Goal: Task Accomplishment & Management: Manage account settings

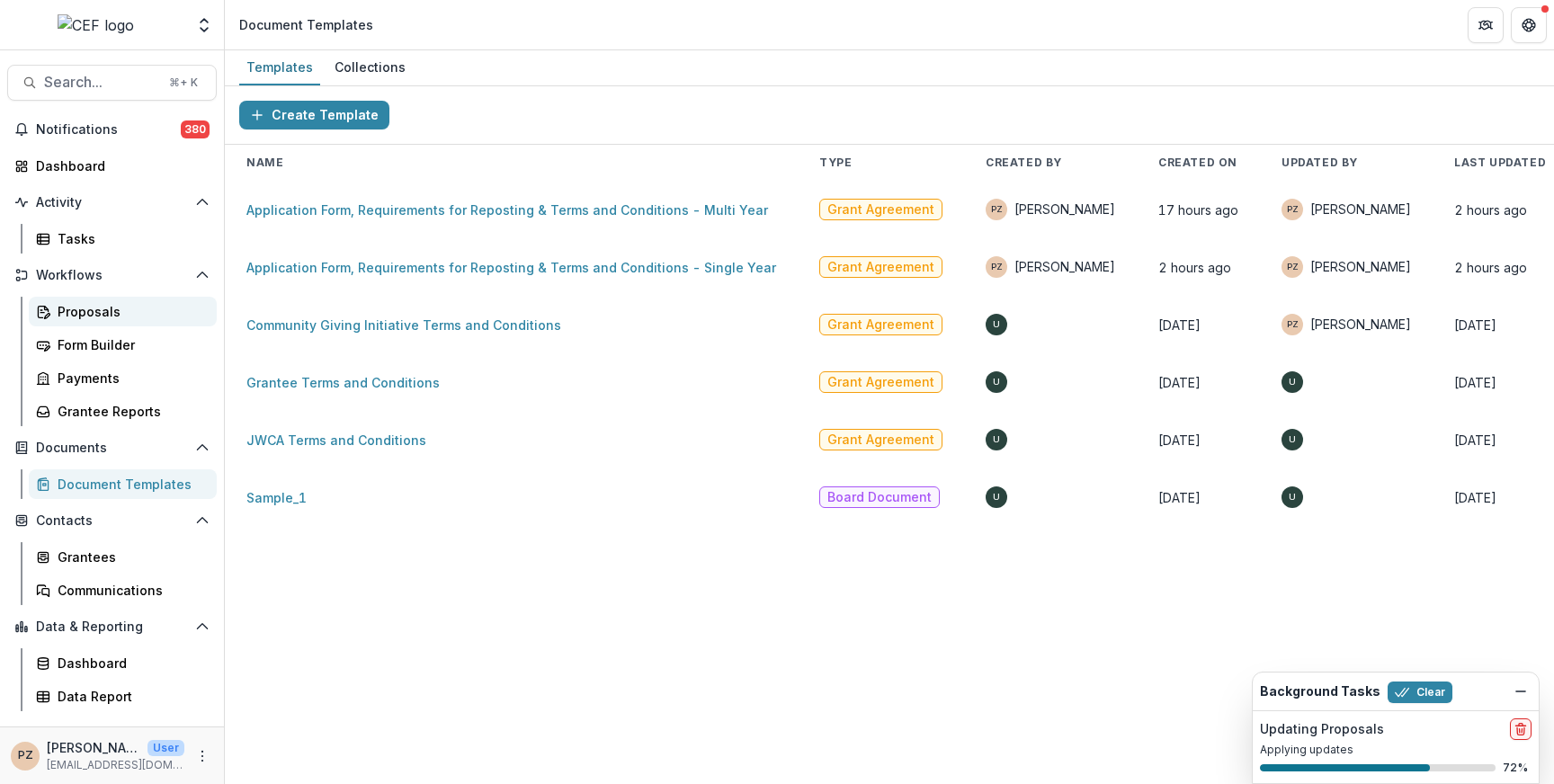
click at [94, 317] on div "Proposals" at bounding box center [129, 311] width 145 height 18
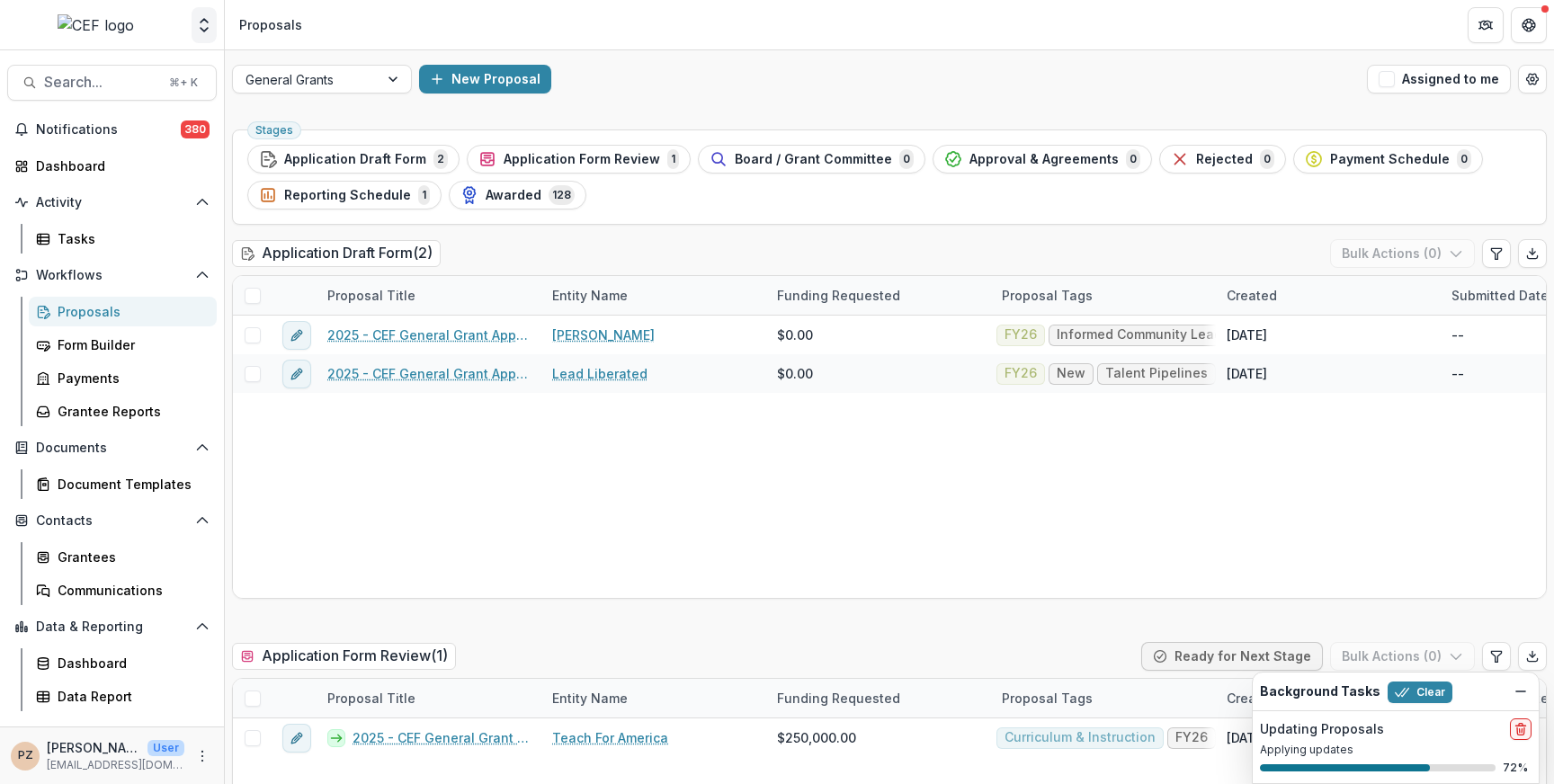
click at [203, 31] on polyline "Open entity switcher" at bounding box center [203, 30] width 7 height 4
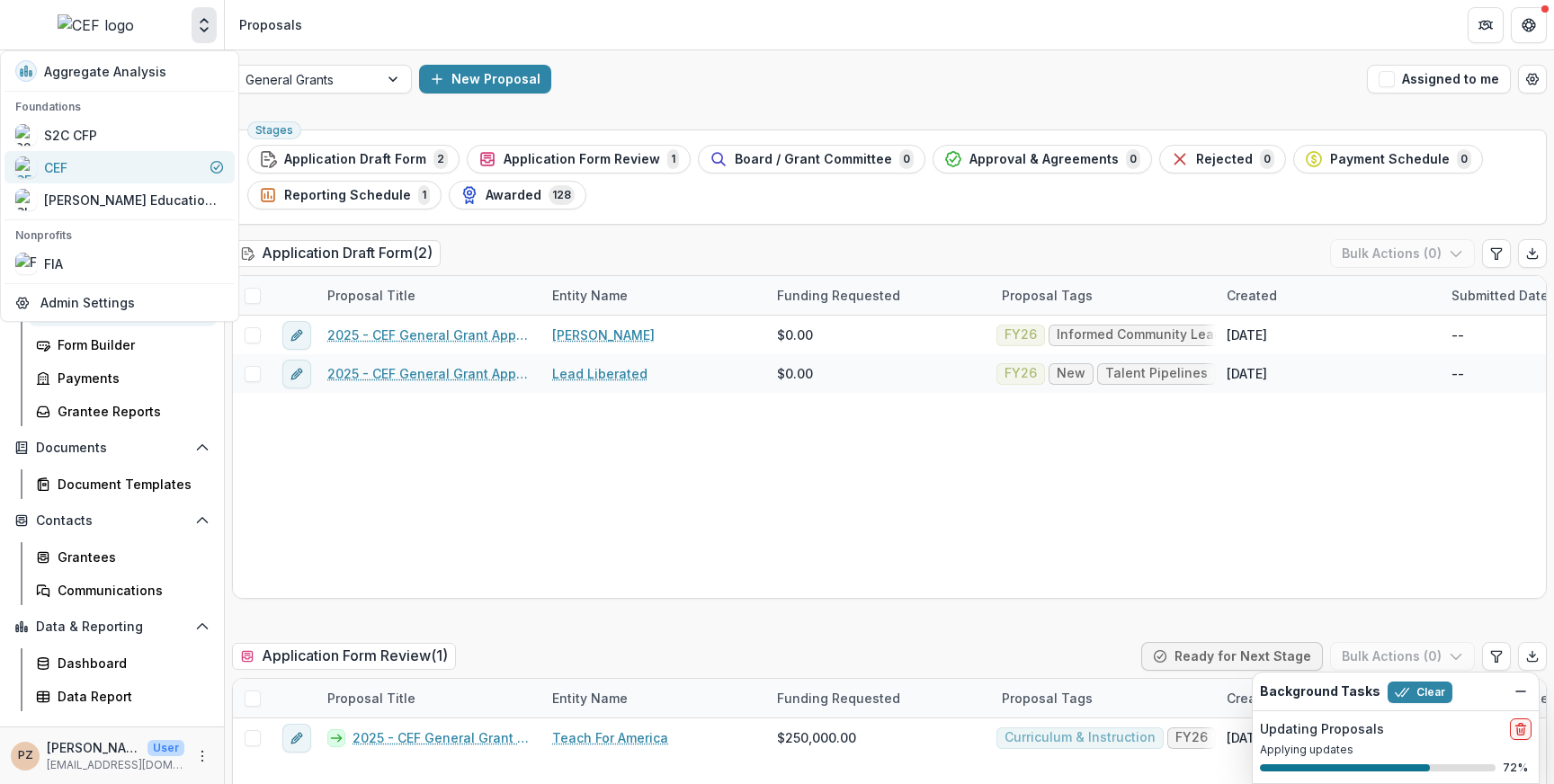
click at [93, 171] on div "CEF" at bounding box center [120, 167] width 209 height 21
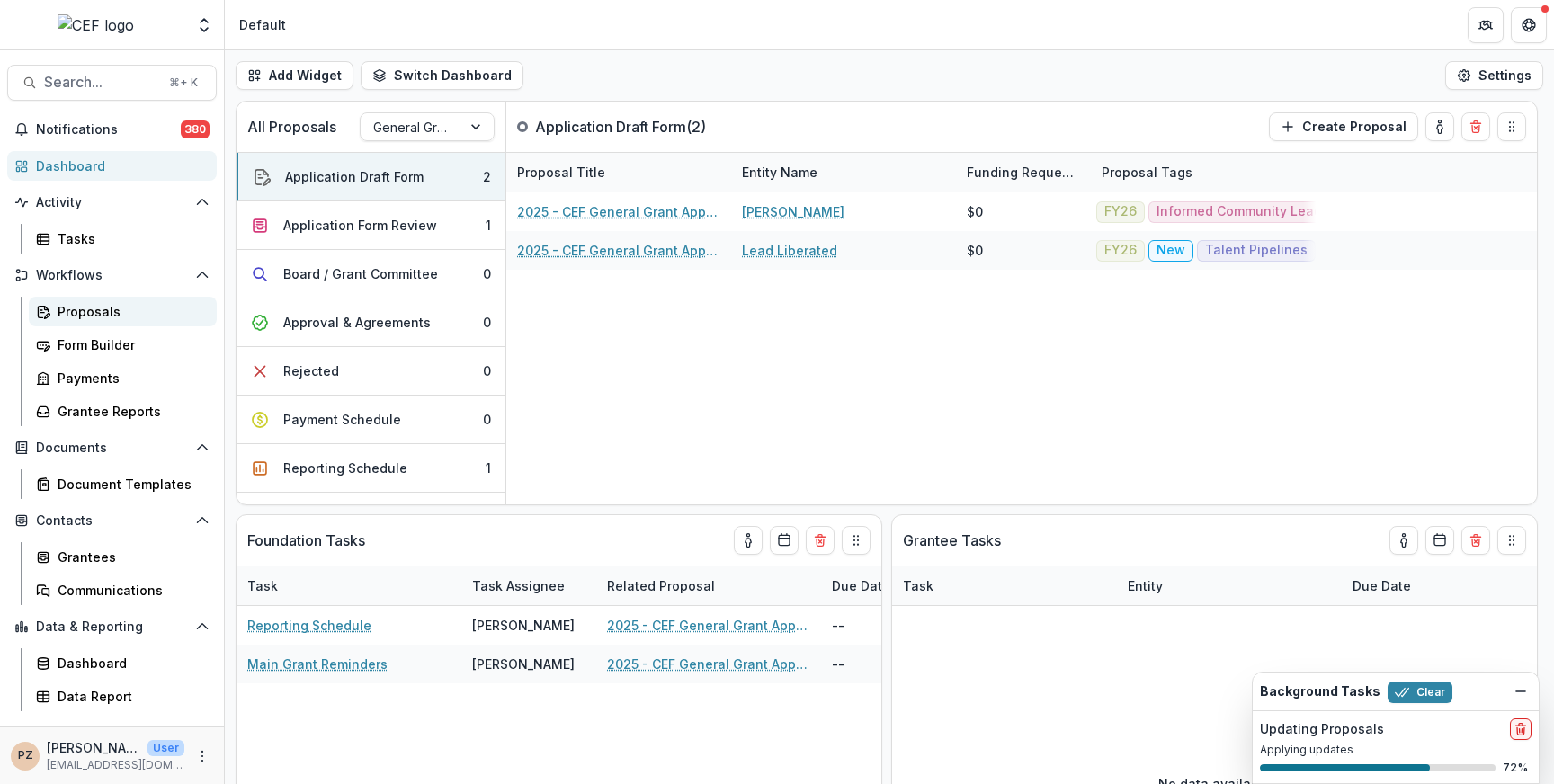
click at [132, 316] on div "Proposals" at bounding box center [129, 311] width 145 height 18
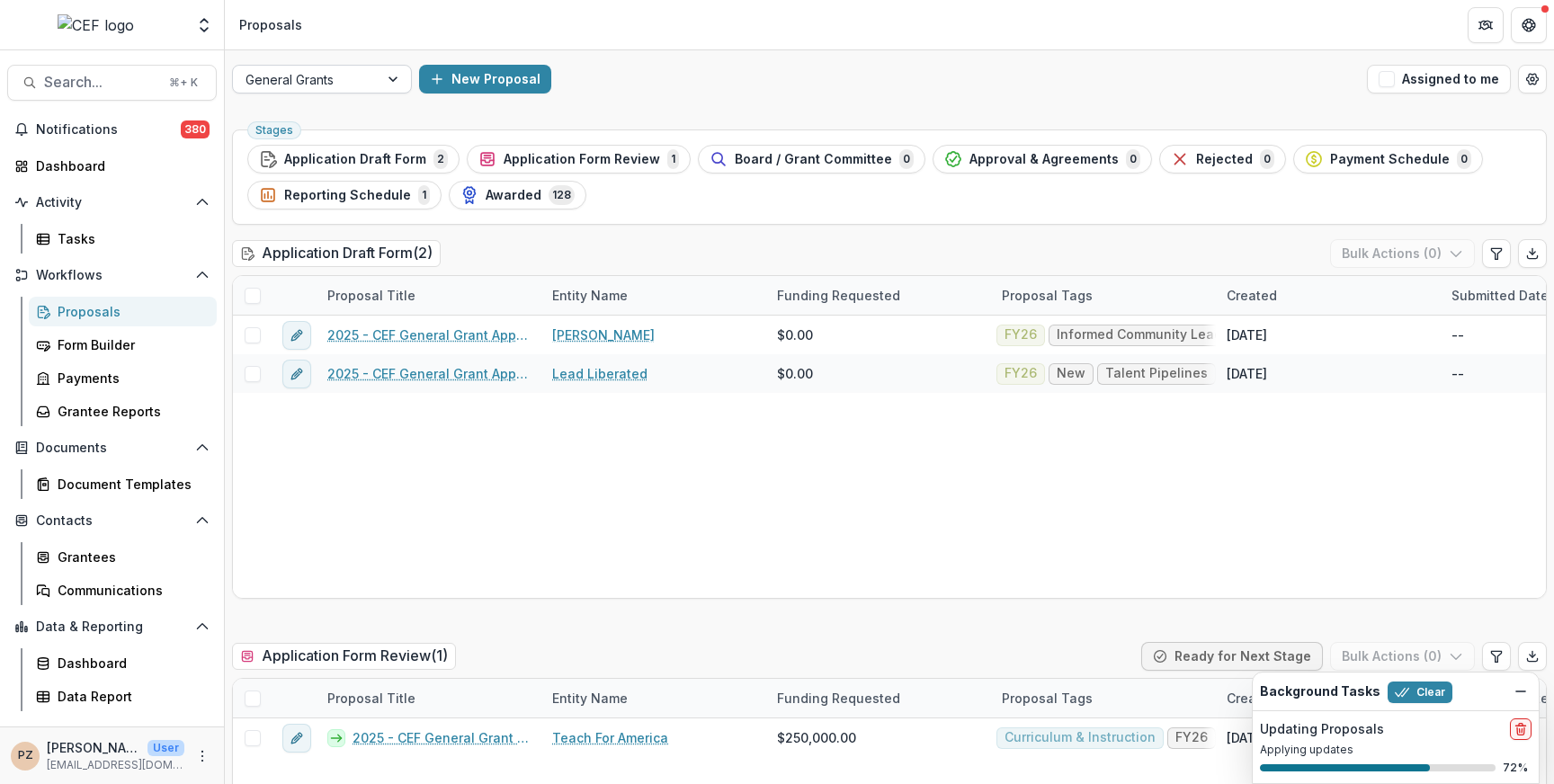
click at [366, 82] on div "General Grants" at bounding box center [306, 79] width 146 height 26
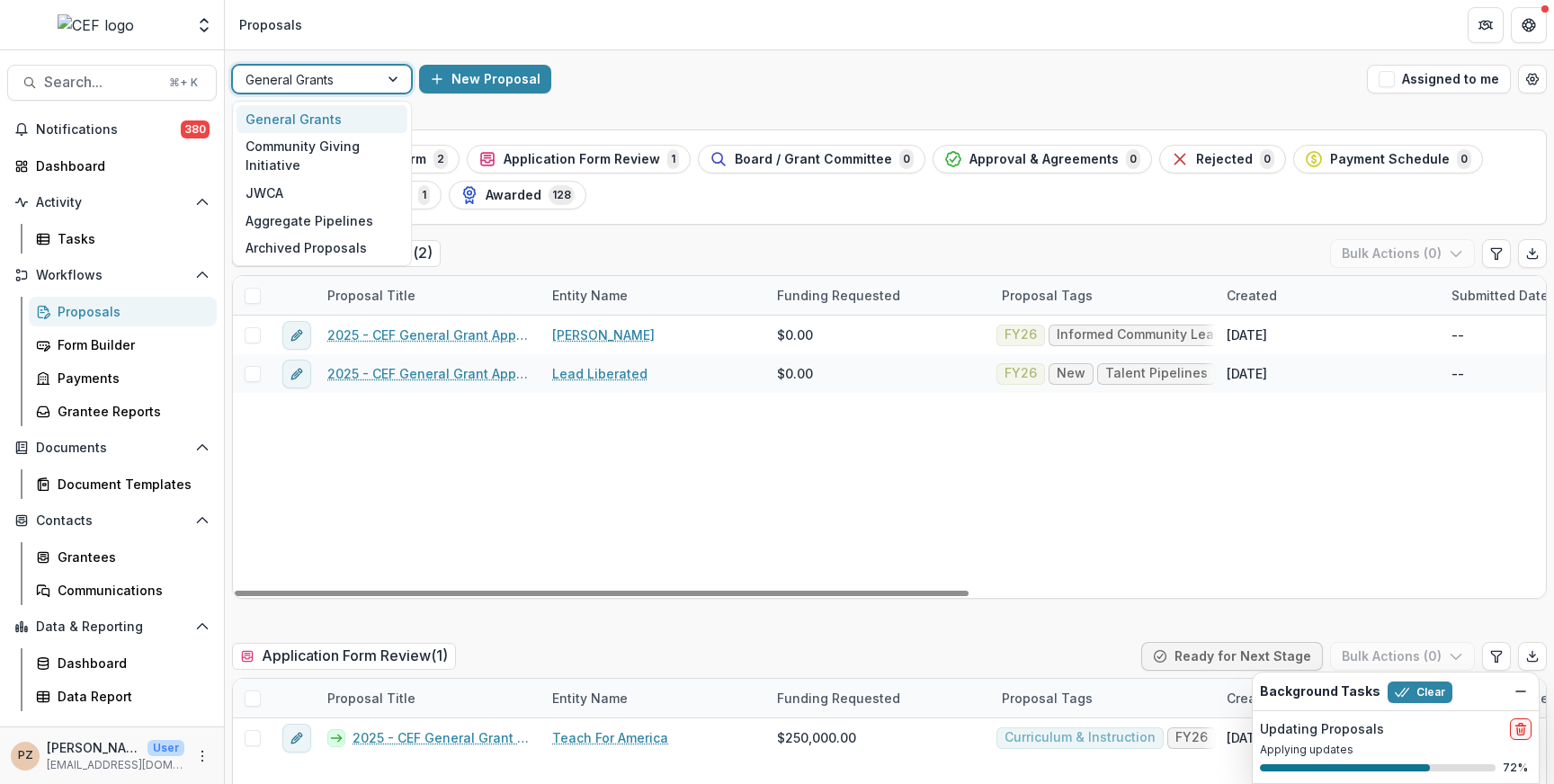
click at [505, 452] on div "2025 - CEF General Grant Application Form_Priscilla [PERSON_NAME] [PERSON_NAME]…" at bounding box center [1399, 457] width 2331 height 282
click at [369, 78] on div "General Grants" at bounding box center [306, 79] width 146 height 26
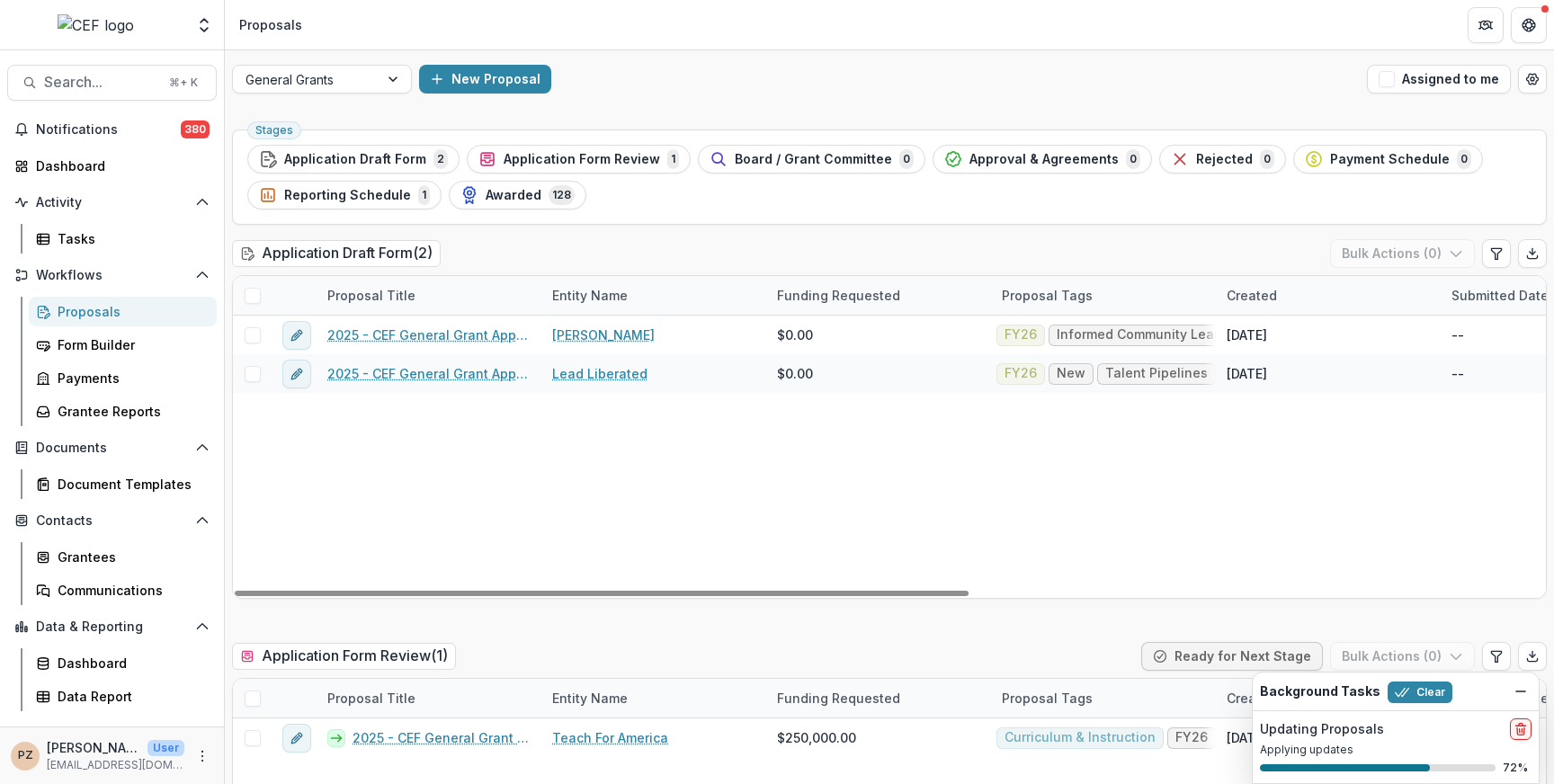
click at [482, 451] on div "2025 - CEF General Grant Application Form_Priscilla [PERSON_NAME] [PERSON_NAME]…" at bounding box center [1399, 457] width 2331 height 282
click at [490, 84] on button "New Proposal" at bounding box center [485, 80] width 132 height 29
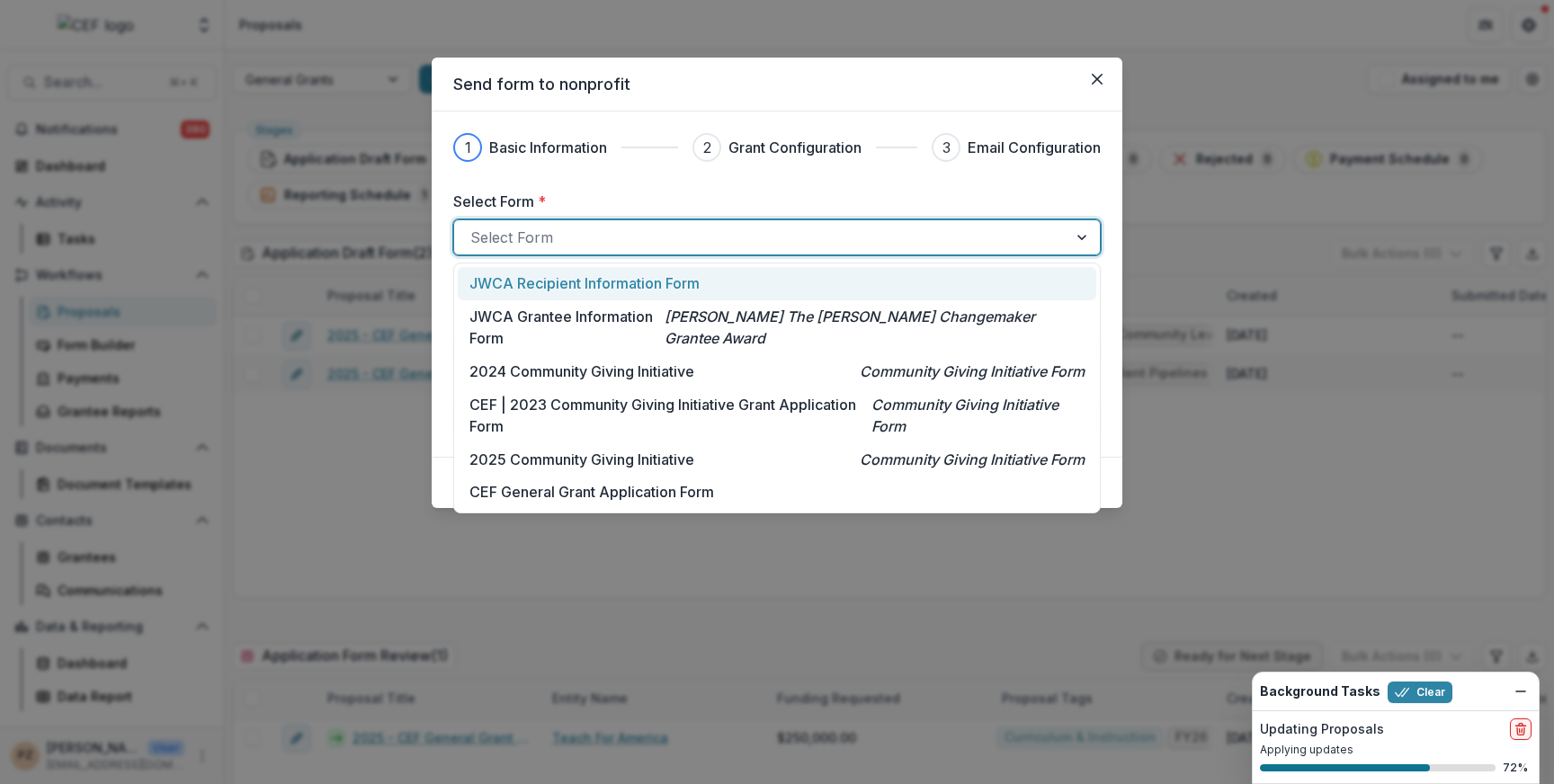
click at [1024, 244] on div at bounding box center [761, 237] width 581 height 25
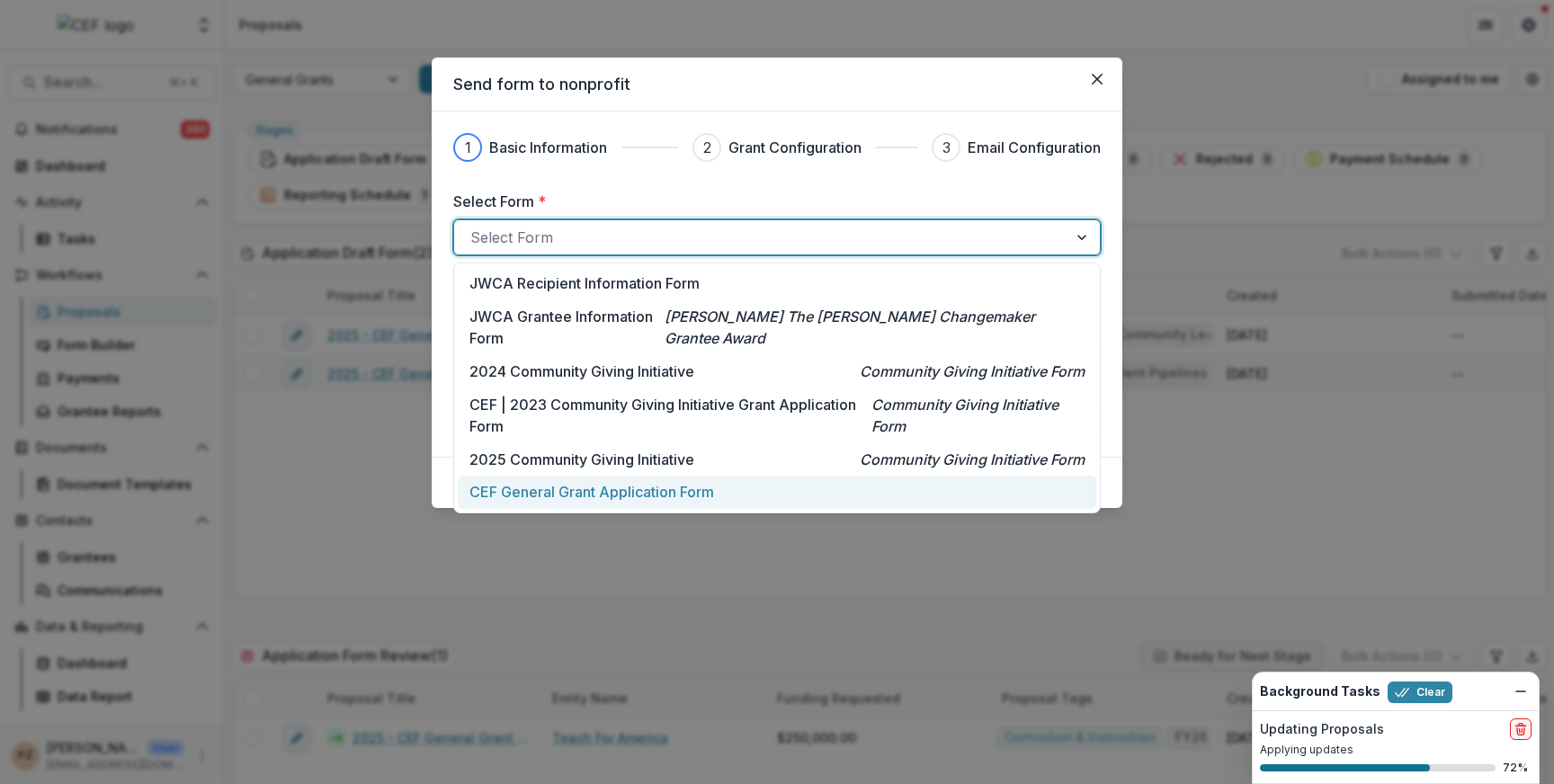
click at [594, 494] on p "CEF General Grant Application Form" at bounding box center [592, 492] width 245 height 21
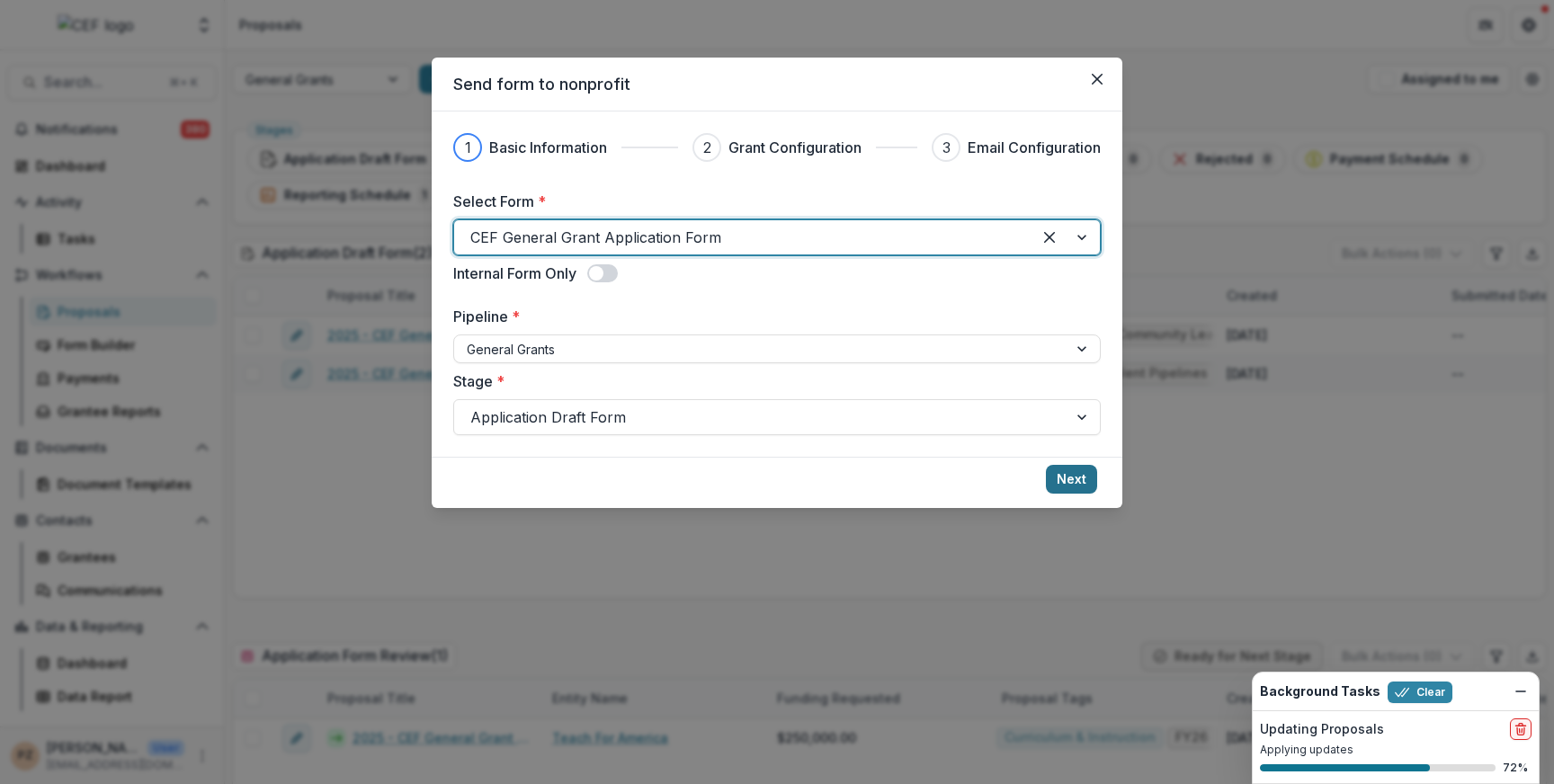
click at [1076, 477] on button "Next" at bounding box center [1071, 479] width 52 height 29
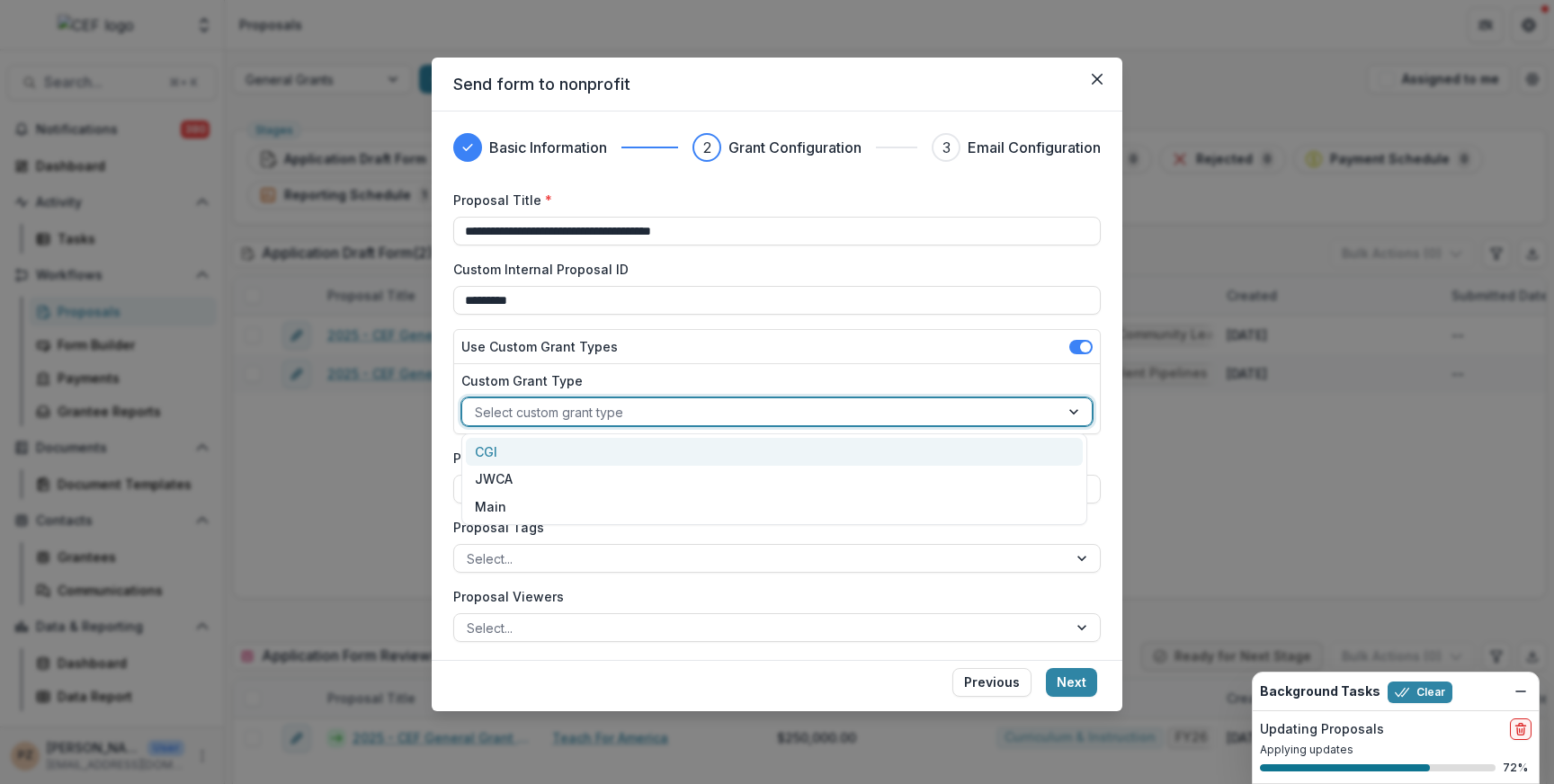
click at [550, 407] on div at bounding box center [760, 412] width 571 height 22
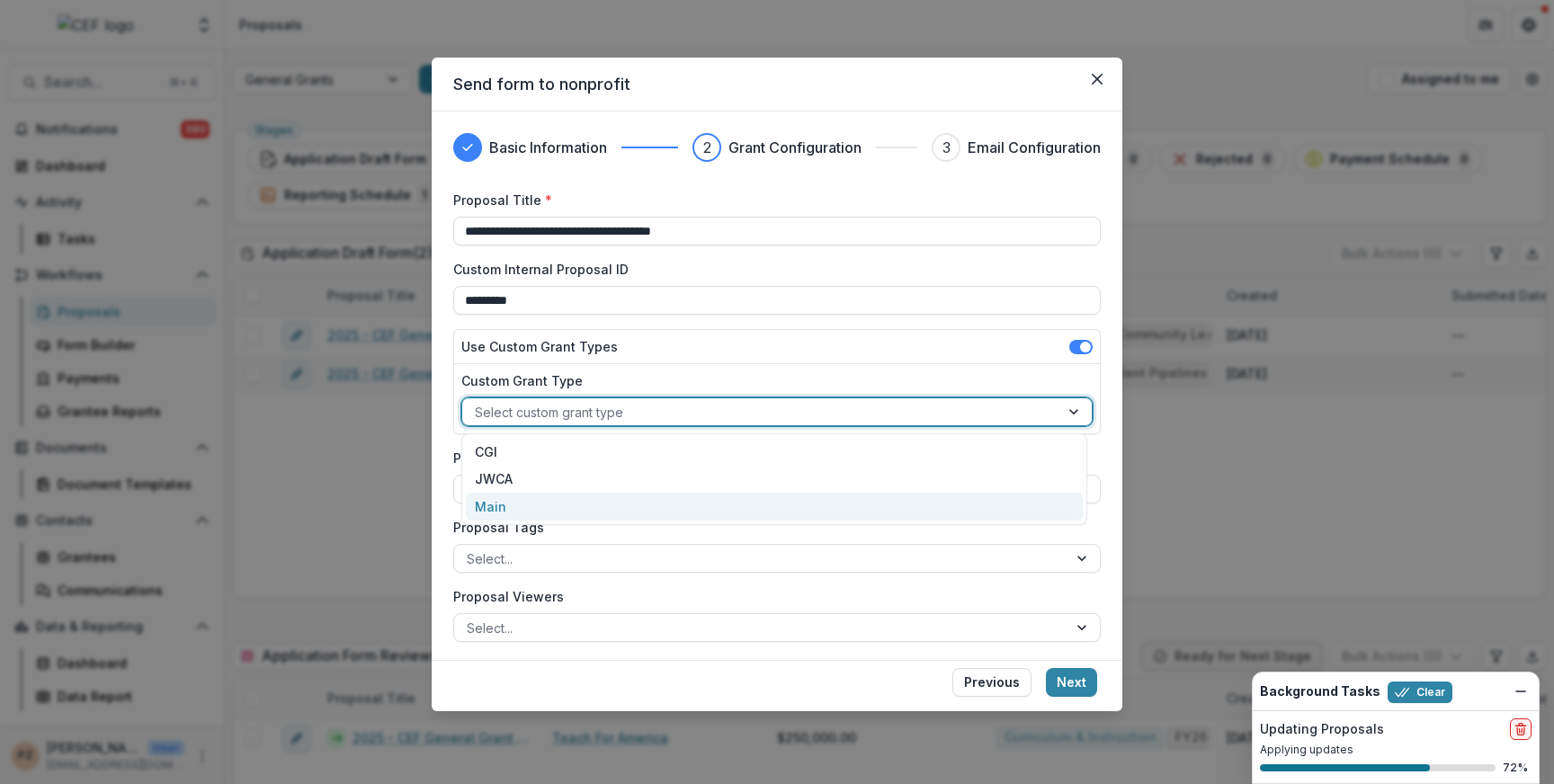
click at [502, 500] on div "Main" at bounding box center [774, 506] width 617 height 28
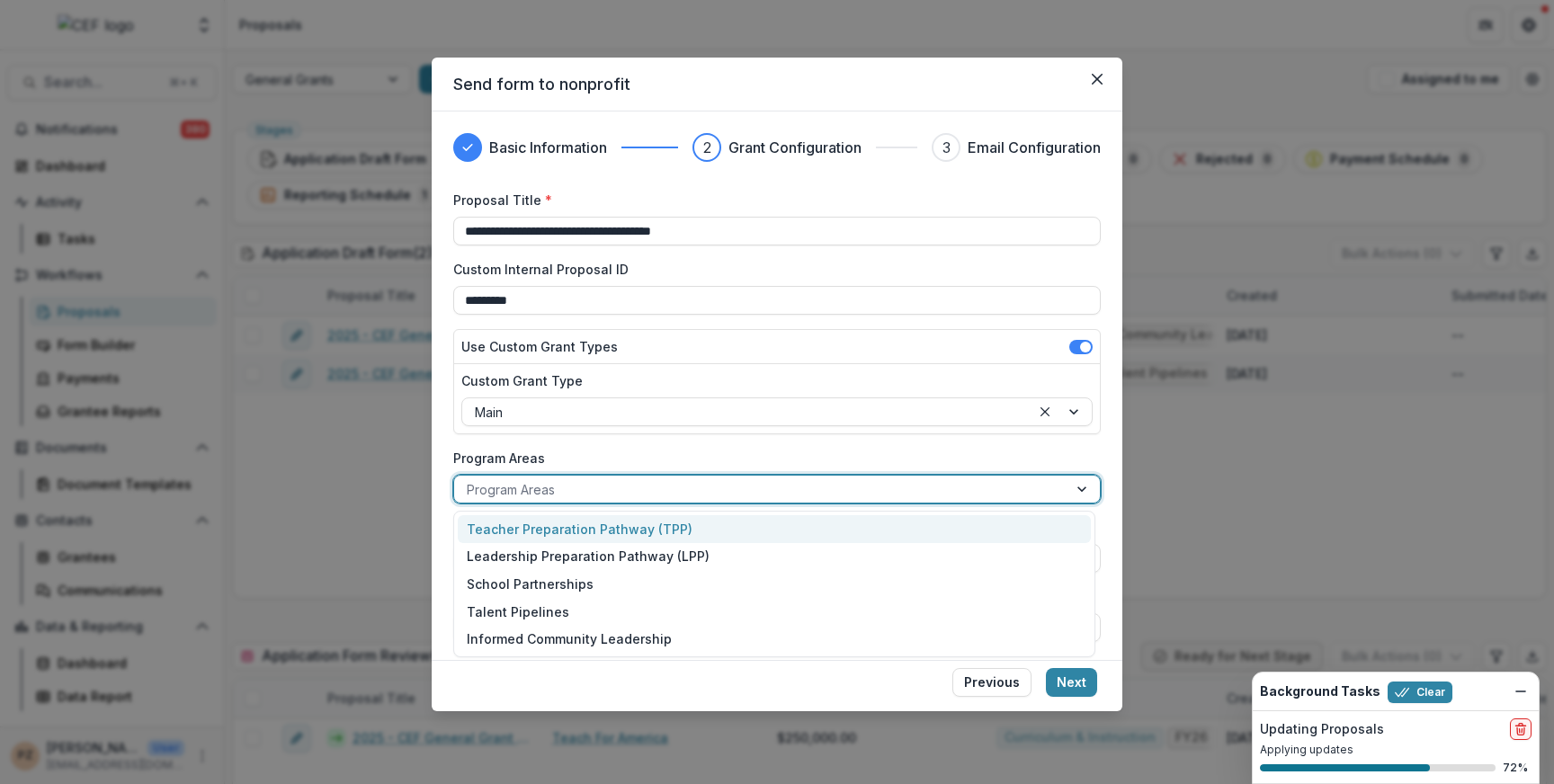
click at [529, 494] on div at bounding box center [760, 489] width 588 height 22
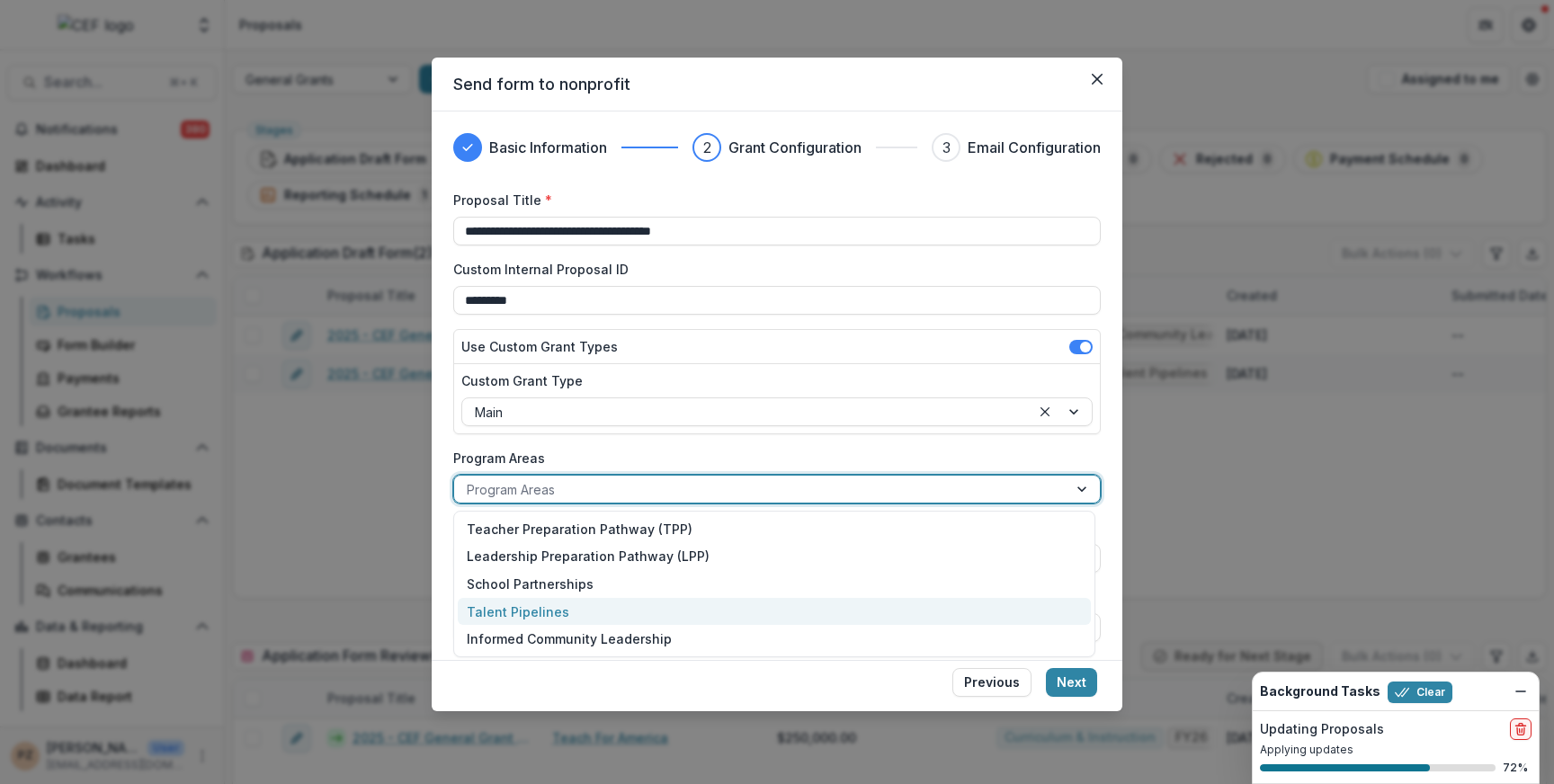
click at [538, 614] on div "Talent Pipelines" at bounding box center [774, 611] width 633 height 28
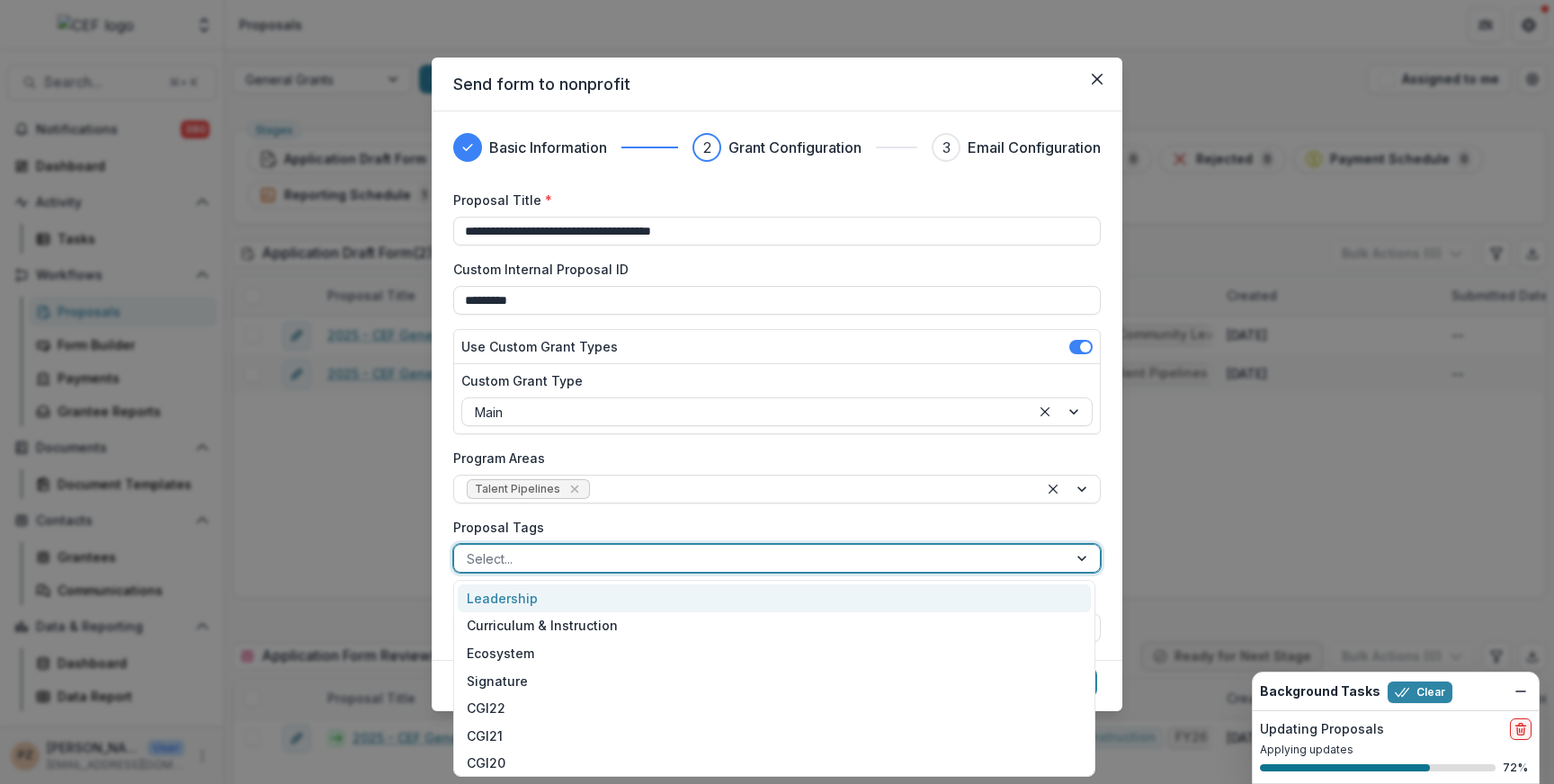
click at [564, 558] on div at bounding box center [760, 558] width 588 height 22
type input "**"
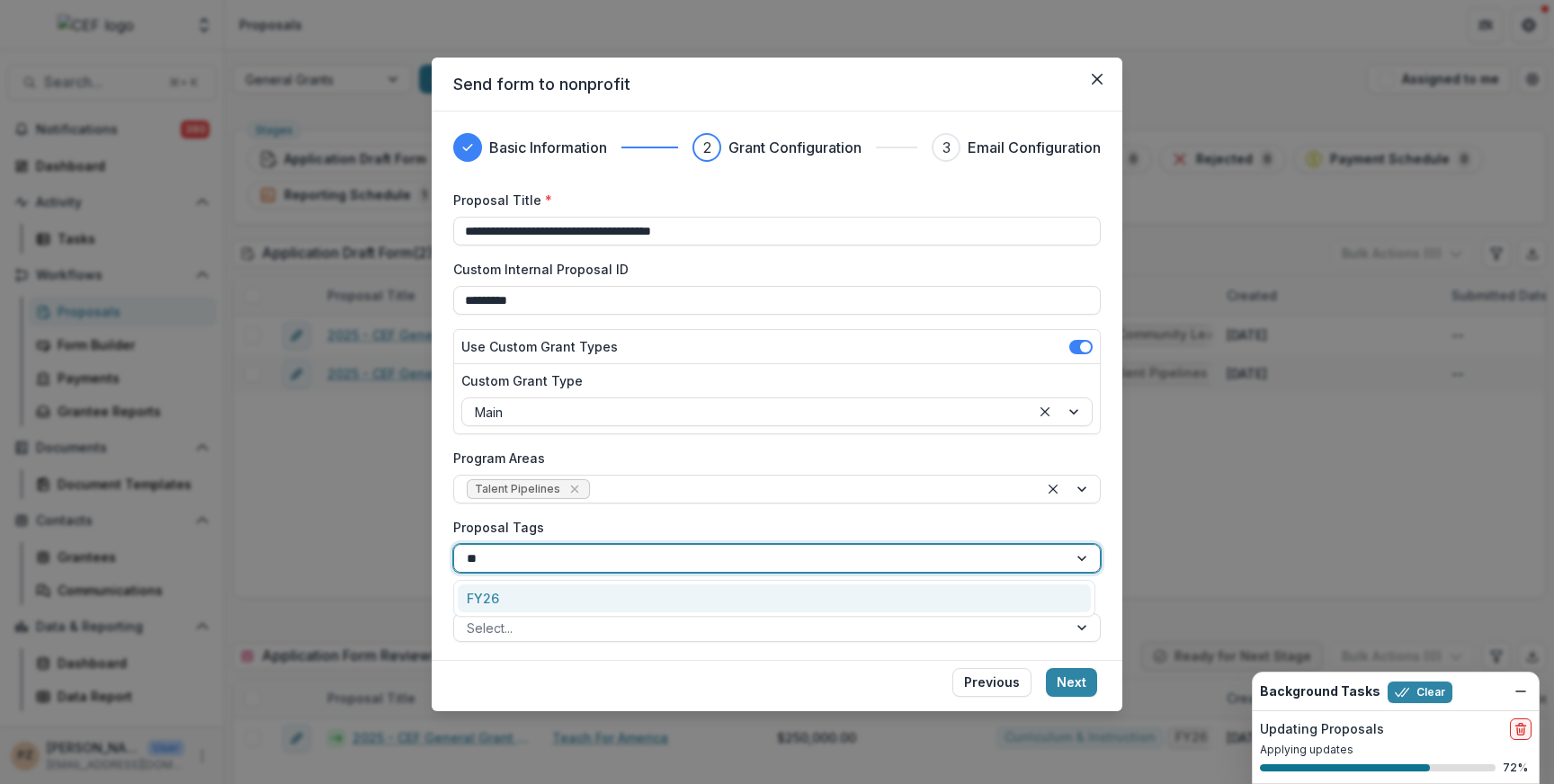
click at [517, 597] on div "FY26" at bounding box center [774, 597] width 633 height 28
type input "*****"
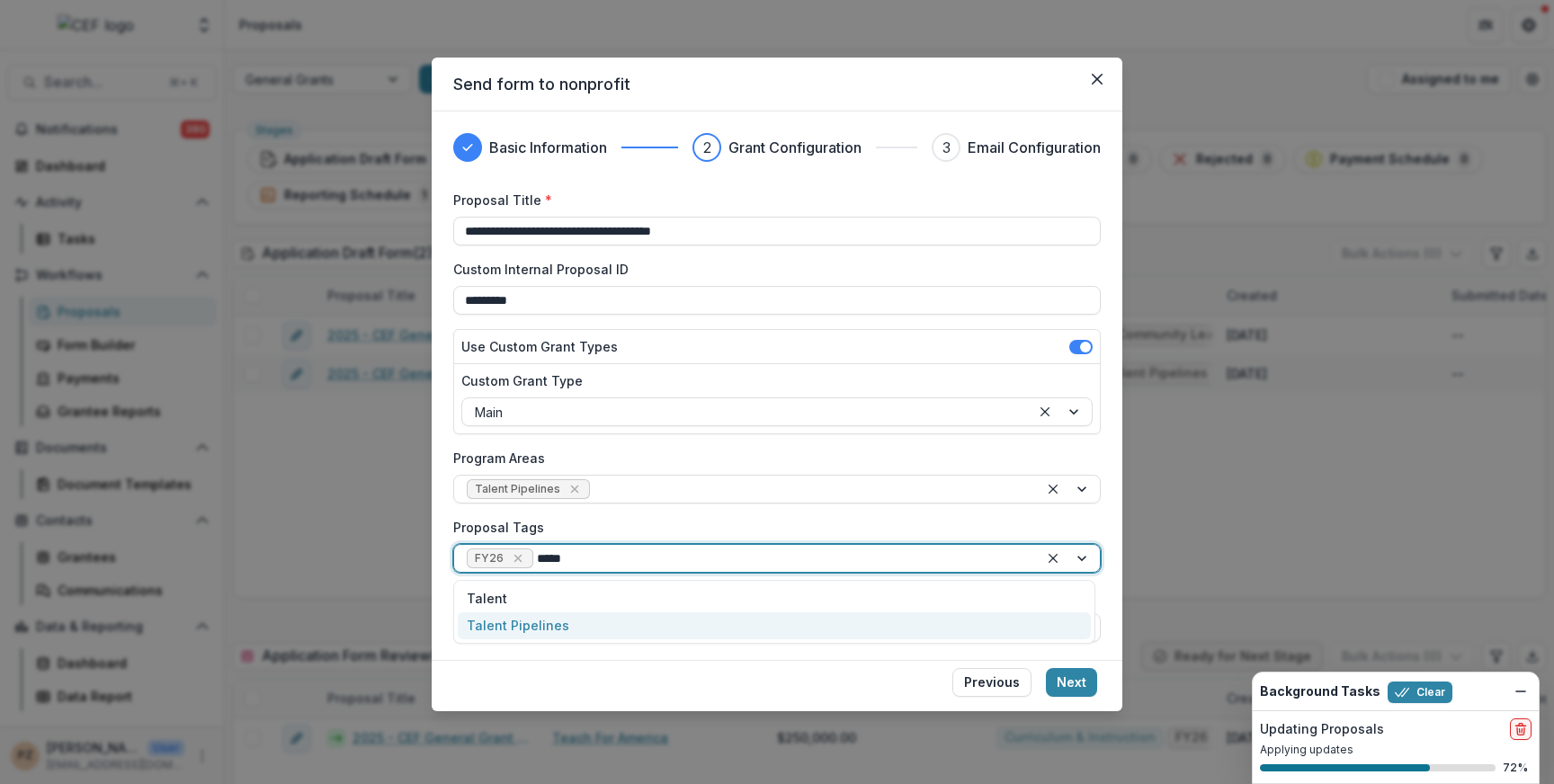
click at [539, 620] on div "Talent Pipelines" at bounding box center [774, 626] width 633 height 28
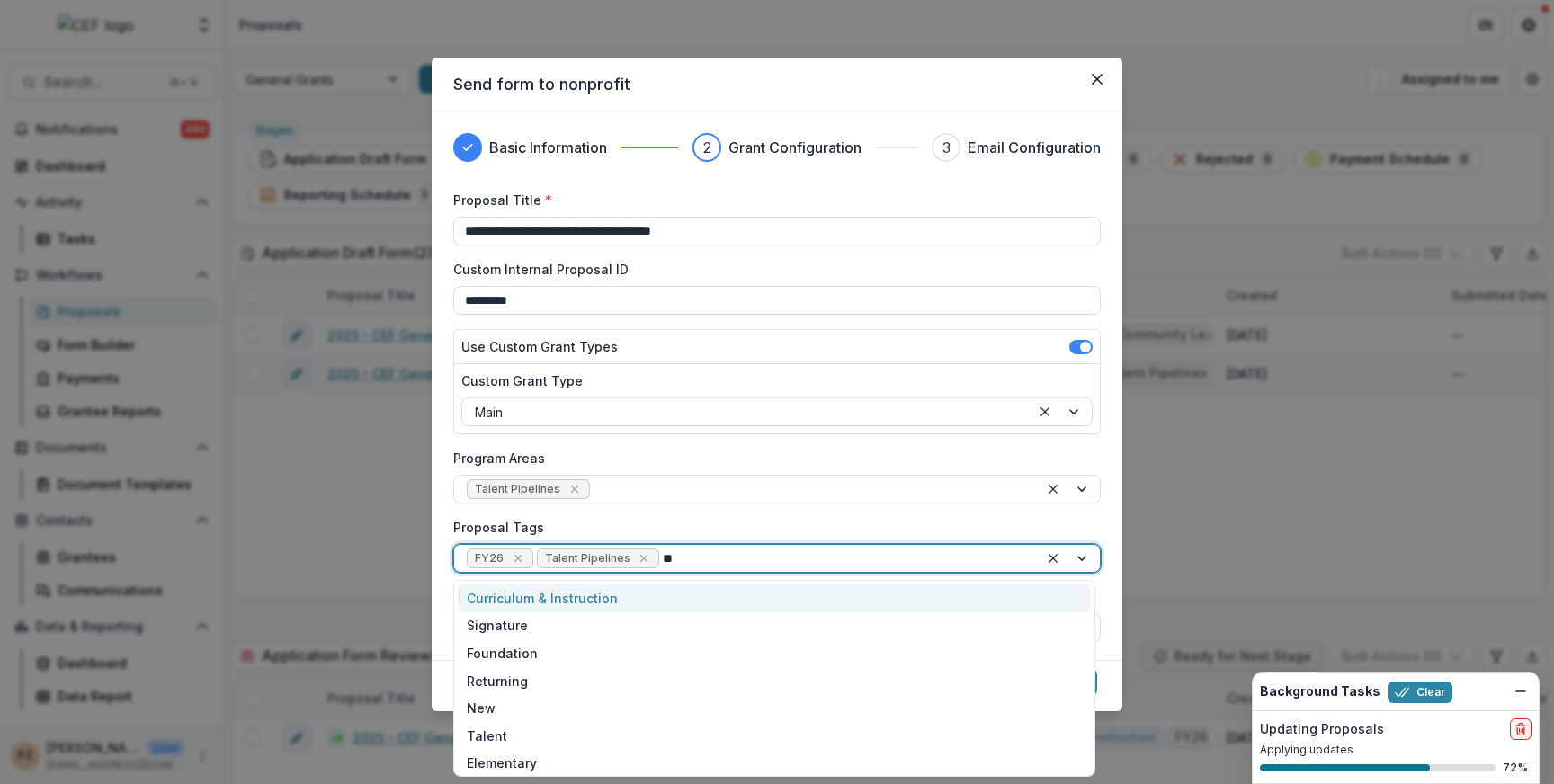
type input "***"
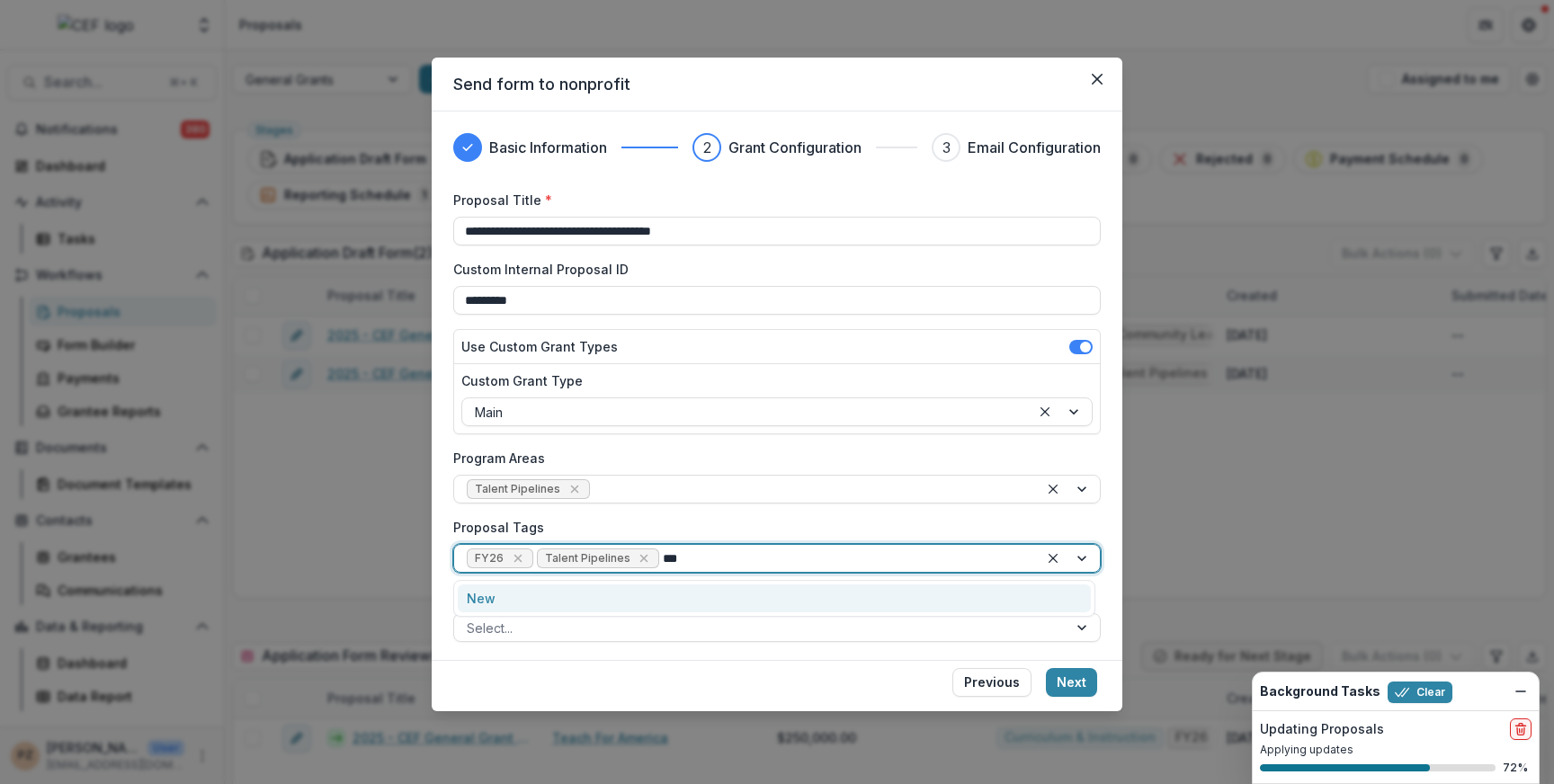
click at [515, 594] on div "New" at bounding box center [774, 597] width 633 height 28
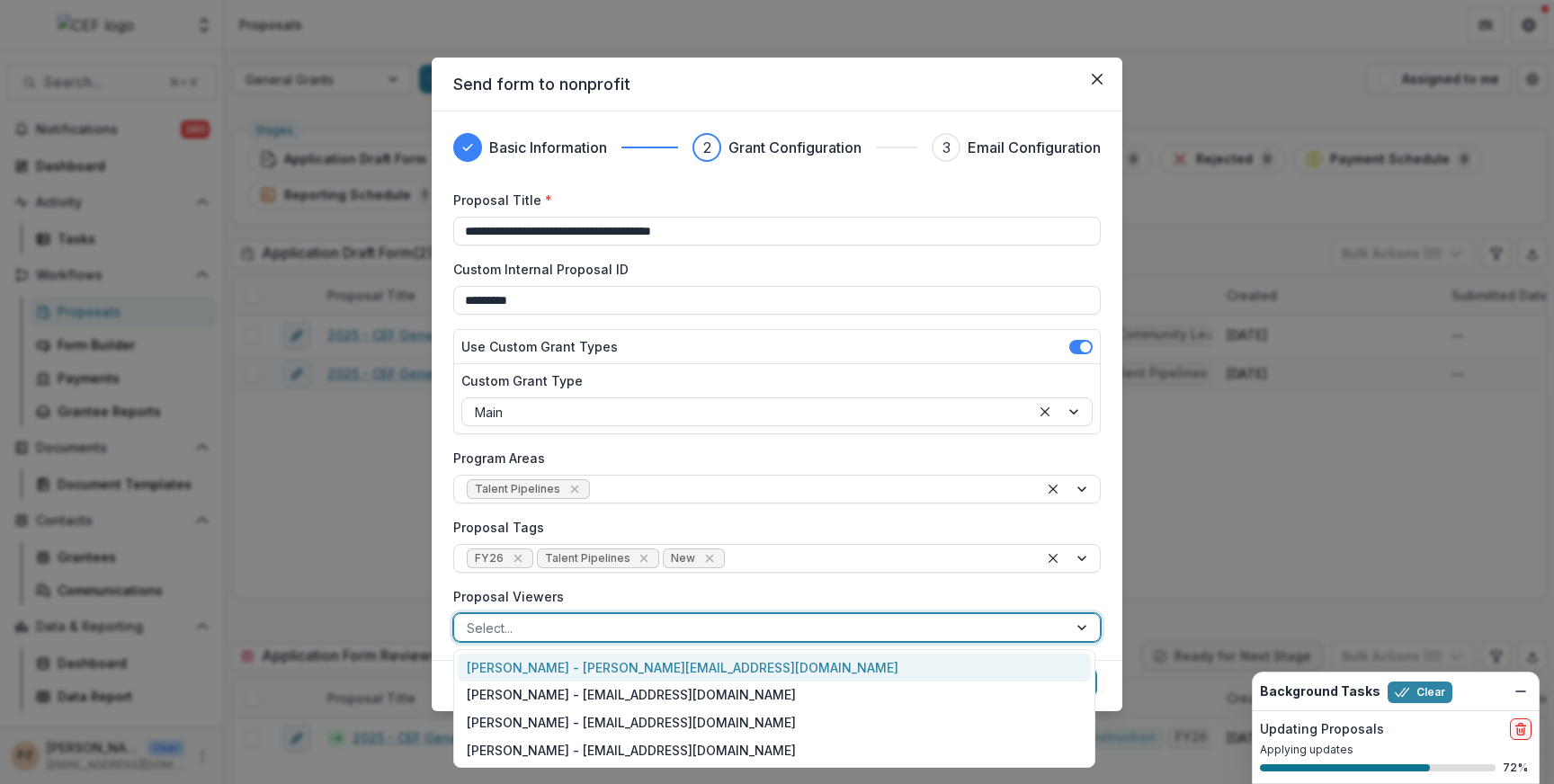
click at [589, 629] on div at bounding box center [760, 628] width 588 height 22
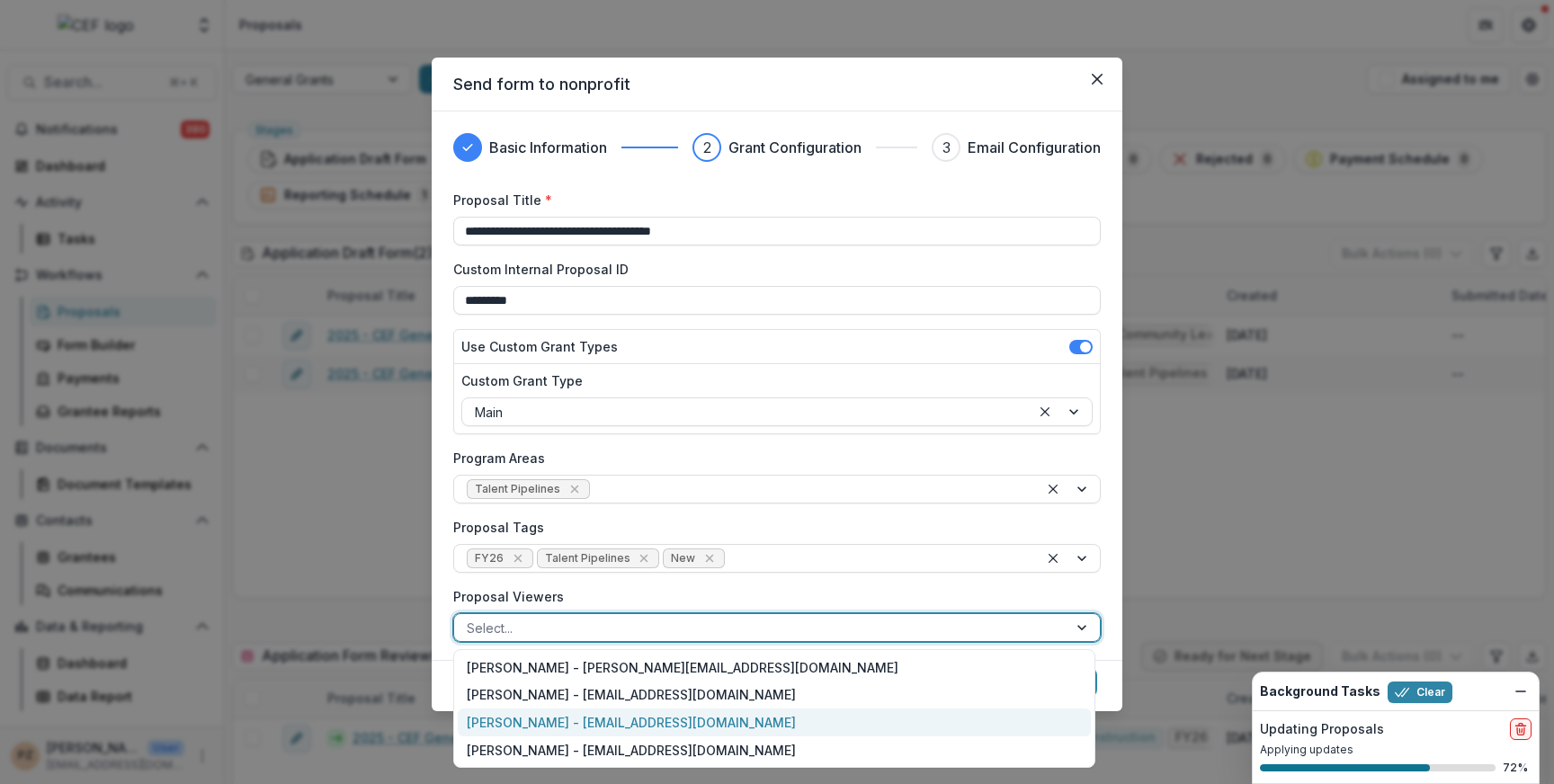
click at [544, 718] on div "[PERSON_NAME] - [EMAIL_ADDRESS][DOMAIN_NAME]" at bounding box center [774, 722] width 633 height 28
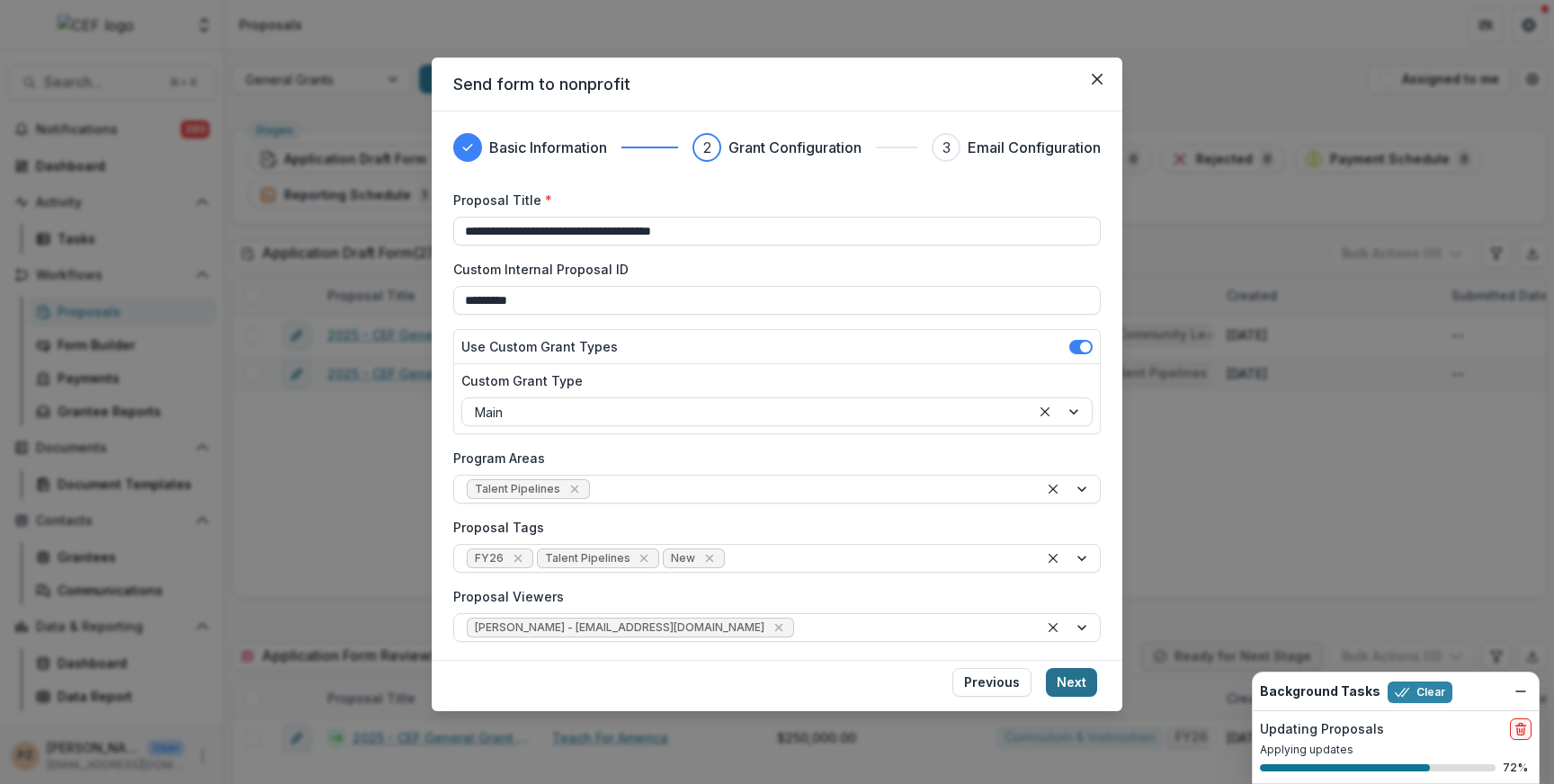
click at [1074, 679] on button "Next" at bounding box center [1071, 682] width 52 height 29
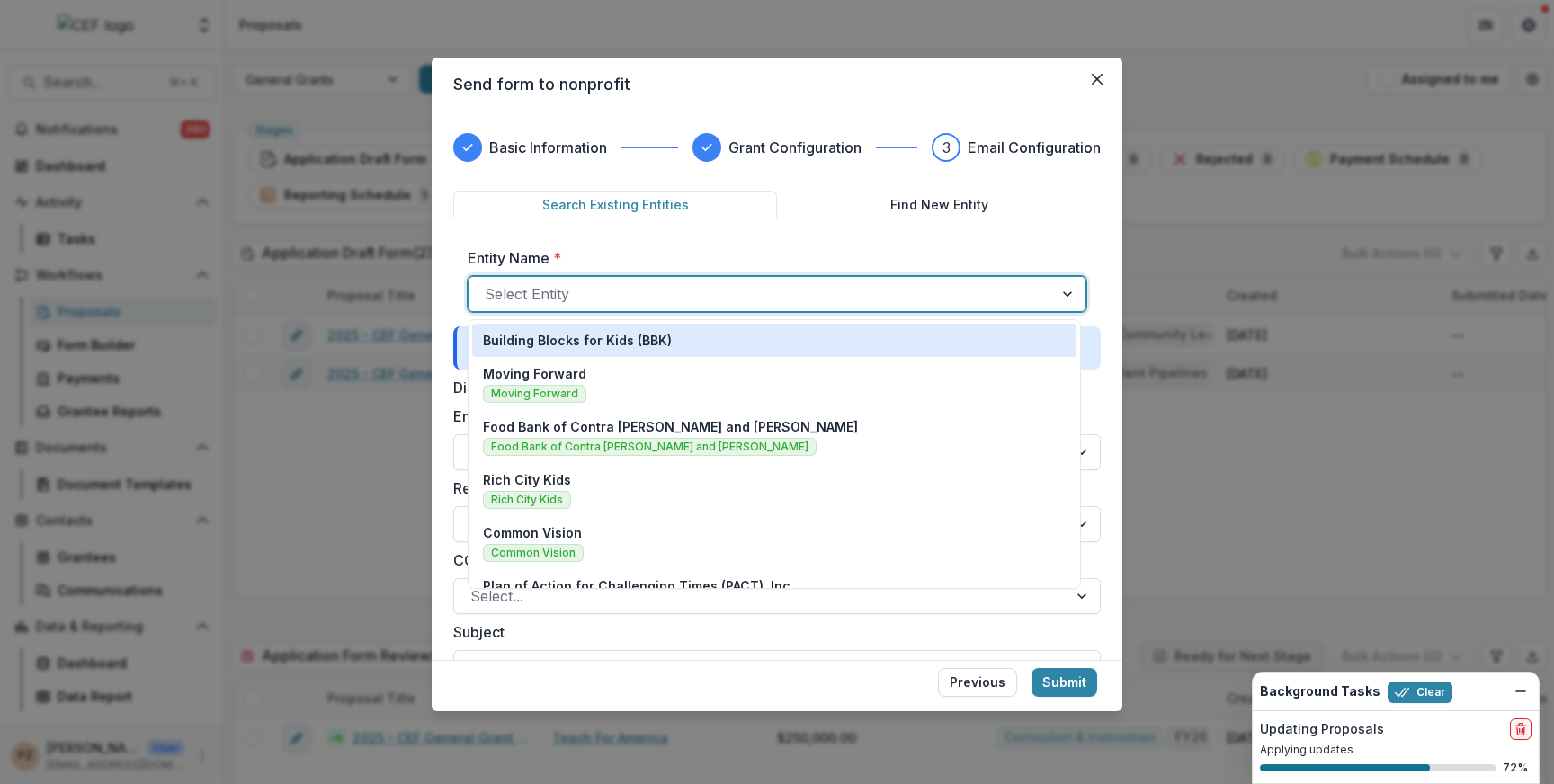
click at [539, 297] on div at bounding box center [761, 294] width 552 height 25
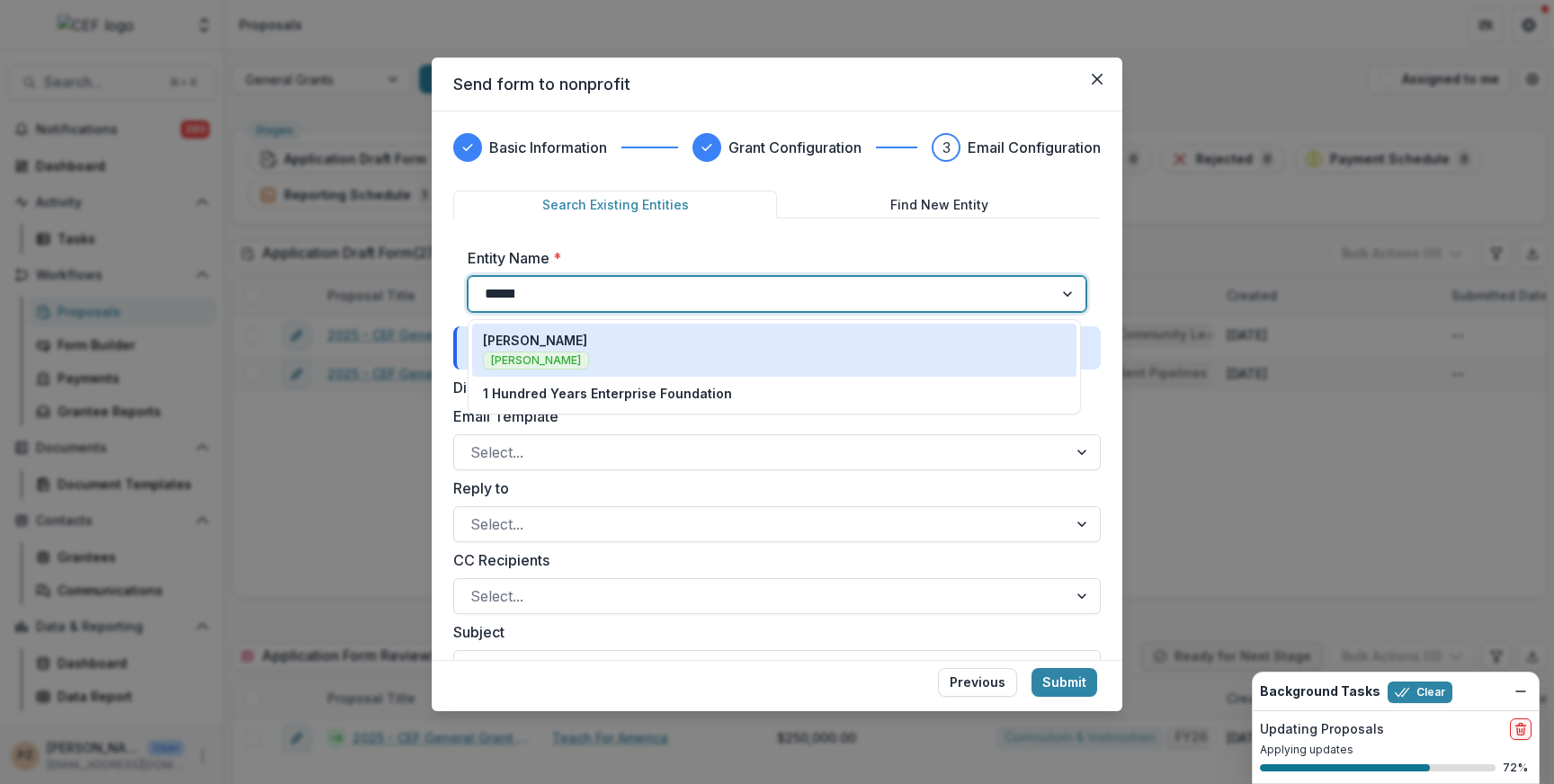
type input "*******"
click at [562, 349] on p "[PERSON_NAME]" at bounding box center [535, 339] width 104 height 18
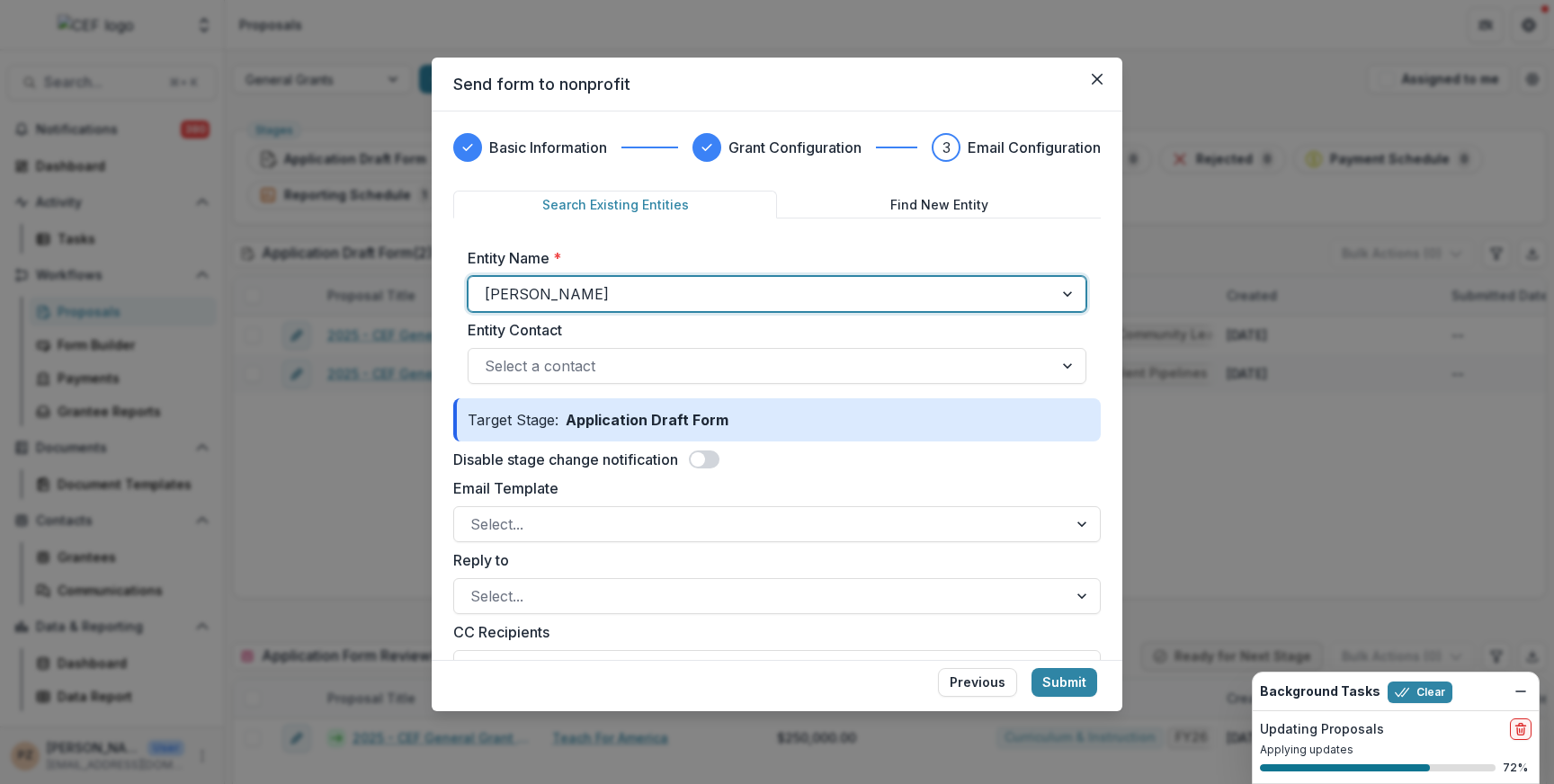
click at [704, 455] on span at bounding box center [697, 459] width 15 height 15
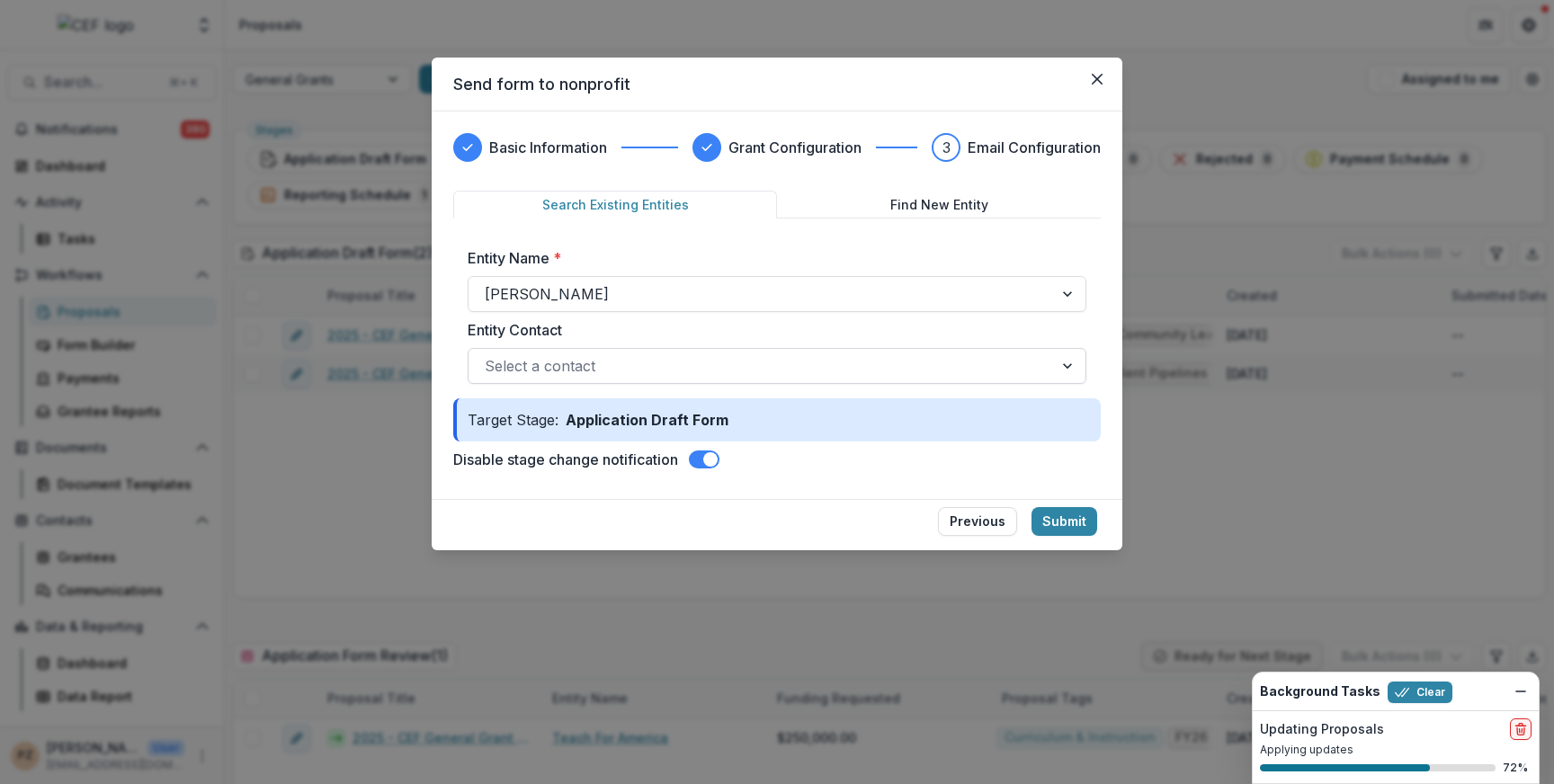
click at [575, 366] on div at bounding box center [761, 366] width 552 height 25
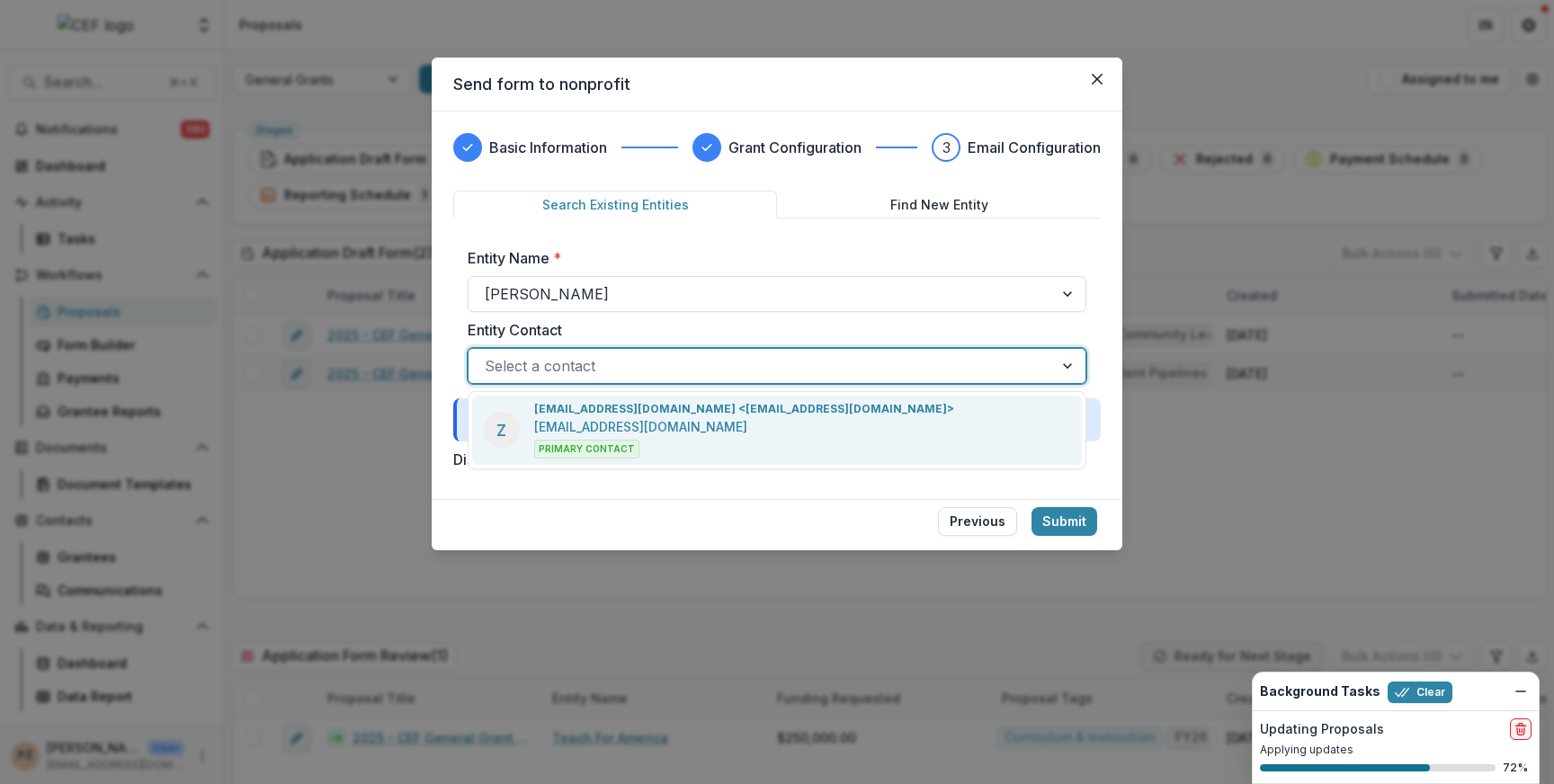
click at [695, 427] on div "[EMAIL_ADDRESS][DOMAIN_NAME] <[EMAIL_ADDRESS][DOMAIN_NAME]> [EMAIL_ADDRESS][DOM…" at bounding box center [744, 429] width 420 height 57
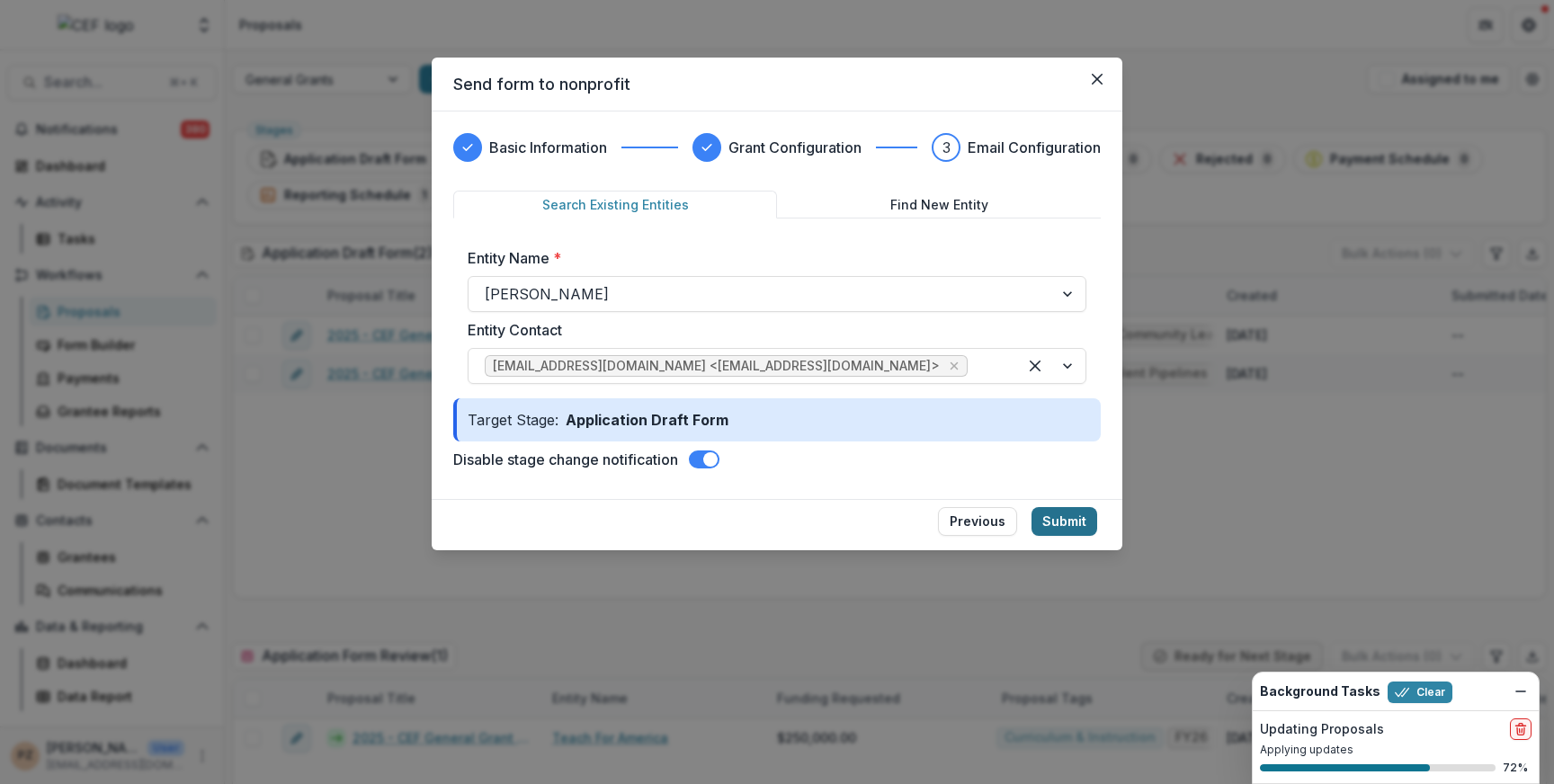
click at [1060, 521] on button "Submit" at bounding box center [1064, 522] width 66 height 29
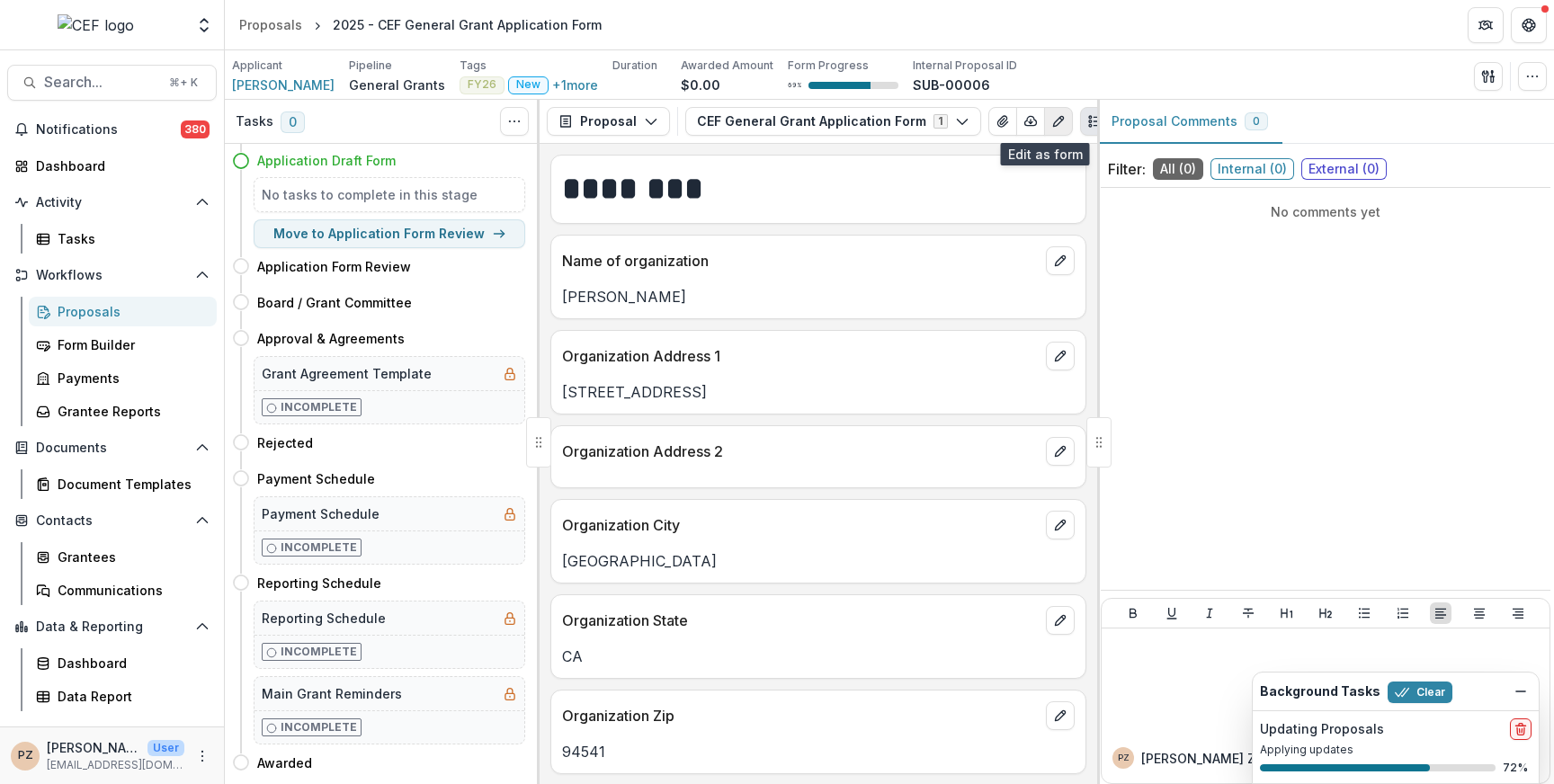
click at [1053, 118] on icon "Edit as form" at bounding box center [1057, 121] width 10 height 10
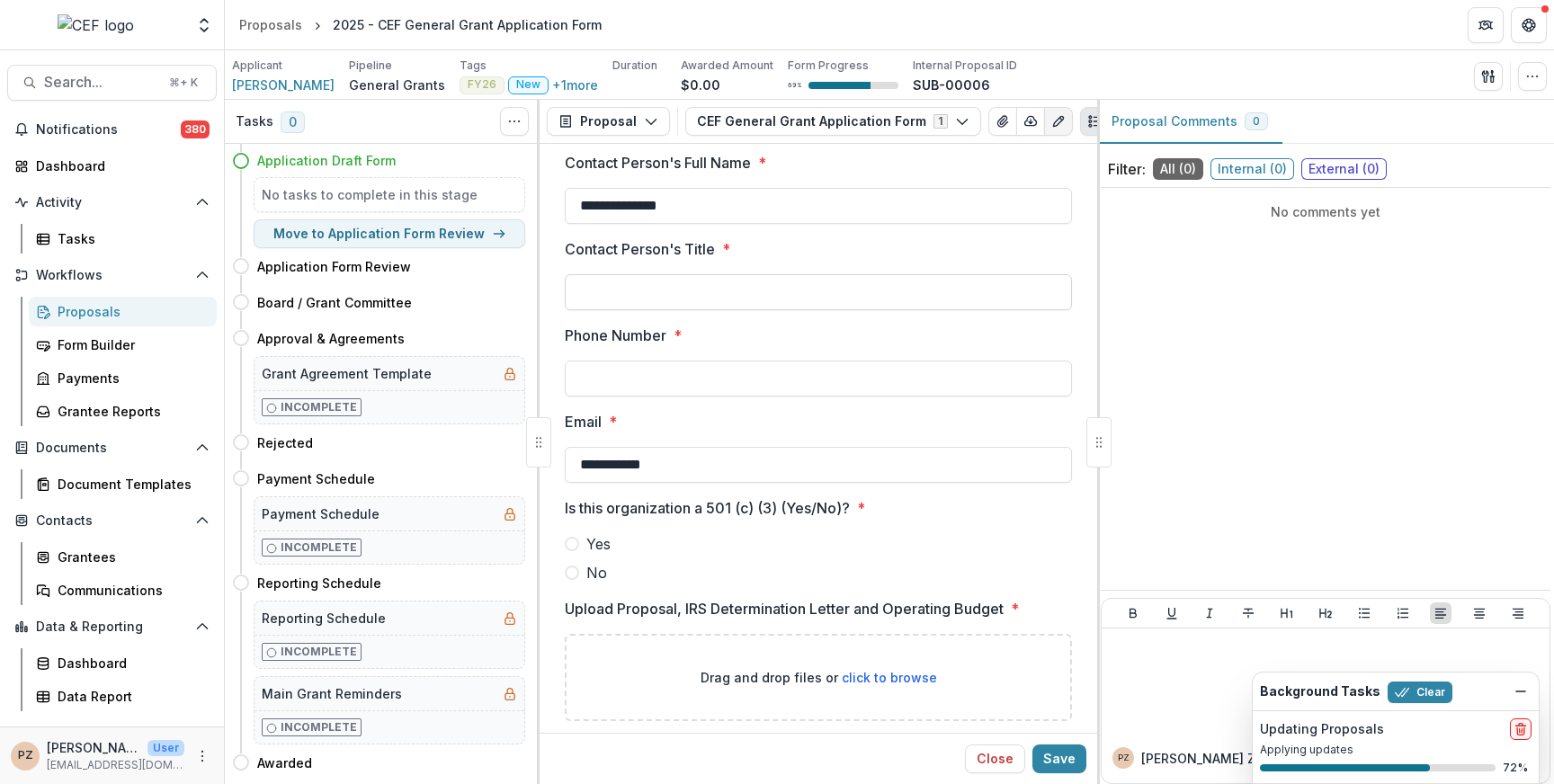
scroll to position [711, 0]
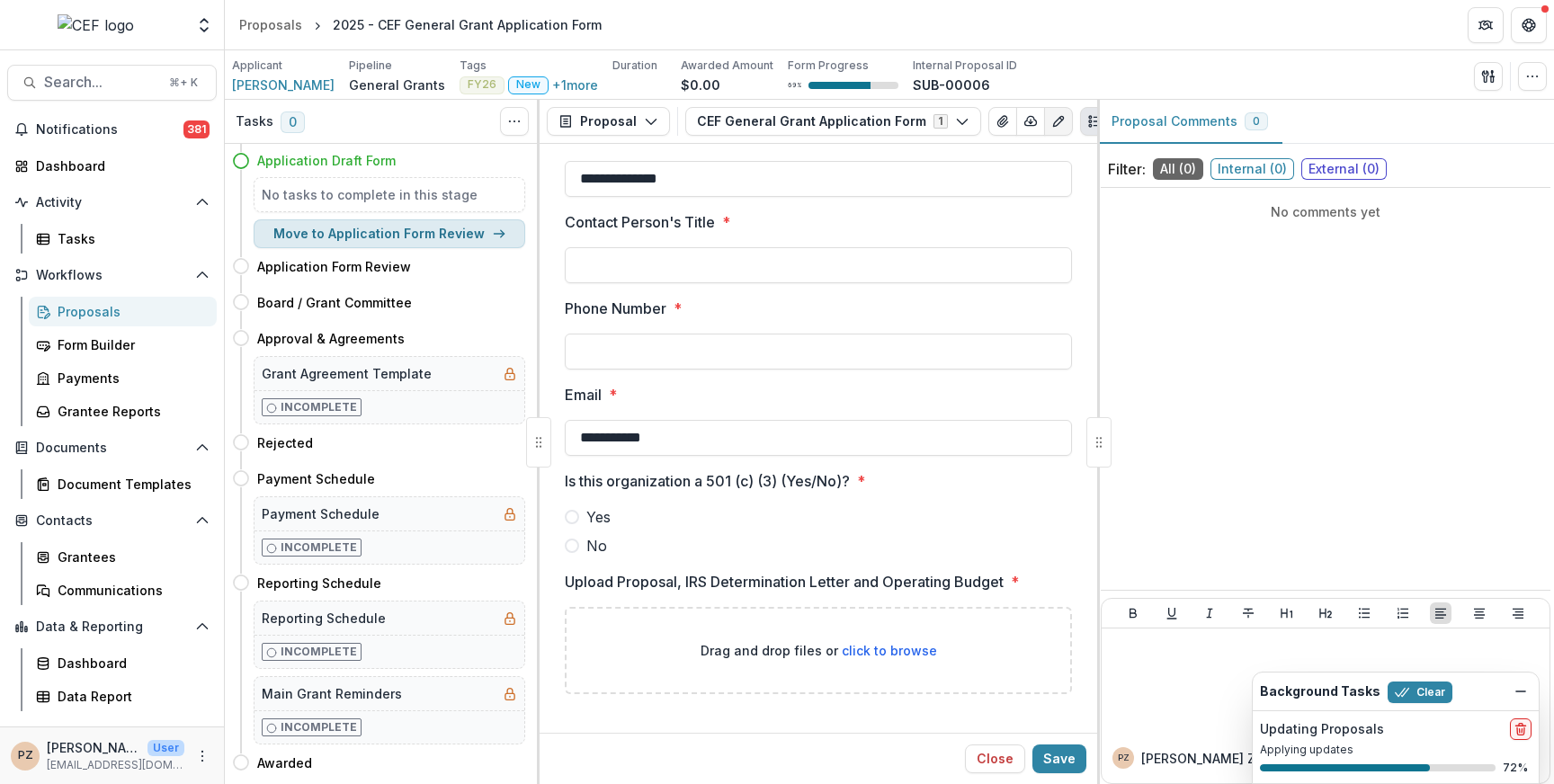
click at [455, 234] on button "Move to Application Form Review" at bounding box center [389, 234] width 271 height 29
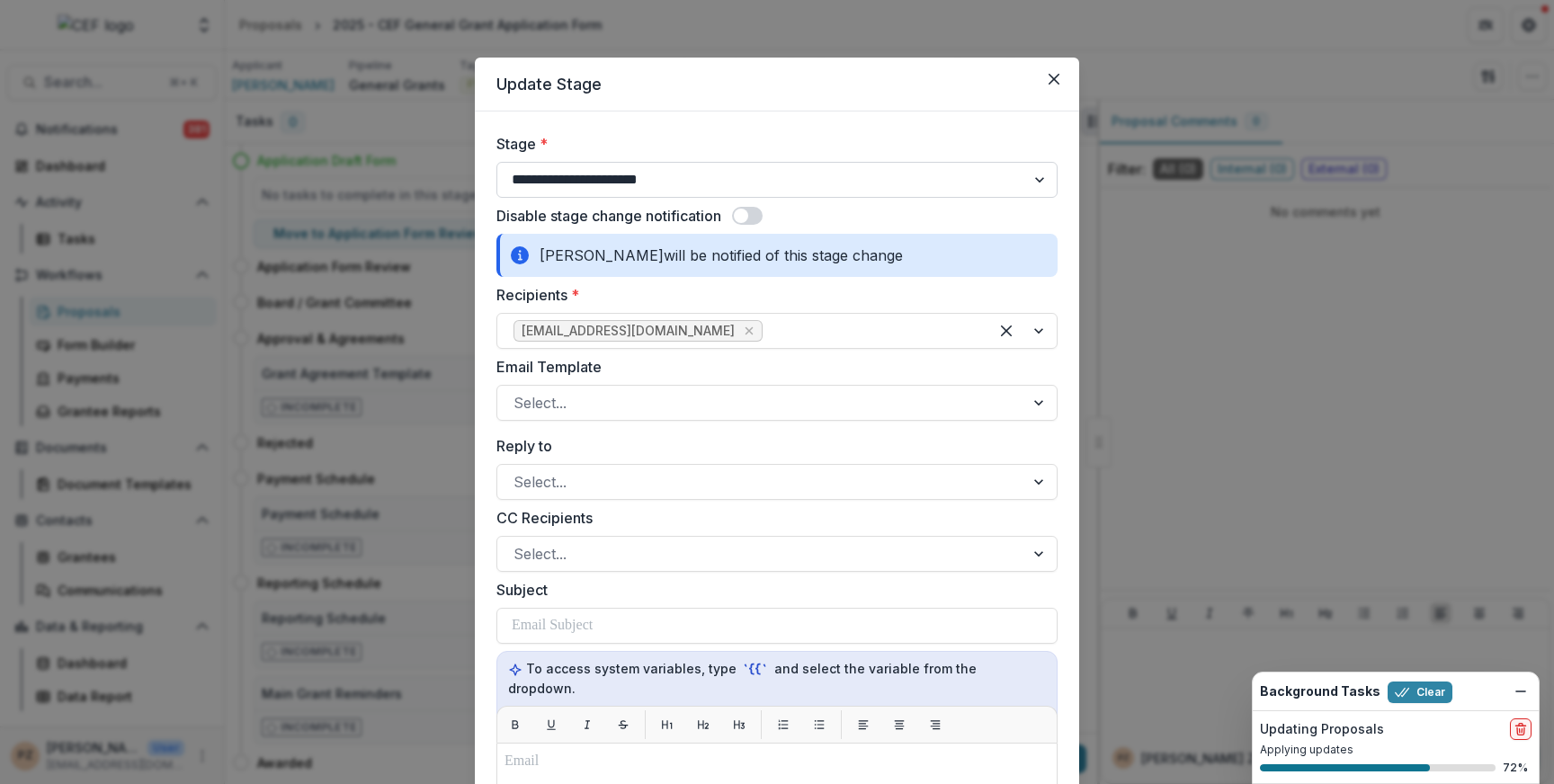
click at [722, 185] on select "**********" at bounding box center [777, 180] width 561 height 36
select select "**********"
click at [497, 162] on select "**********" at bounding box center [777, 180] width 561 height 36
select select "**********"
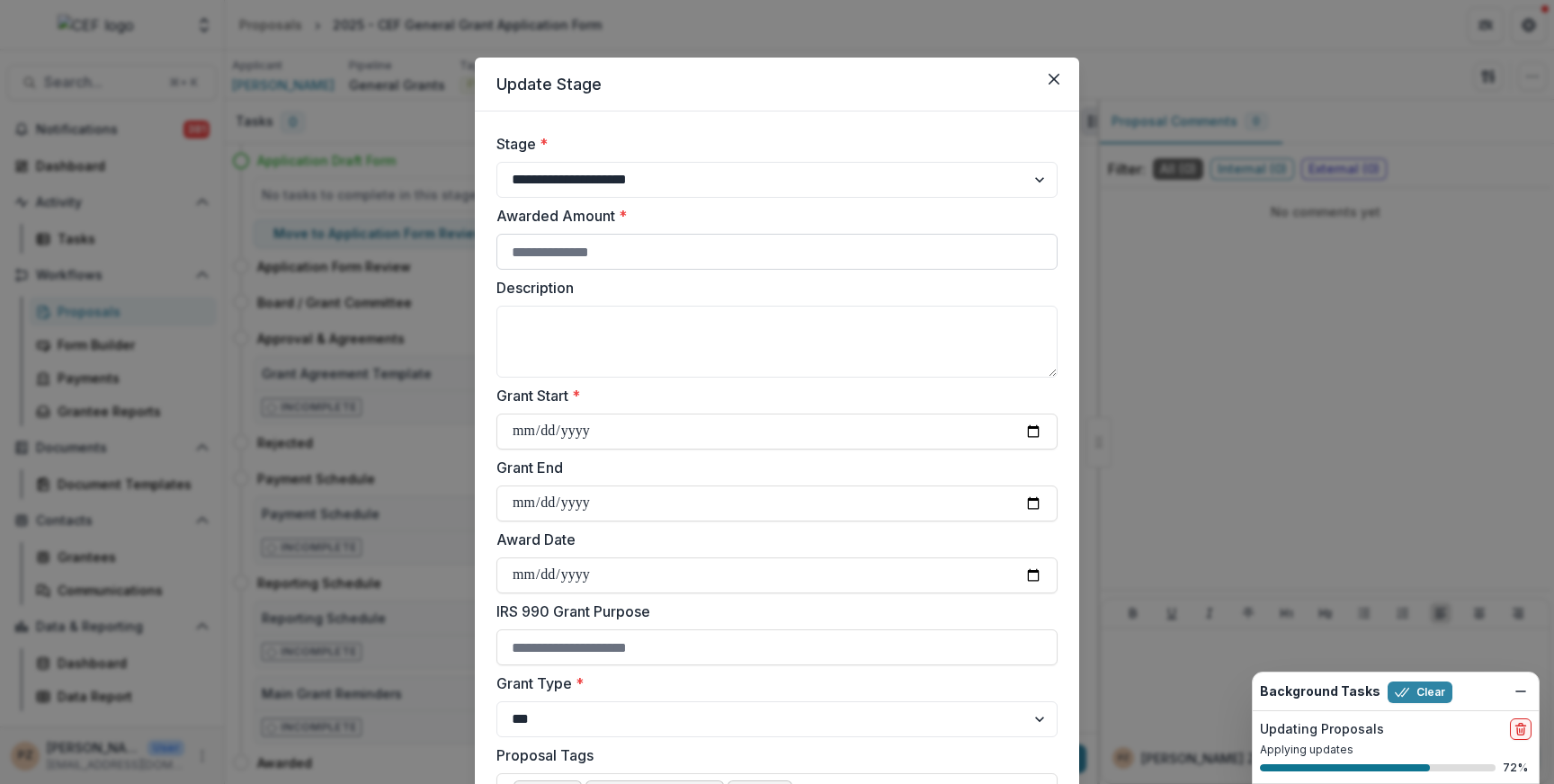
click at [630, 263] on input "Awarded Amount *" at bounding box center [777, 252] width 561 height 36
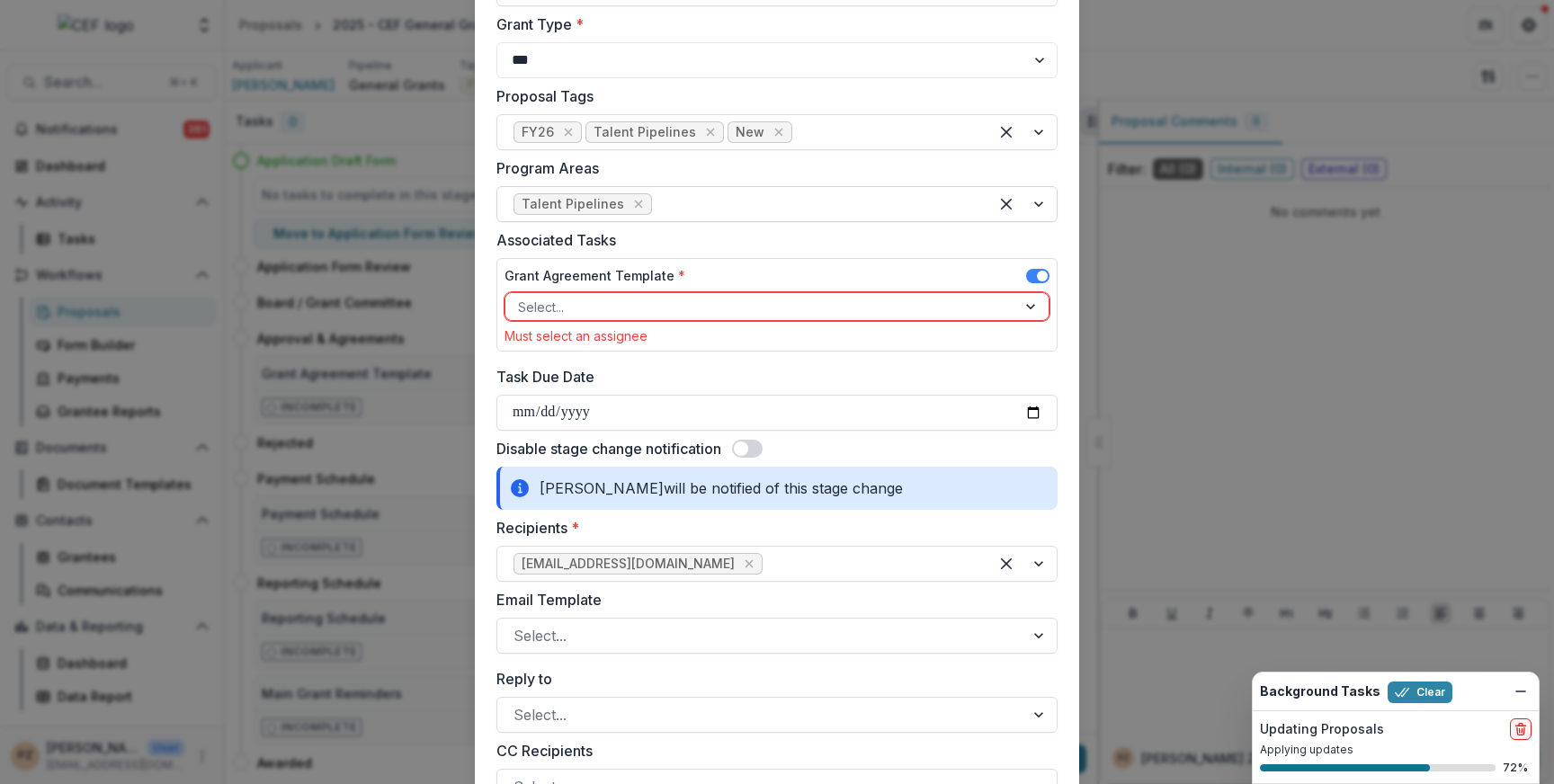
scroll to position [664, 0]
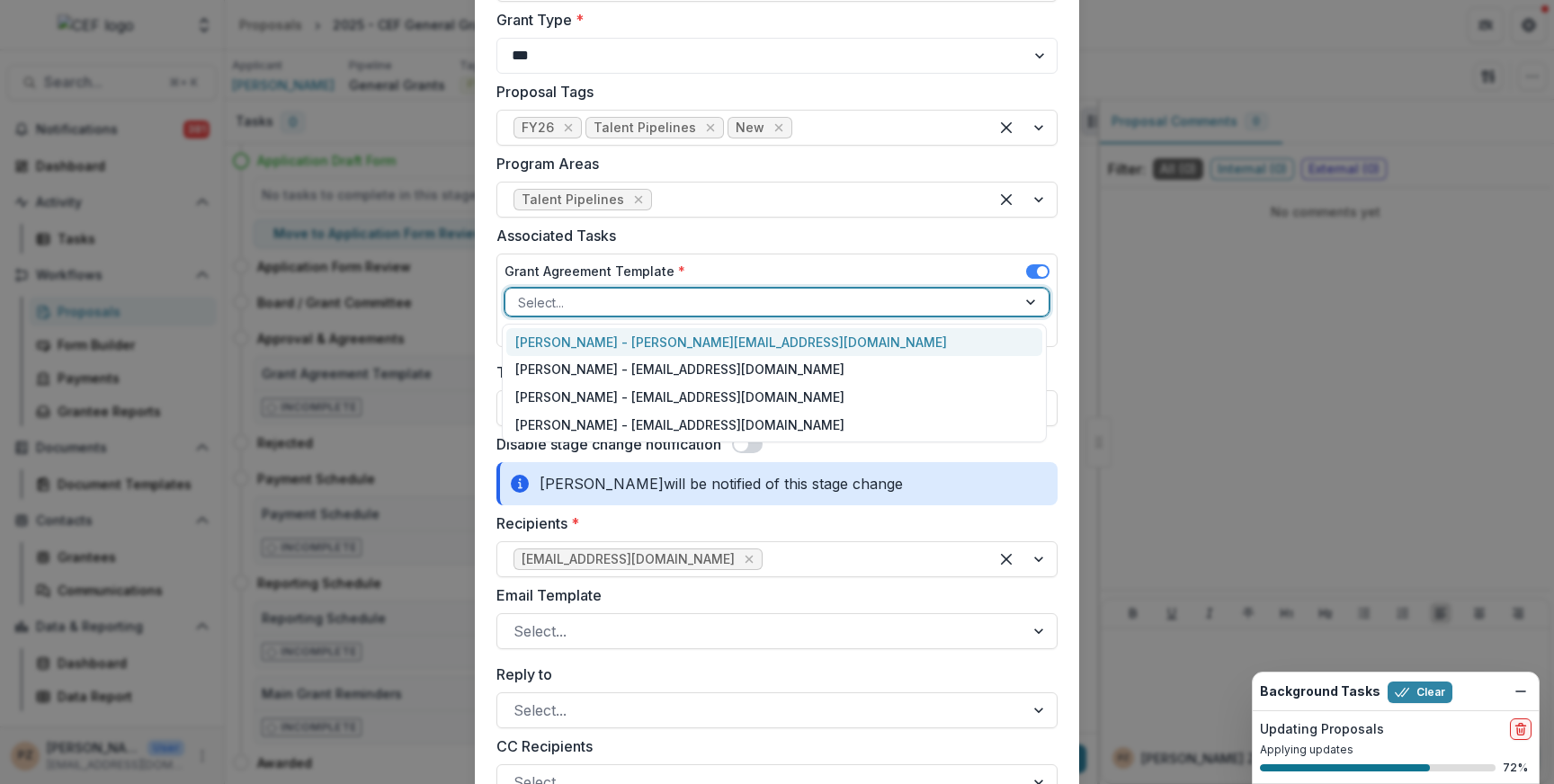
click at [673, 309] on div at bounding box center [761, 302] width 486 height 22
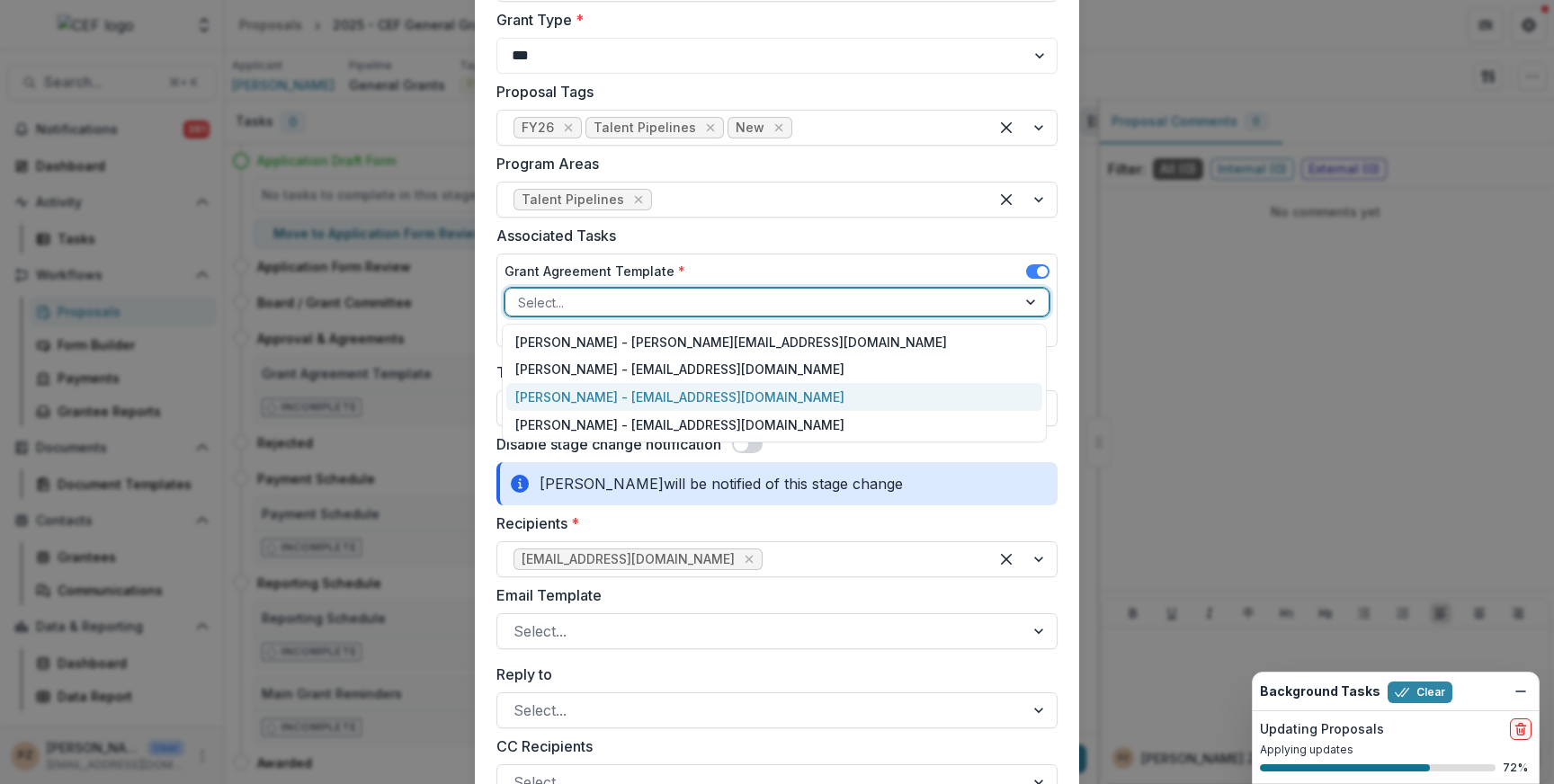
click at [625, 402] on div "[PERSON_NAME] - [EMAIL_ADDRESS][DOMAIN_NAME]" at bounding box center [774, 396] width 535 height 28
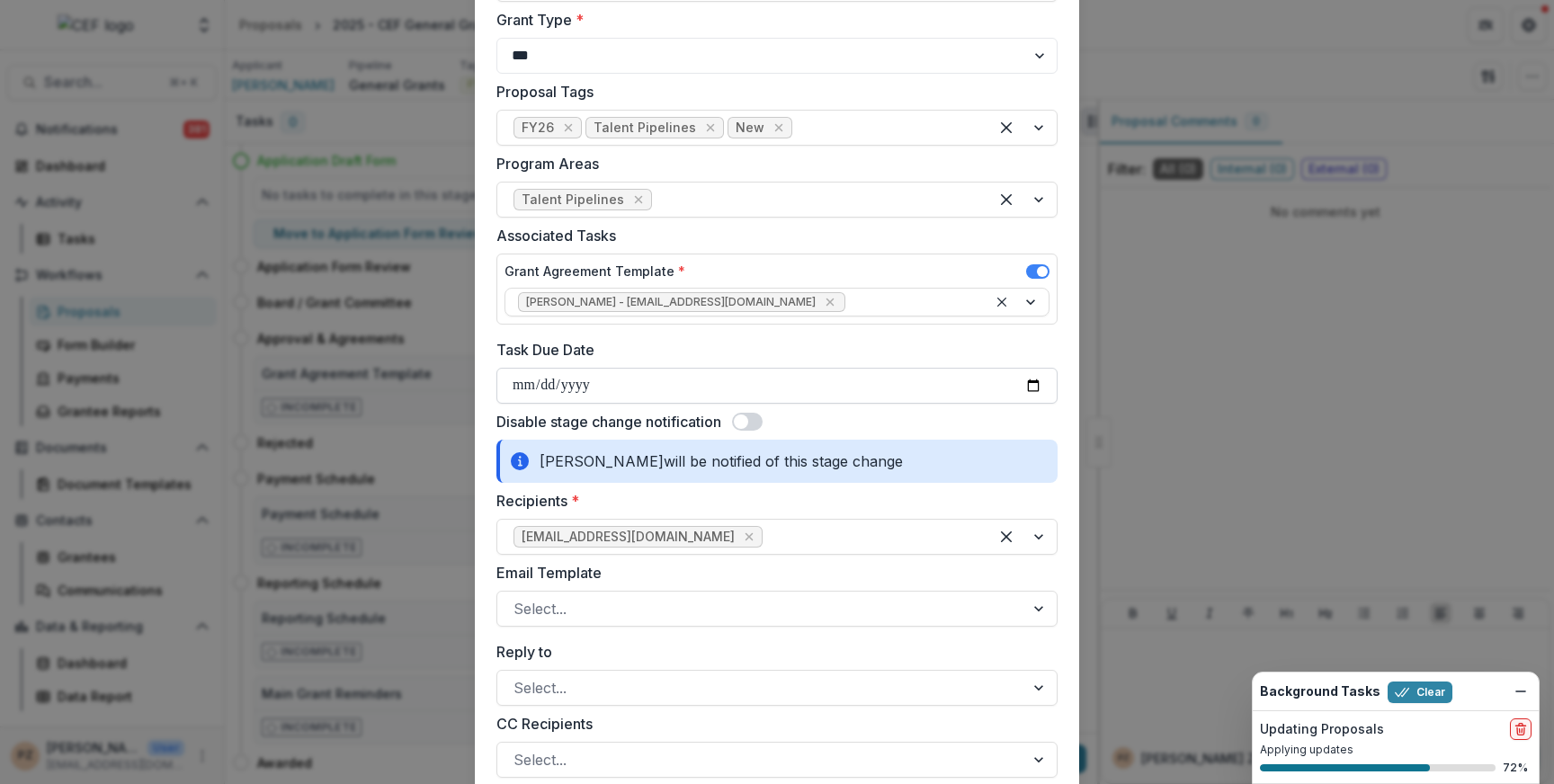
click at [1034, 391] on input "Task Due Date" at bounding box center [777, 385] width 561 height 36
type input "**********"
click at [743, 420] on span at bounding box center [741, 421] width 15 height 15
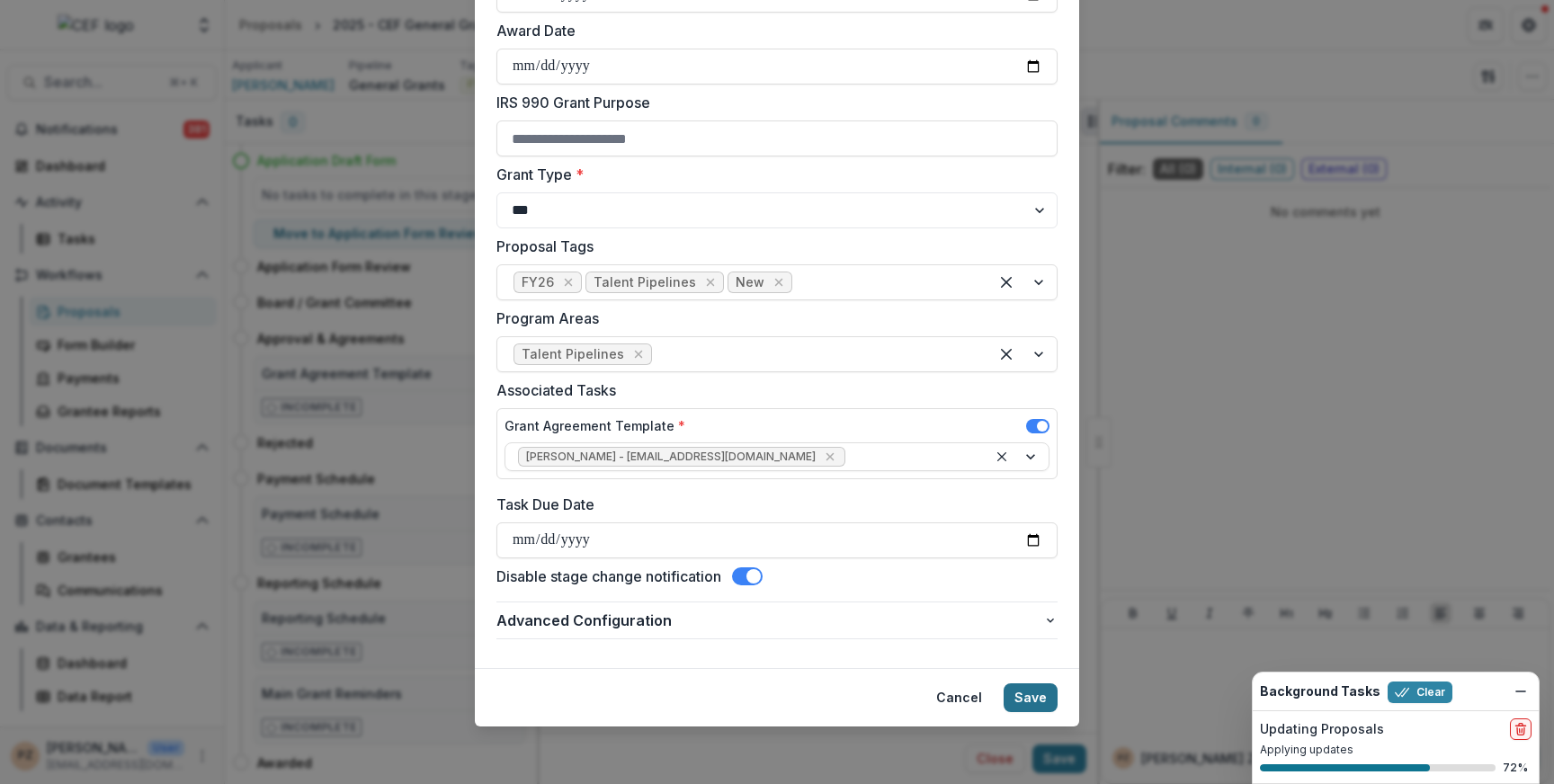
click at [1022, 699] on button "Save" at bounding box center [1030, 698] width 54 height 29
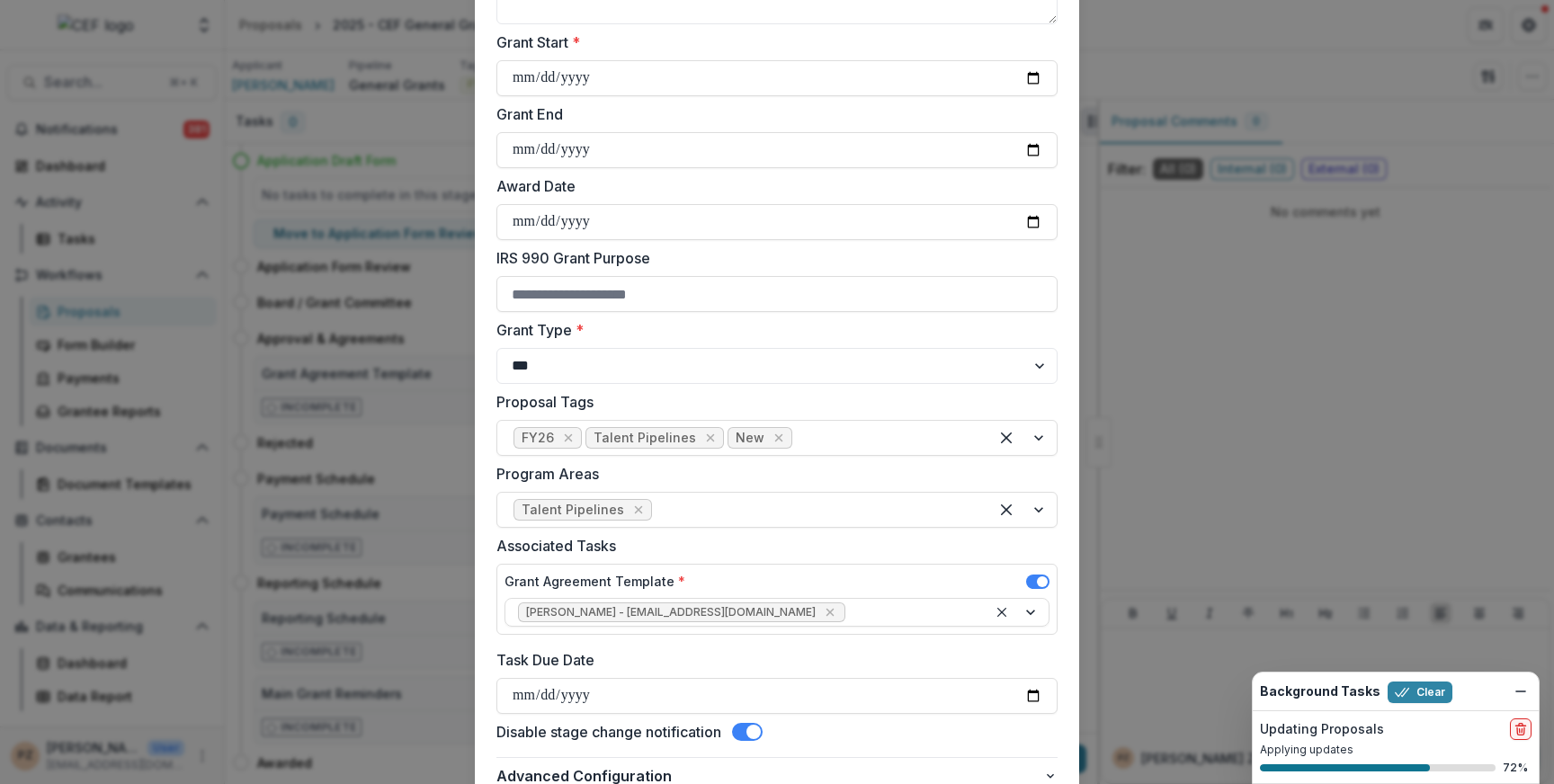
scroll to position [368, 0]
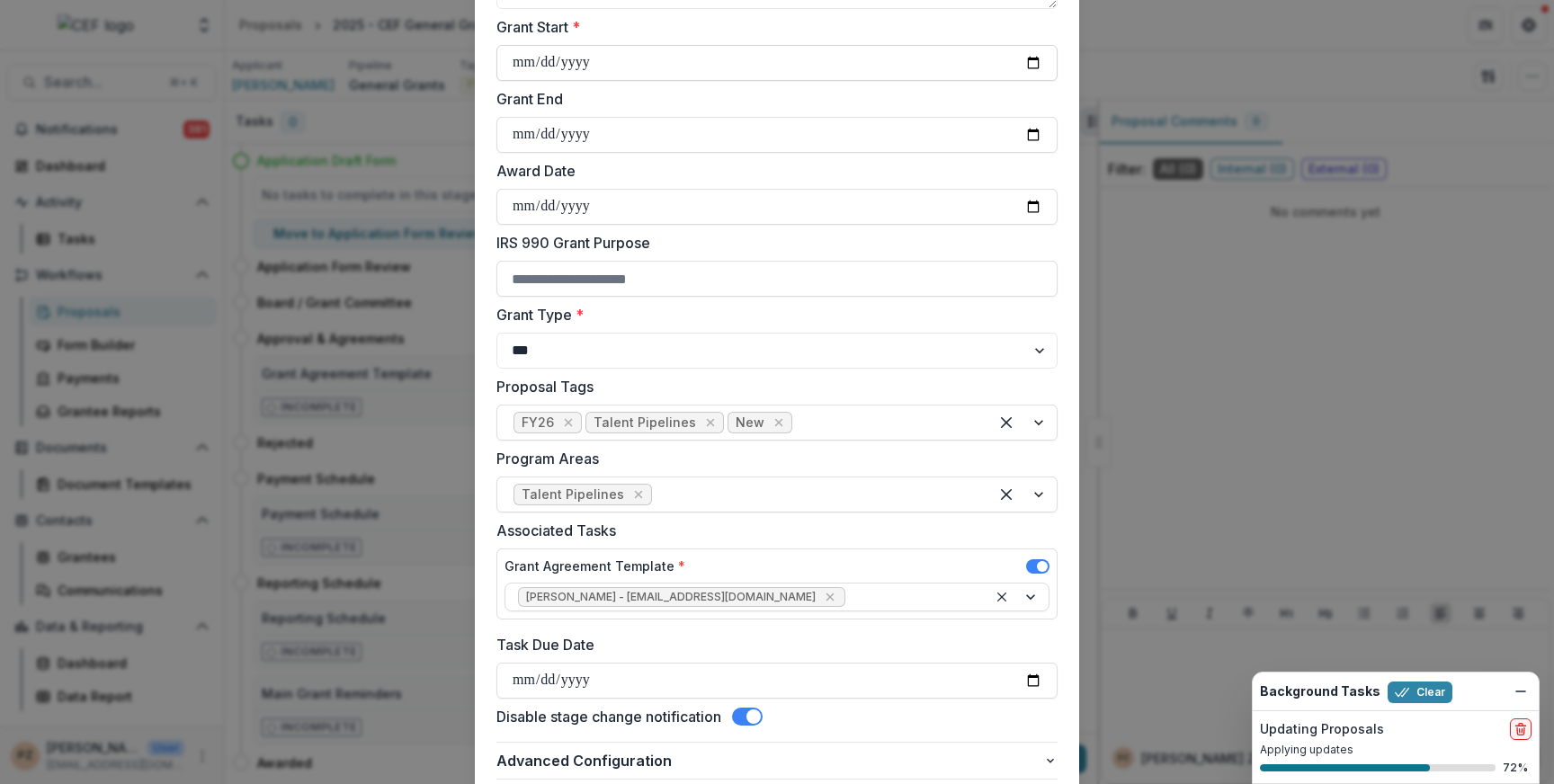
type input "*****"
click at [1030, 63] on input "Grant Start *" at bounding box center [777, 62] width 561 height 36
type input "**********"
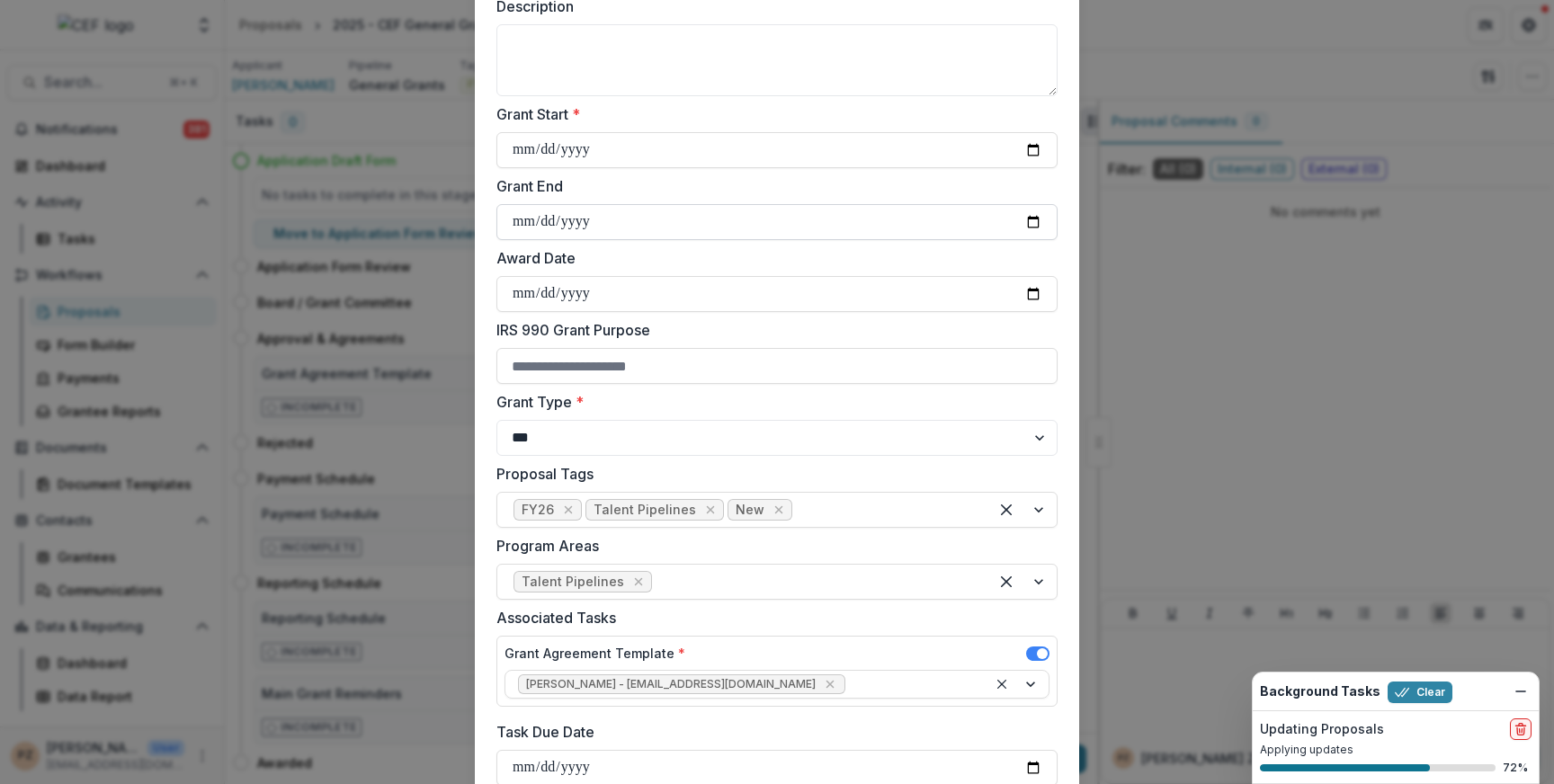
scroll to position [509, 0]
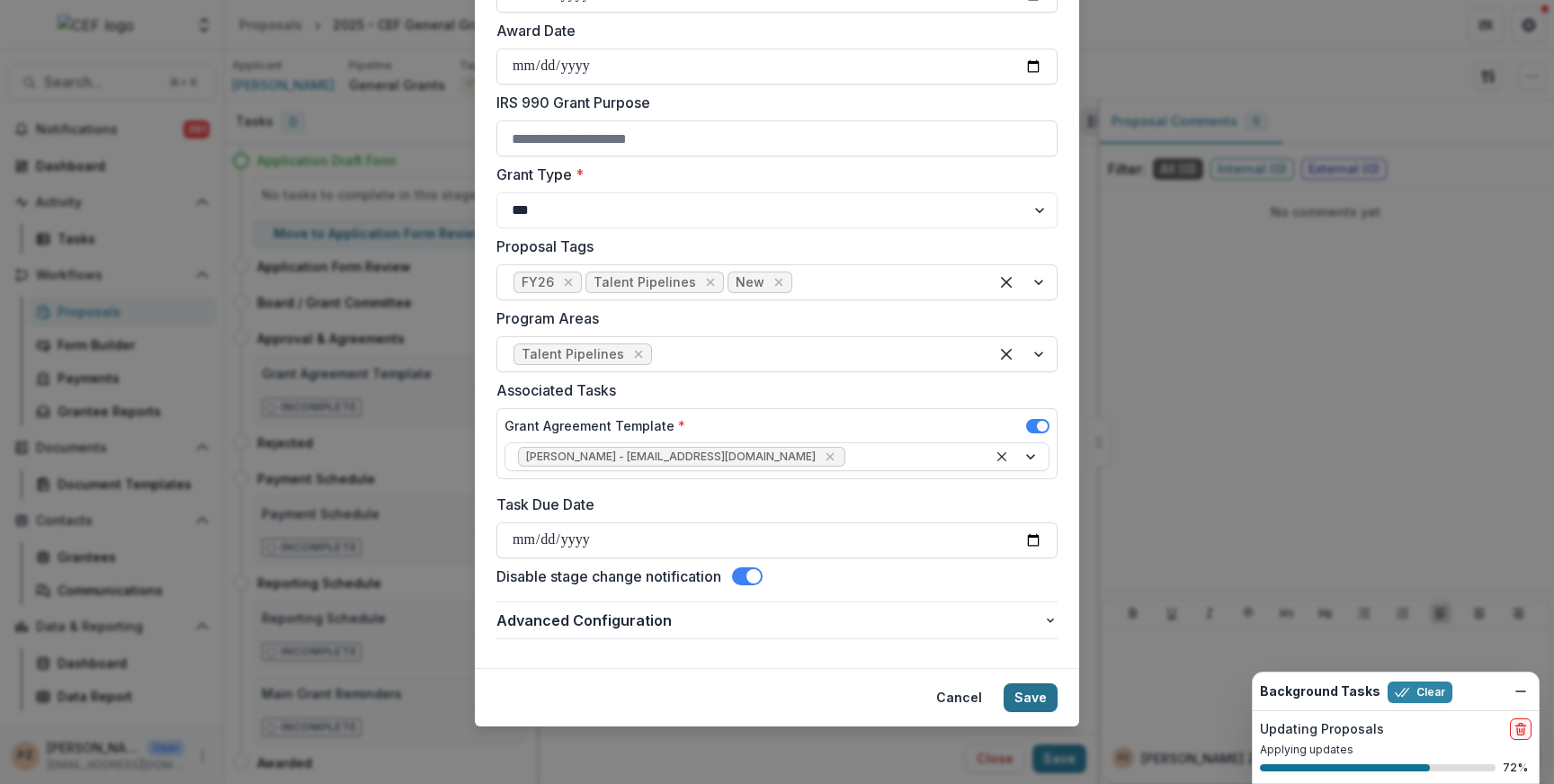
click at [1019, 691] on button "Save" at bounding box center [1030, 698] width 54 height 29
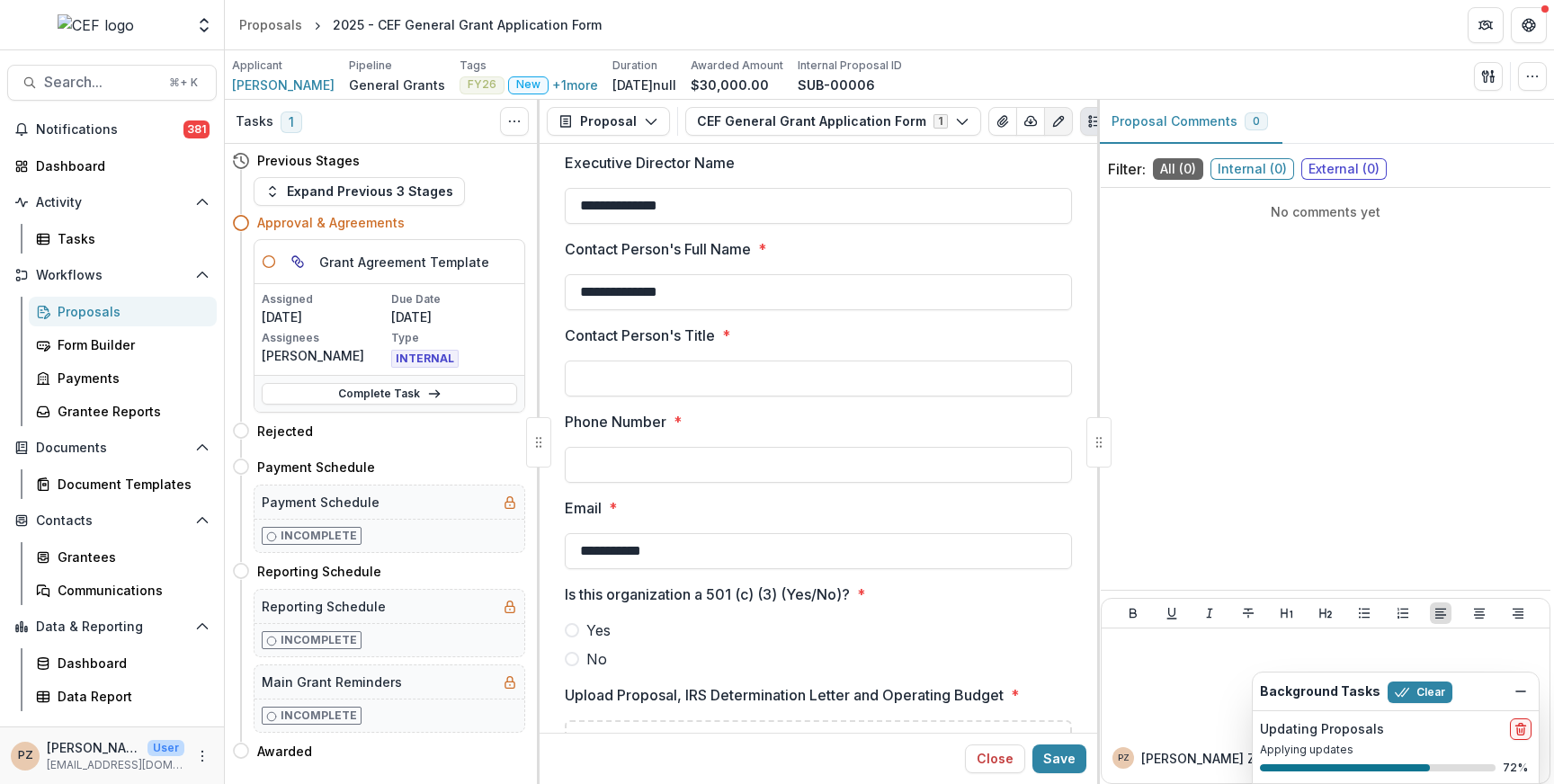
scroll to position [564, 0]
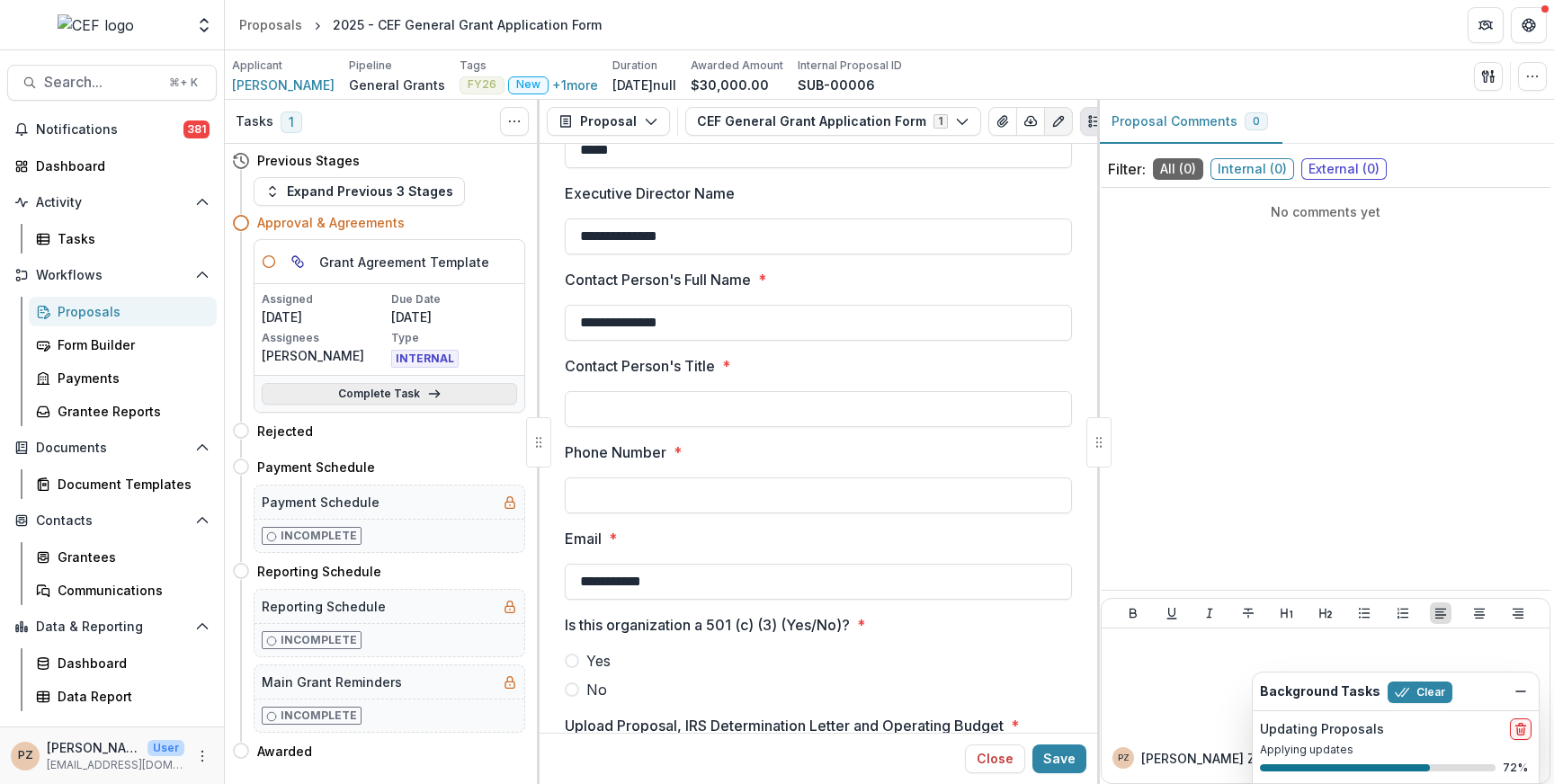
click at [429, 395] on icon at bounding box center [433, 393] width 15 height 15
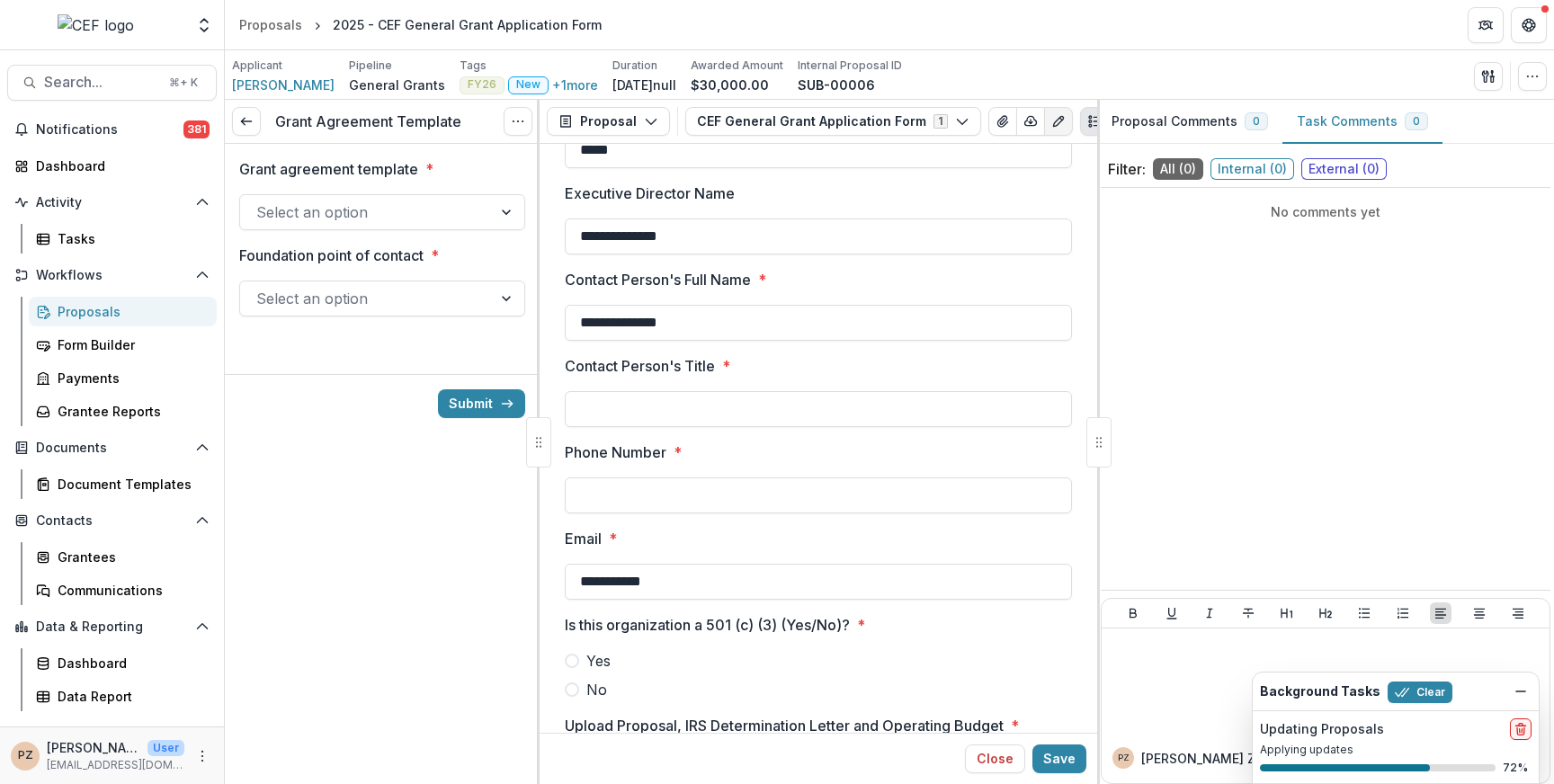
click at [398, 213] on div at bounding box center [366, 212] width 220 height 25
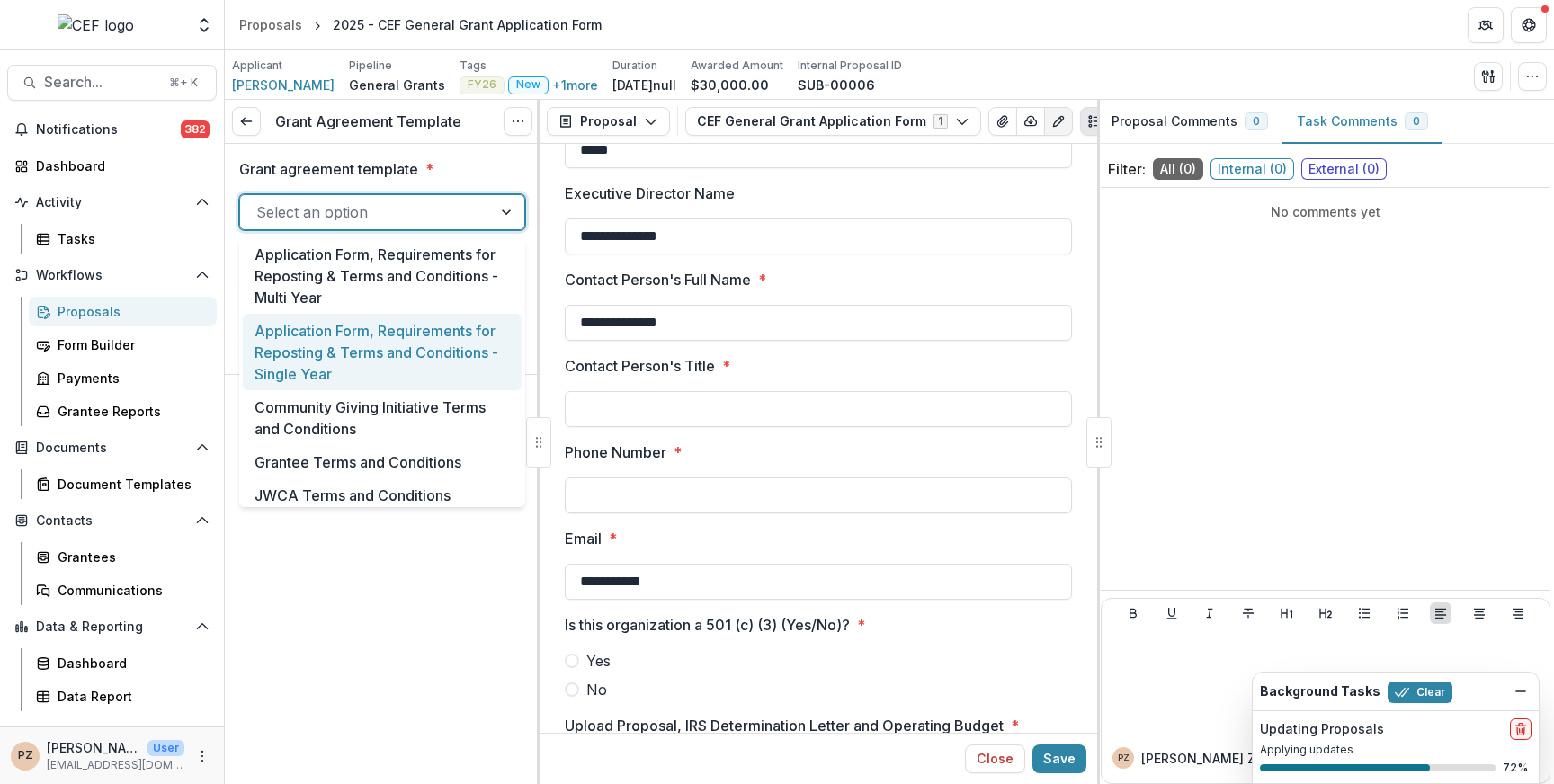
click at [366, 358] on div "Application Form, Requirements for Reposting & Terms and Conditions - Single Ye…" at bounding box center [382, 352] width 279 height 77
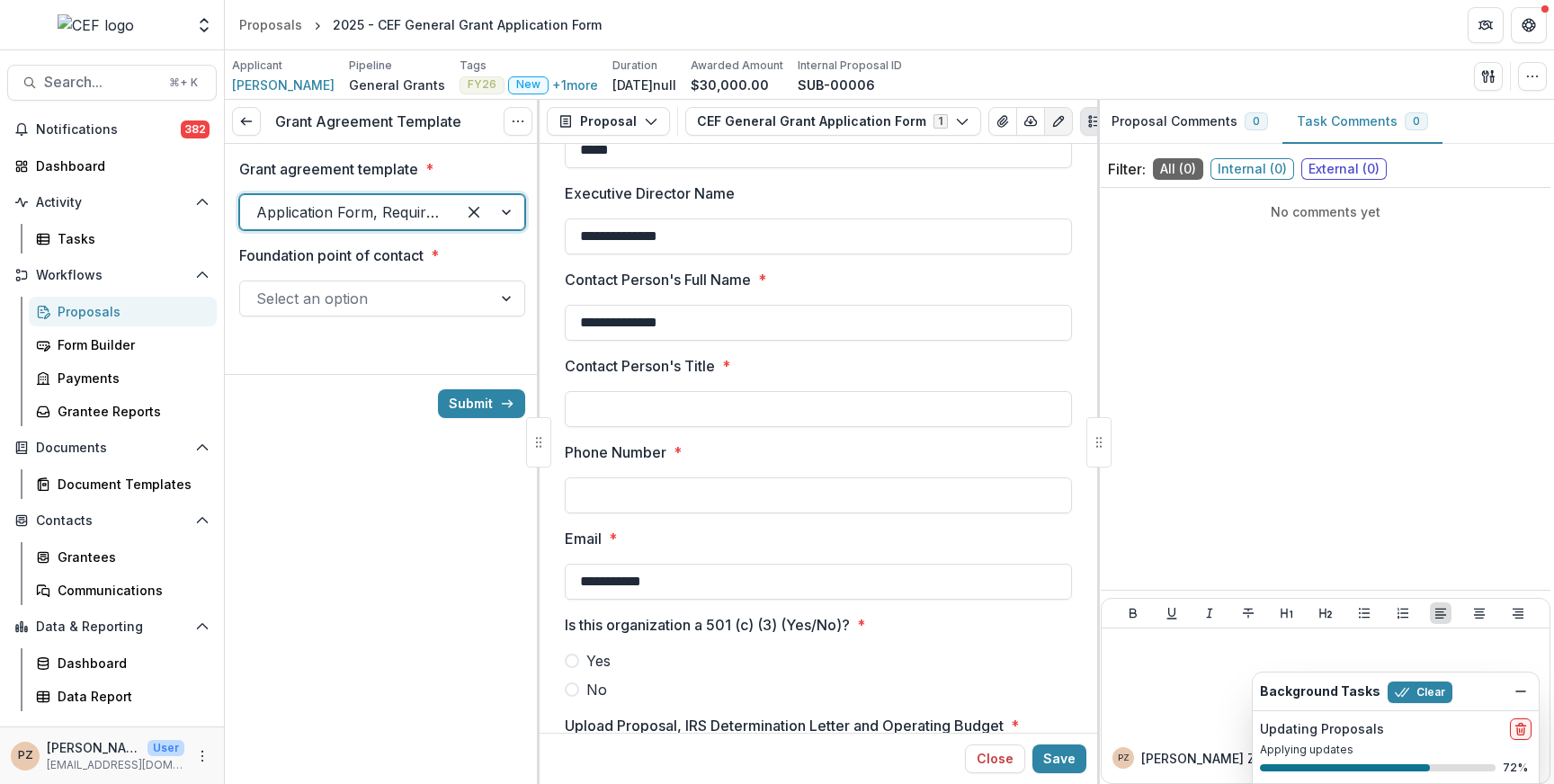
click at [370, 301] on div at bounding box center [366, 298] width 220 height 25
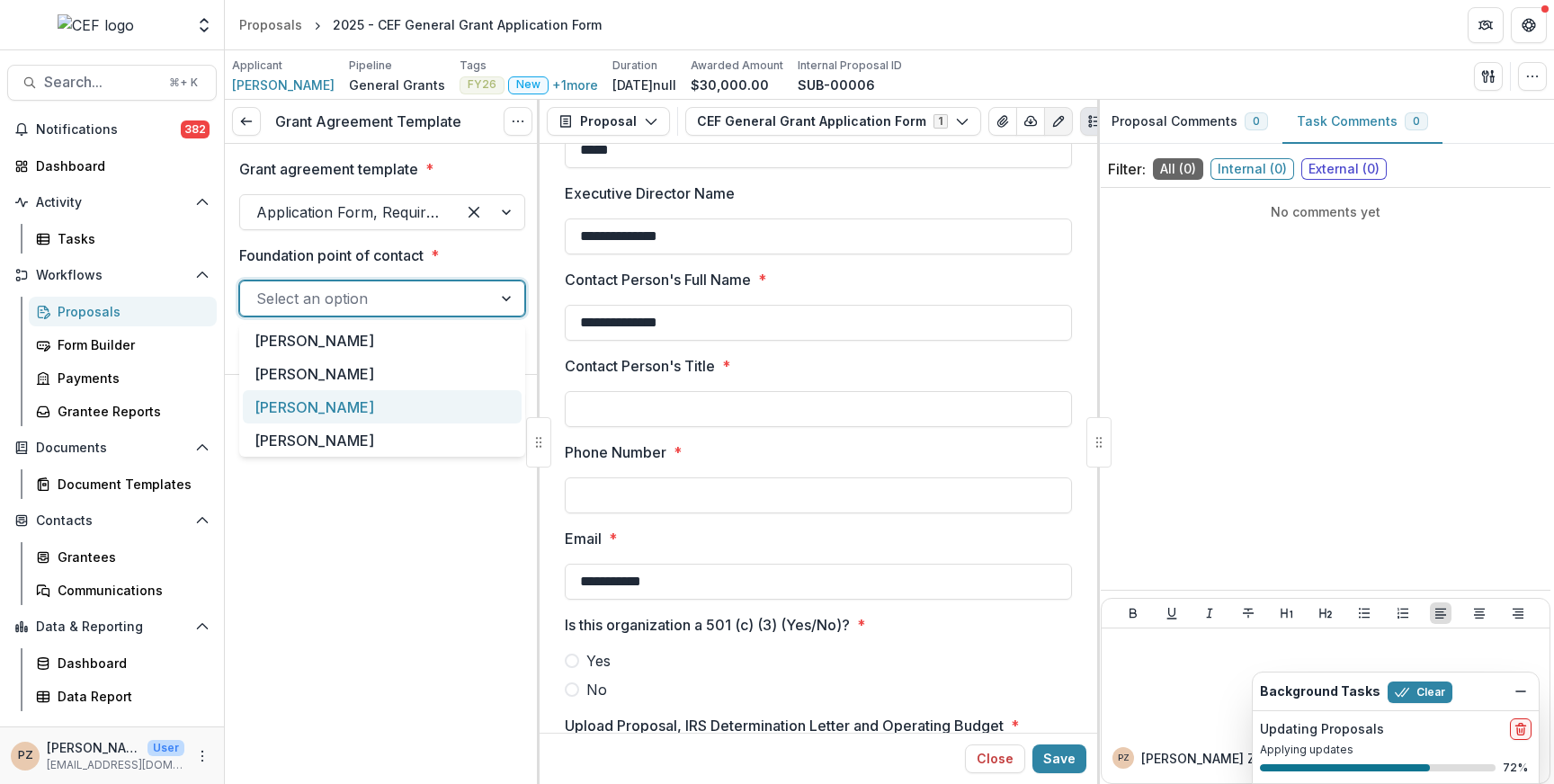
click at [352, 410] on div "[PERSON_NAME]" at bounding box center [382, 406] width 279 height 33
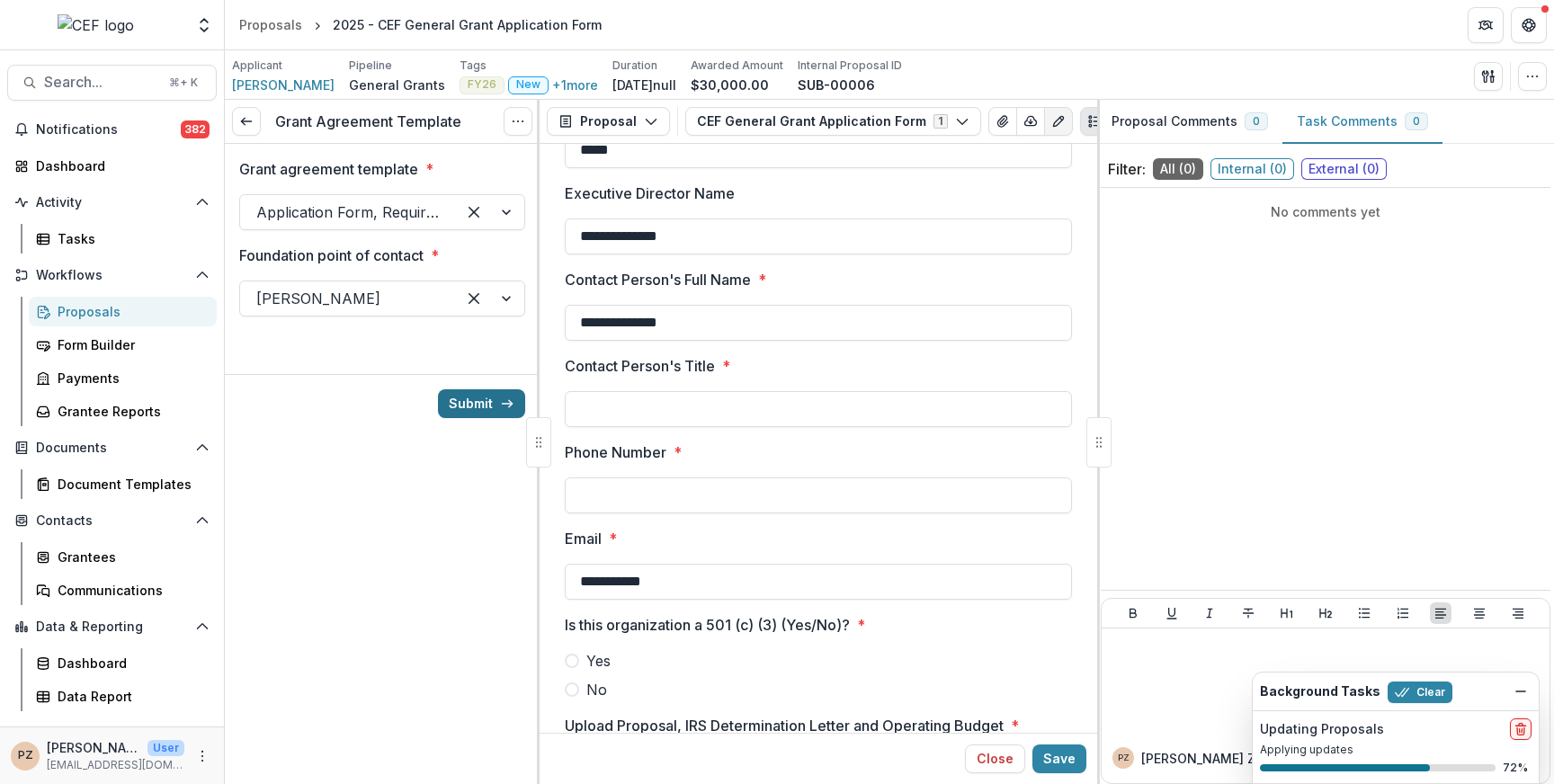
click at [488, 405] on button "Submit" at bounding box center [482, 404] width 87 height 29
click at [371, 301] on div at bounding box center [348, 298] width 184 height 25
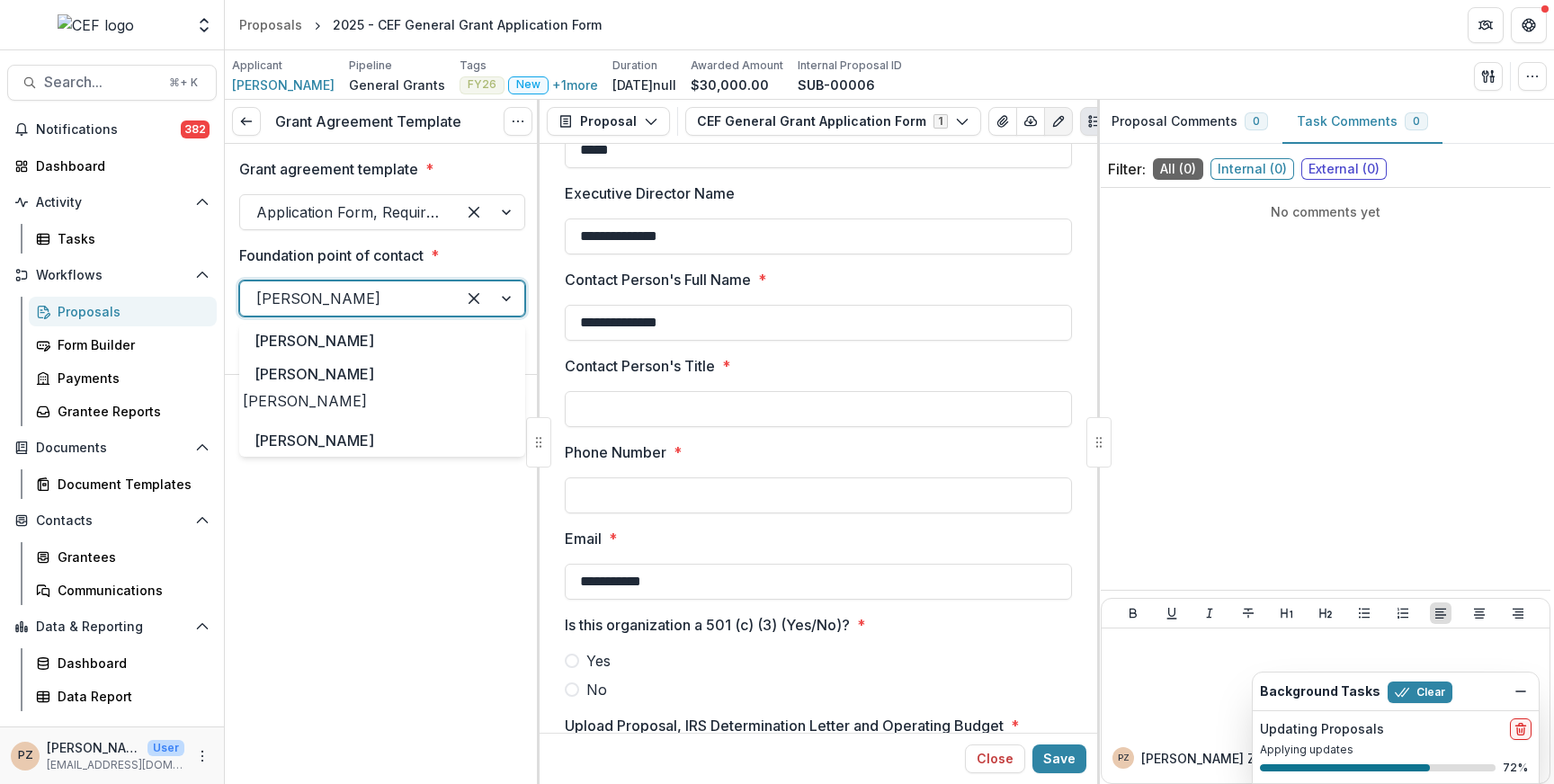
click at [335, 410] on div "[PERSON_NAME]" at bounding box center [382, 400] width 279 height 21
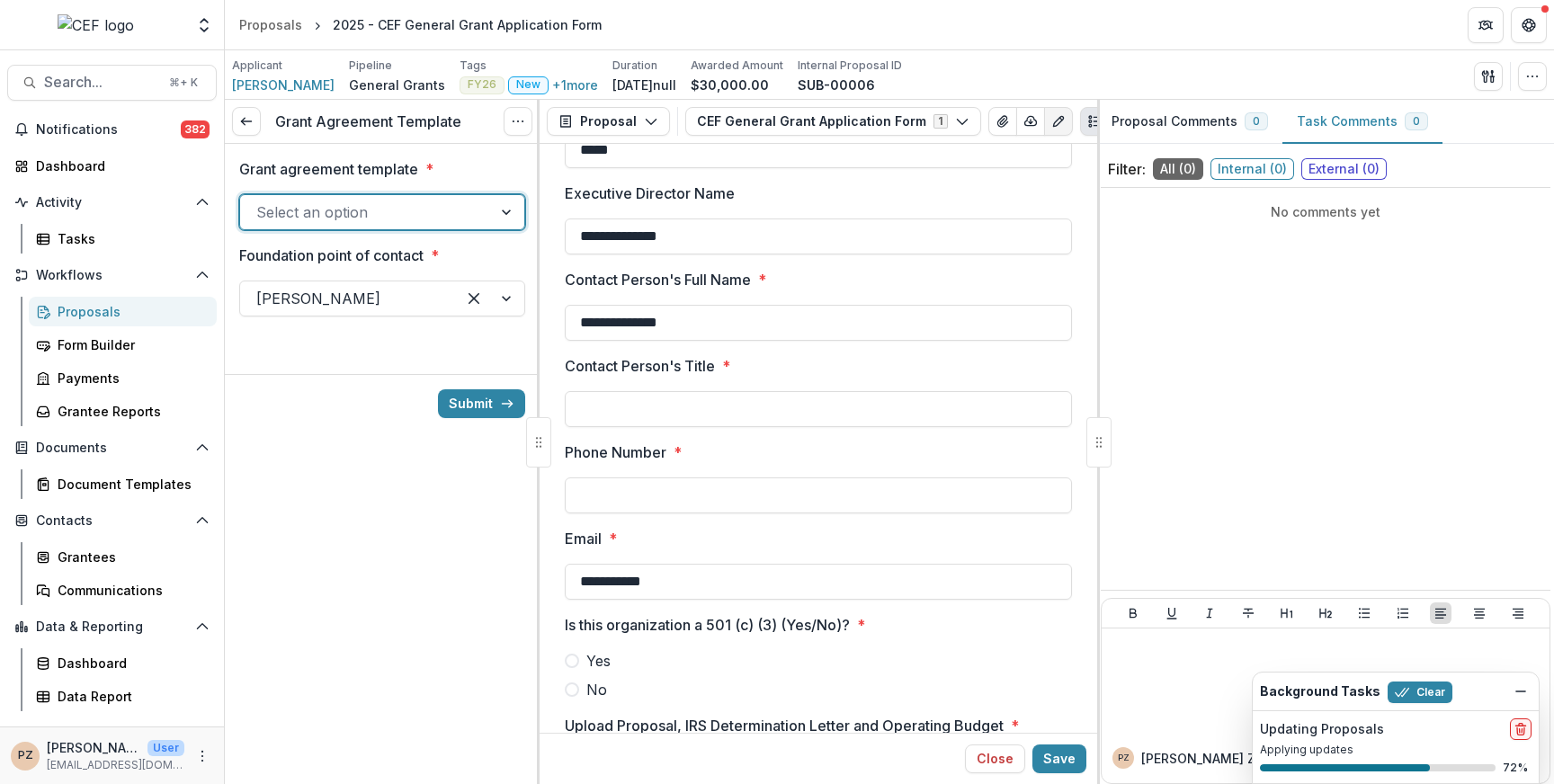
click at [402, 217] on div at bounding box center [366, 212] width 220 height 25
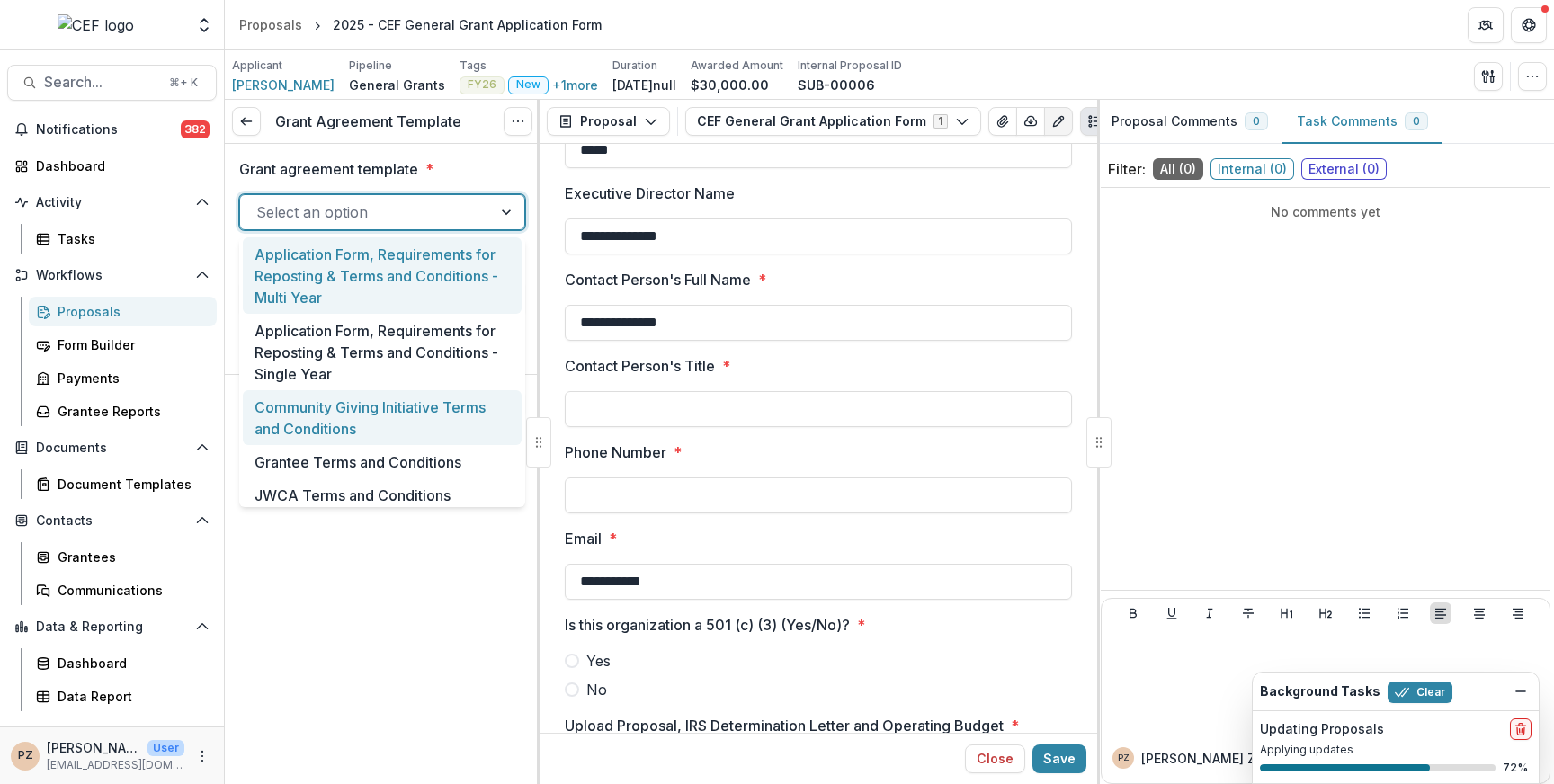
scroll to position [5, 0]
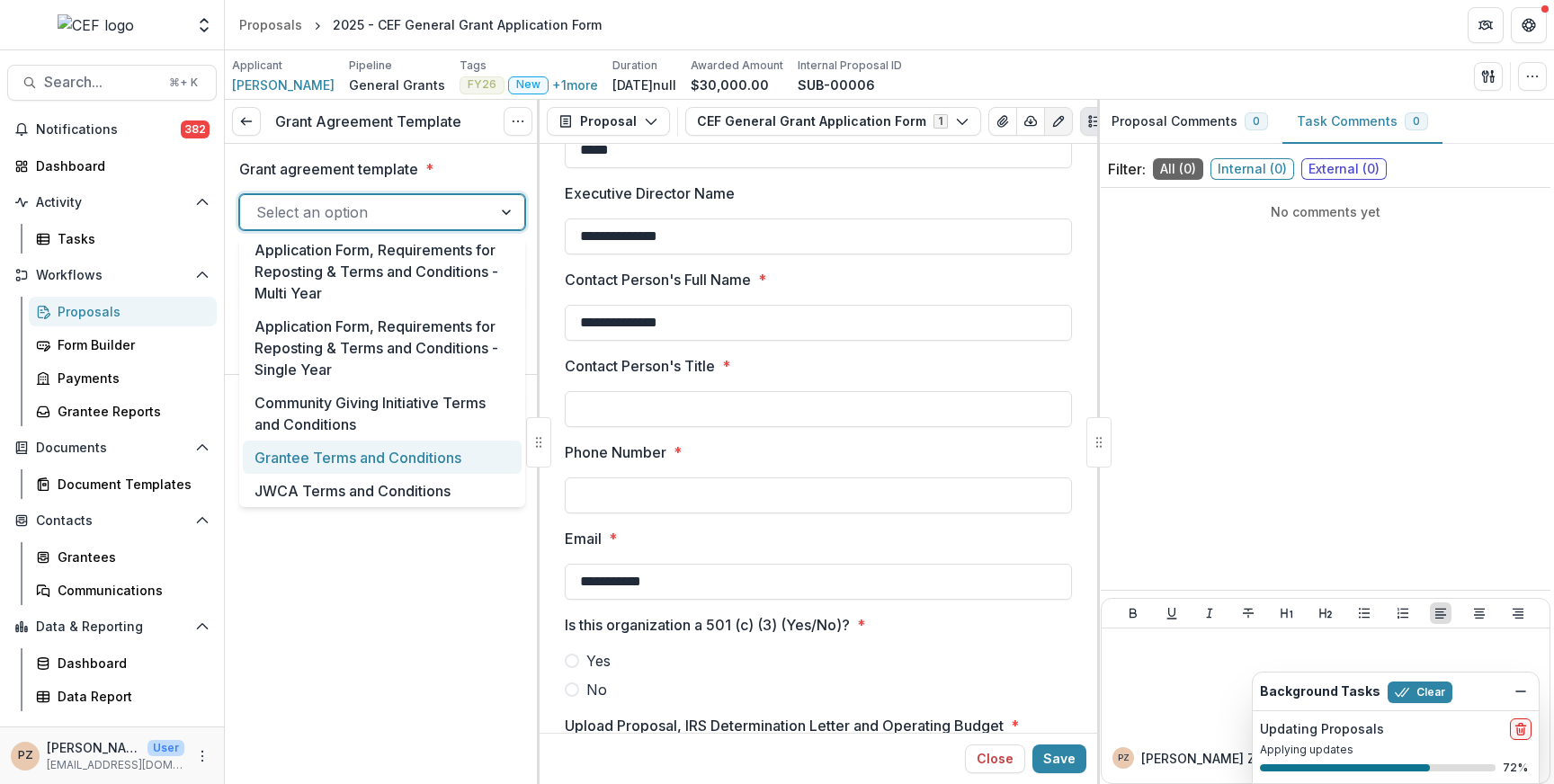
click at [327, 454] on div "Grantee Terms and Conditions" at bounding box center [382, 457] width 279 height 33
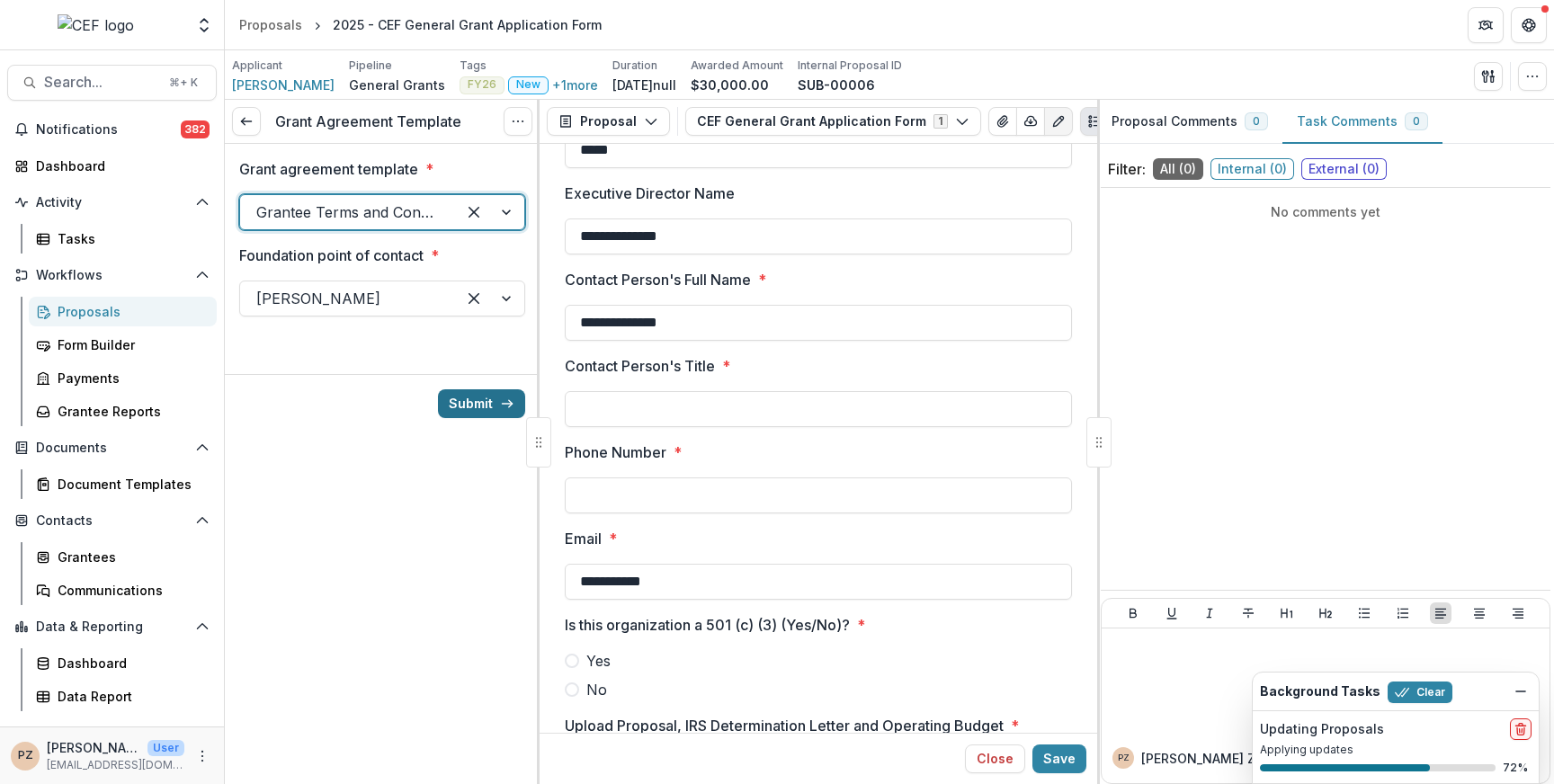
click at [460, 409] on button "Submit" at bounding box center [482, 404] width 87 height 29
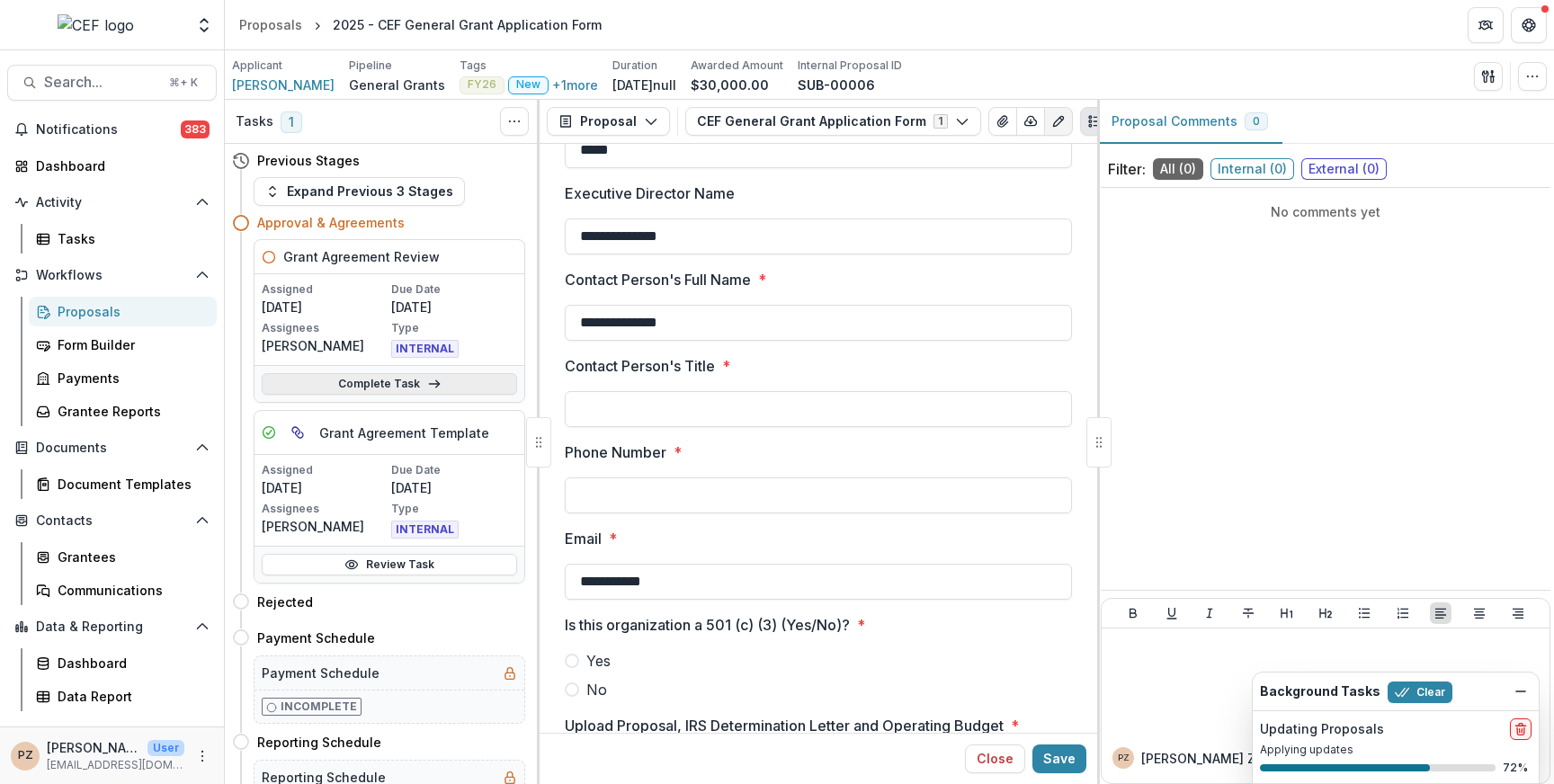
click at [384, 379] on link "Complete Task" at bounding box center [389, 384] width 256 height 21
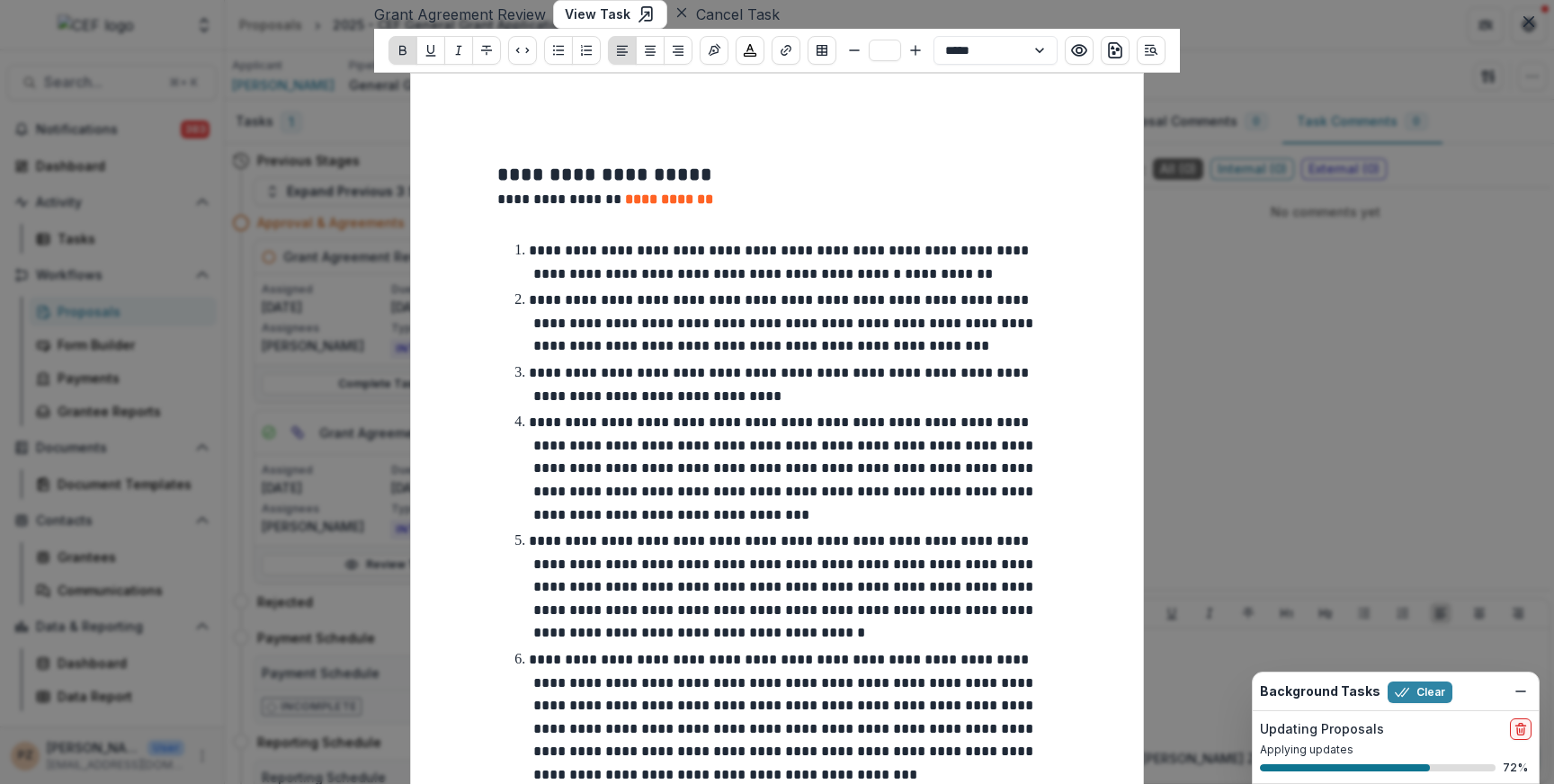
type input "**"
click at [625, 206] on strong "**********" at bounding box center [669, 199] width 88 height 14
click at [625, 206] on strong "**********" at bounding box center [676, 199] width 104 height 14
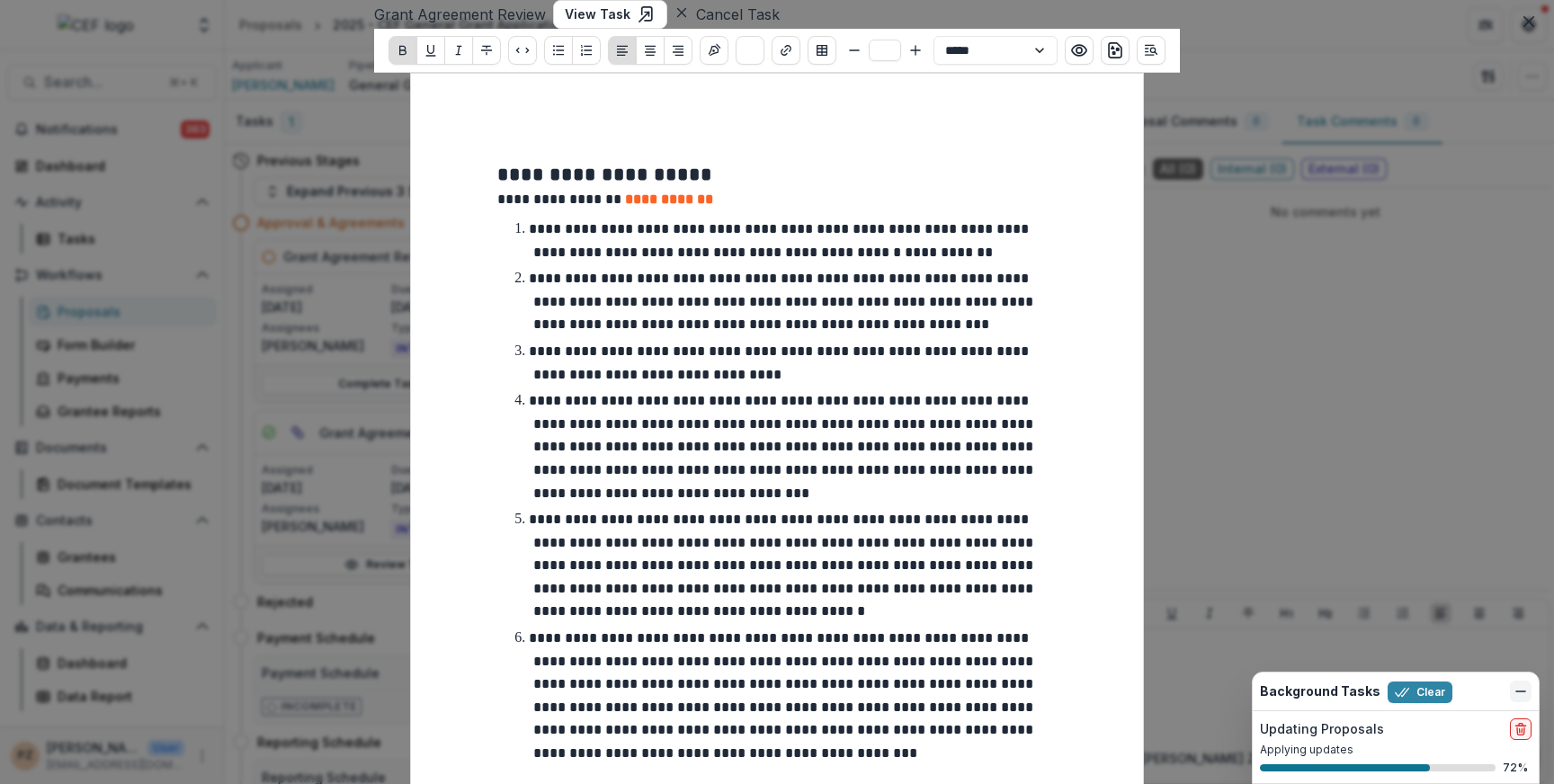
click at [1522, 690] on icon "Dismiss" at bounding box center [1520, 691] width 15 height 15
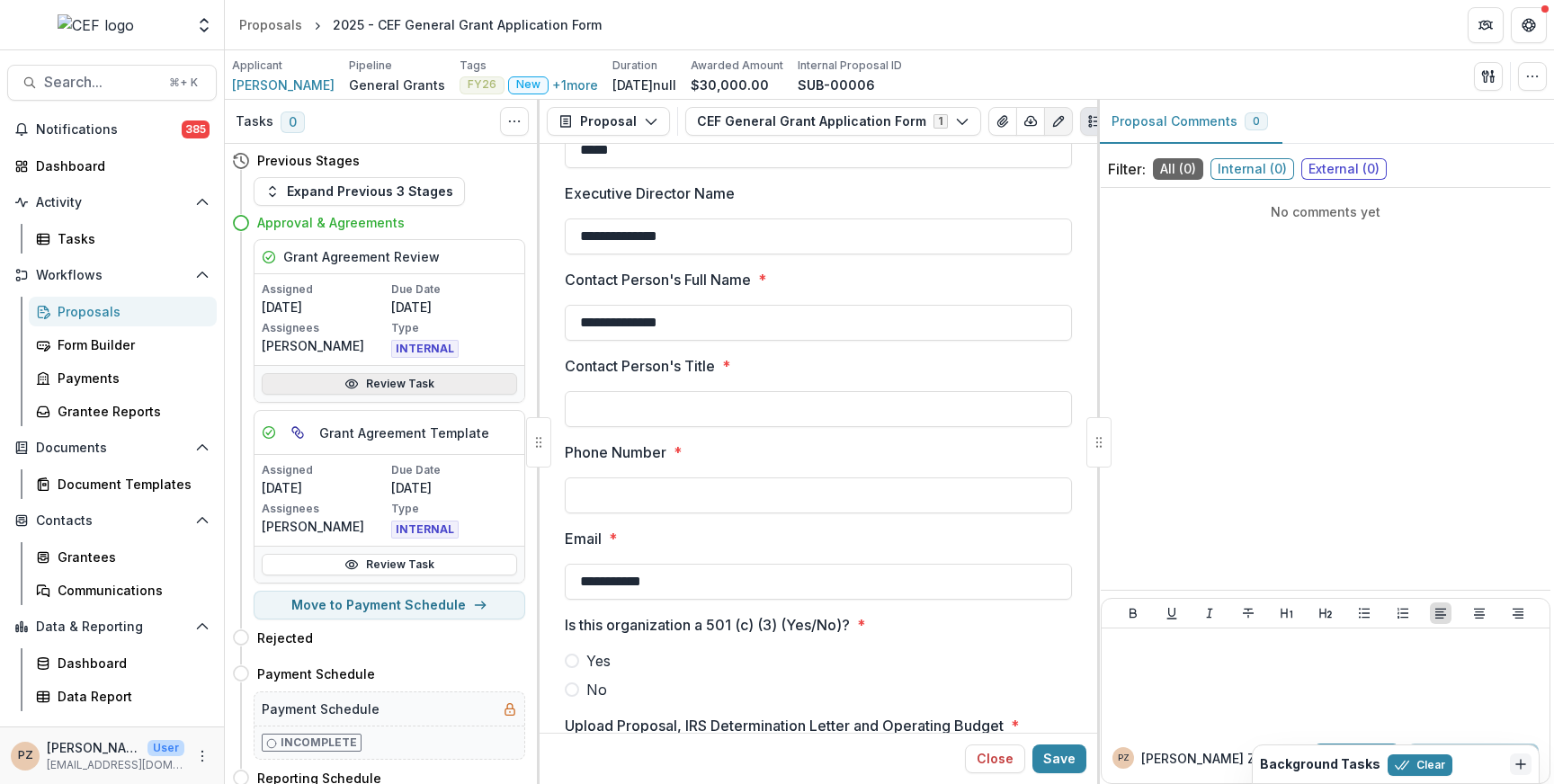
click at [377, 382] on link "Review Task" at bounding box center [389, 384] width 256 height 21
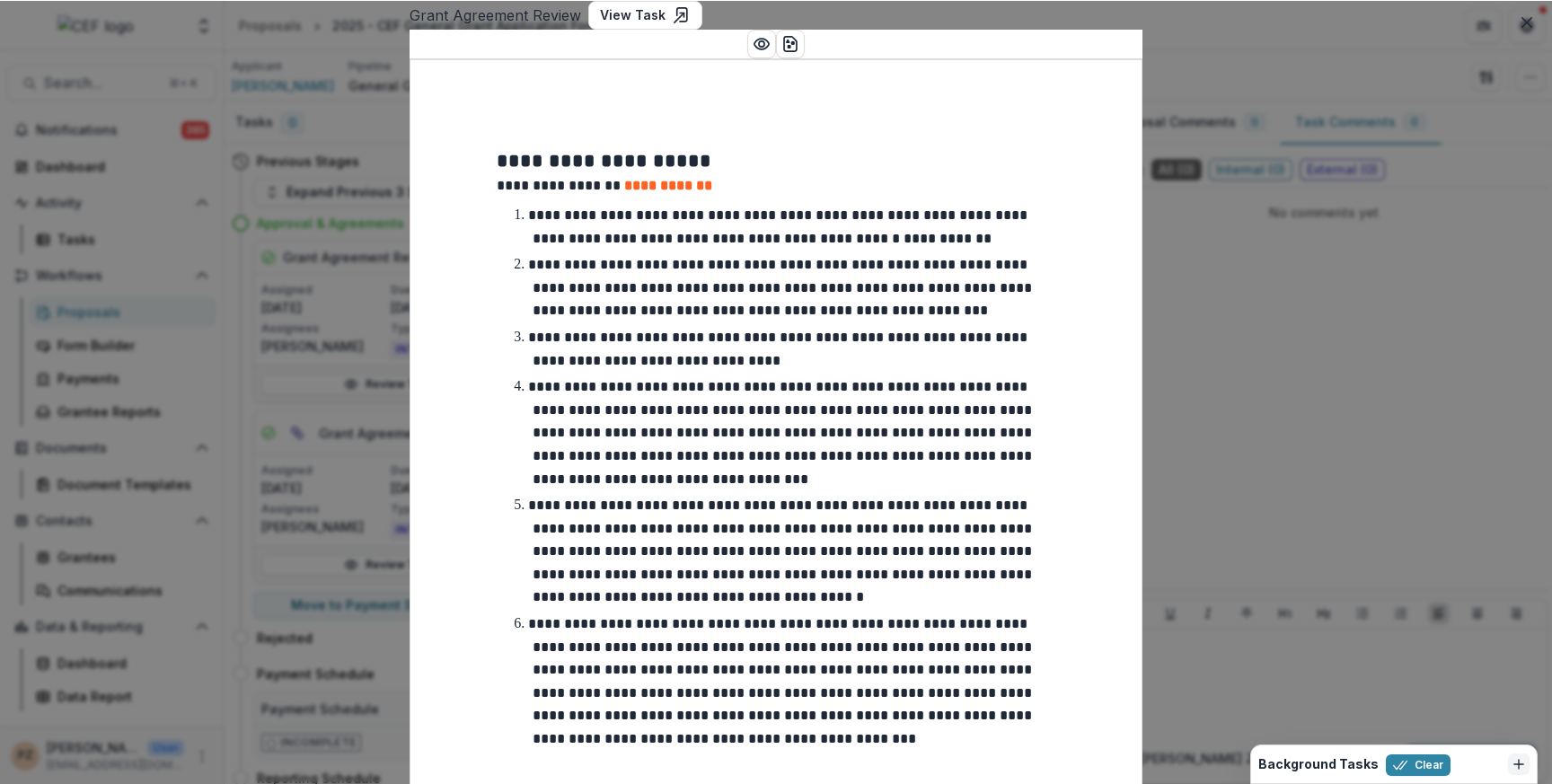
scroll to position [589, 0]
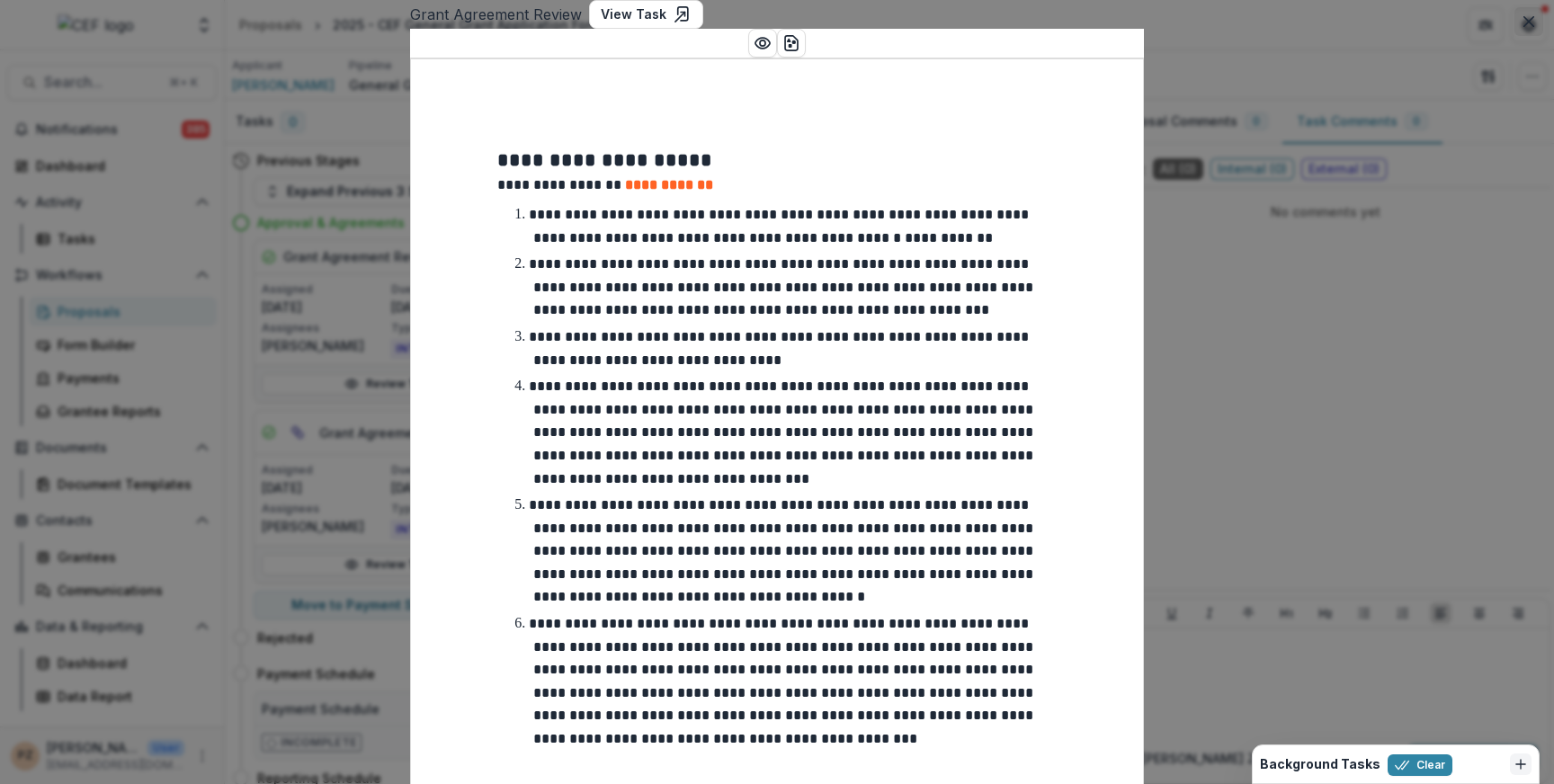
click at [1529, 22] on icon "Close" at bounding box center [1528, 21] width 11 height 11
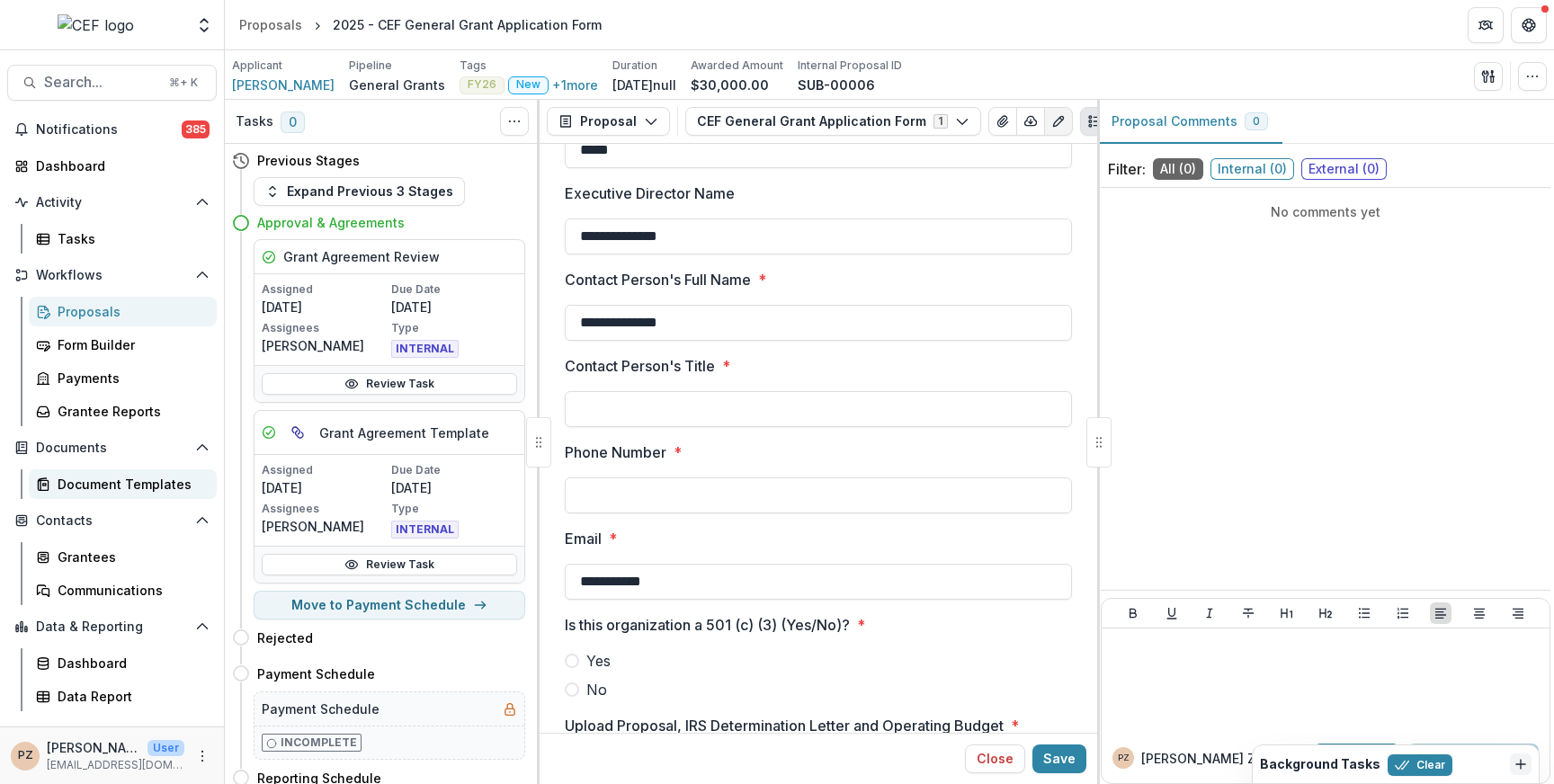
click at [105, 486] on div "Document Templates" at bounding box center [129, 483] width 145 height 18
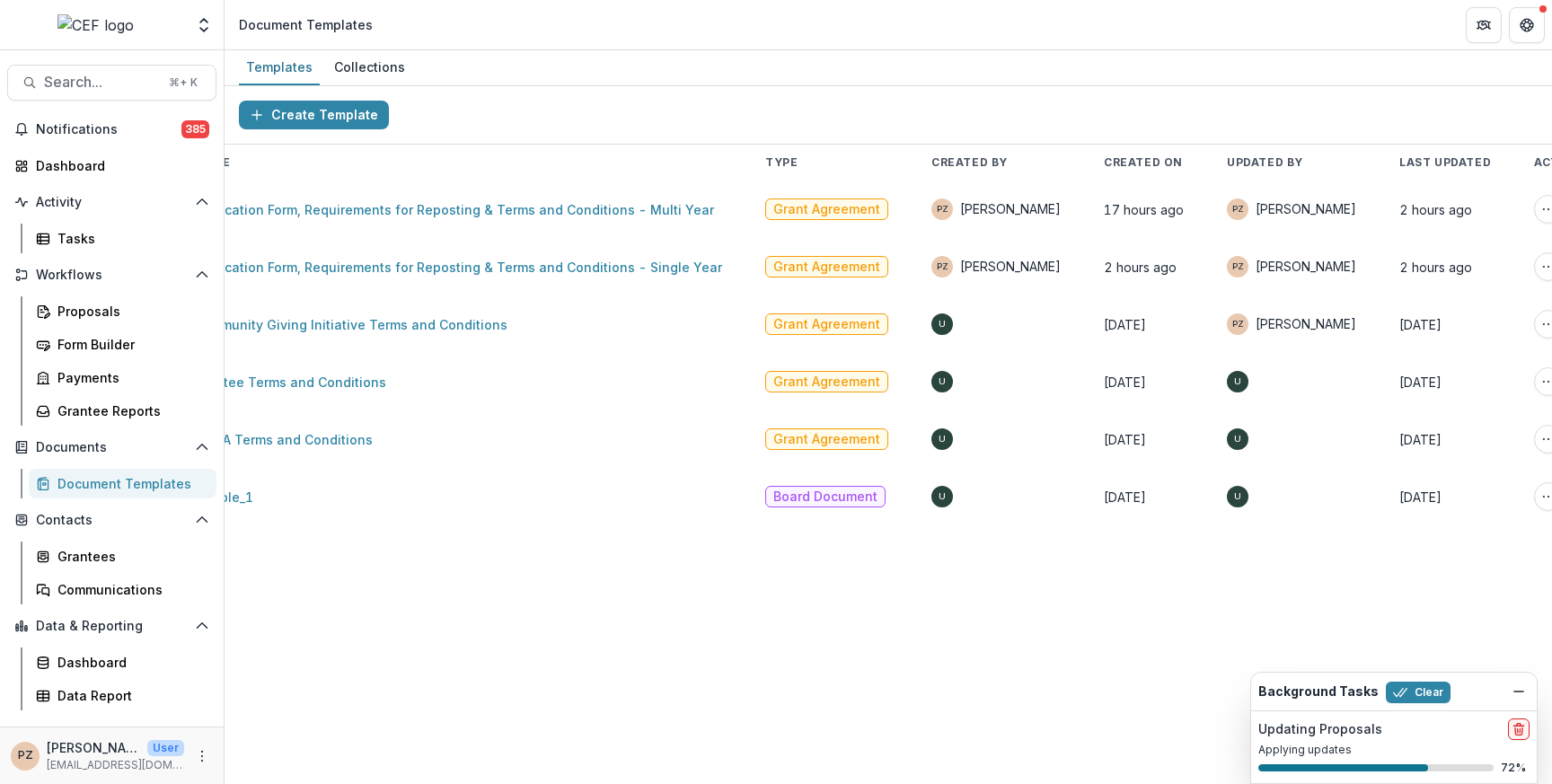
scroll to position [0, 66]
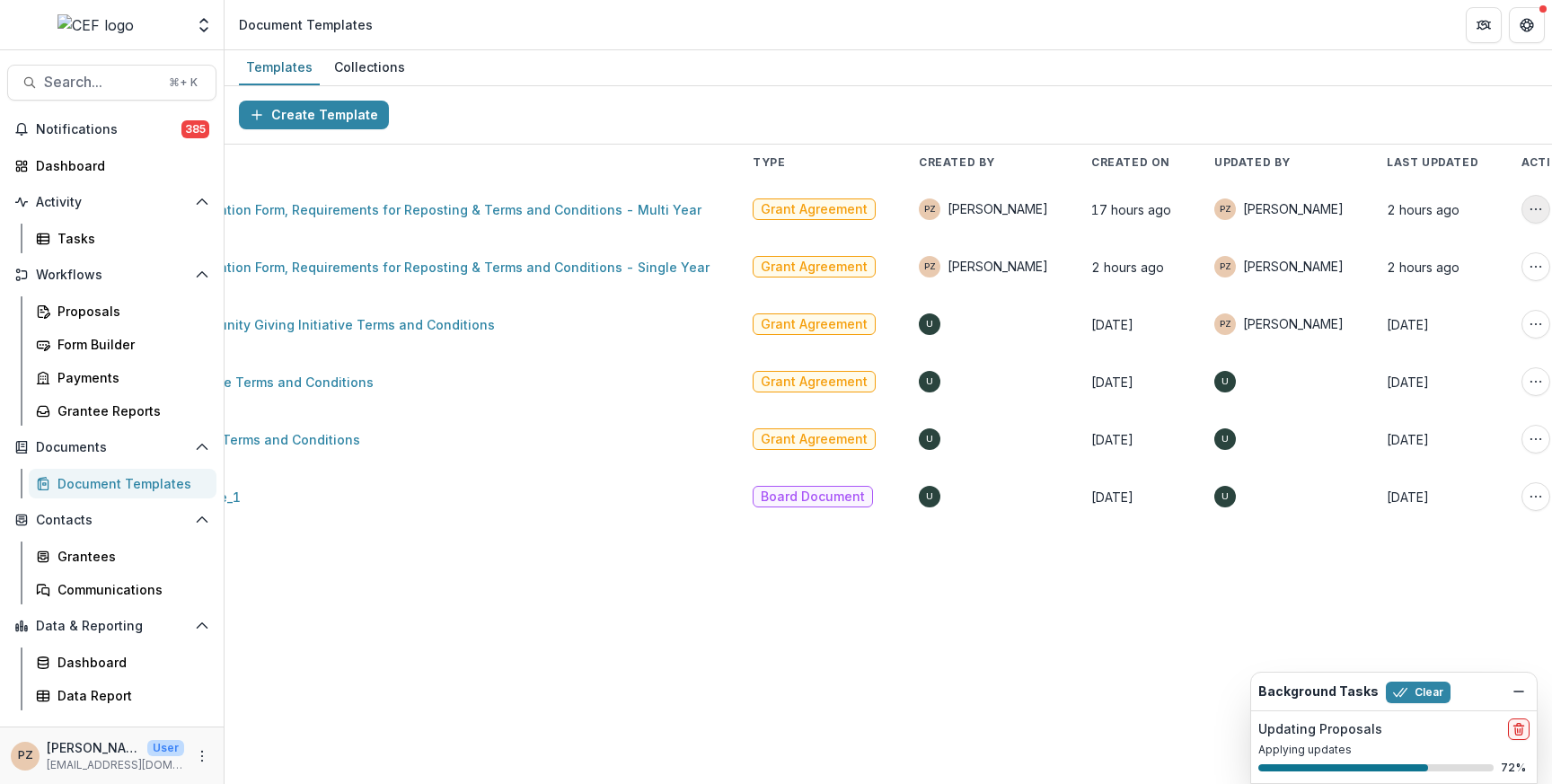
click at [1529, 211] on icon "More Action" at bounding box center [1535, 209] width 15 height 15
click at [583, 210] on link "Application Form, Requirements for Reposting & Terms and Conditions - Multi Year" at bounding box center [441, 210] width 521 height 16
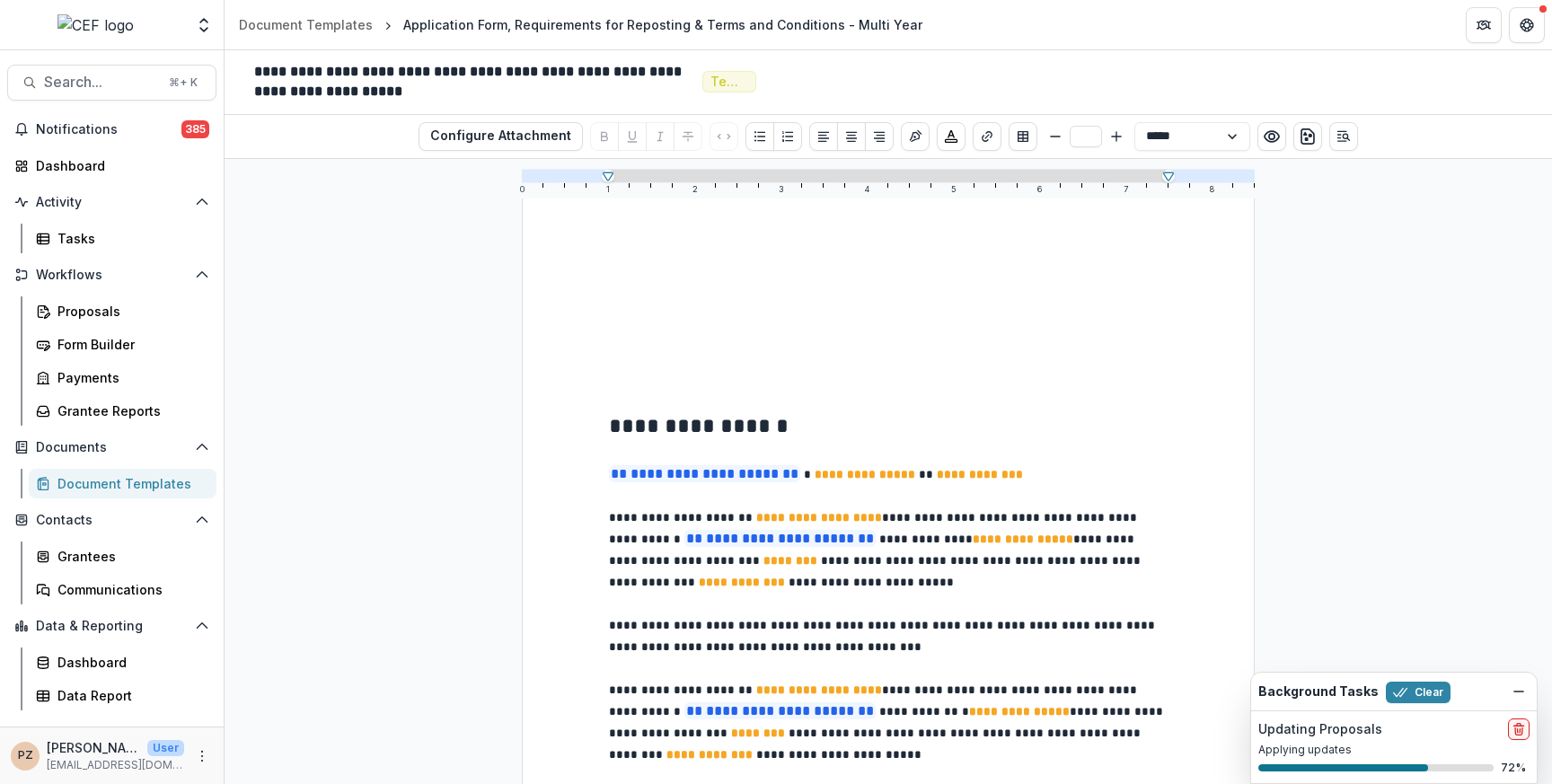
scroll to position [761, 0]
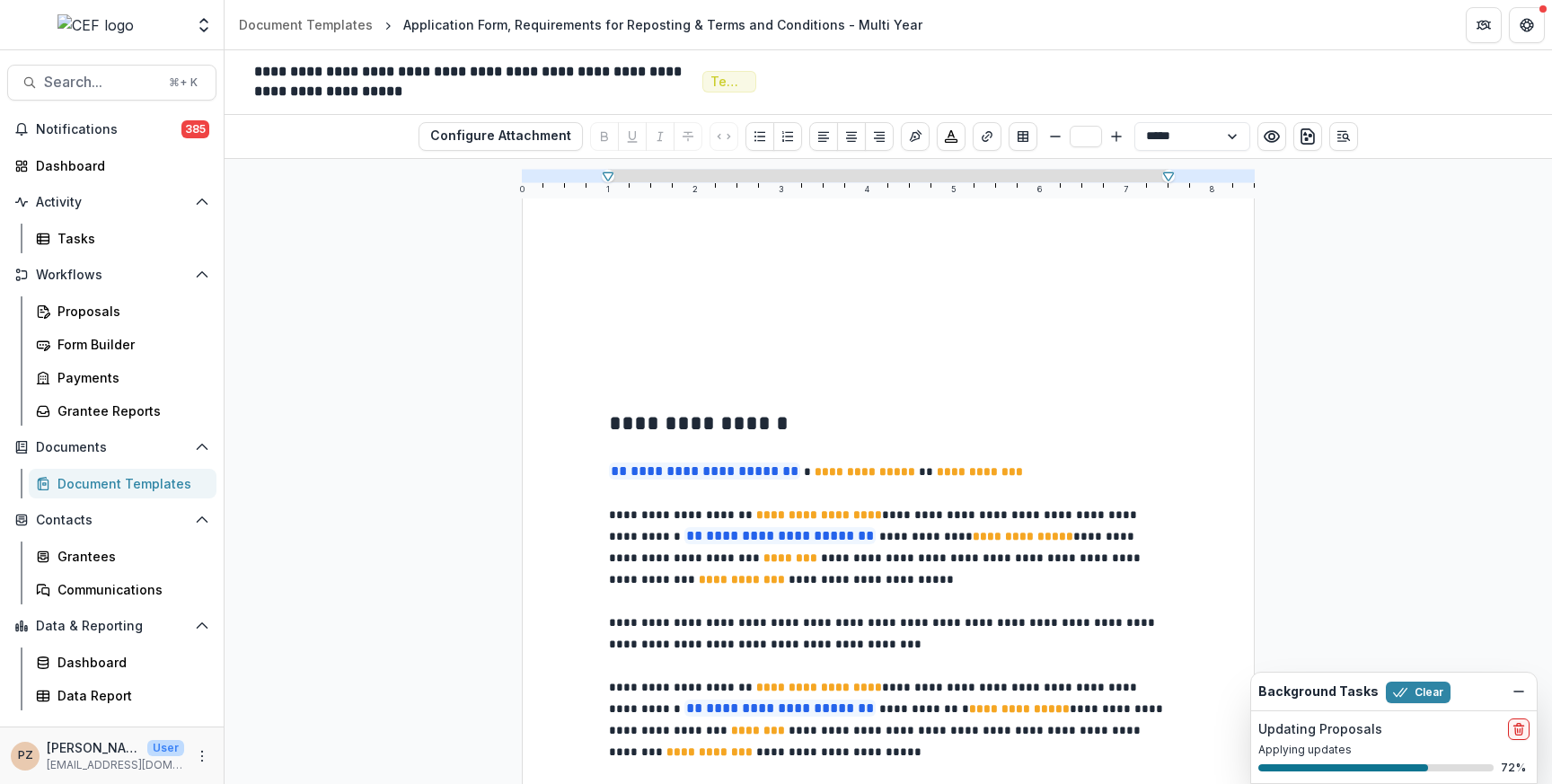
type input "**"
drag, startPoint x: 891, startPoint y: 454, endPoint x: 839, endPoint y: 454, distance: 52.0
click at [839, 461] on p "**********" at bounding box center [887, 472] width 558 height 21
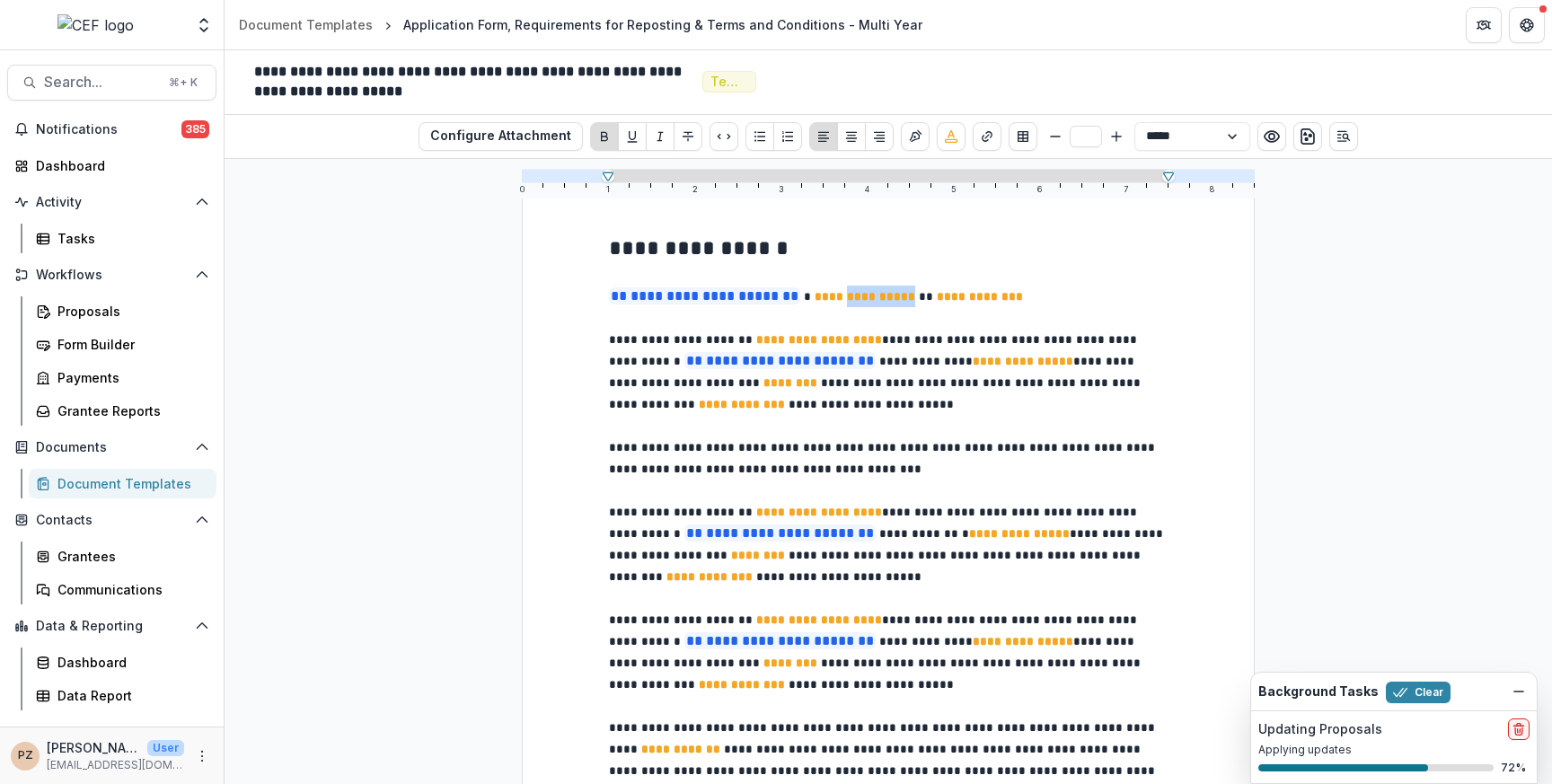
scroll to position [954, 0]
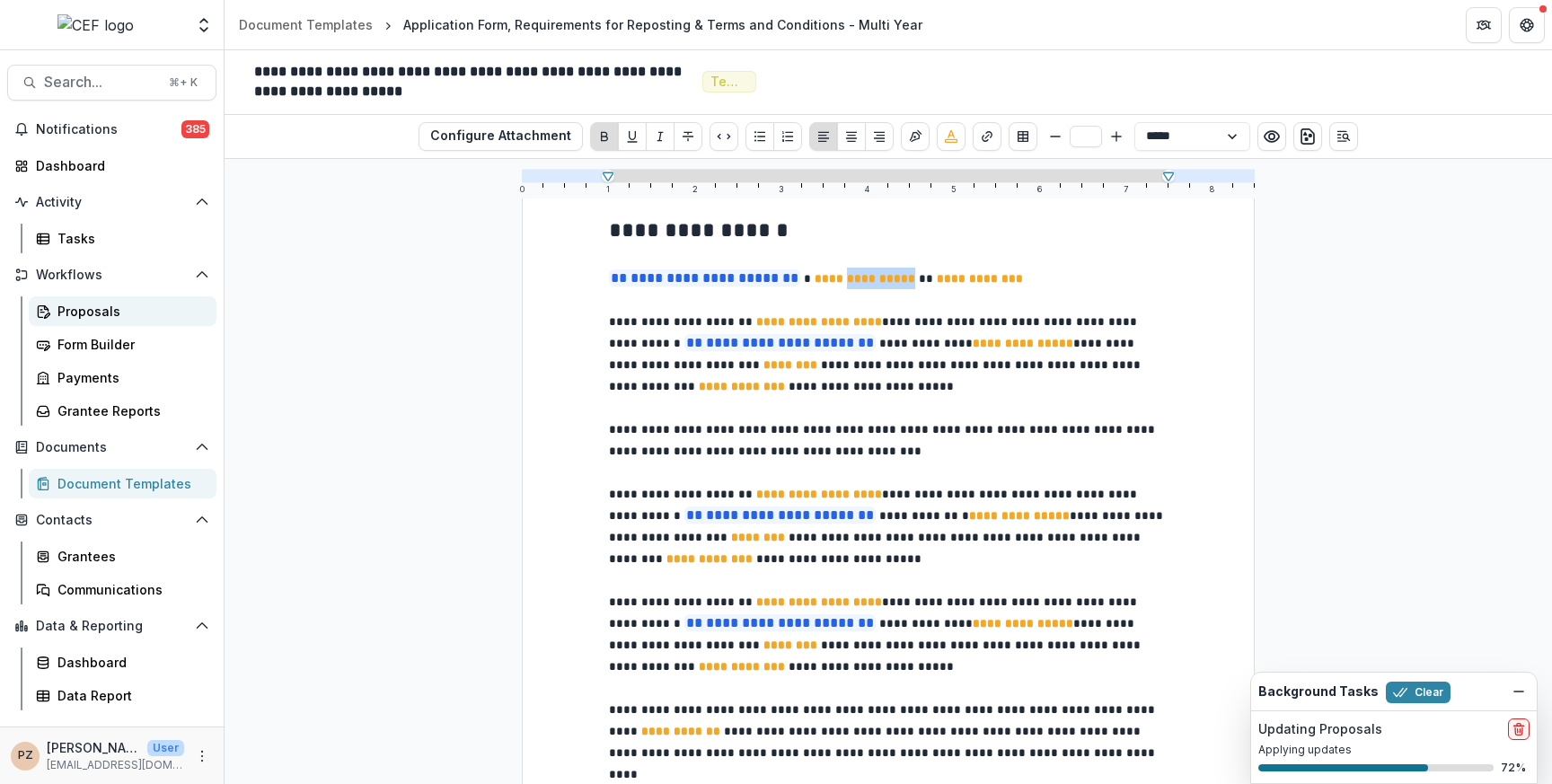
click at [79, 310] on div "Proposals" at bounding box center [129, 310] width 145 height 18
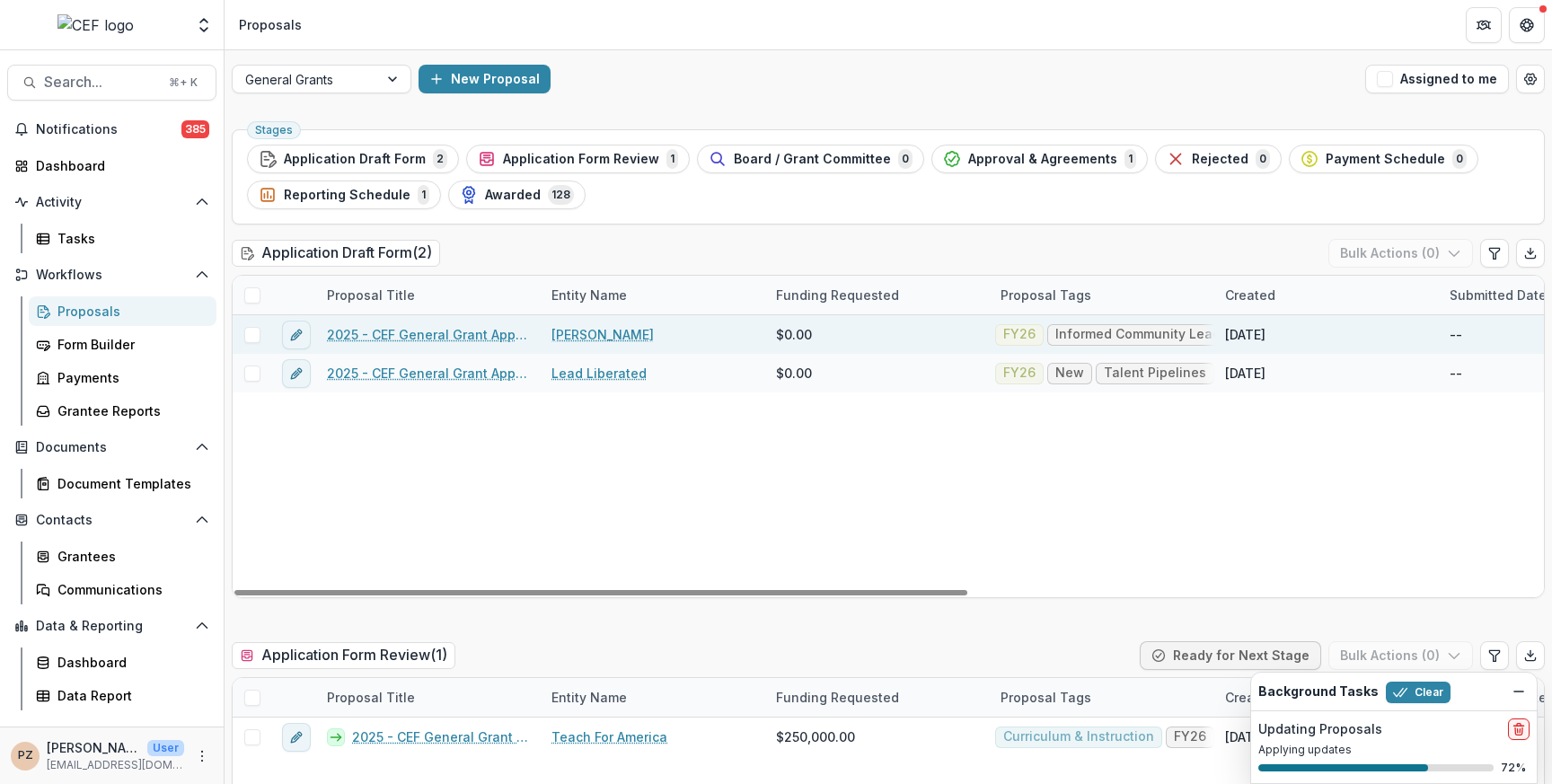
click at [438, 342] on link "2025 - CEF General Grant Application Form_Priscilla [PERSON_NAME]" at bounding box center [428, 334] width 203 height 18
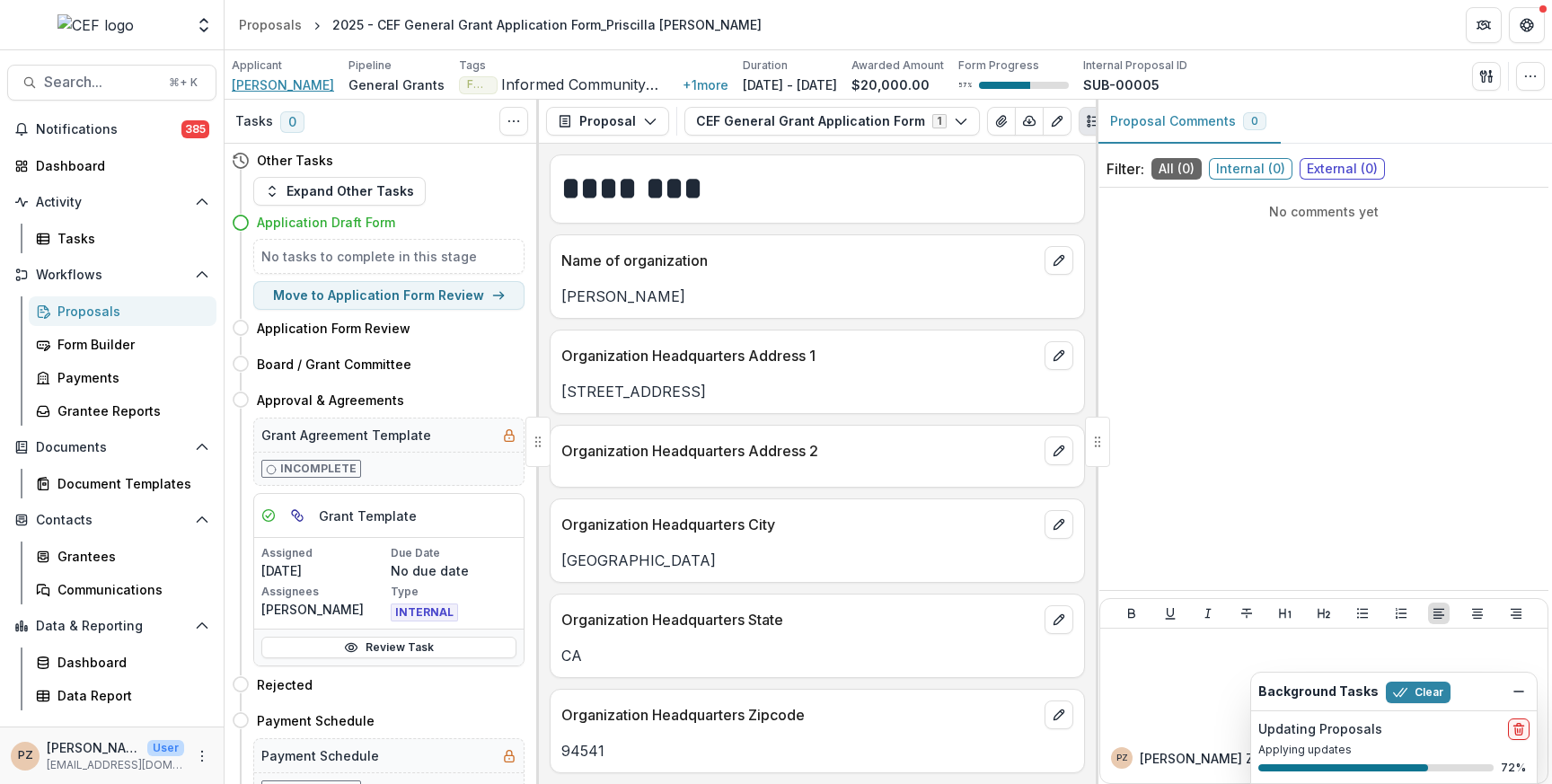
click at [282, 84] on span "[PERSON_NAME]" at bounding box center [282, 84] width 102 height 18
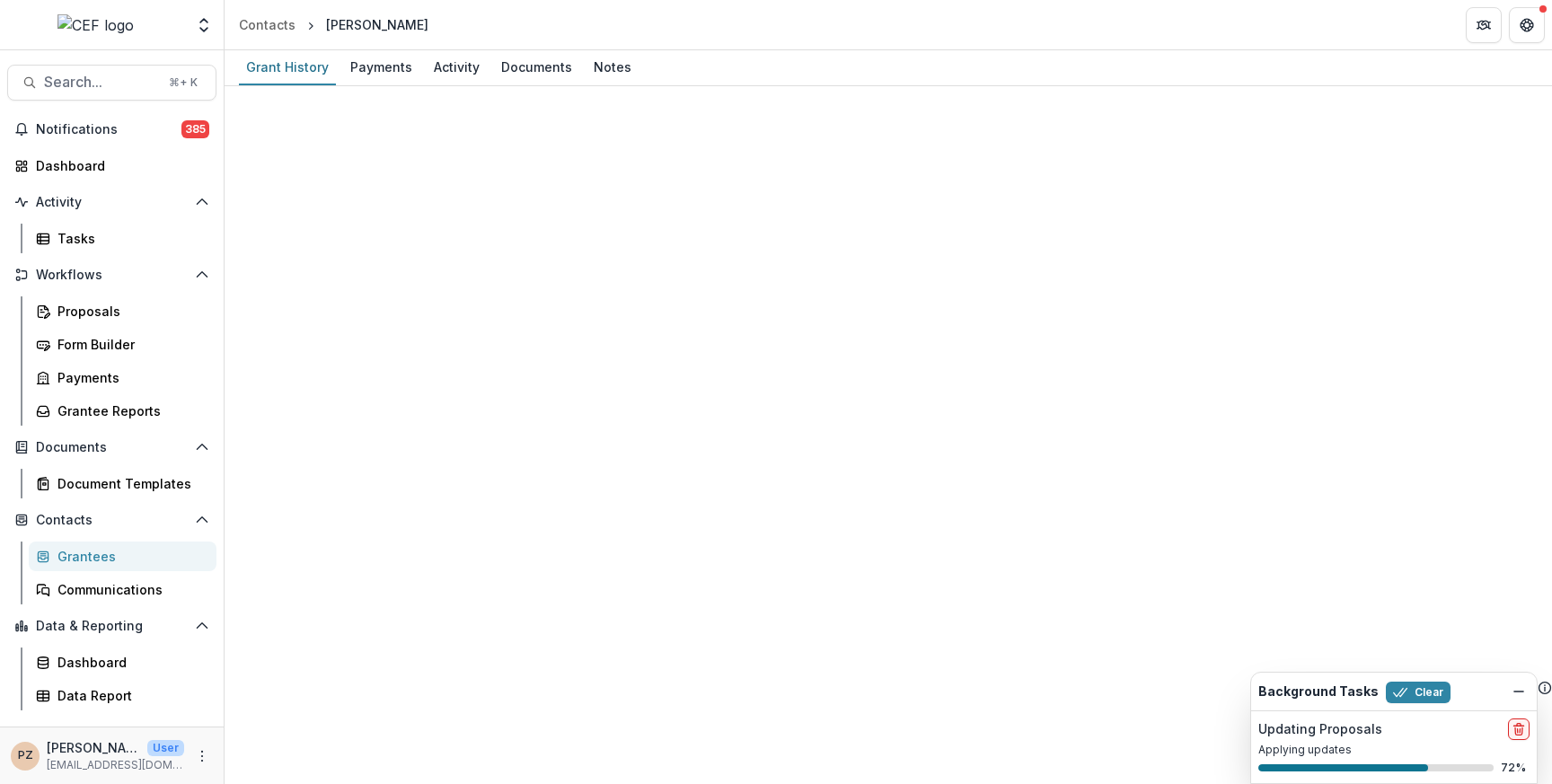
scroll to position [203, 0]
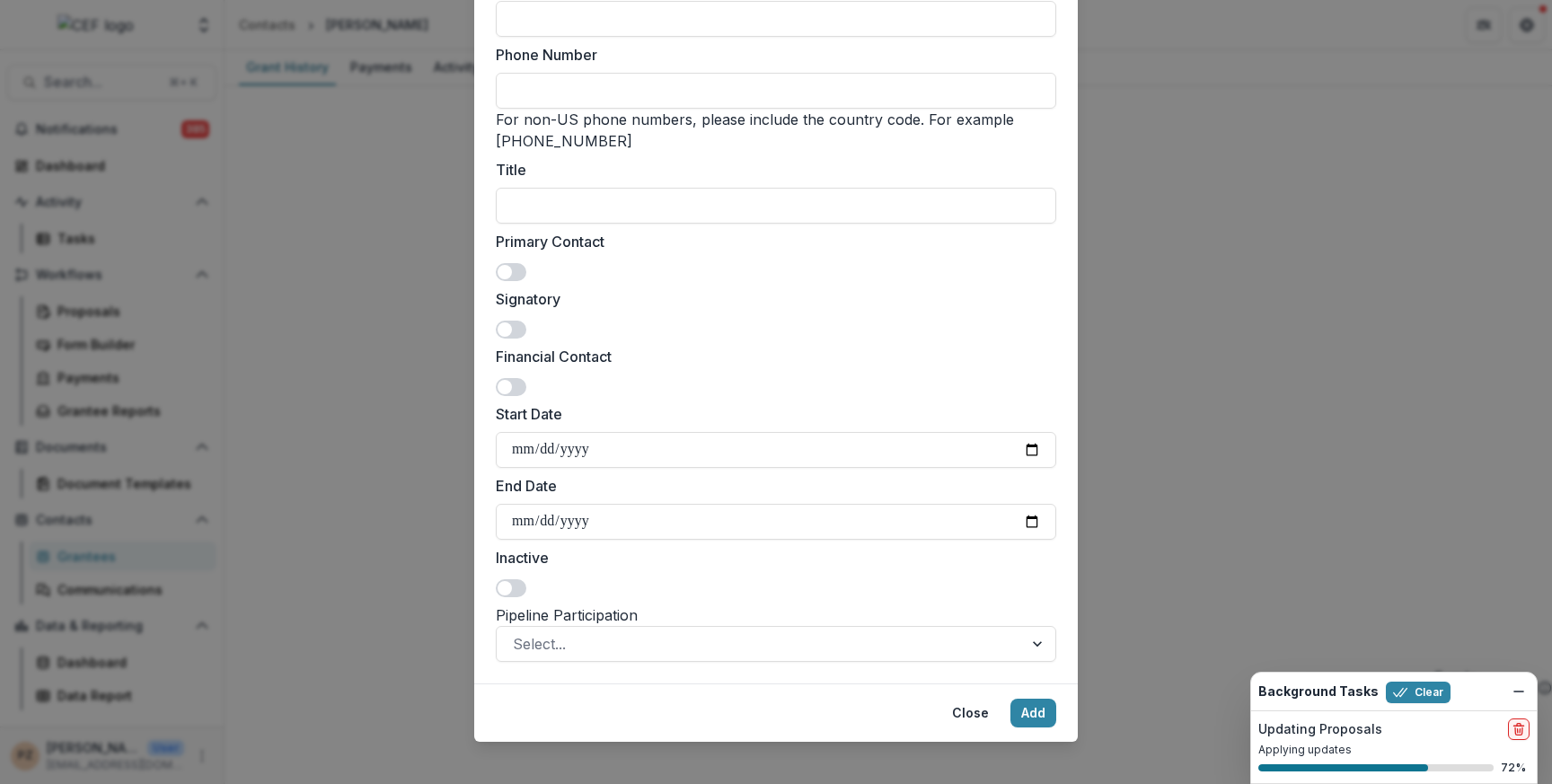
scroll to position [229, 0]
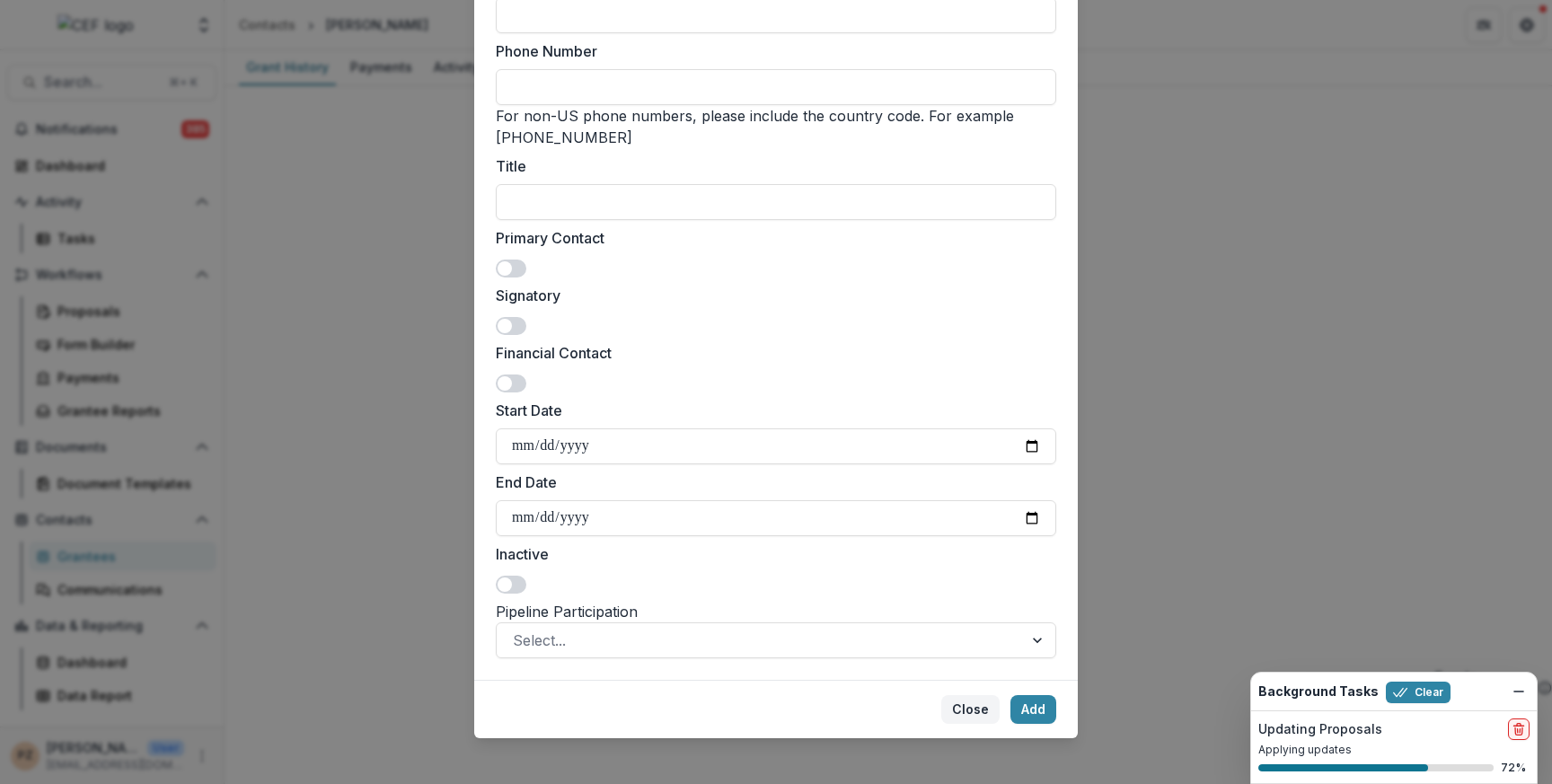
click at [957, 702] on button "Close" at bounding box center [971, 709] width 58 height 29
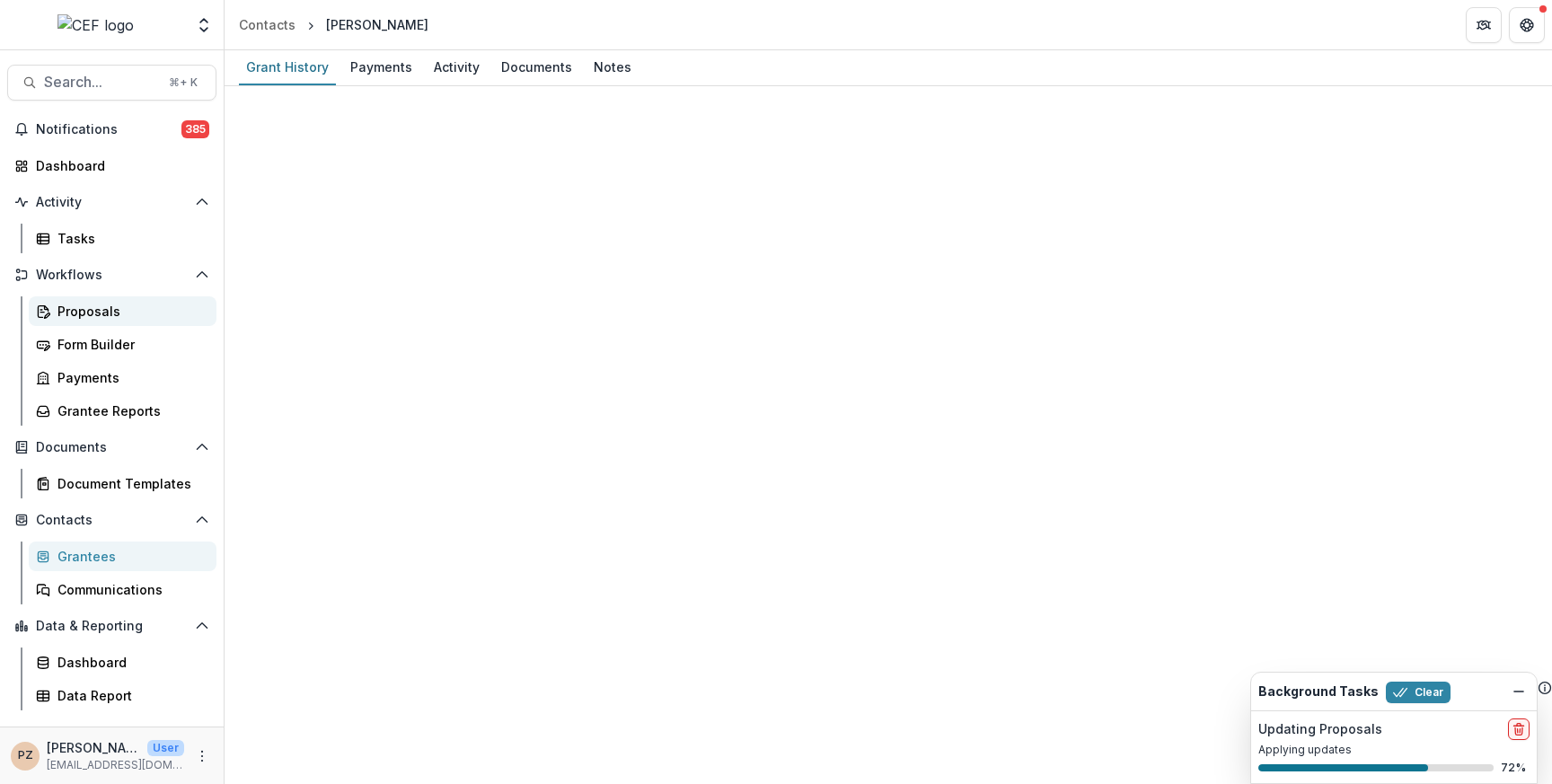
click at [105, 310] on div "Proposals" at bounding box center [129, 310] width 145 height 18
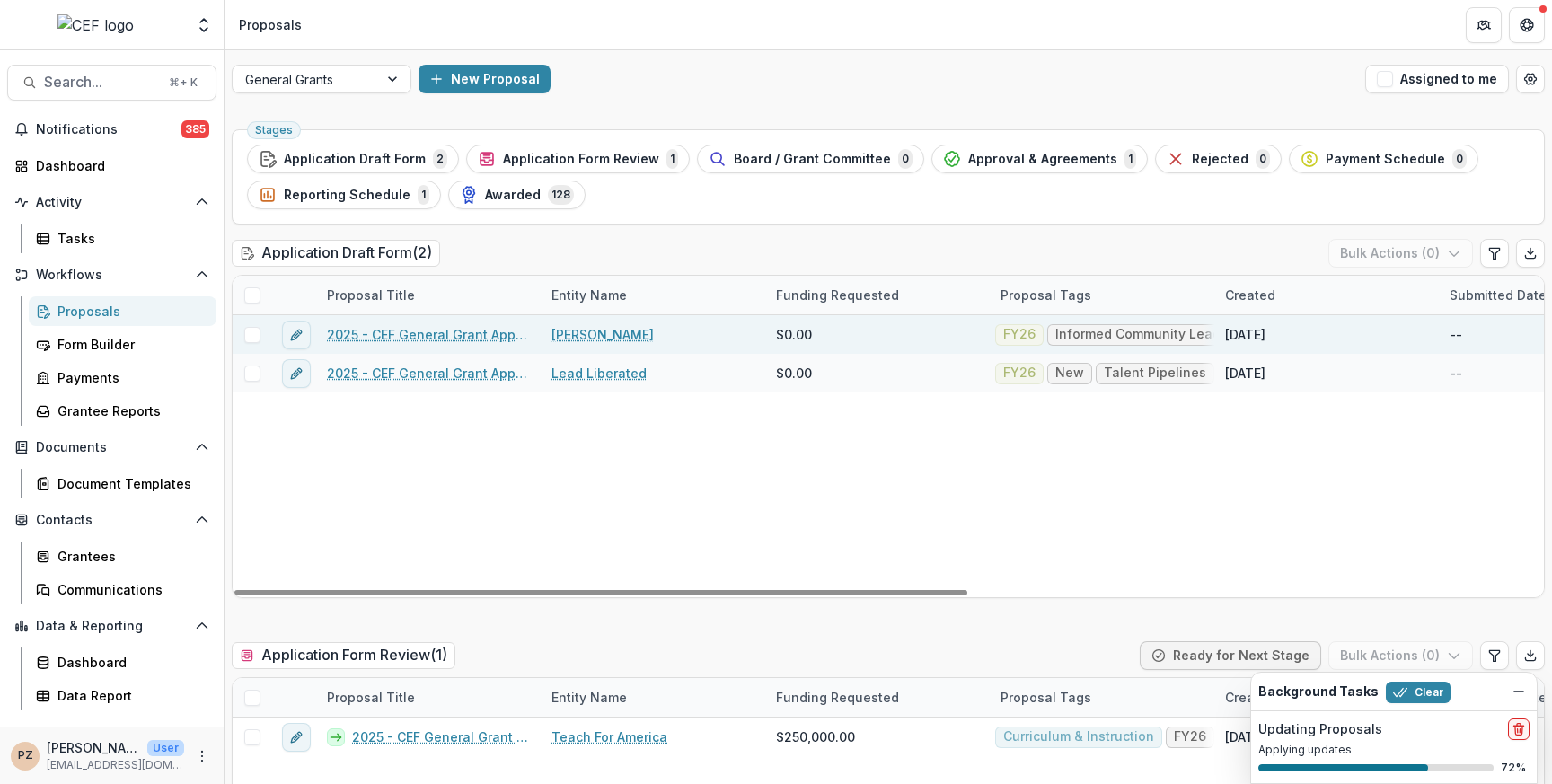
click at [450, 327] on link "2025 - CEF General Grant Application Form_Priscilla [PERSON_NAME]" at bounding box center [428, 334] width 203 height 18
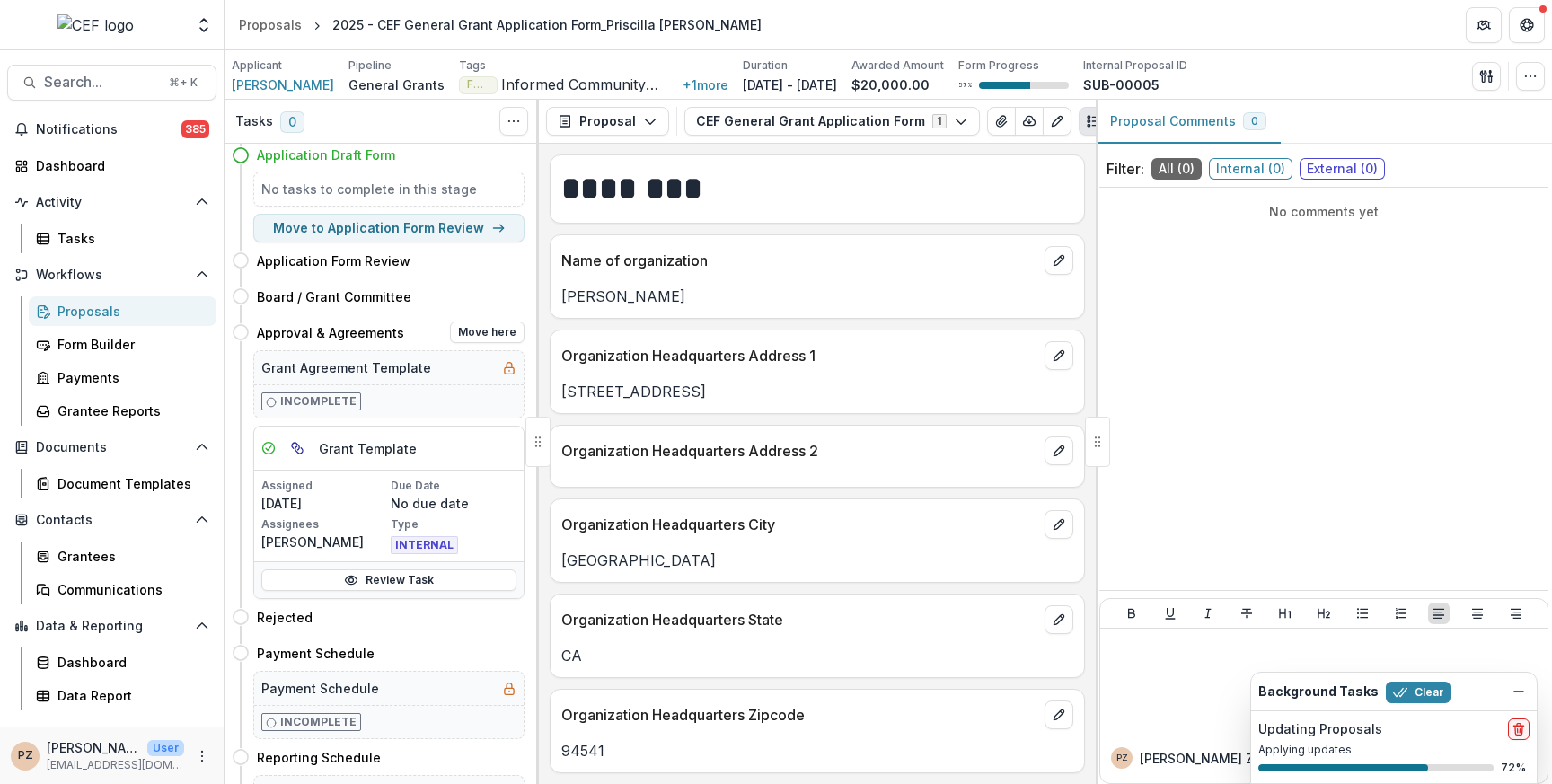
scroll to position [78, 0]
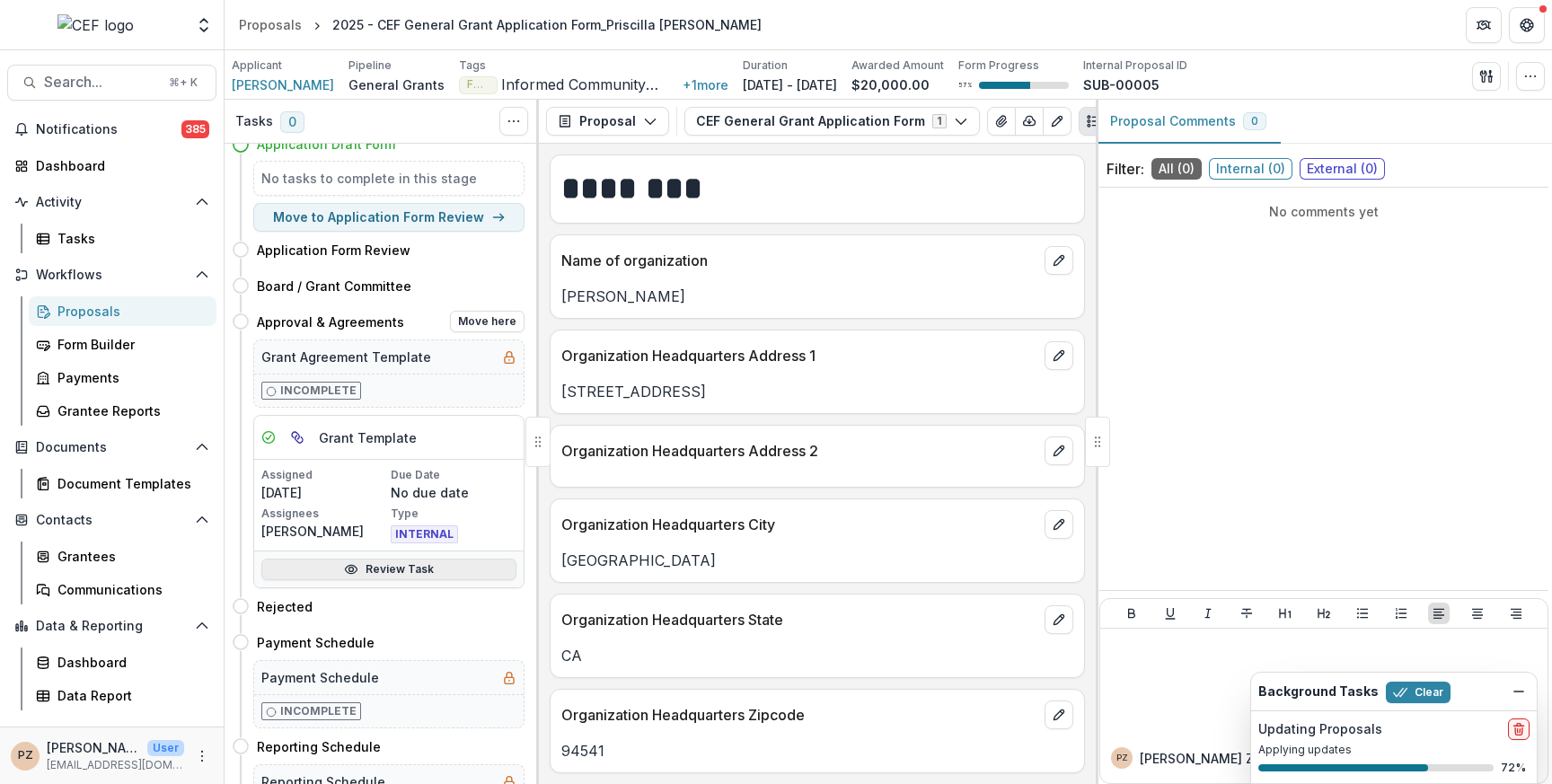
click at [392, 571] on link "Review Task" at bounding box center [388, 569] width 255 height 21
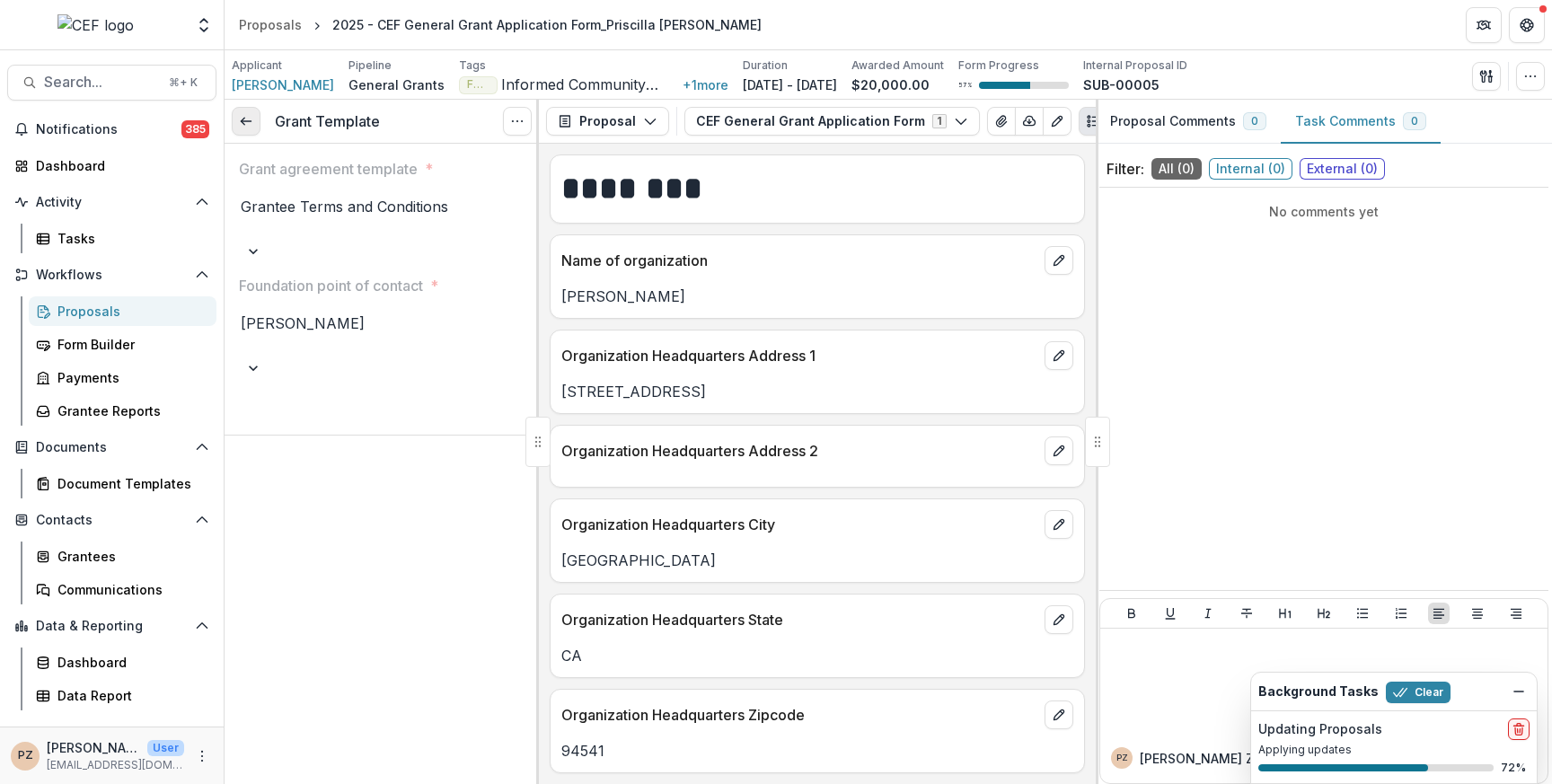
click at [243, 123] on polyline at bounding box center [243, 120] width 4 height 7
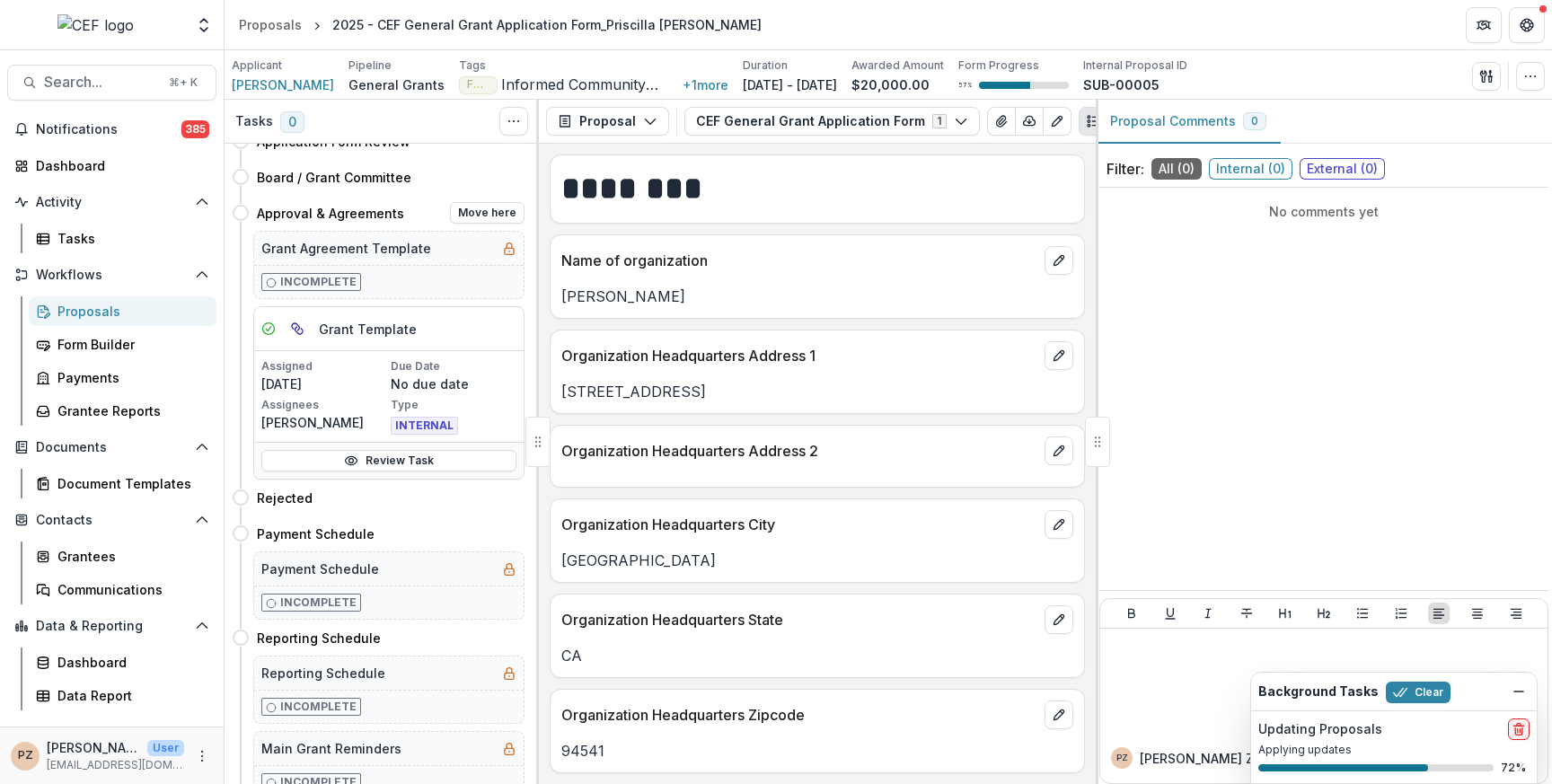
scroll to position [188, 0]
click at [479, 210] on button "Move here" at bounding box center [486, 211] width 75 height 21
select select "**********"
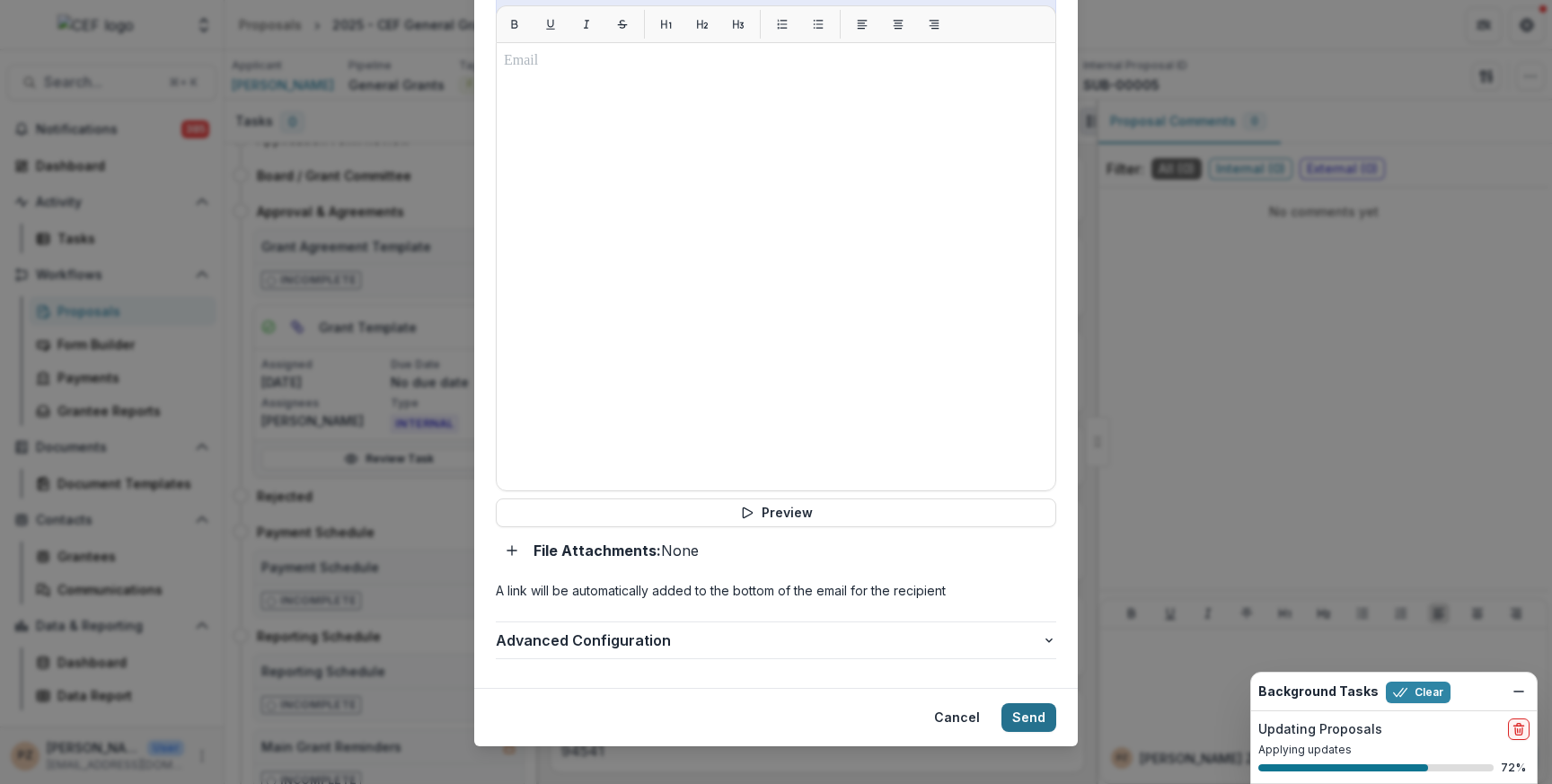
click at [1013, 702] on button "Send" at bounding box center [1028, 717] width 54 height 29
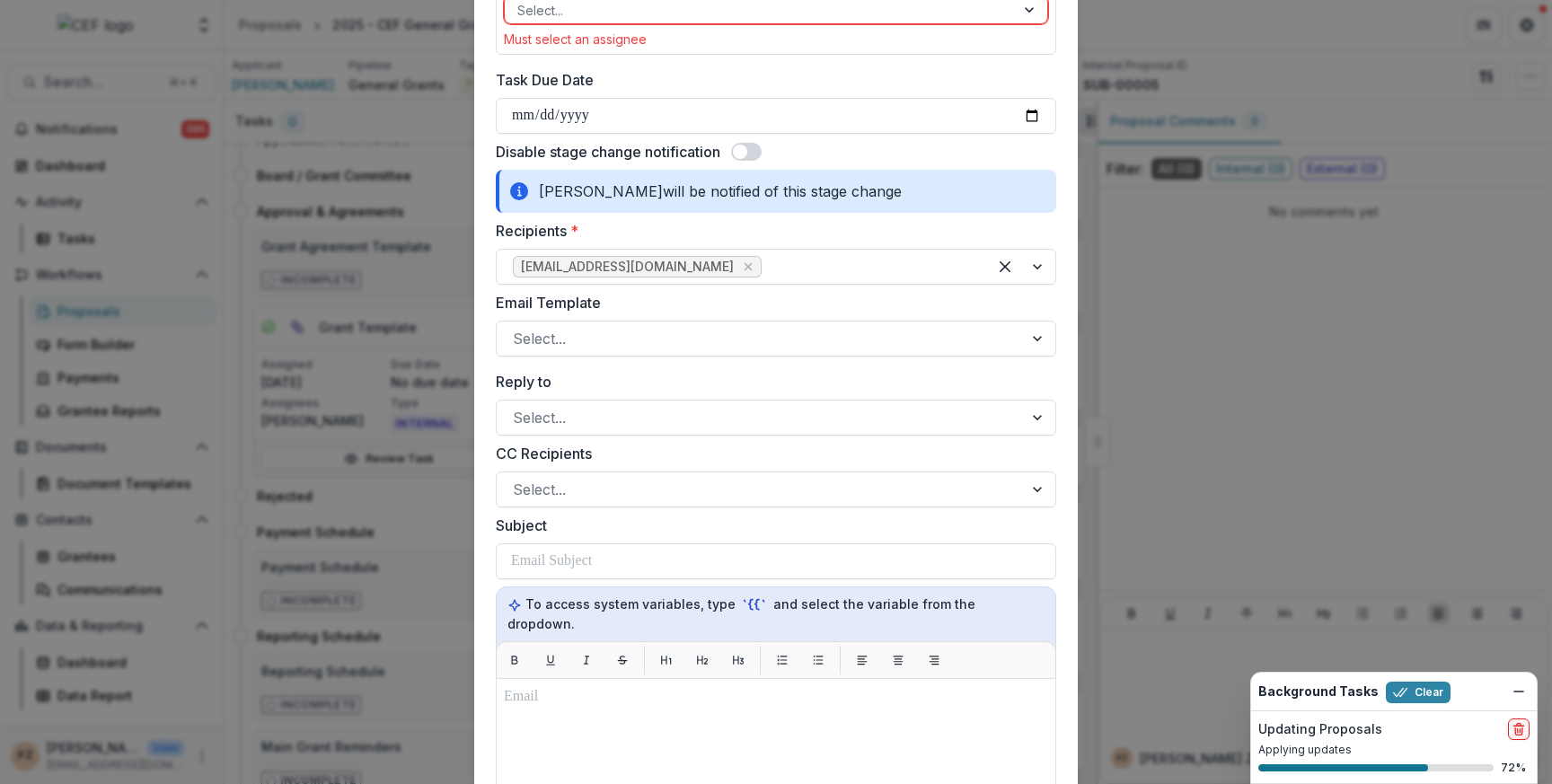
click at [737, 158] on span at bounding box center [745, 151] width 30 height 18
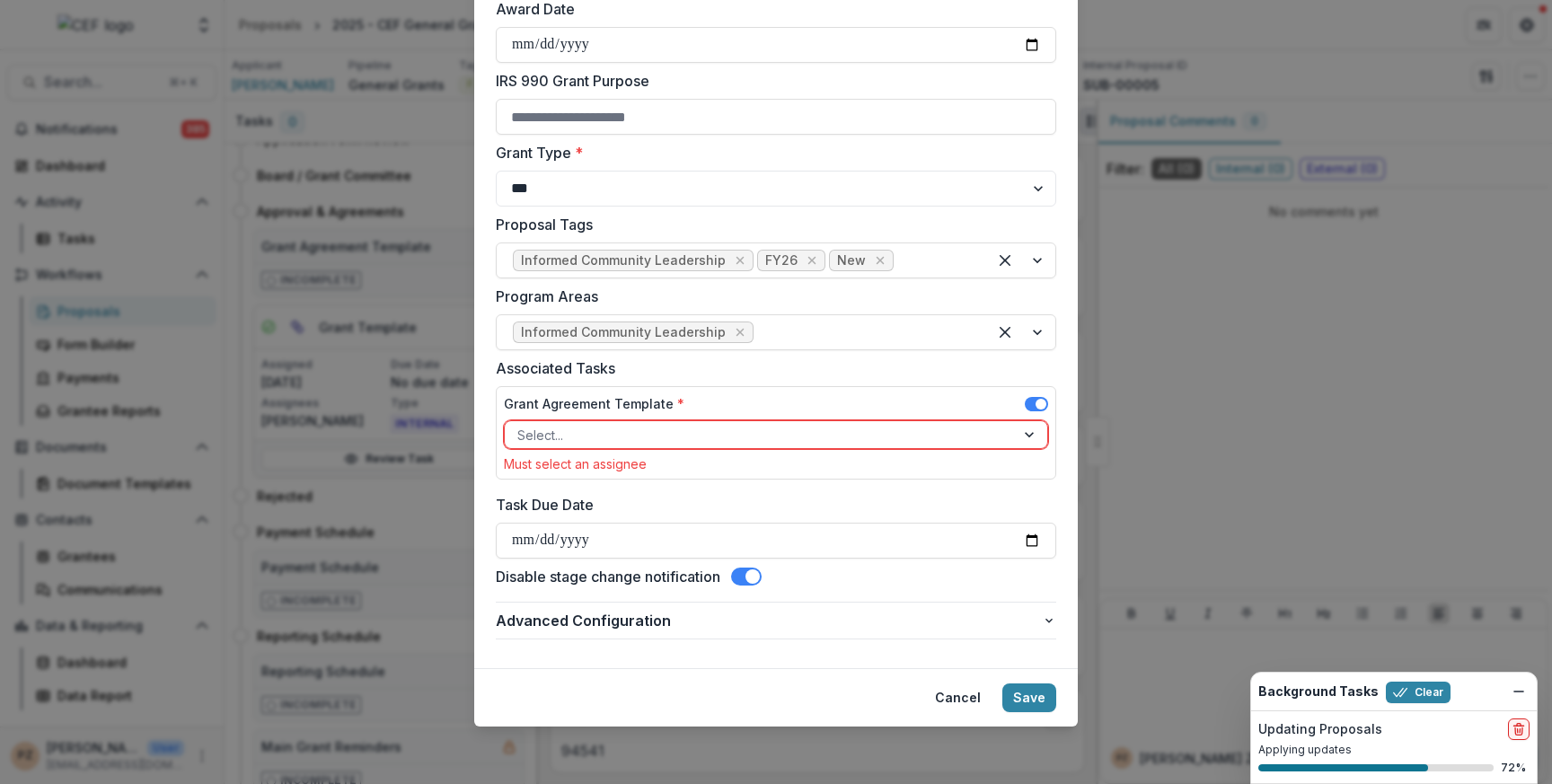
click at [1027, 398] on span at bounding box center [1037, 404] width 23 height 15
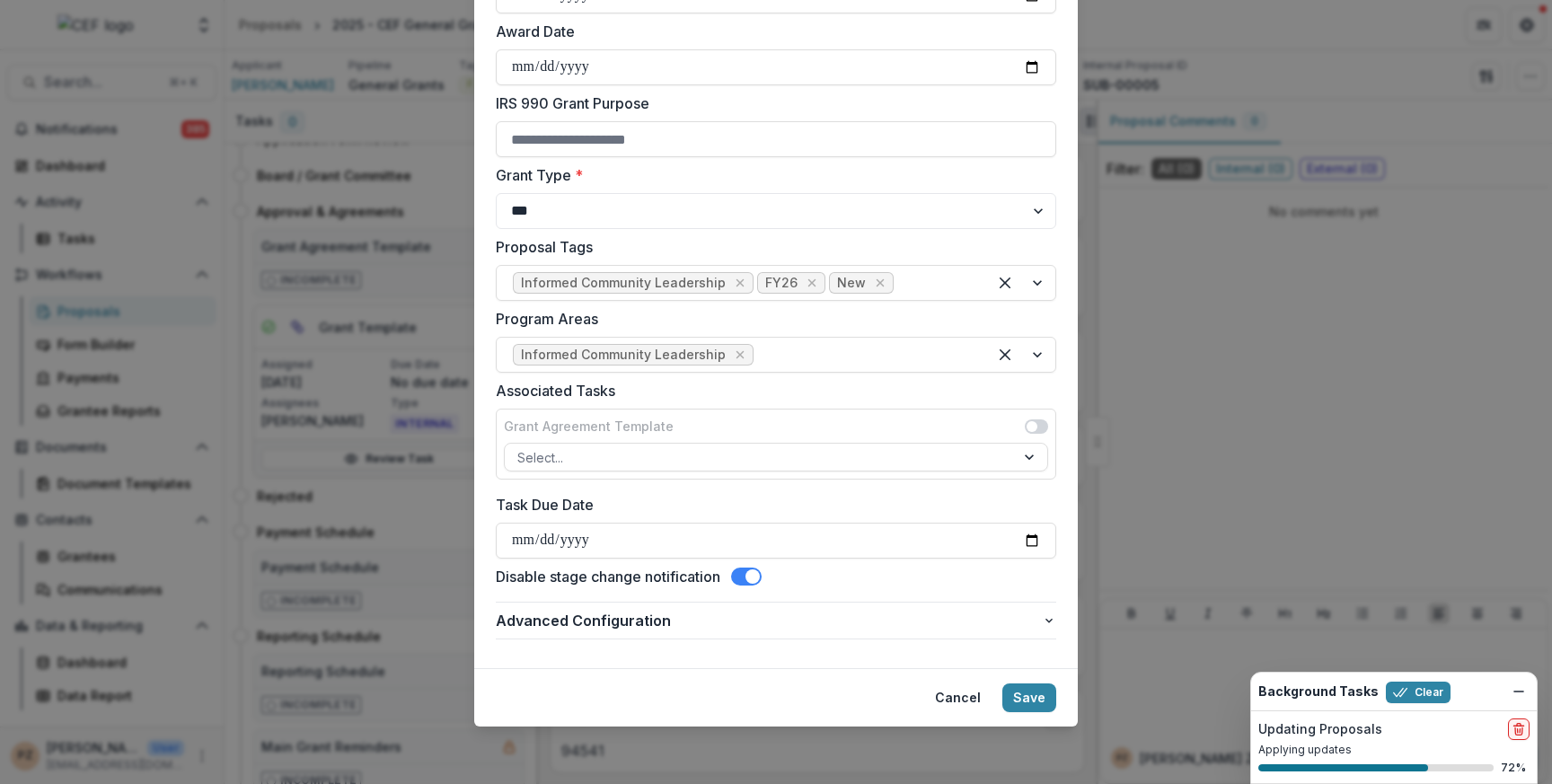
scroll to position [507, 0]
click at [1034, 697] on button "Save" at bounding box center [1029, 698] width 54 height 29
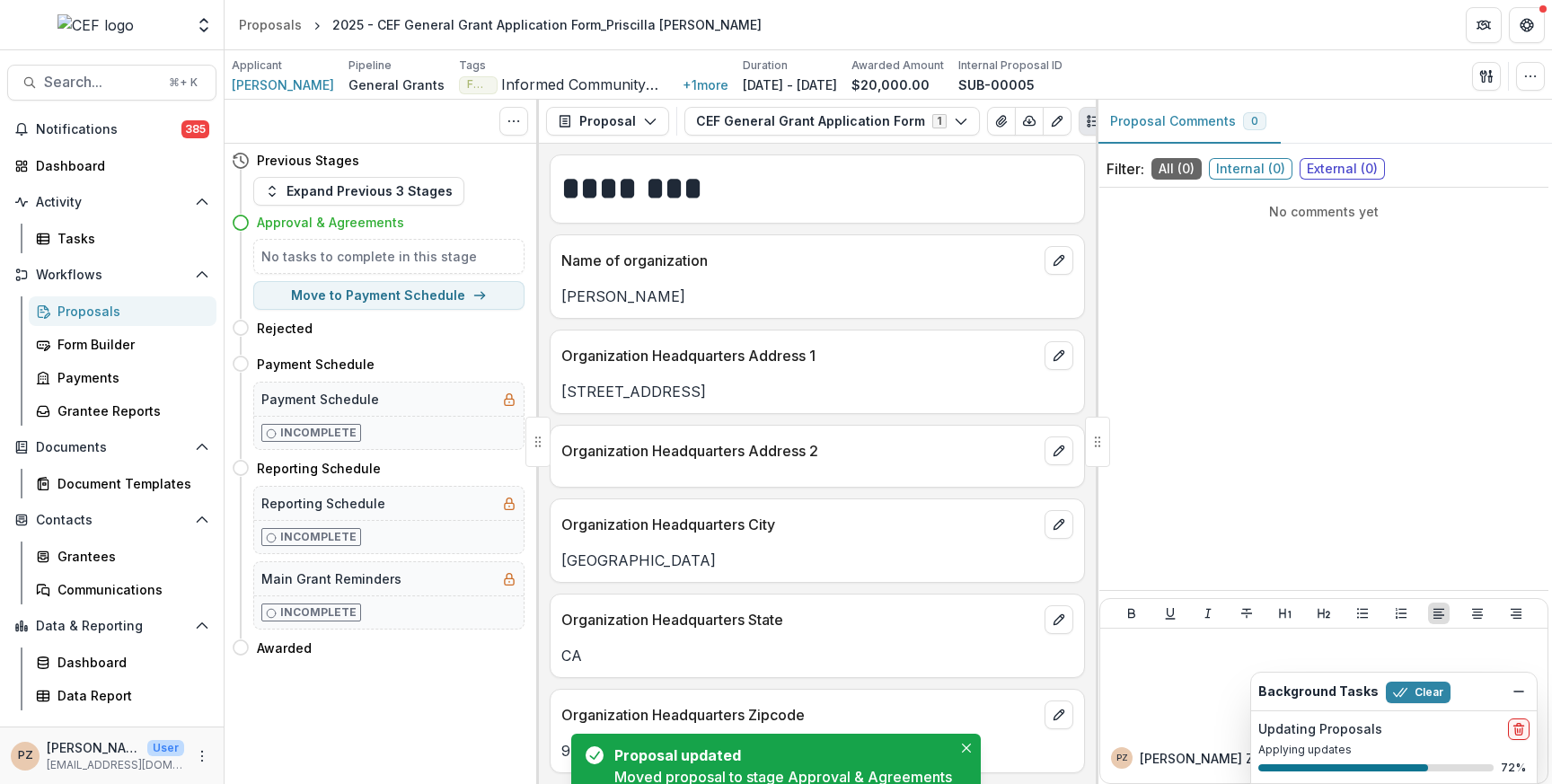
scroll to position [0, 0]
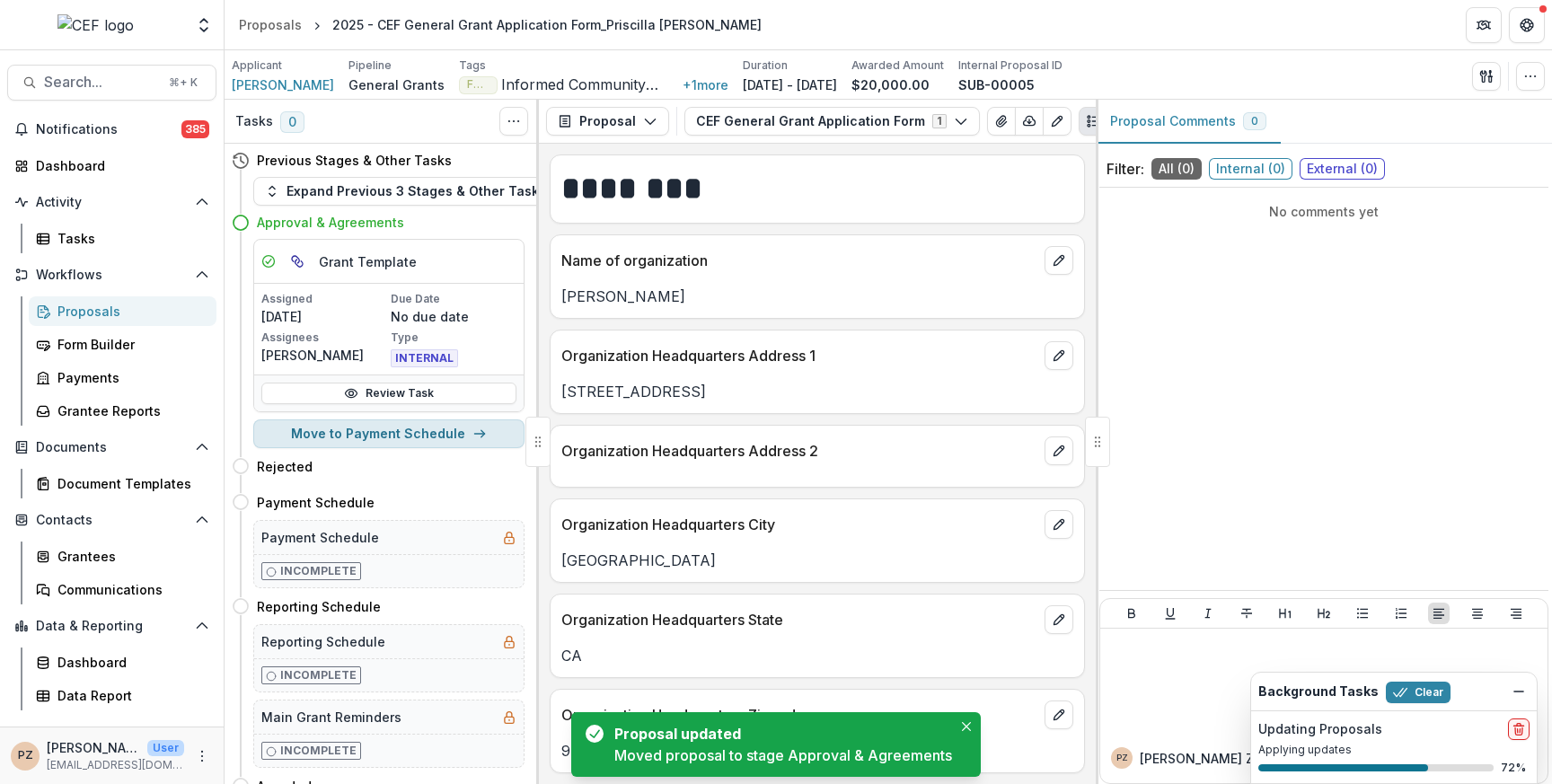
click at [374, 427] on button "Move to Payment Schedule" at bounding box center [388, 434] width 271 height 29
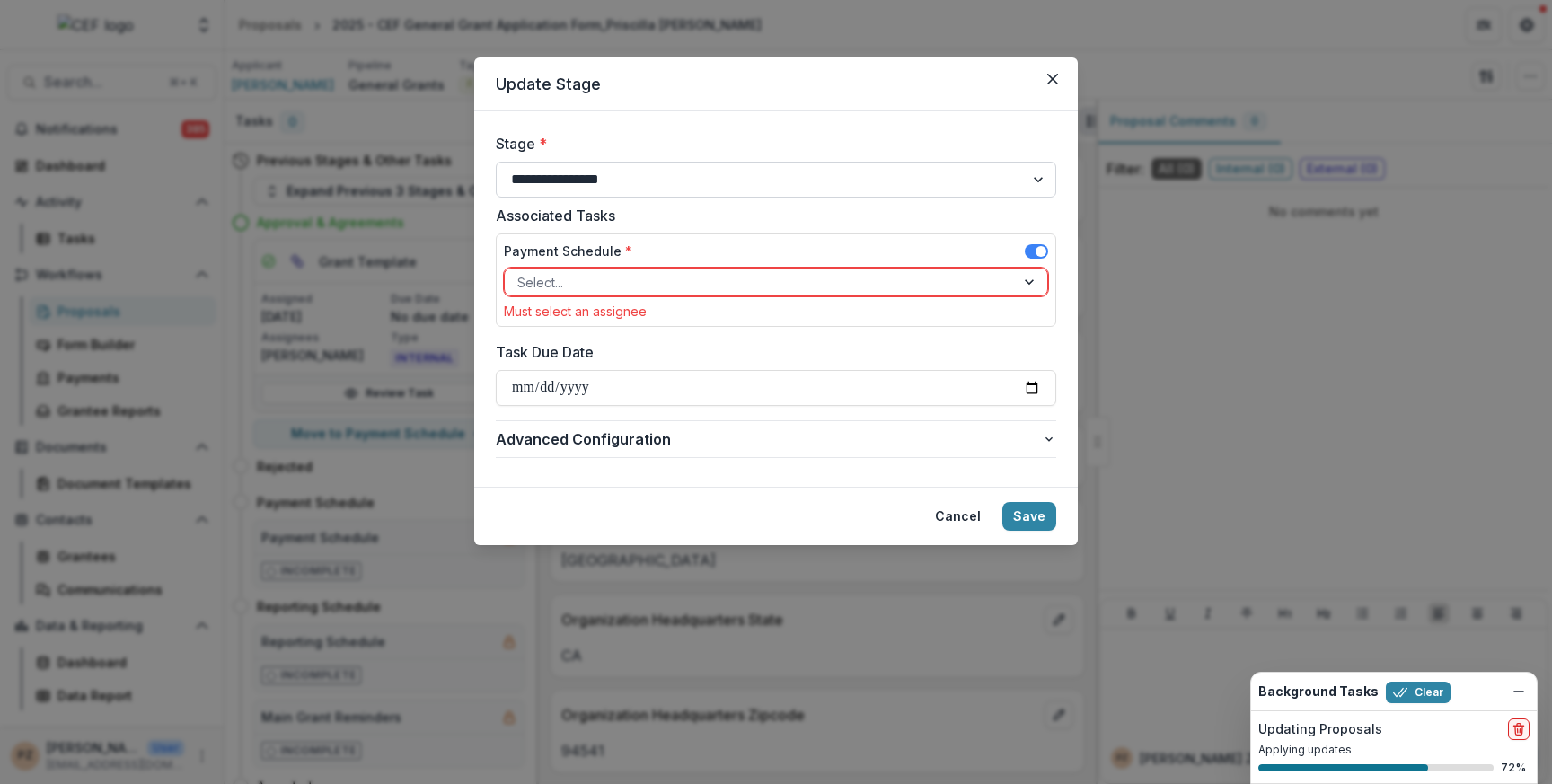
click at [651, 181] on select "**********" at bounding box center [776, 180] width 560 height 36
select select "**********"
click at [496, 162] on select "**********" at bounding box center [776, 180] width 560 height 36
select select "**********"
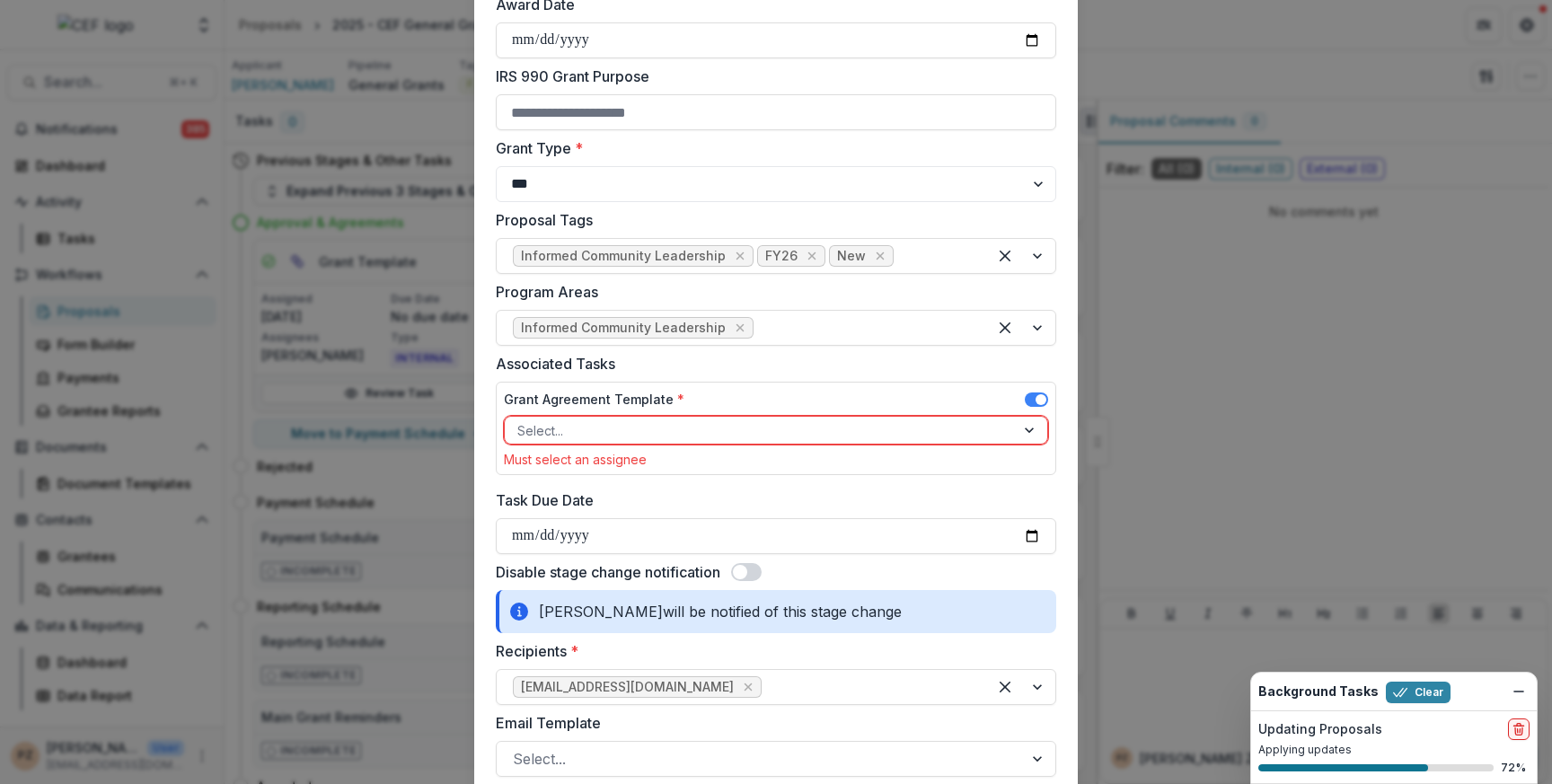
scroll to position [547, 0]
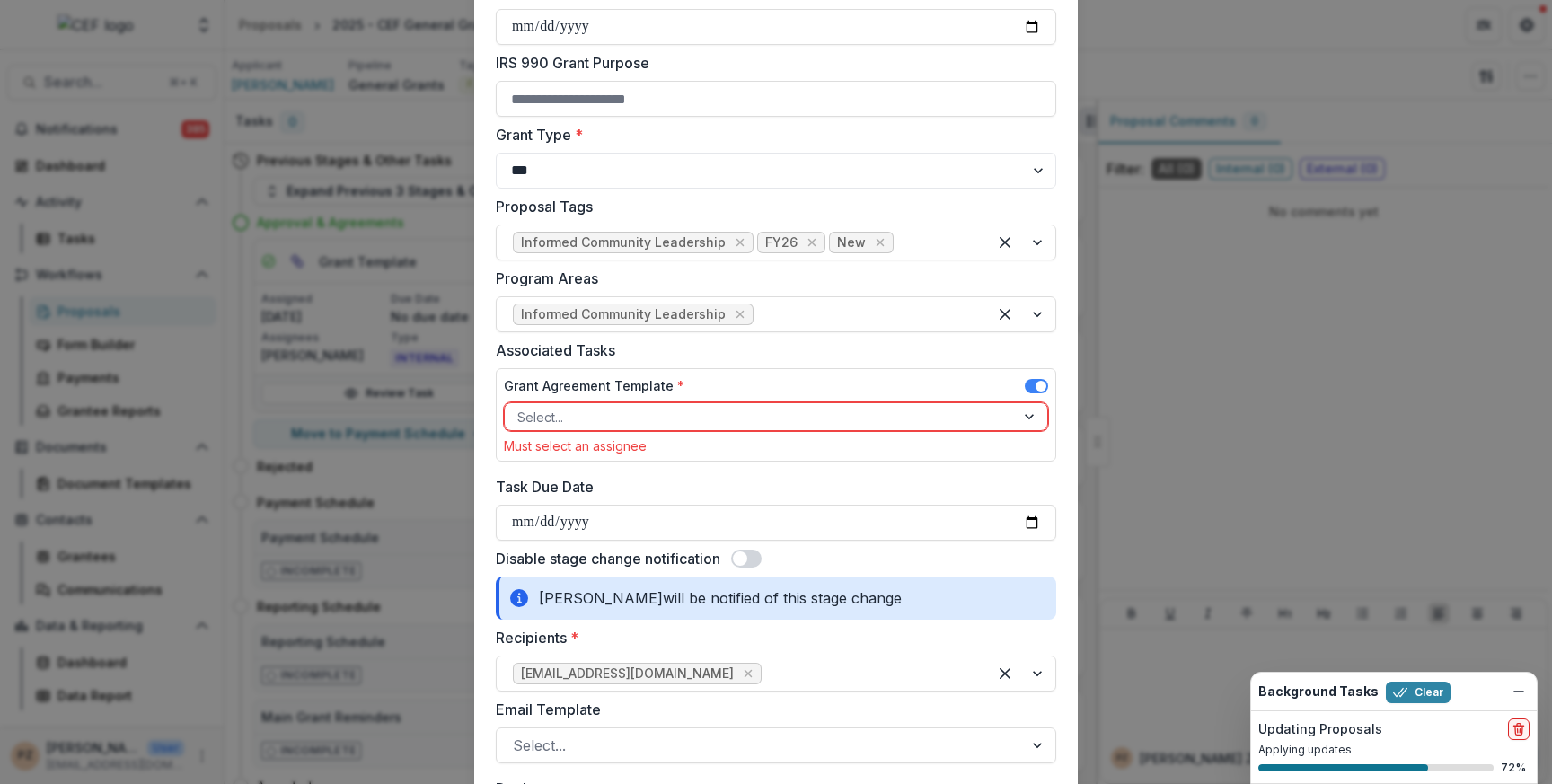
click at [648, 427] on div at bounding box center [760, 416] width 485 height 22
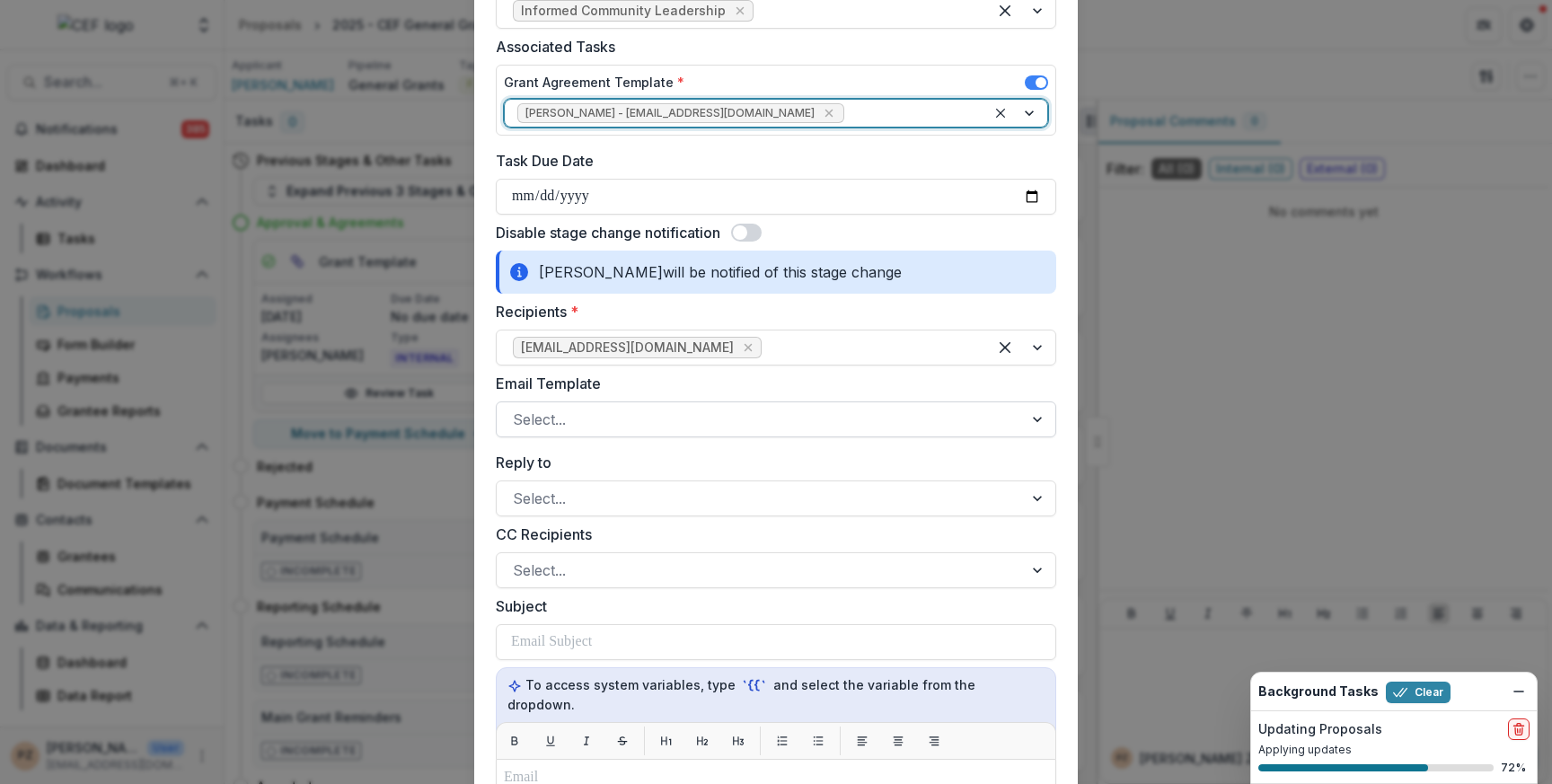
scroll to position [876, 0]
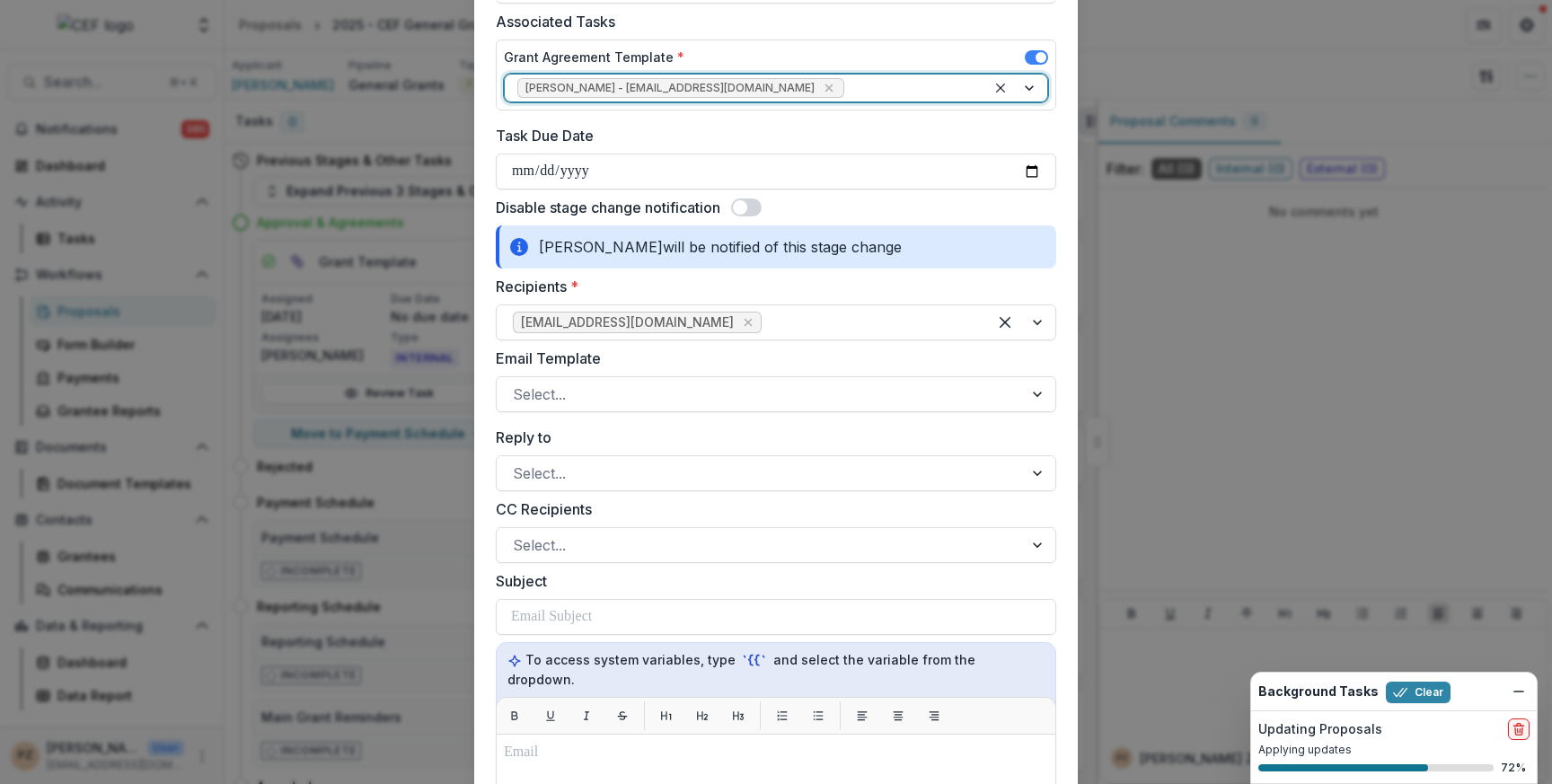
click at [753, 204] on span at bounding box center [745, 207] width 30 height 18
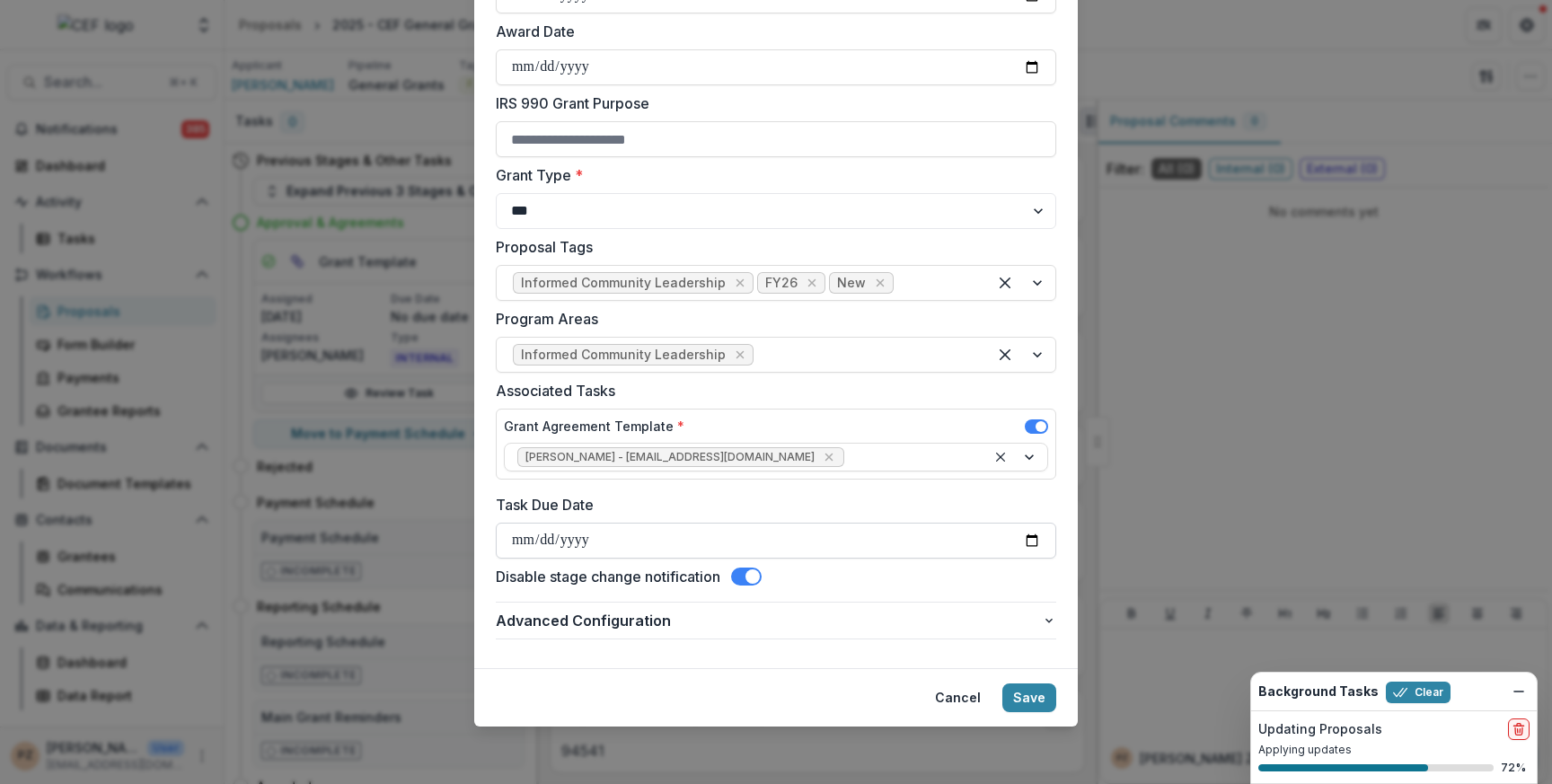
click at [1033, 534] on input "Task Due Date" at bounding box center [776, 539] width 560 height 36
click at [1030, 538] on input "Task Due Date" at bounding box center [776, 539] width 560 height 36
type input "**********"
click at [1032, 703] on button "Save" at bounding box center [1029, 698] width 54 height 29
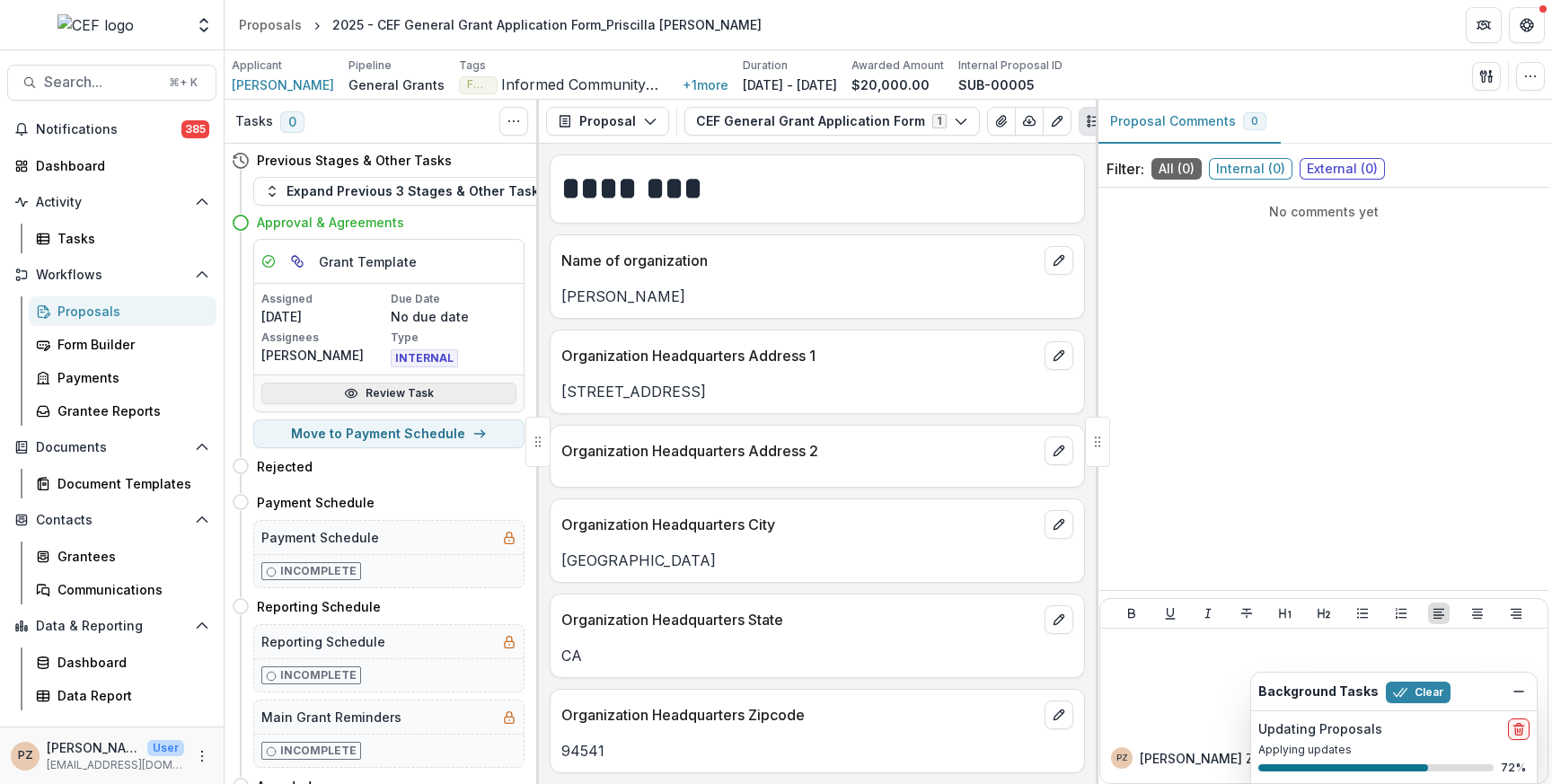
click at [405, 395] on link "Review Task" at bounding box center [388, 393] width 255 height 21
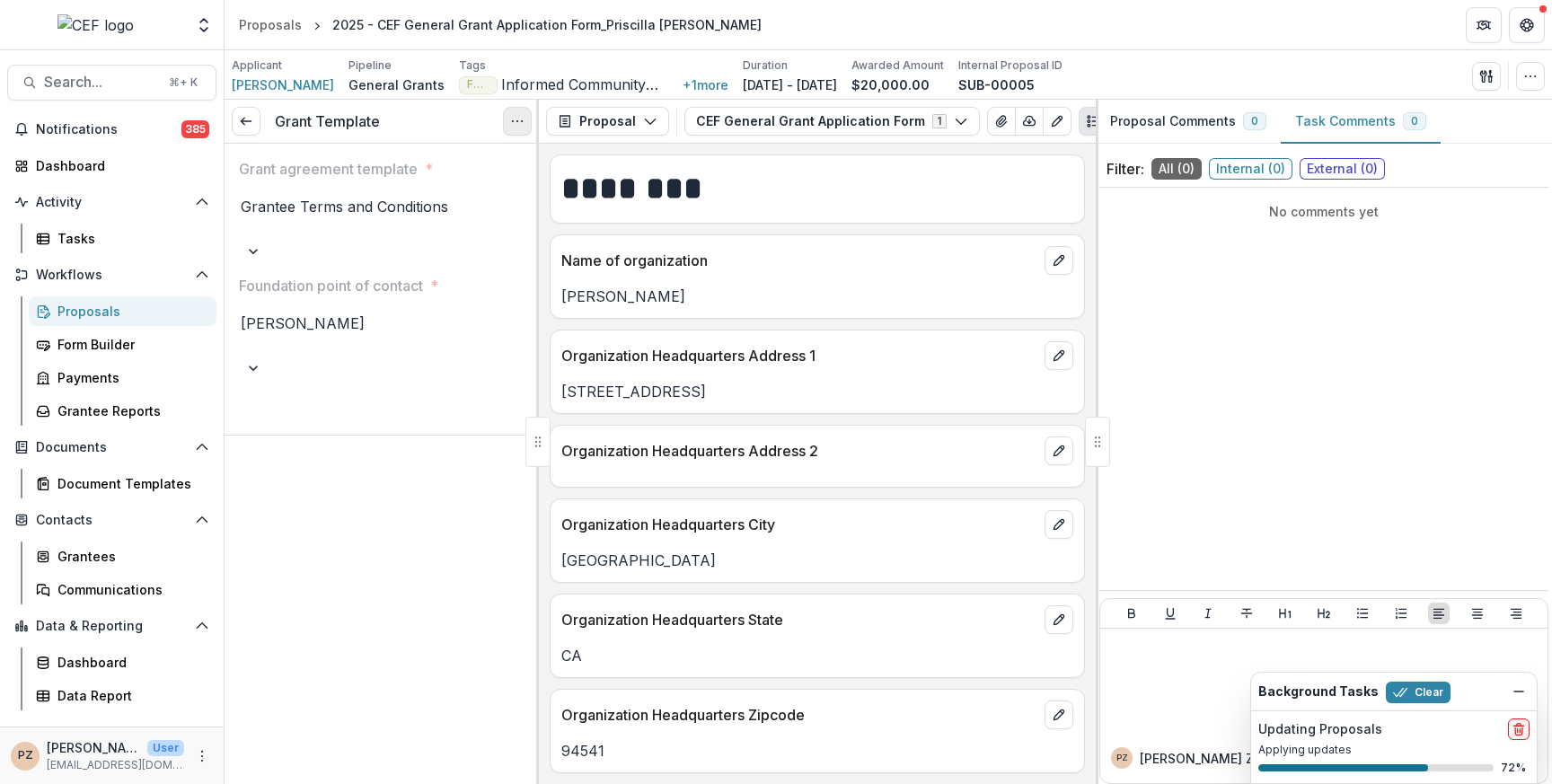
click at [518, 118] on icon "Options" at bounding box center [516, 120] width 15 height 15
click at [415, 198] on button "Reopen Task" at bounding box center [431, 200] width 192 height 30
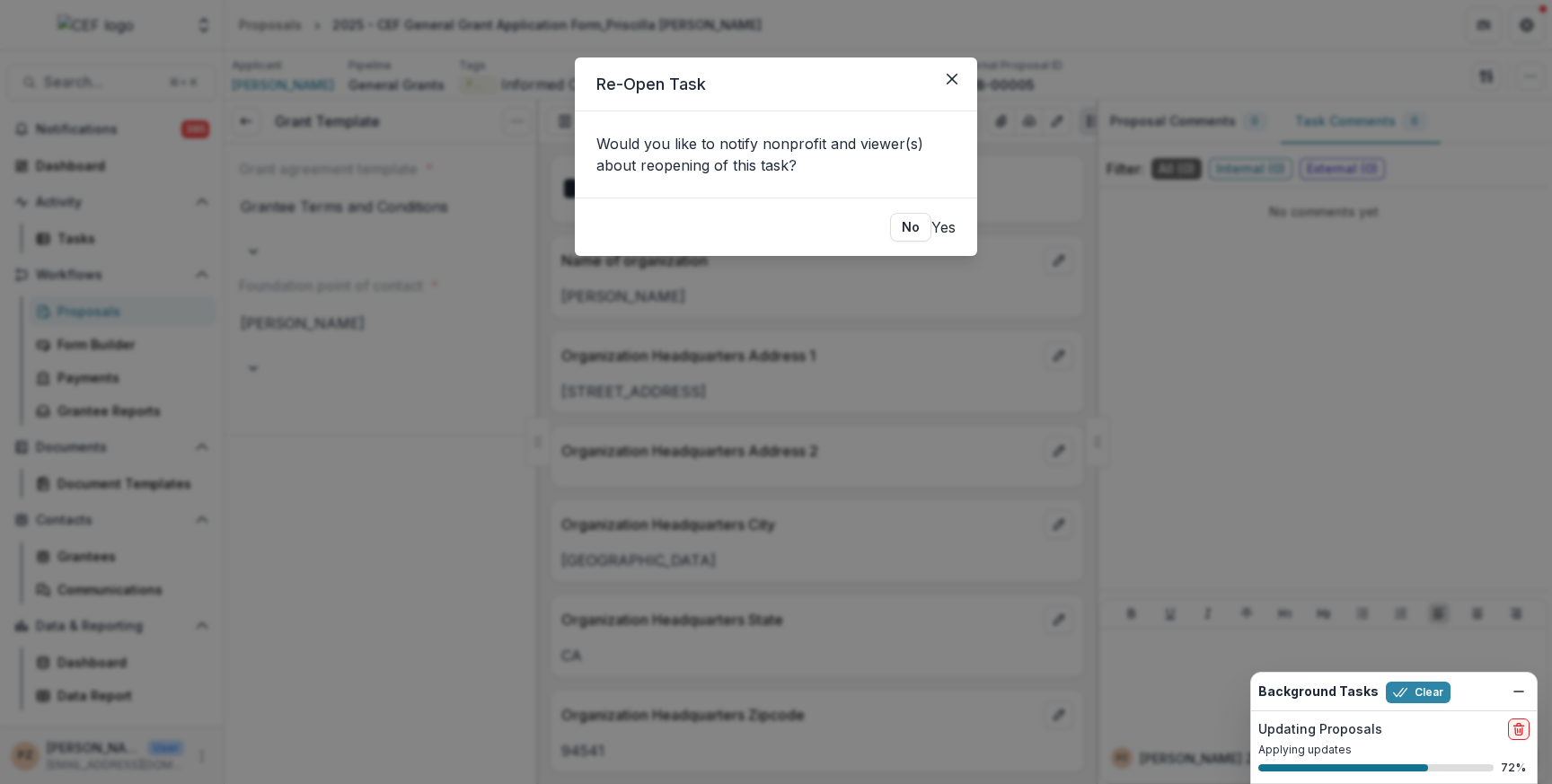
click at [937, 225] on button "Yes" at bounding box center [942, 227] width 24 height 21
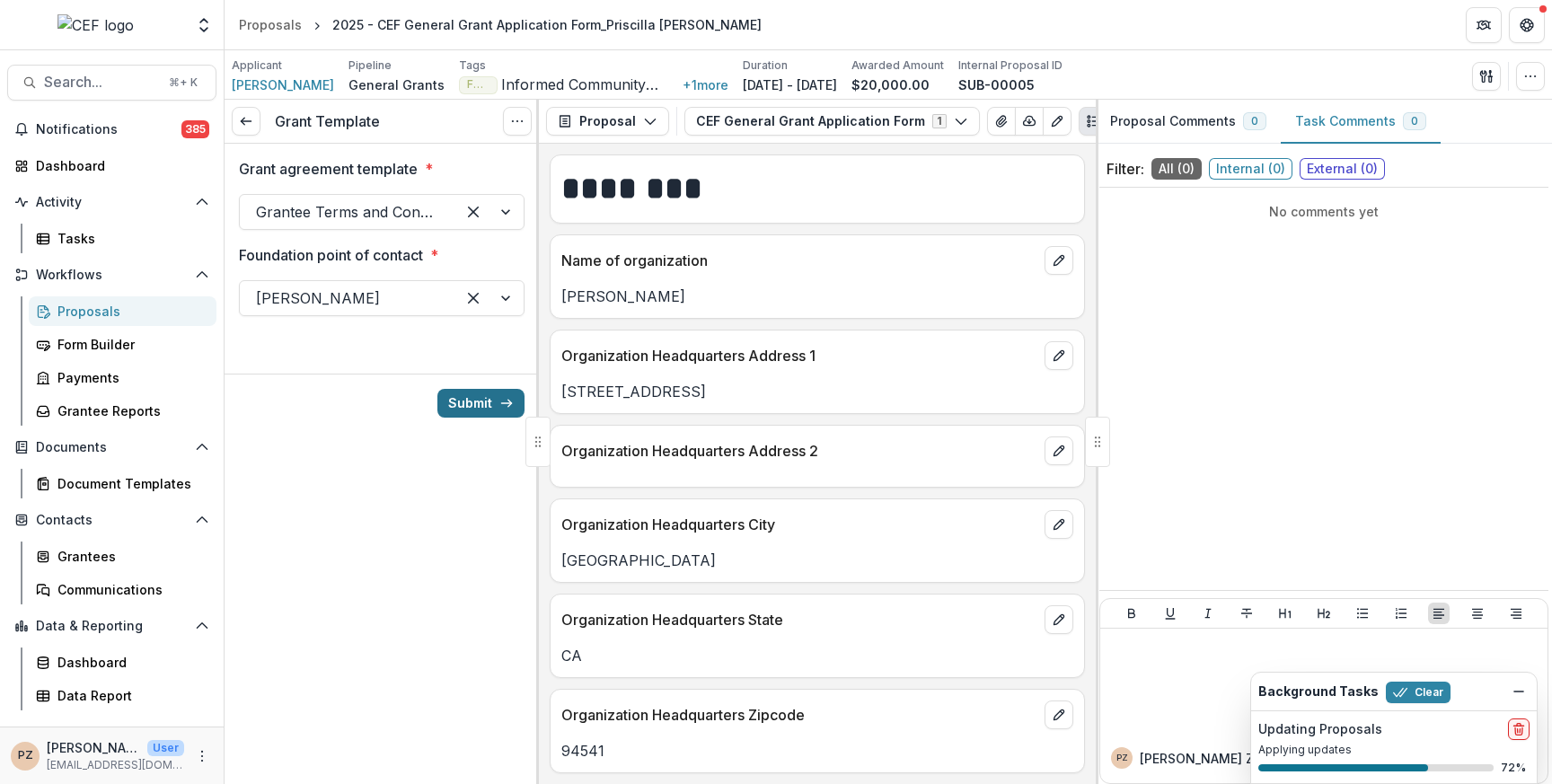
click at [467, 396] on button "Submit" at bounding box center [481, 404] width 87 height 29
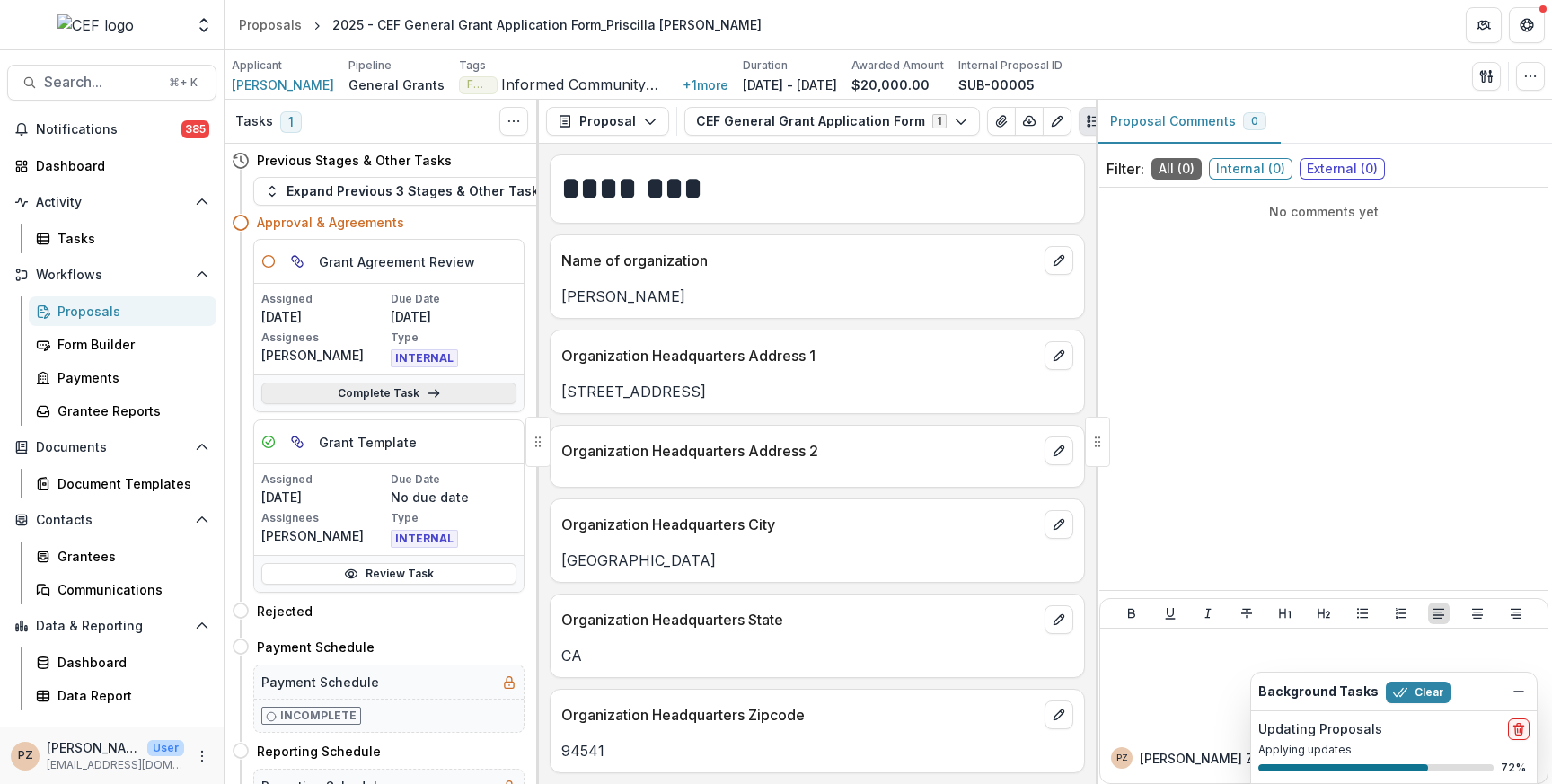
click at [367, 389] on link "Complete Task" at bounding box center [388, 393] width 255 height 21
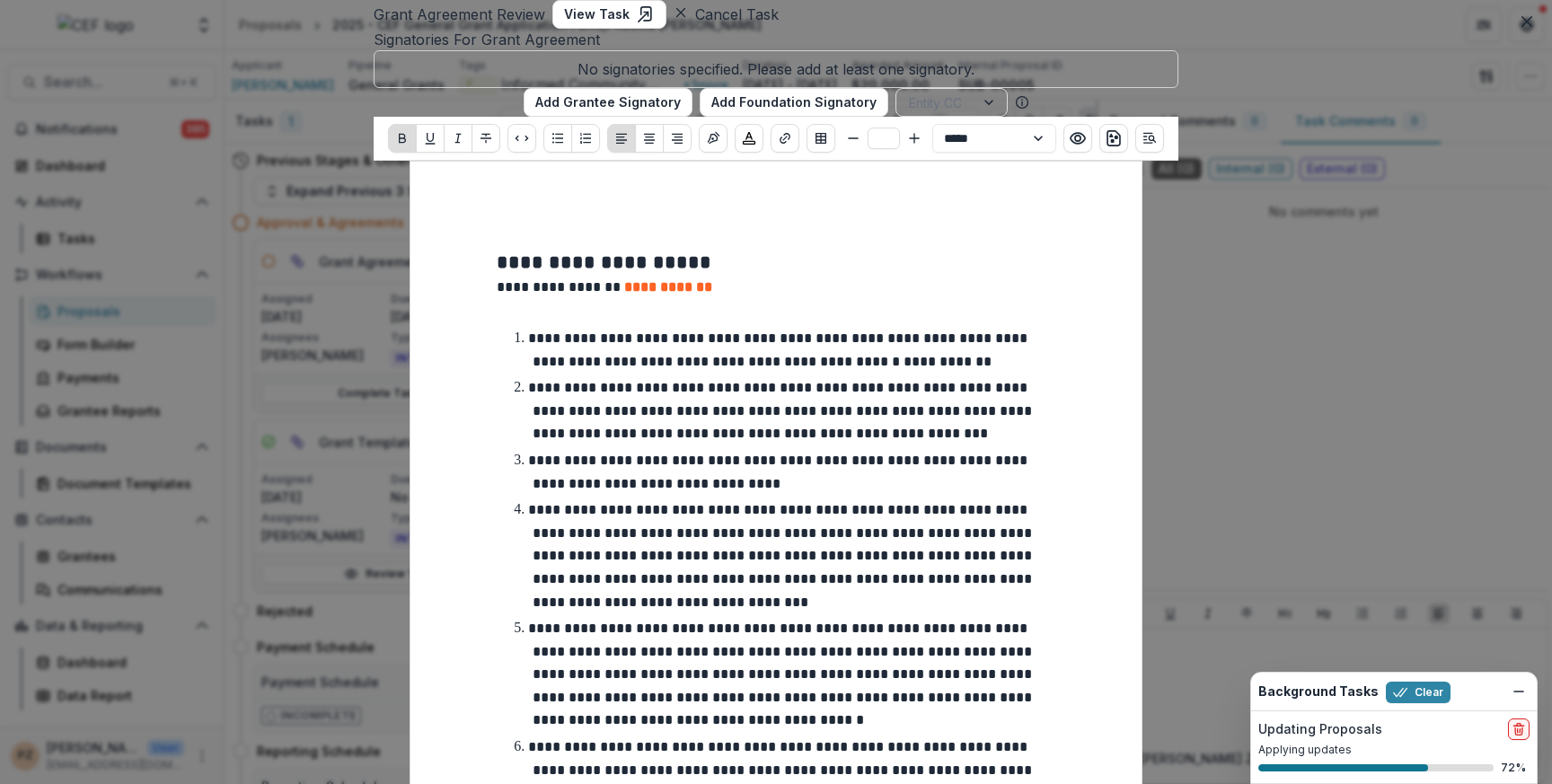
scroll to position [3, 0]
click at [1517, 693] on icon "Dismiss" at bounding box center [1518, 691] width 15 height 15
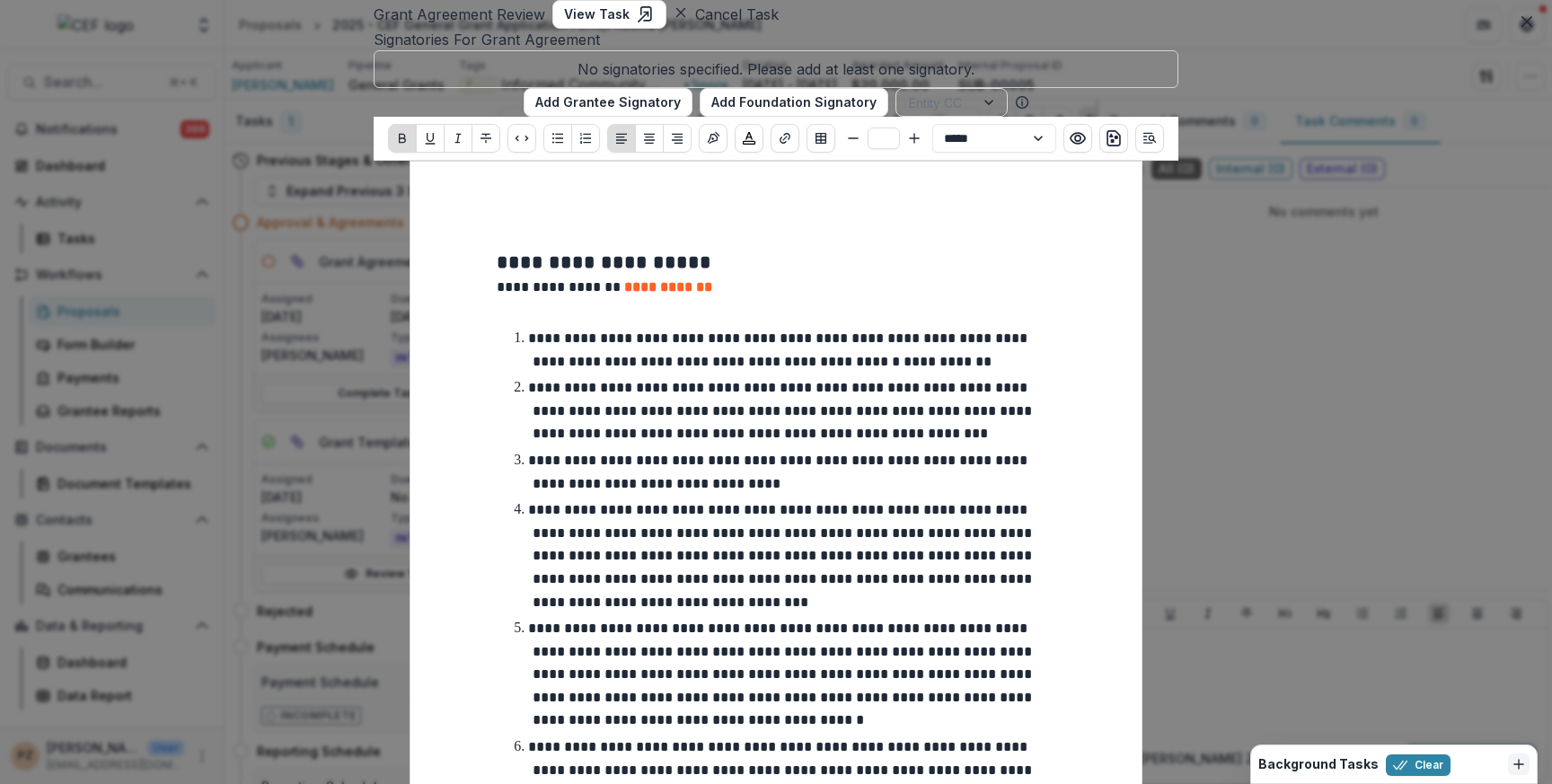
scroll to position [0, 0]
type input "**"
drag, startPoint x: 725, startPoint y: 334, endPoint x: 612, endPoint y: 338, distance: 113.1
click at [612, 298] on p "**********" at bounding box center [776, 287] width 558 height 21
click at [1518, 762] on icon "Dismiss" at bounding box center [1518, 764] width 15 height 15
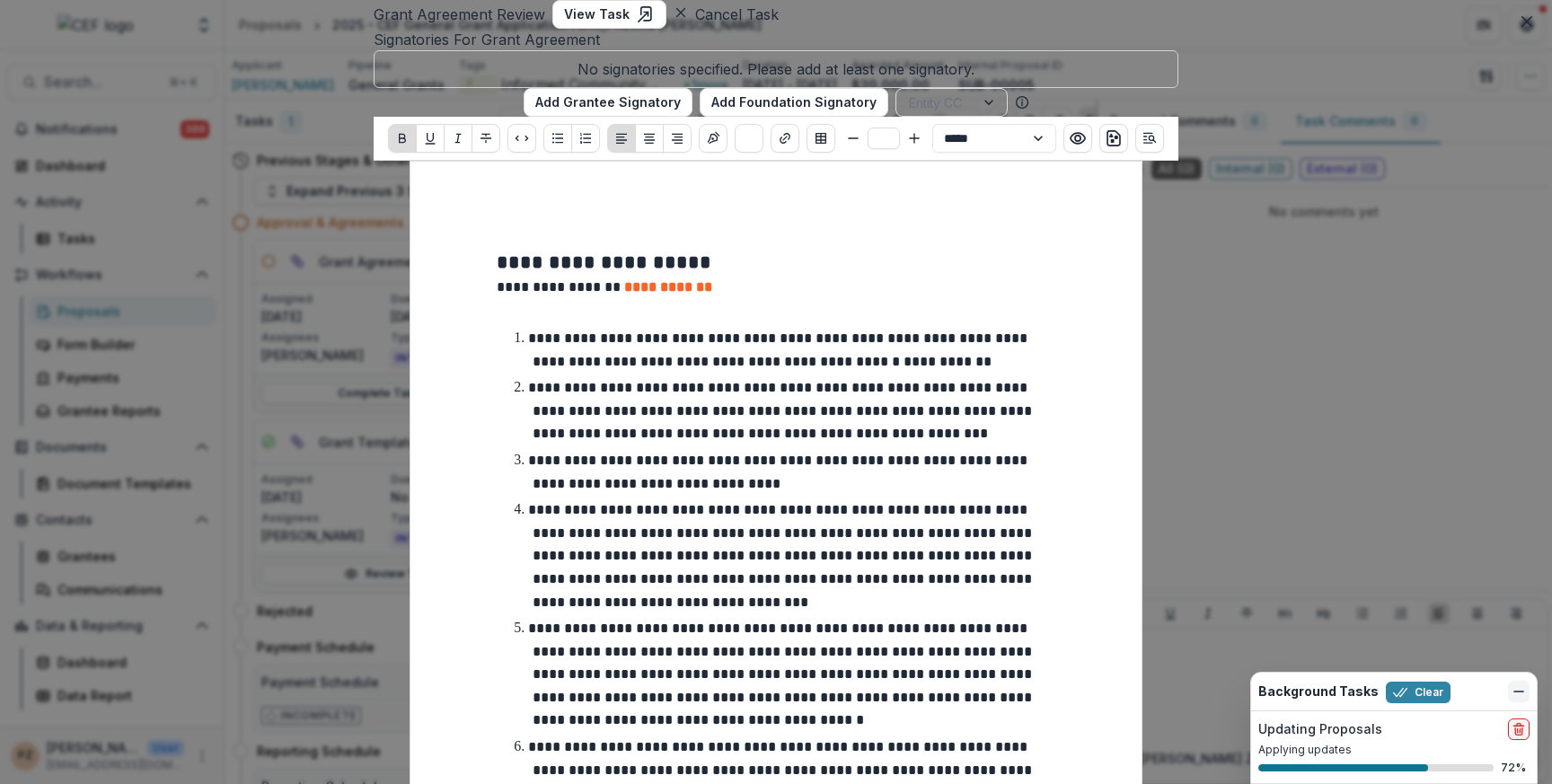
click at [1516, 691] on line "Dismiss" at bounding box center [1518, 691] width 9 height 0
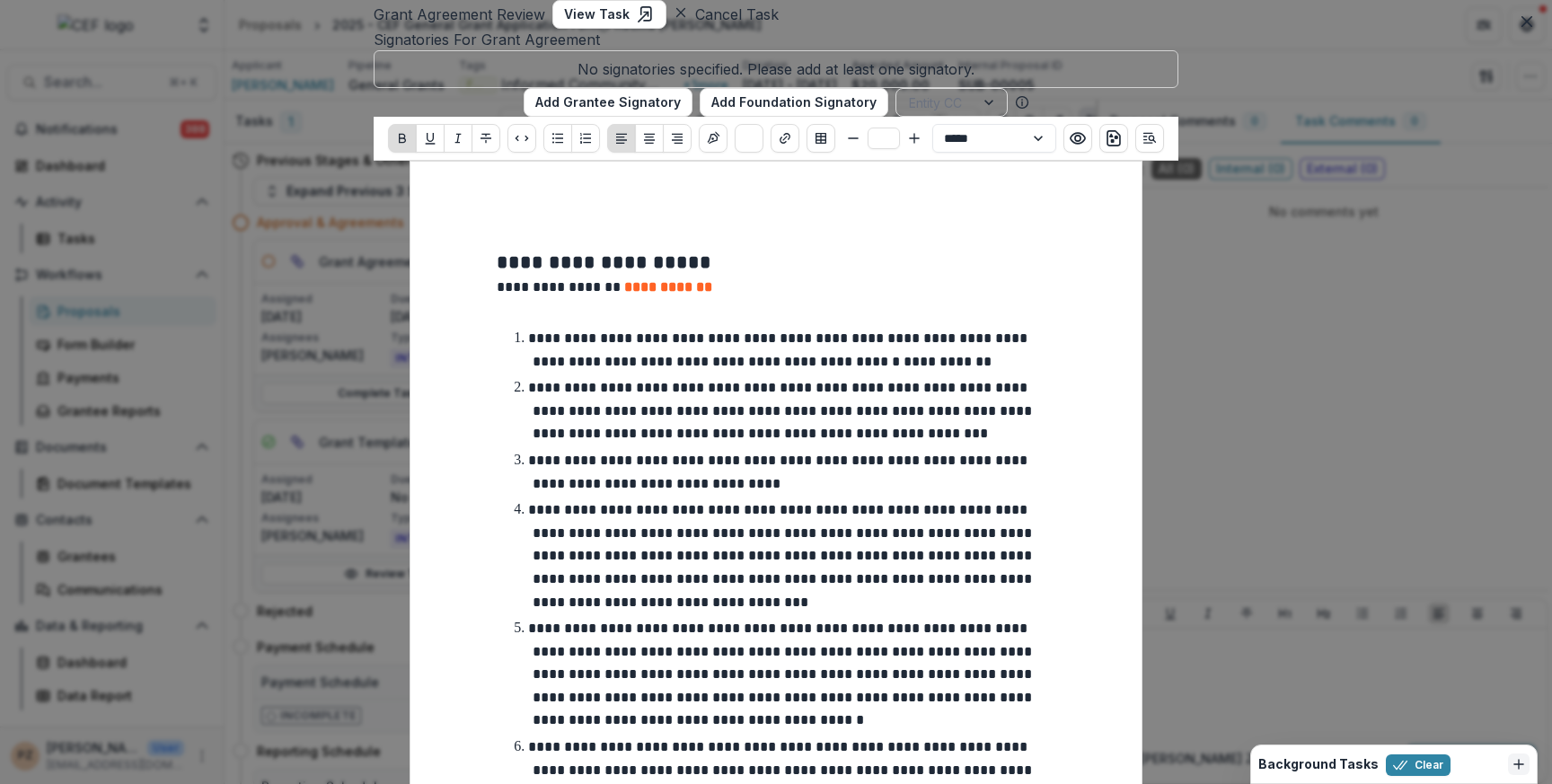
click at [946, 114] on div at bounding box center [935, 102] width 53 height 22
click at [550, 116] on button "Add Grantee Signatory" at bounding box center [516, 103] width 169 height 29
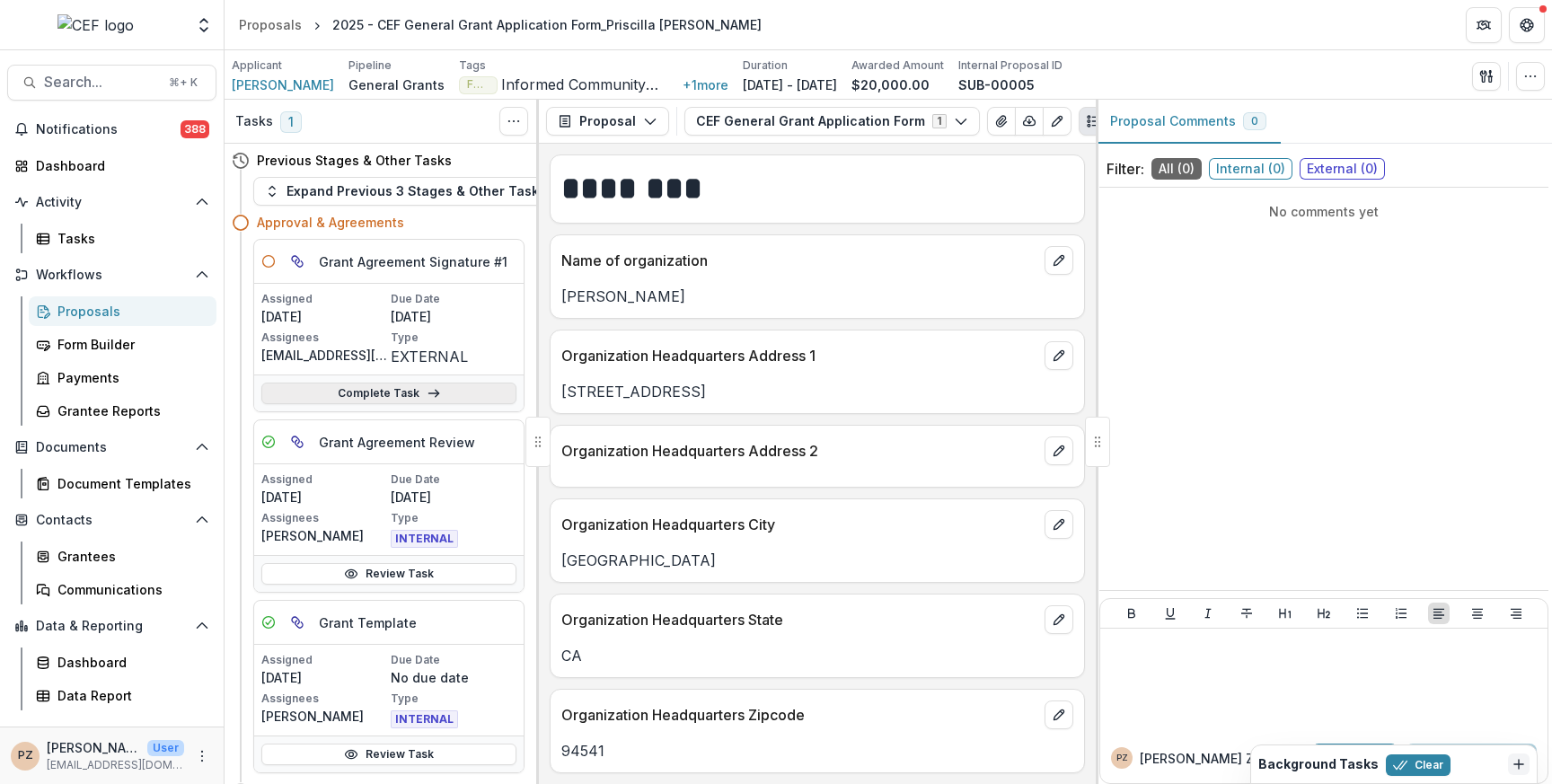
click at [403, 389] on link "Complete Task" at bounding box center [388, 393] width 255 height 21
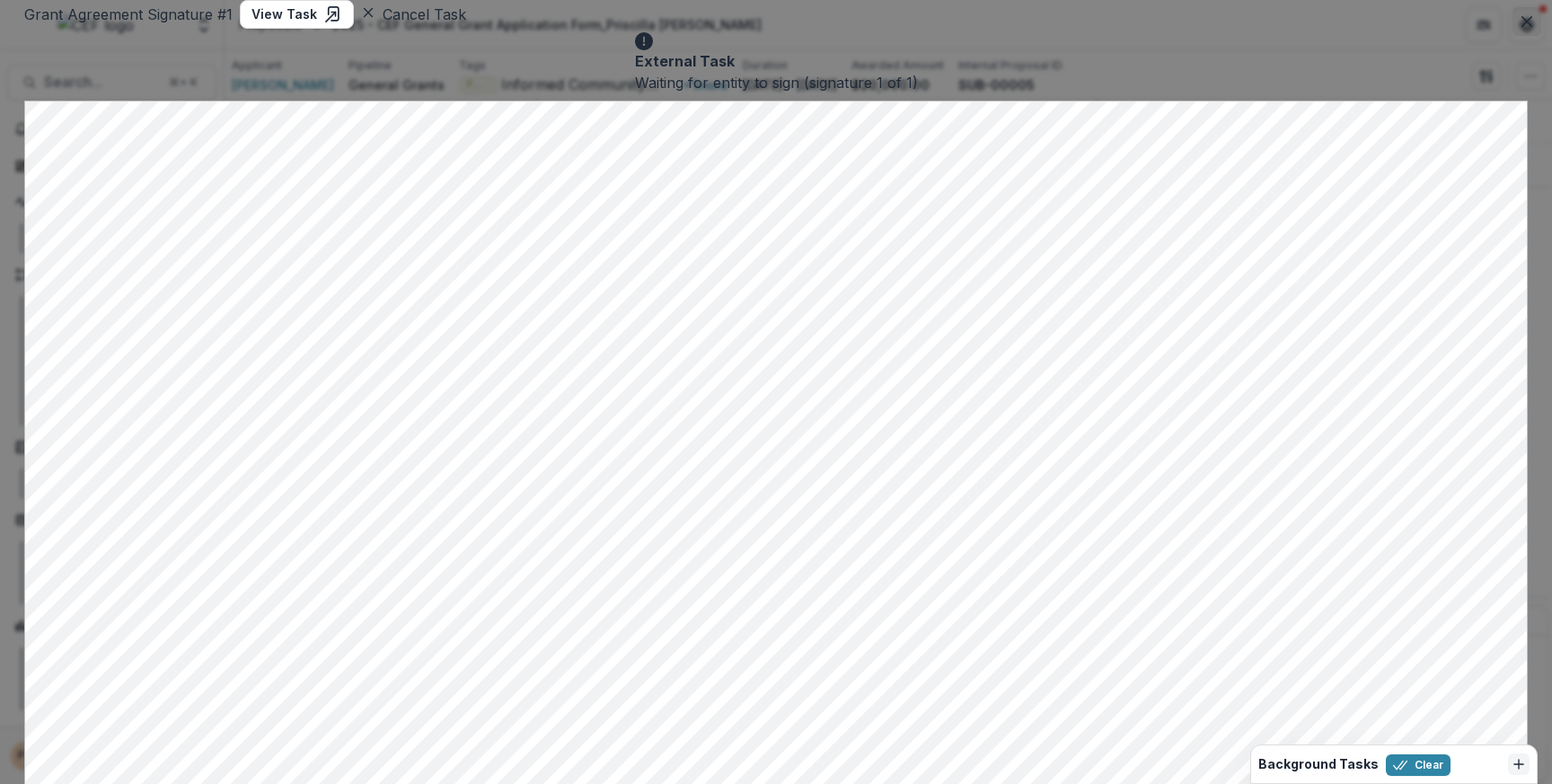
click at [1524, 18] on icon "Close" at bounding box center [1526, 21] width 11 height 11
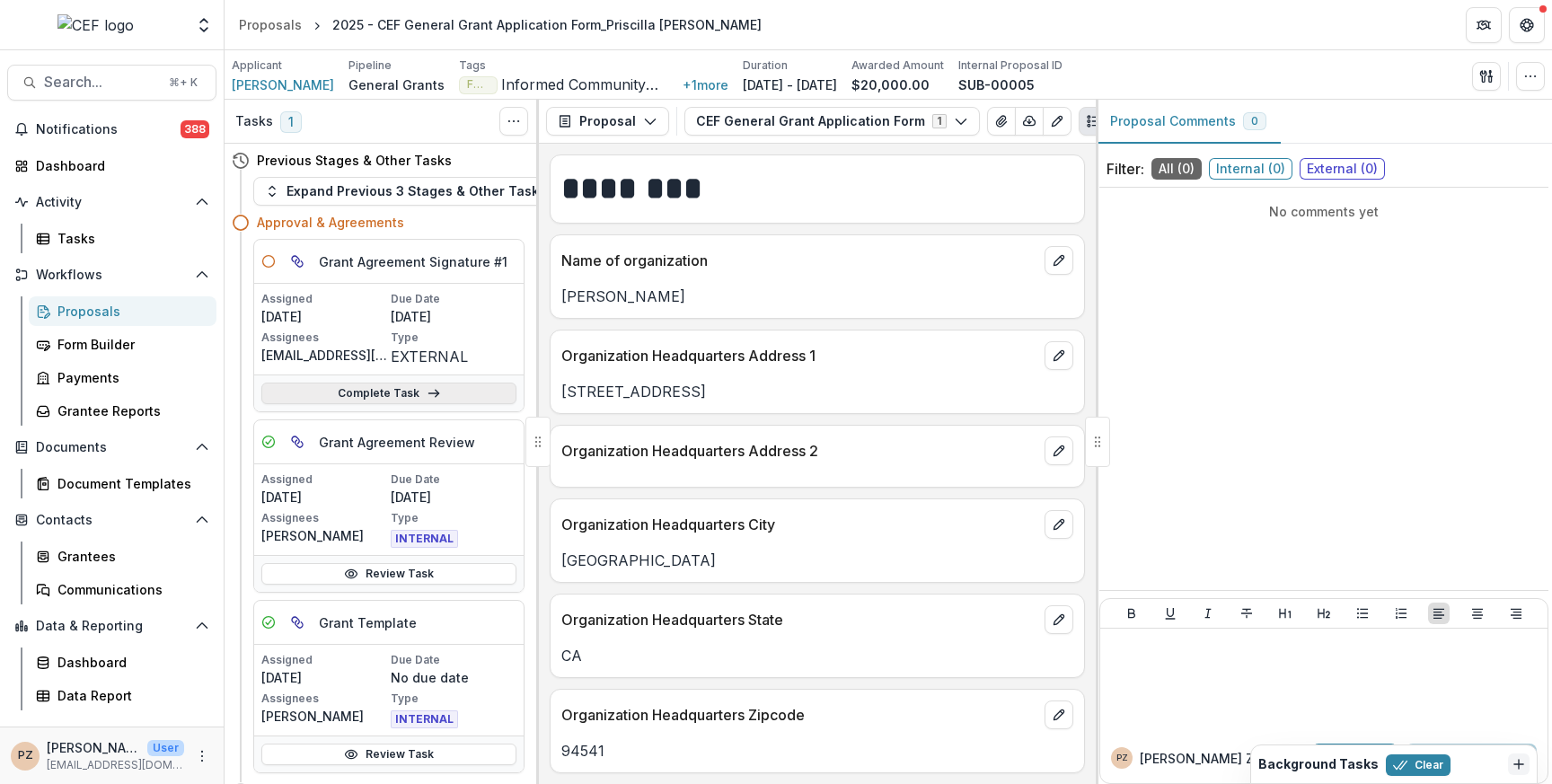
click at [383, 398] on link "Complete Task" at bounding box center [388, 393] width 255 height 21
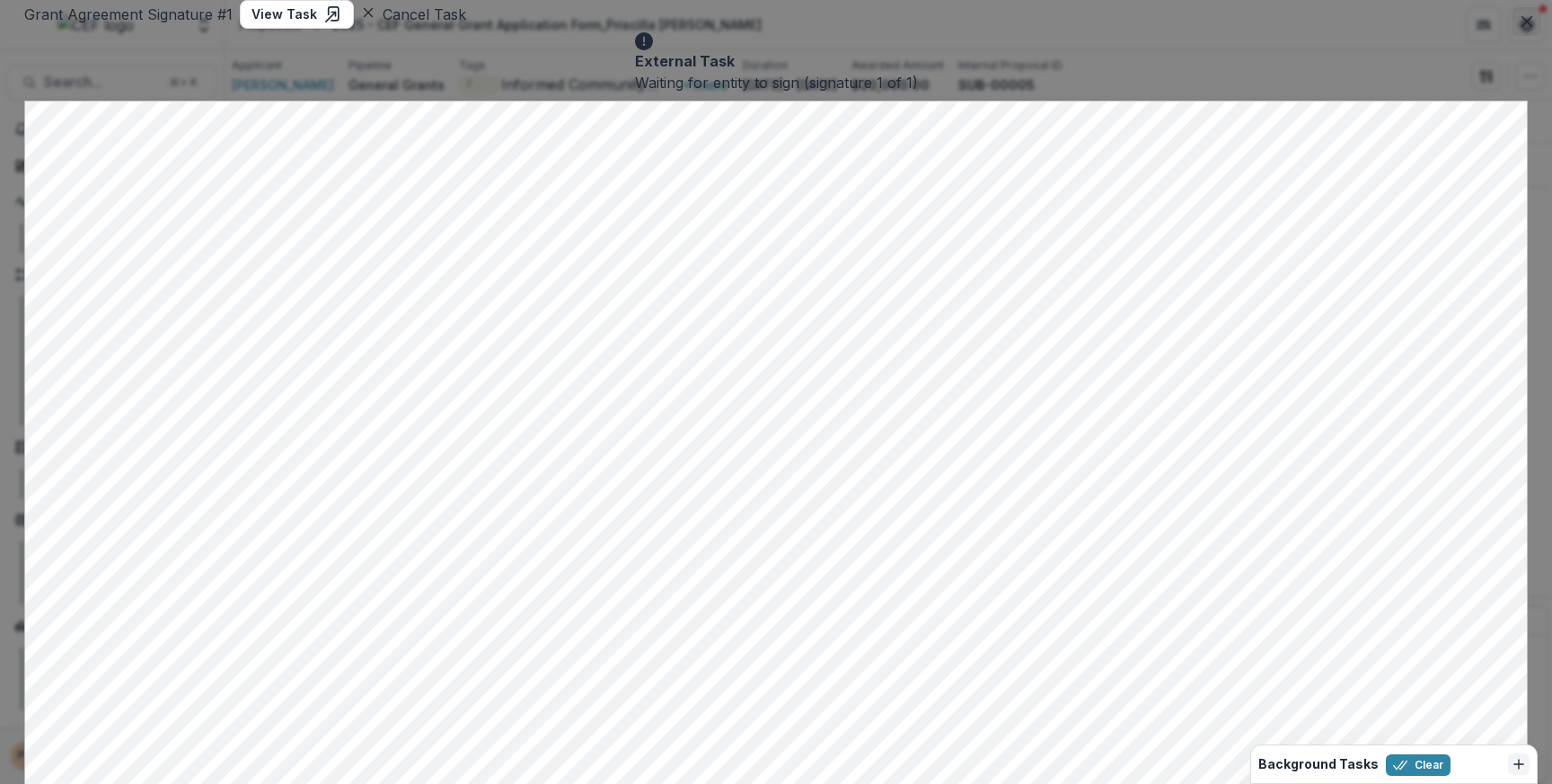
click at [1533, 24] on button "Close" at bounding box center [1527, 21] width 29 height 29
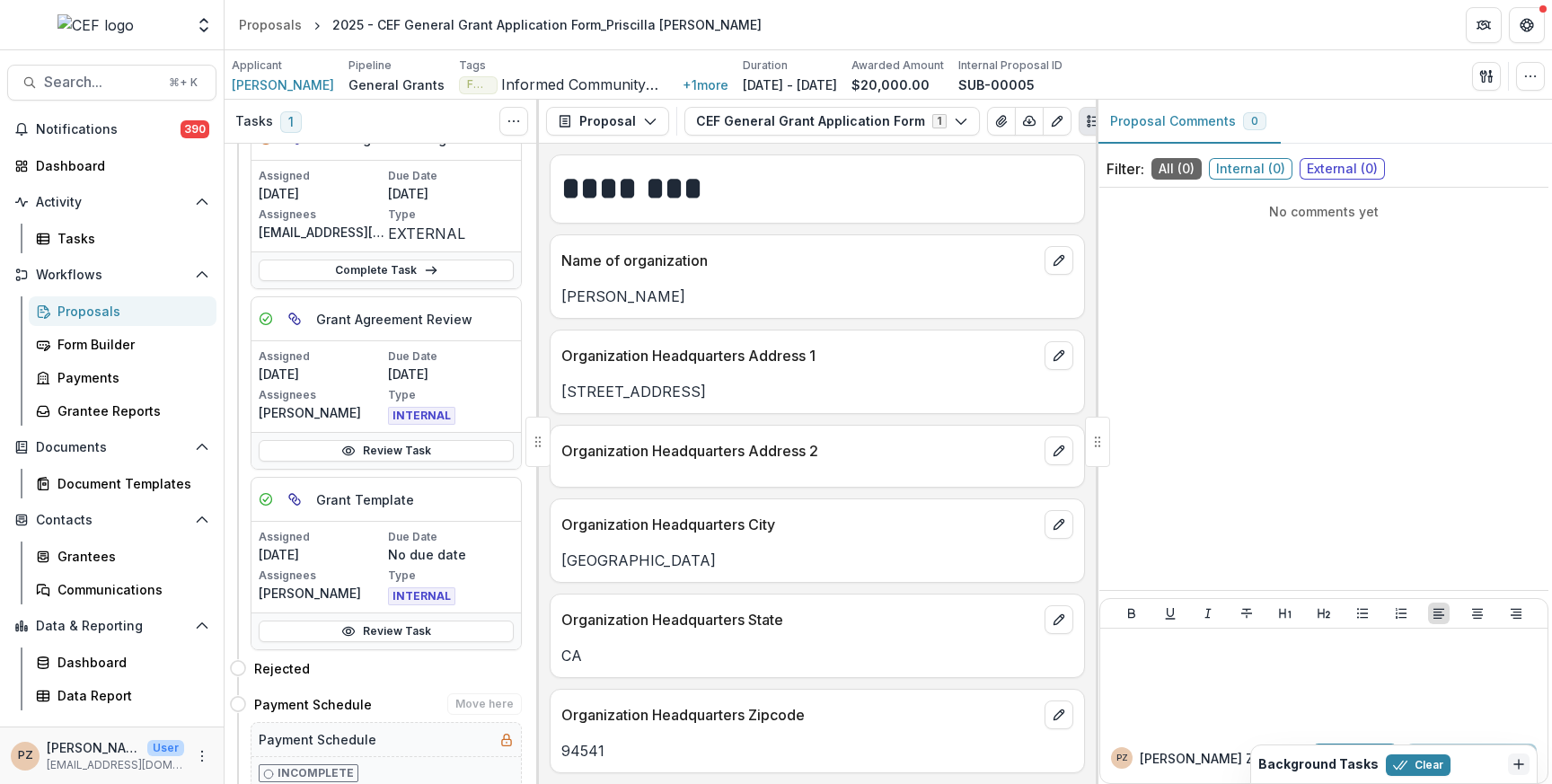
scroll to position [0, 3]
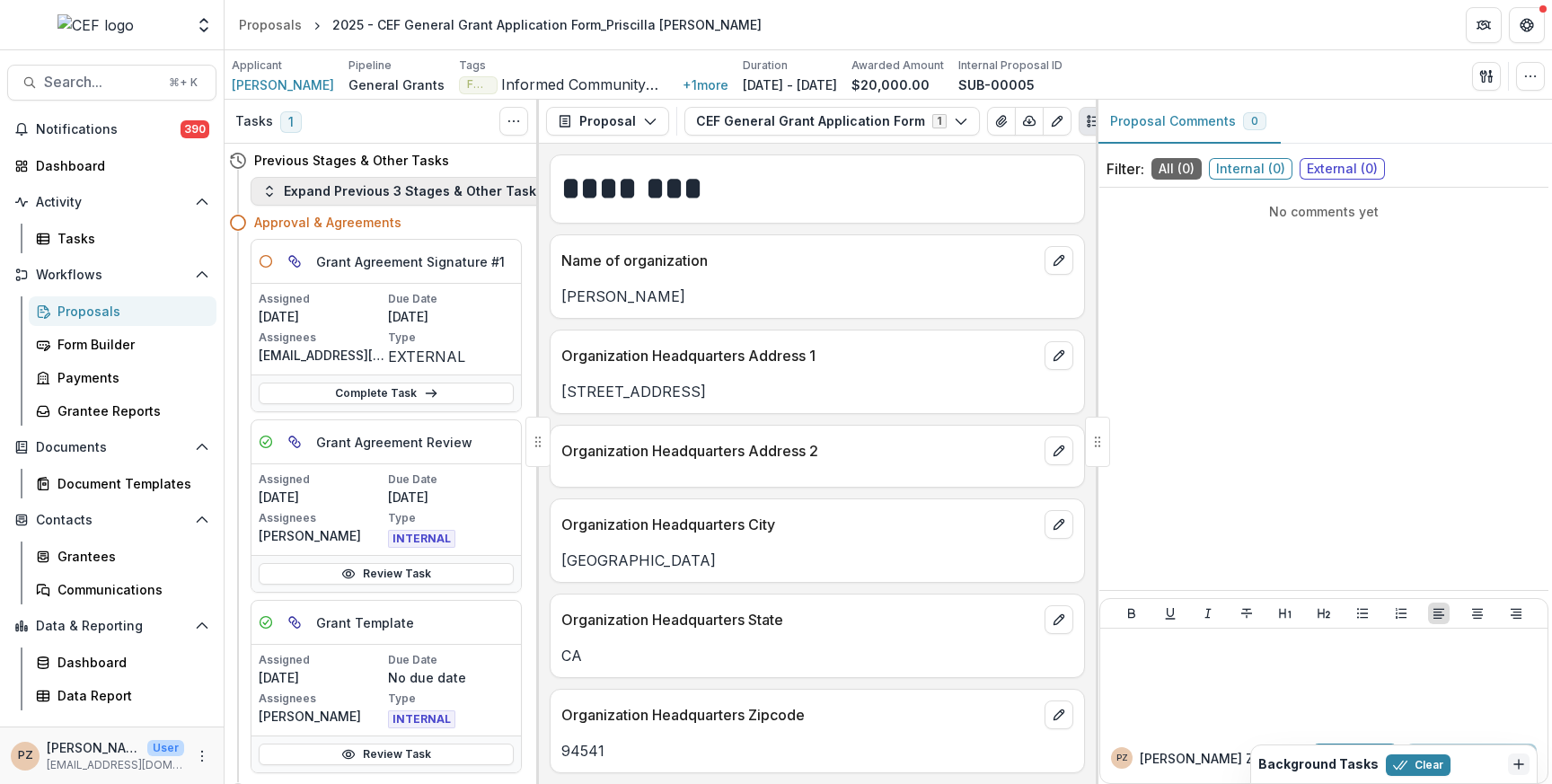
click at [343, 201] on button "Expand Previous 3 Stages & Other Tasks" at bounding box center [403, 191] width 305 height 29
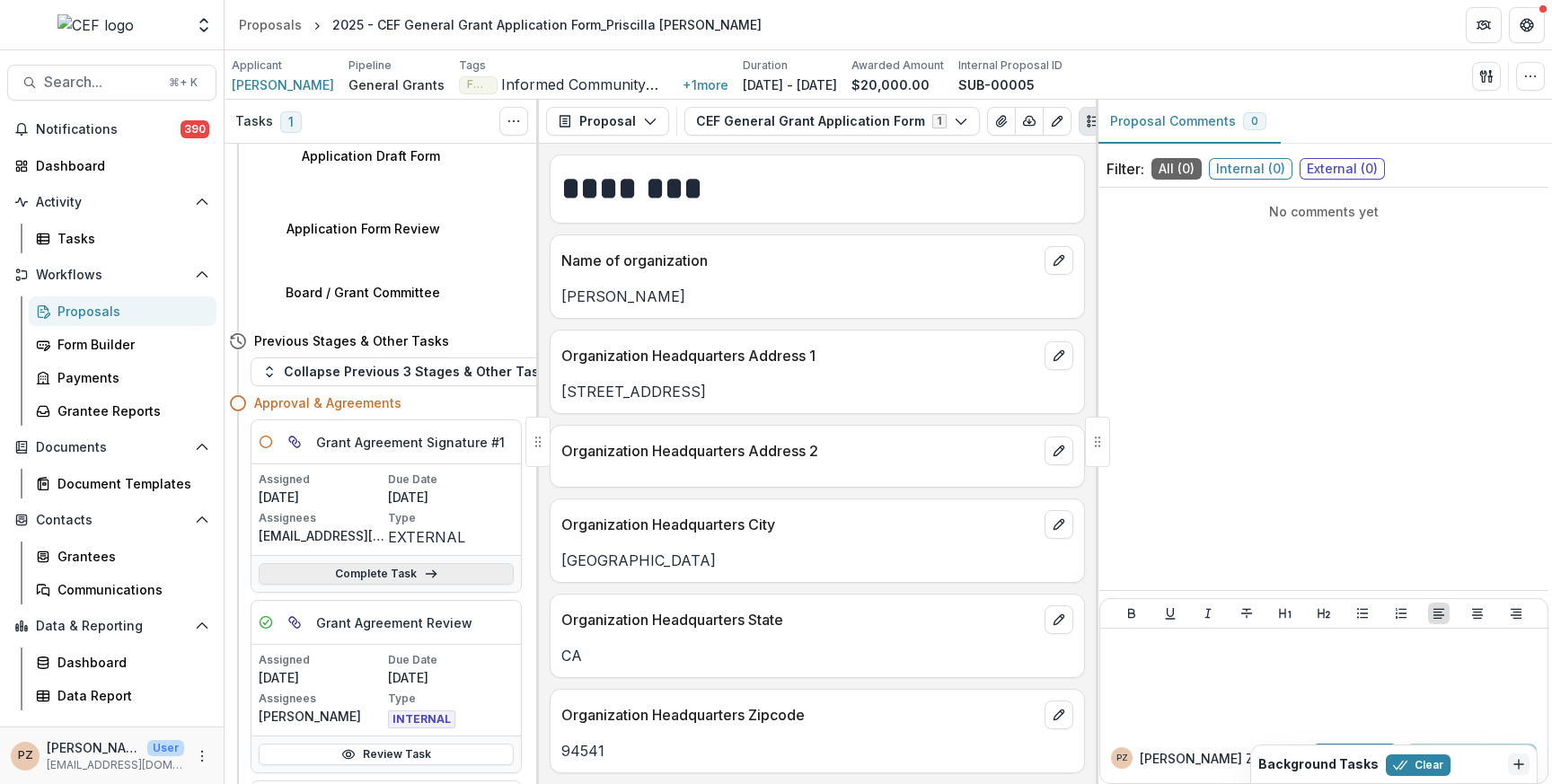
scroll to position [253, 3]
click at [77, 477] on div "Document Templates" at bounding box center [129, 482] width 145 height 18
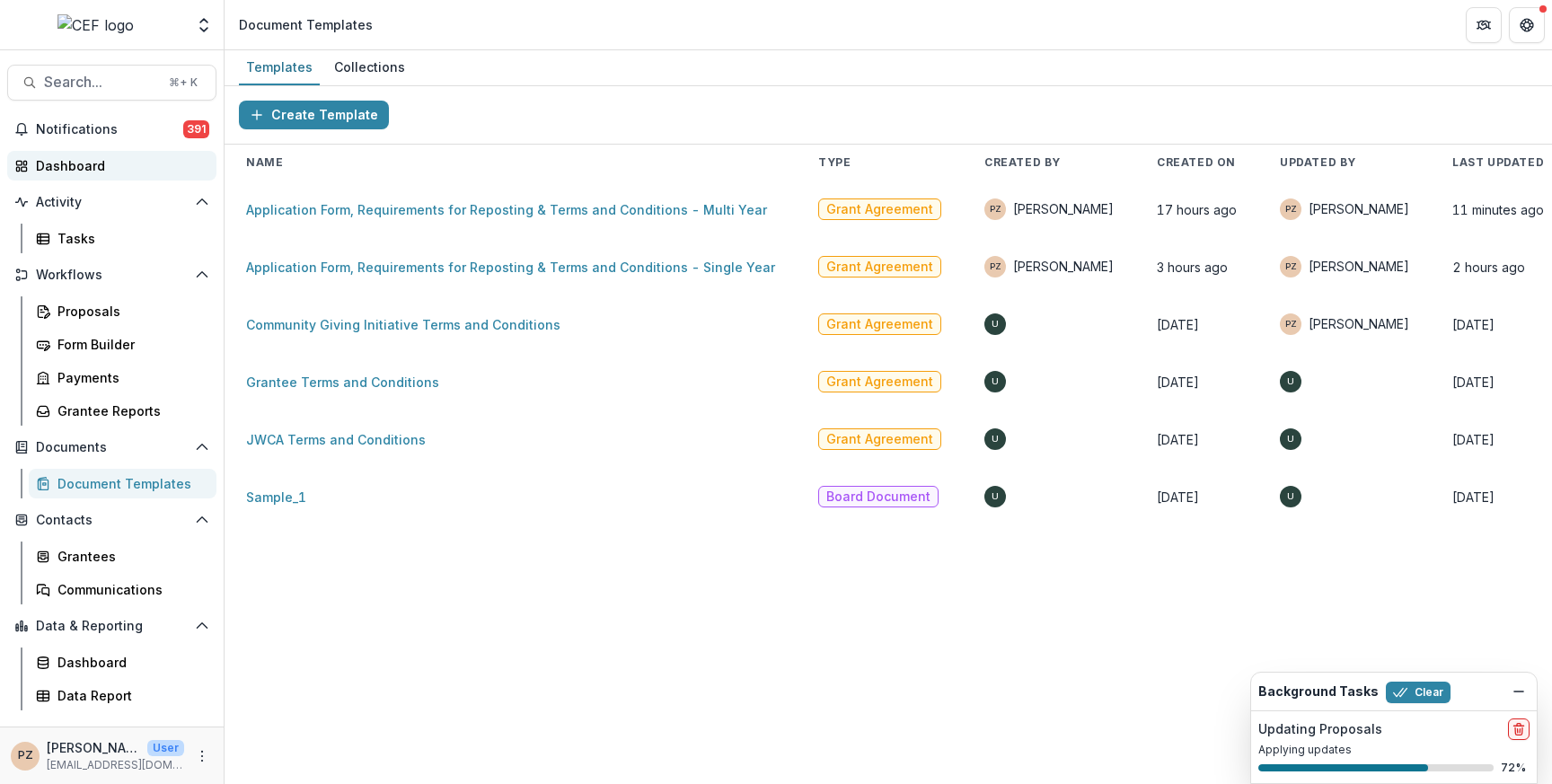
click at [54, 163] on div "Dashboard" at bounding box center [118, 165] width 166 height 18
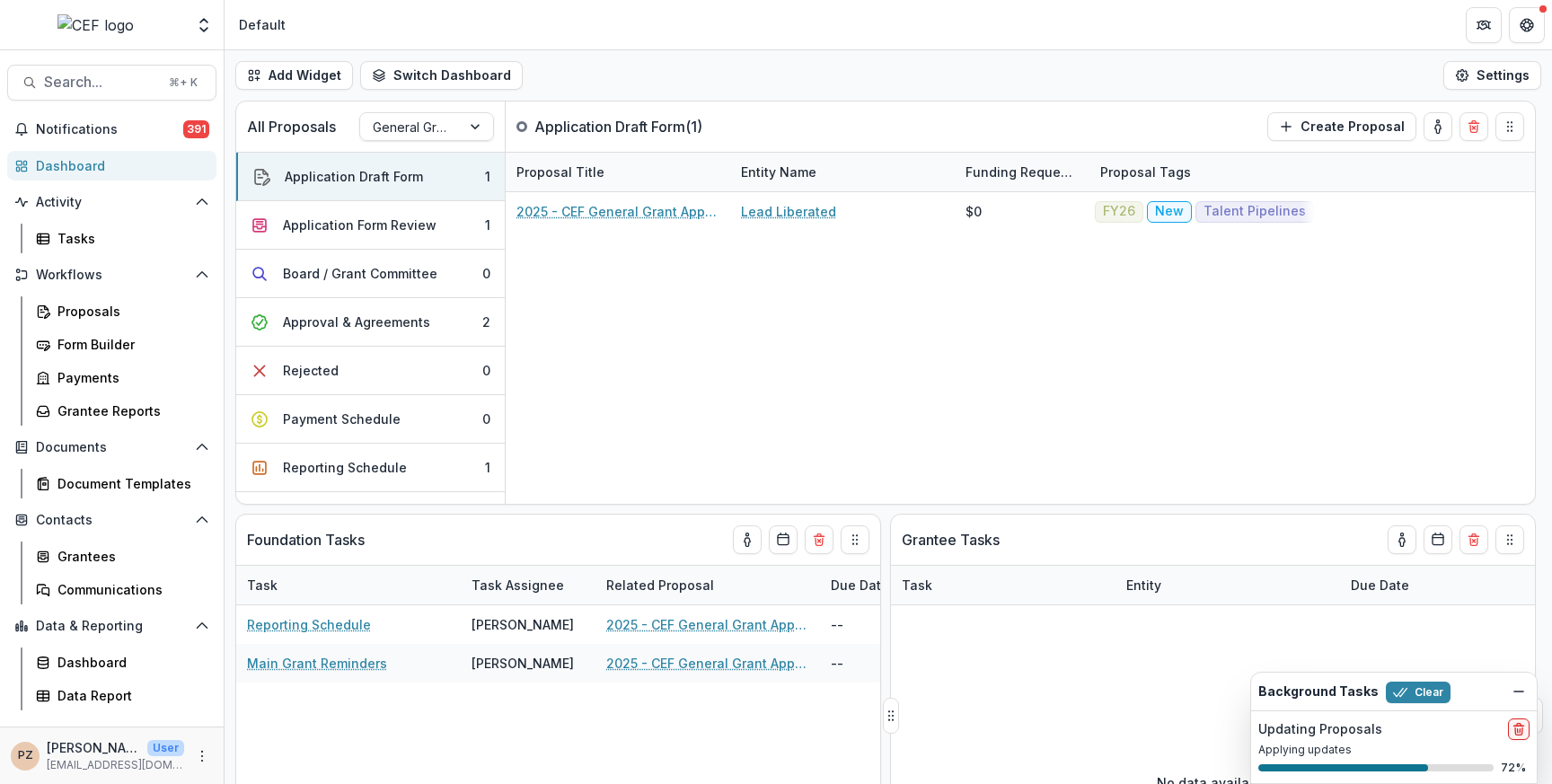
drag, startPoint x: 897, startPoint y: 716, endPoint x: 939, endPoint y: 716, distance: 42.0
click at [939, 716] on div "Grantee Tasks Task Entity Due Date No data available" at bounding box center [1212, 715] width 645 height 404
click at [344, 475] on div "Reporting Schedule" at bounding box center [345, 467] width 124 height 18
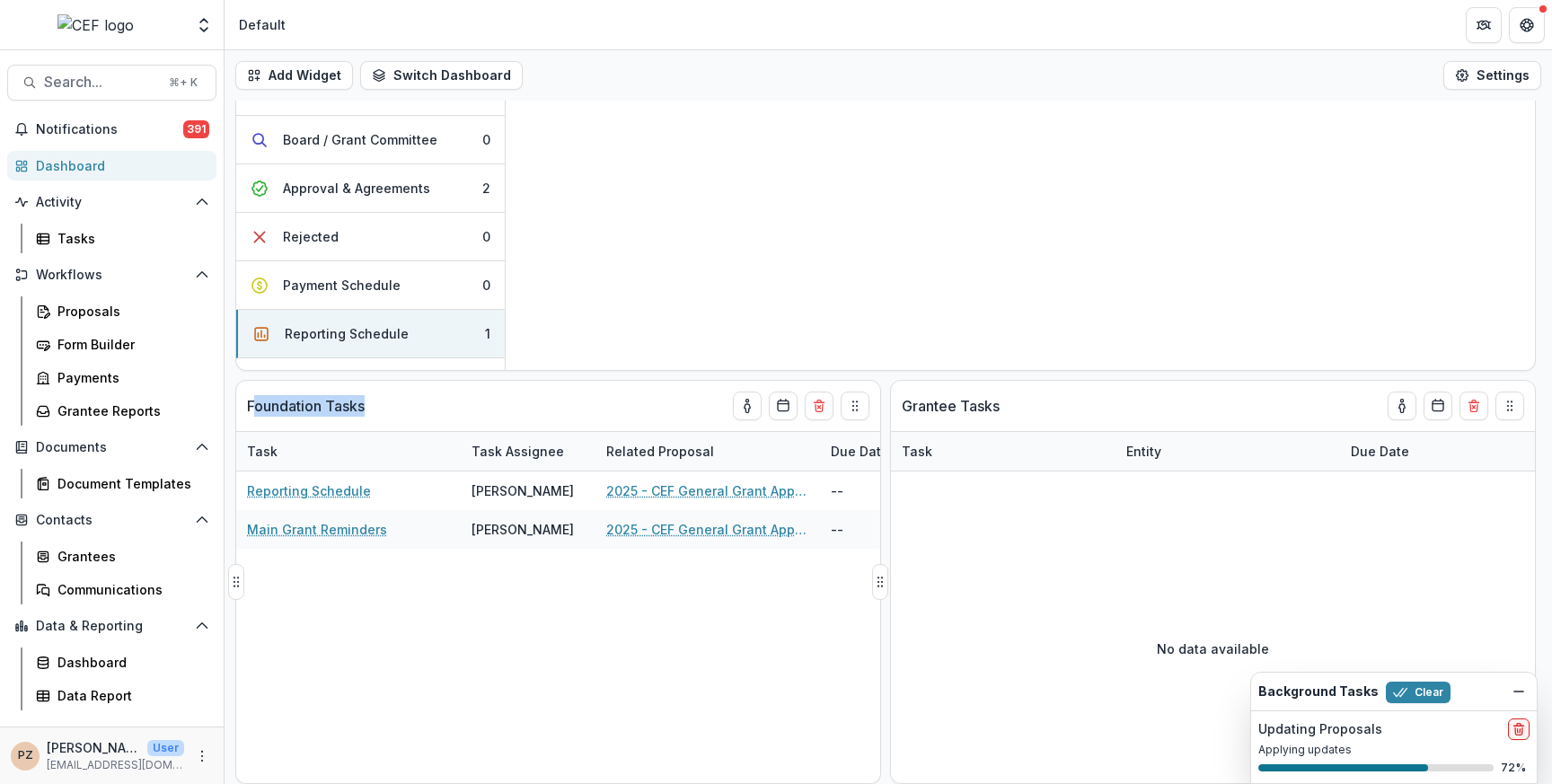
drag, startPoint x: 366, startPoint y: 408, endPoint x: 257, endPoint y: 409, distance: 109.0
click at [257, 409] on p "Foundation Tasks" at bounding box center [305, 406] width 117 height 21
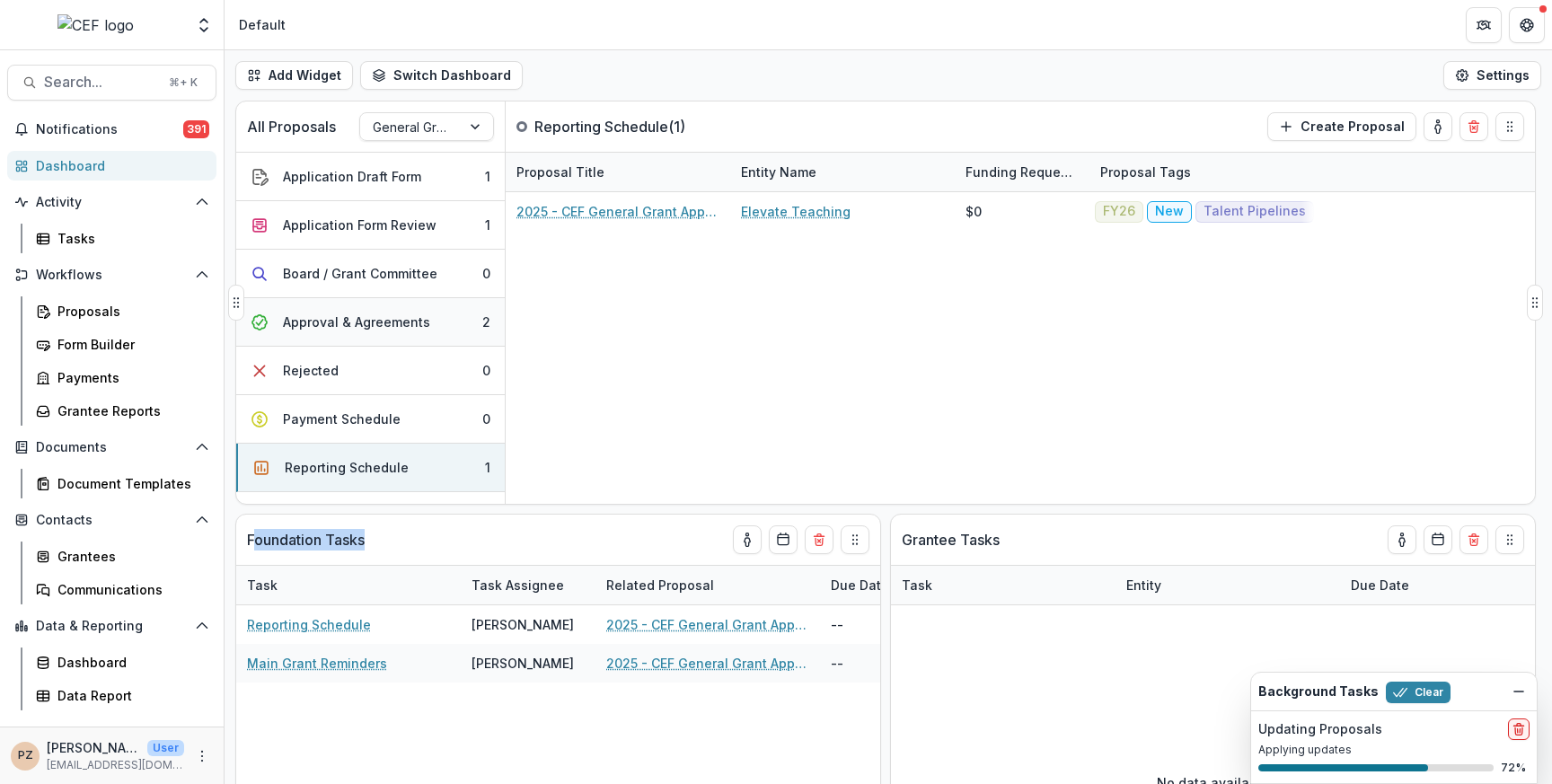
click at [341, 325] on div "Approval & Agreements" at bounding box center [356, 321] width 148 height 18
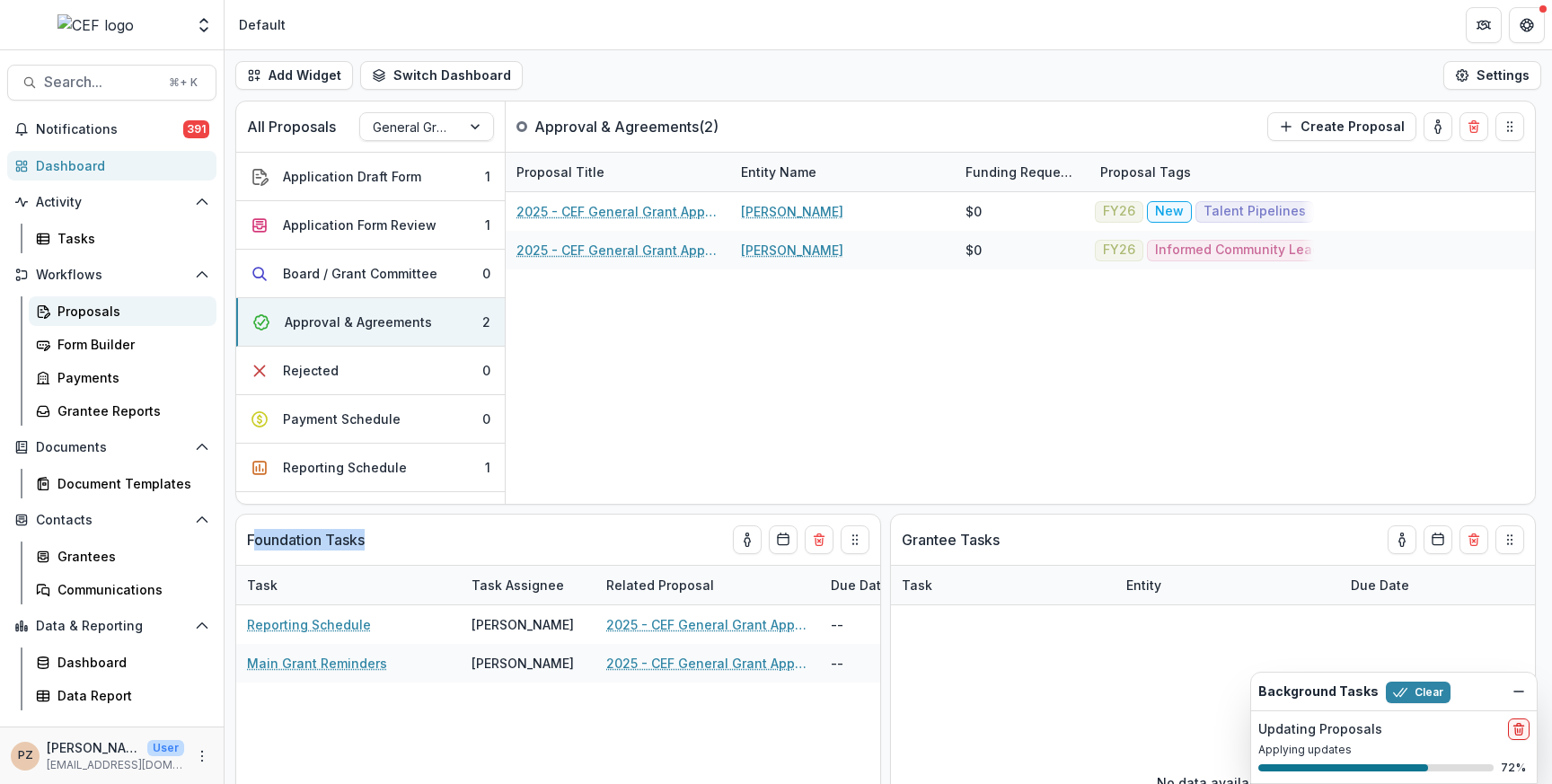
click at [83, 312] on div "Proposals" at bounding box center [129, 310] width 145 height 18
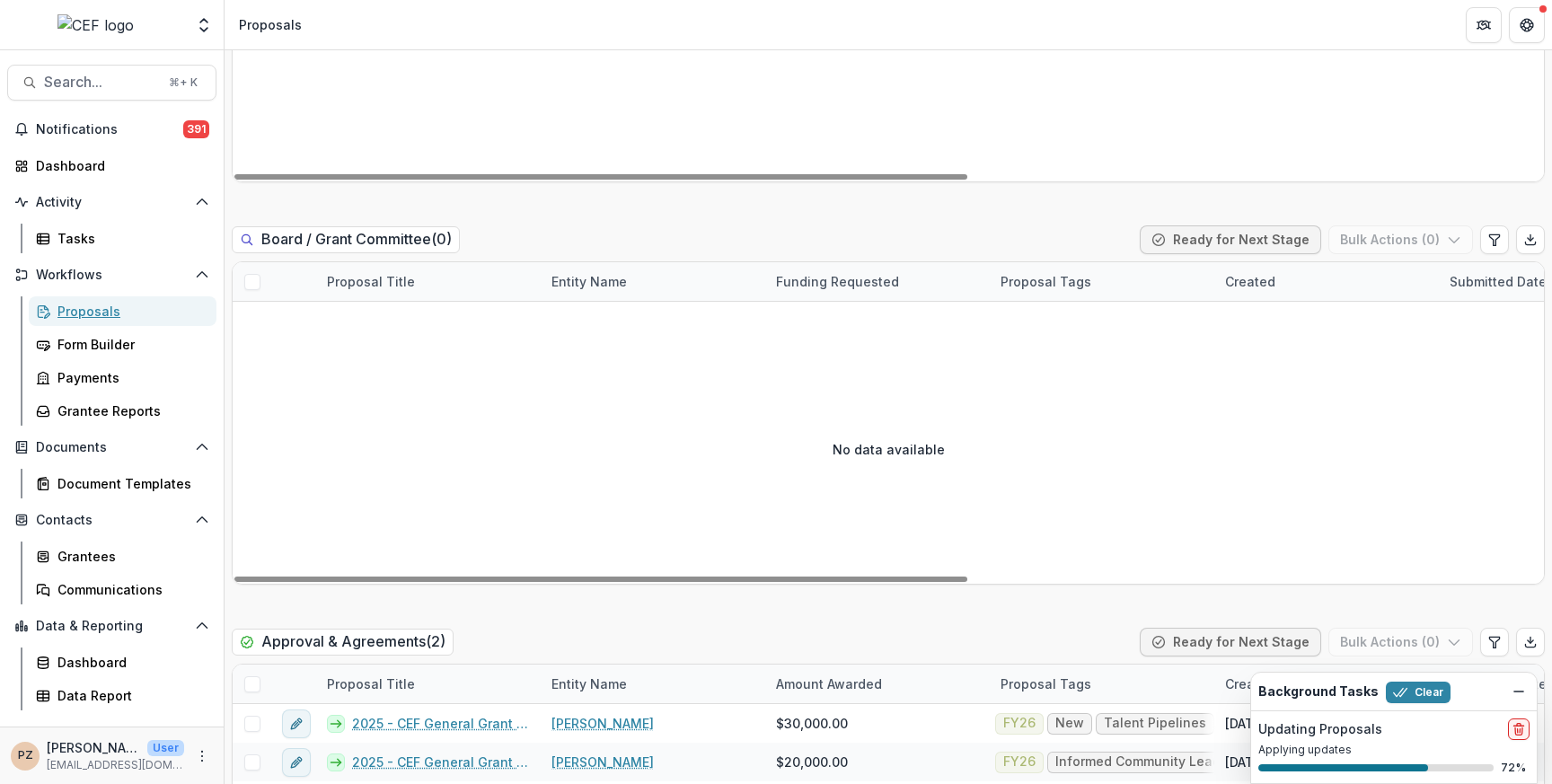
scroll to position [819, 0]
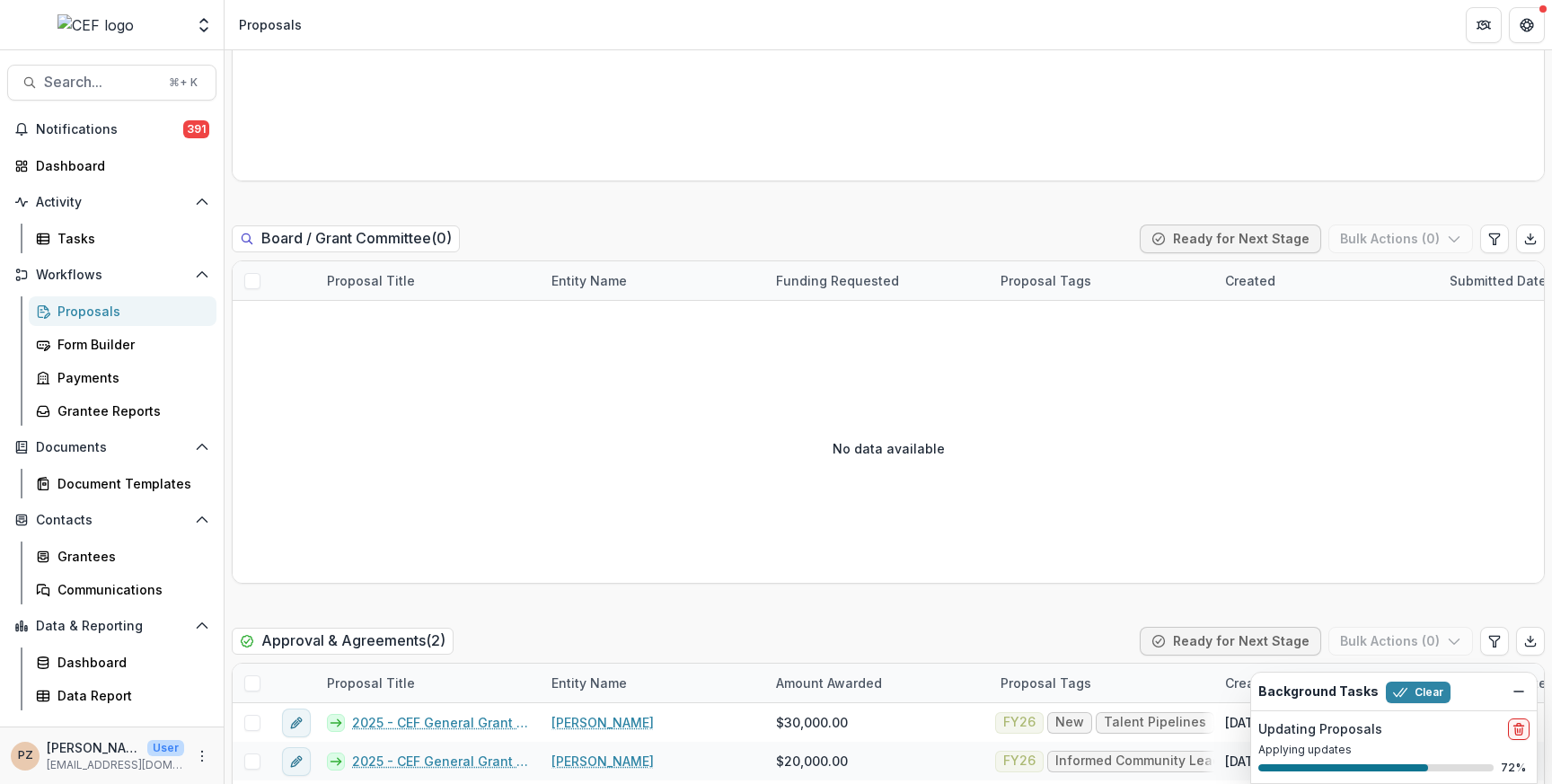
click at [95, 311] on div "Proposals" at bounding box center [129, 310] width 145 height 18
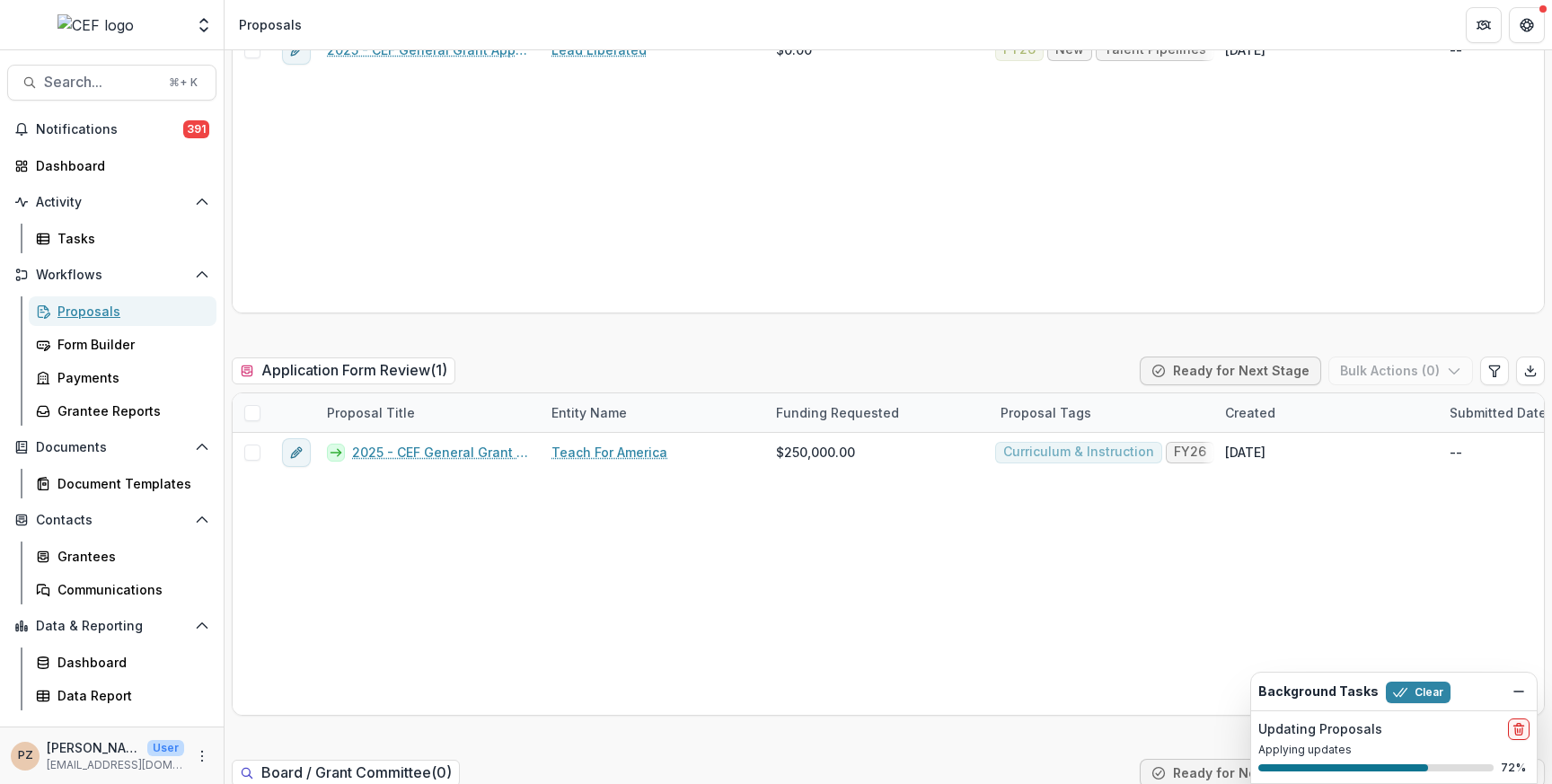
scroll to position [0, 0]
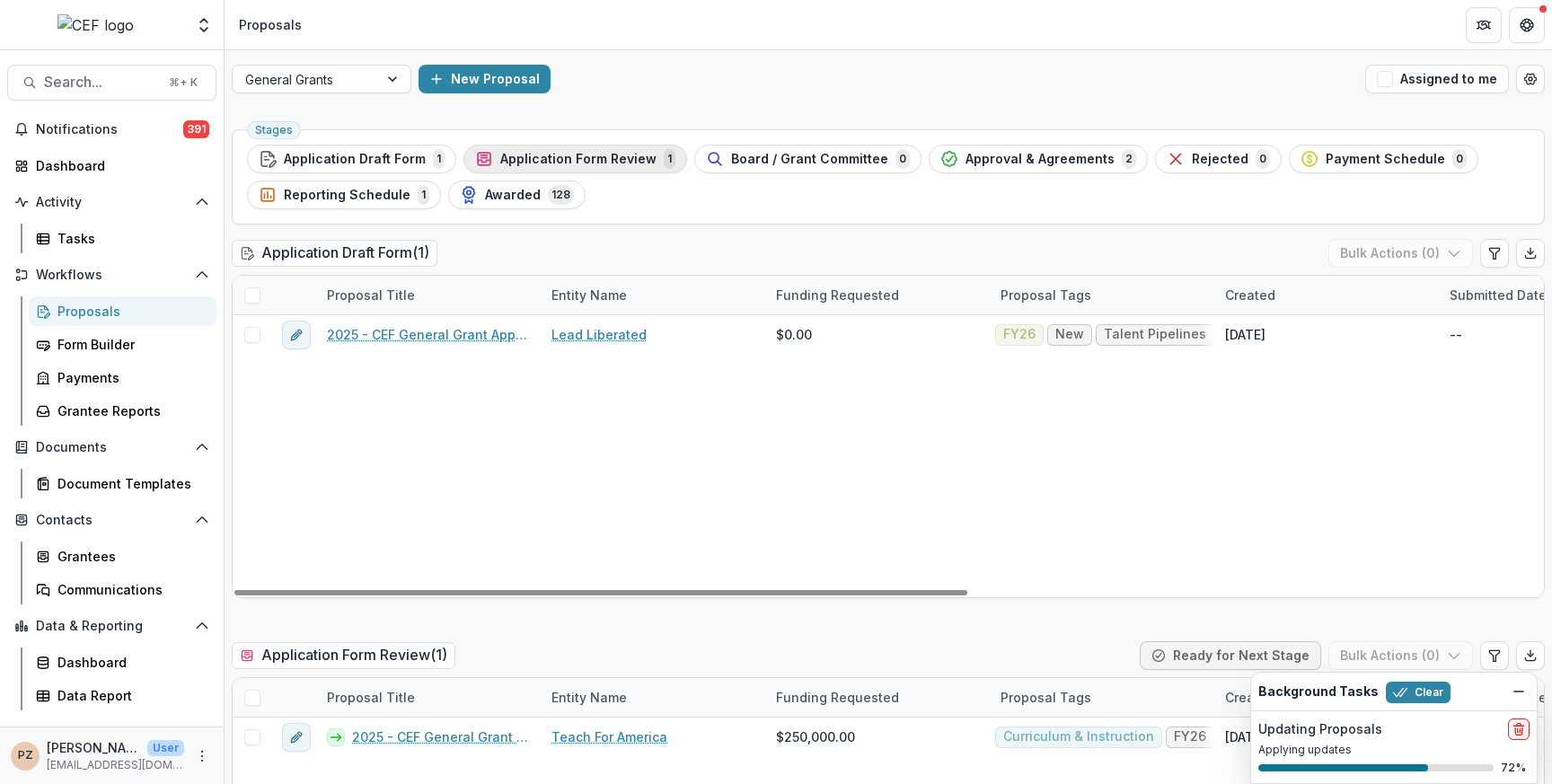
click at [603, 152] on span "Application Form Review" at bounding box center [578, 159] width 156 height 16
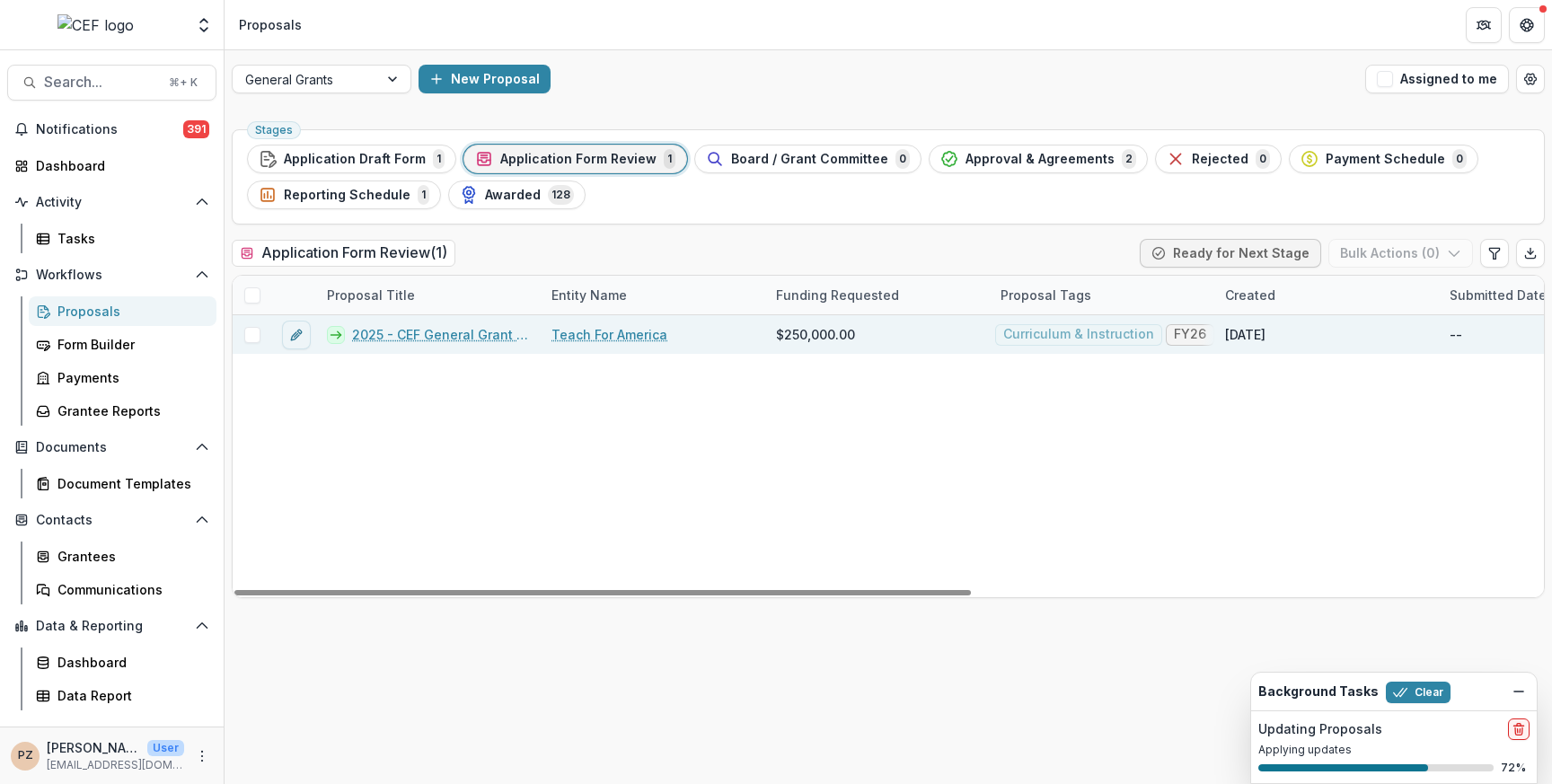
click at [422, 334] on link "2025 - CEF General Grant Application Form_ Teach for America FY26" at bounding box center [441, 334] width 178 height 18
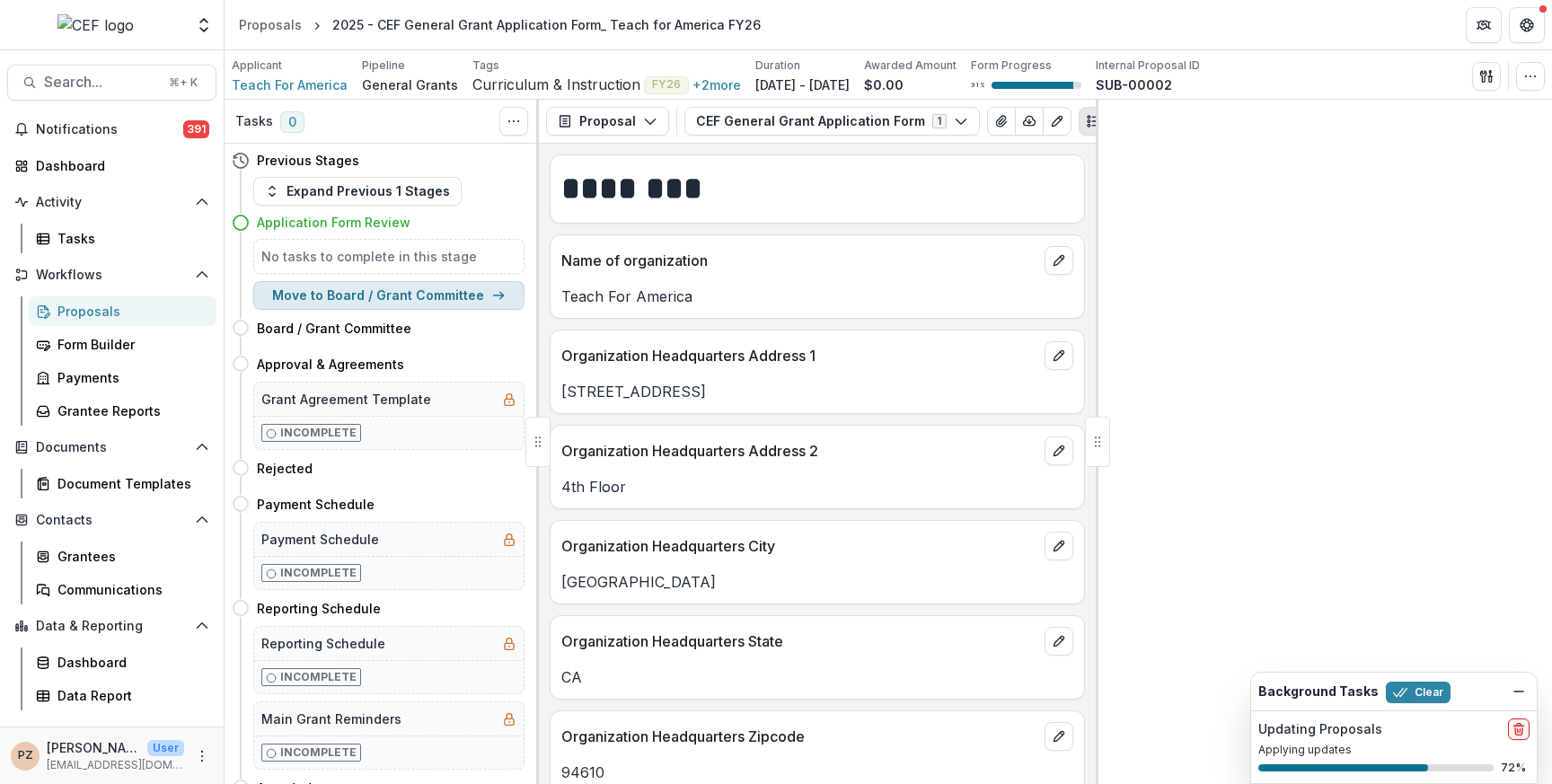
click at [380, 294] on button "Move to Board / Grant Committee" at bounding box center [388, 296] width 271 height 29
select select "**********"
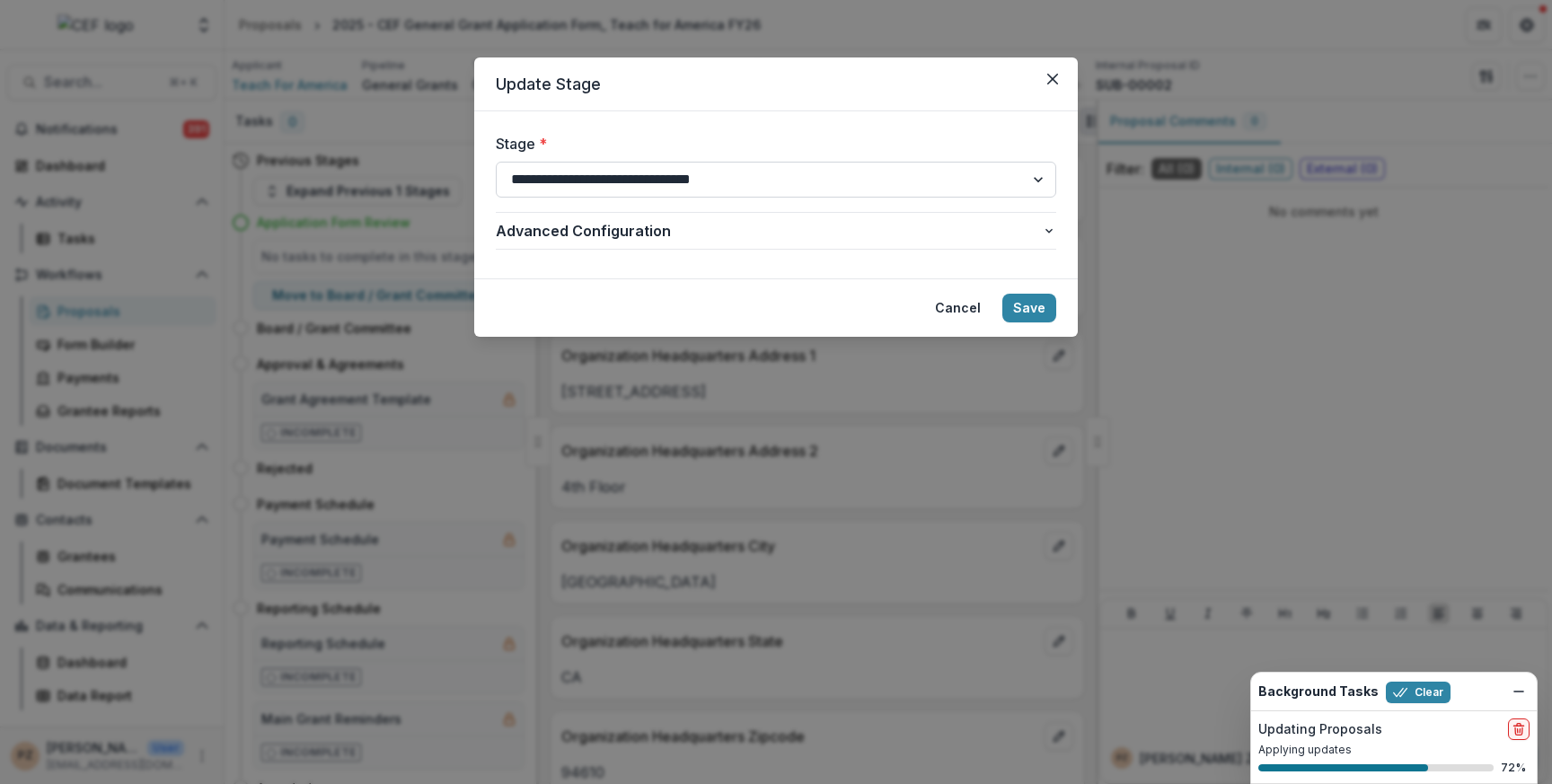
click at [758, 190] on select "**********" at bounding box center [776, 180] width 560 height 36
click at [1055, 76] on icon "Close" at bounding box center [1052, 79] width 11 height 11
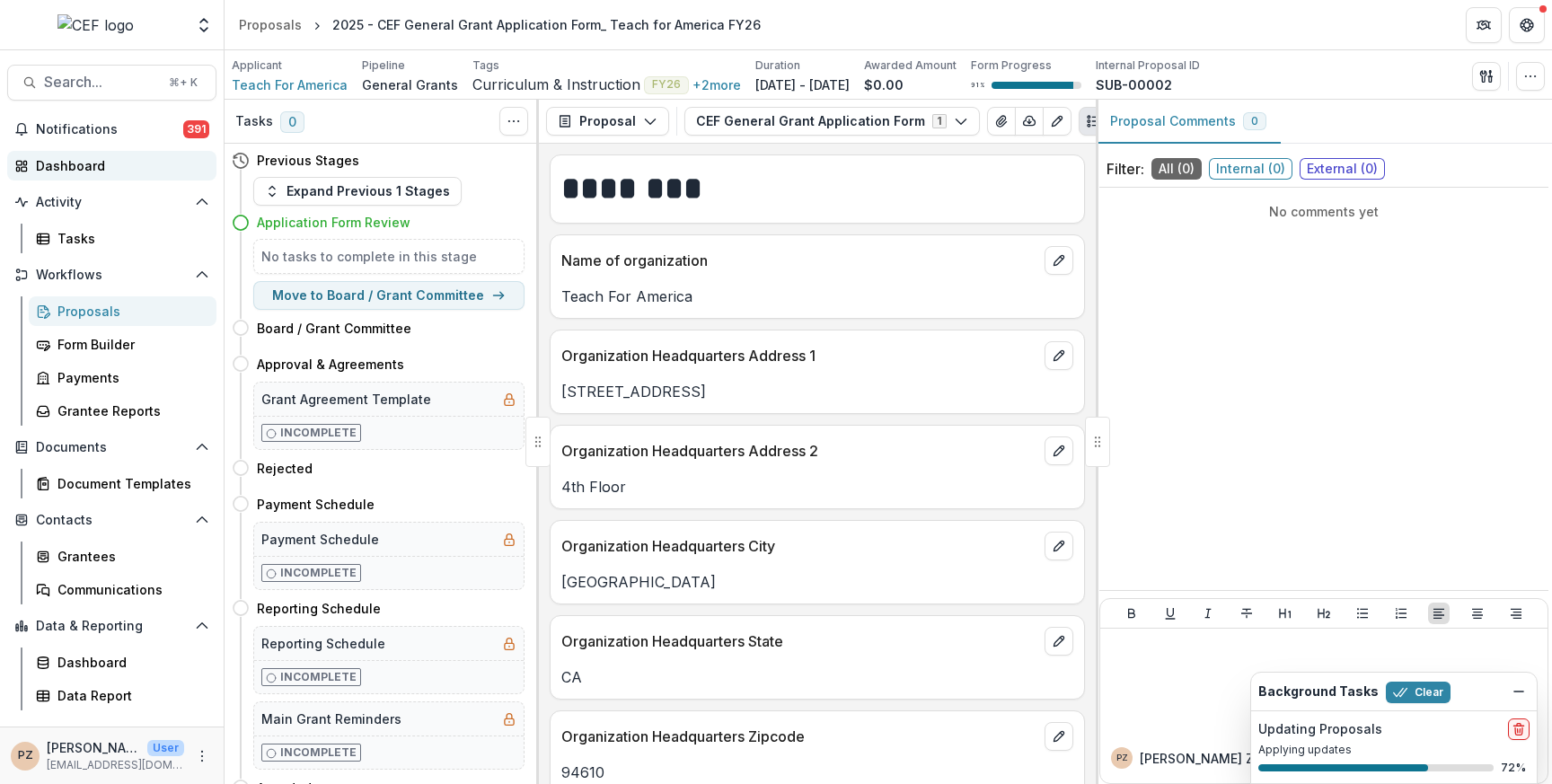
click at [70, 171] on div "Dashboard" at bounding box center [118, 165] width 166 height 18
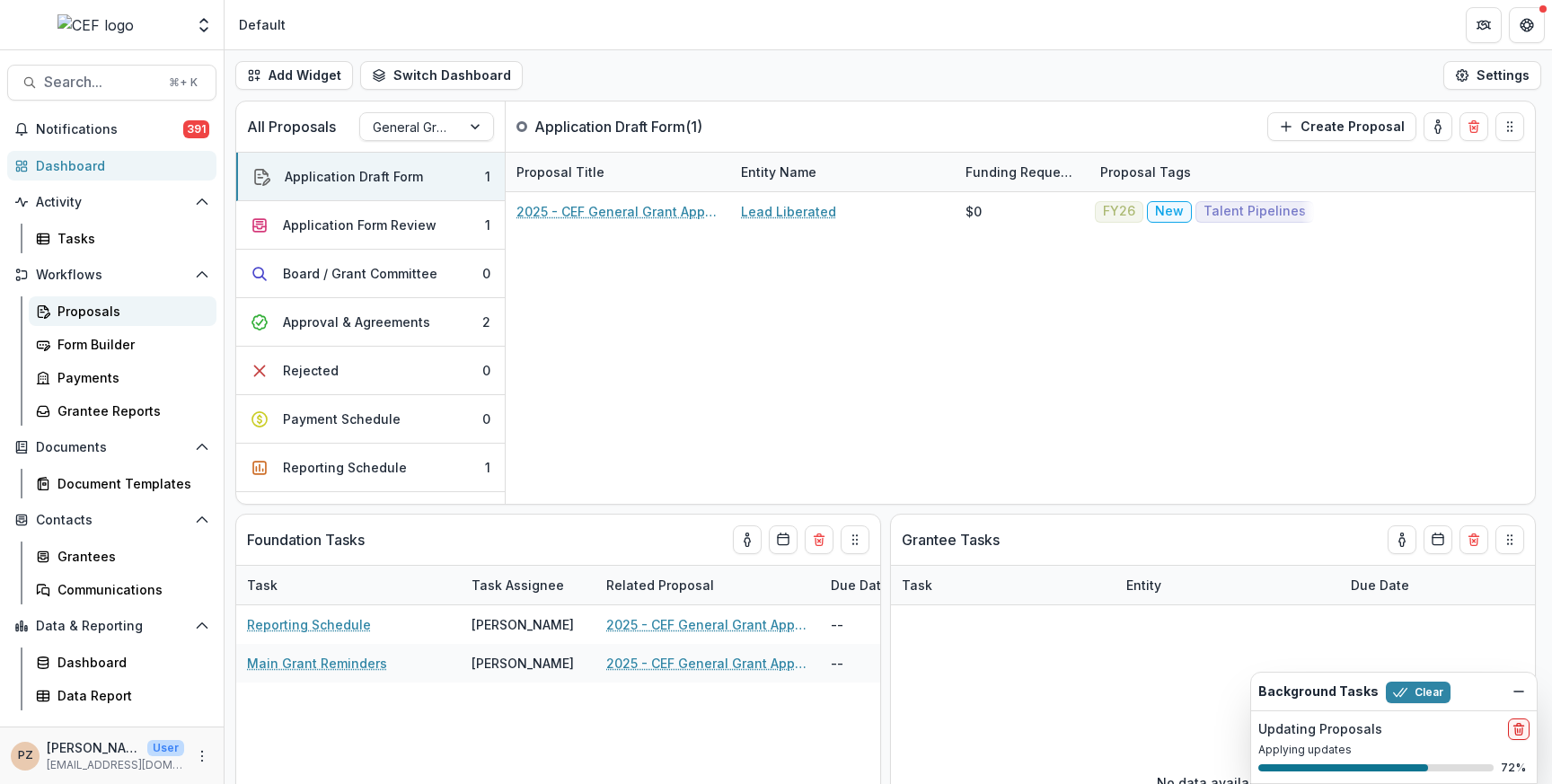
click at [76, 322] on link "Proposals" at bounding box center [122, 310] width 187 height 30
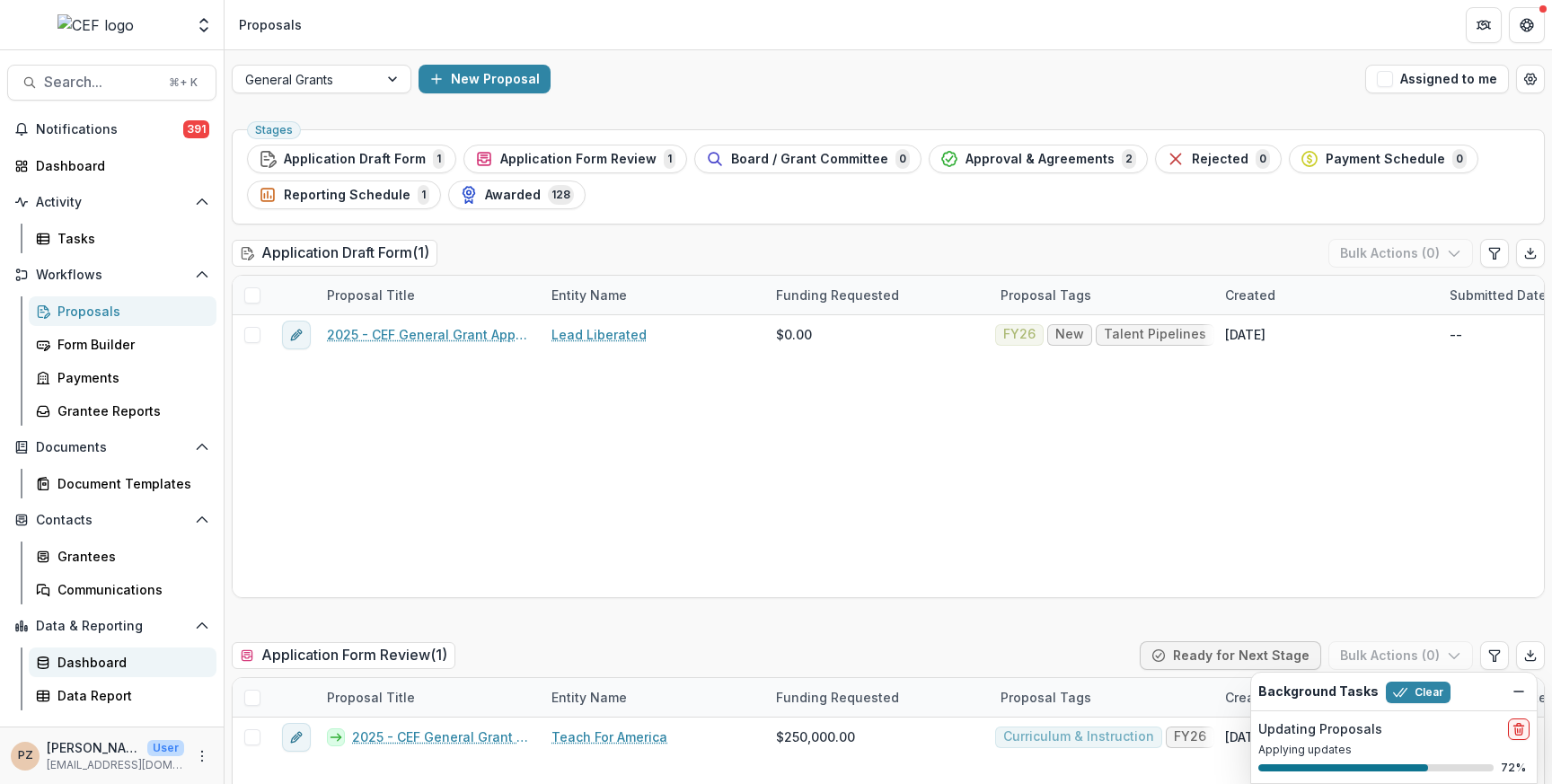
click at [97, 666] on div "Dashboard" at bounding box center [129, 662] width 145 height 18
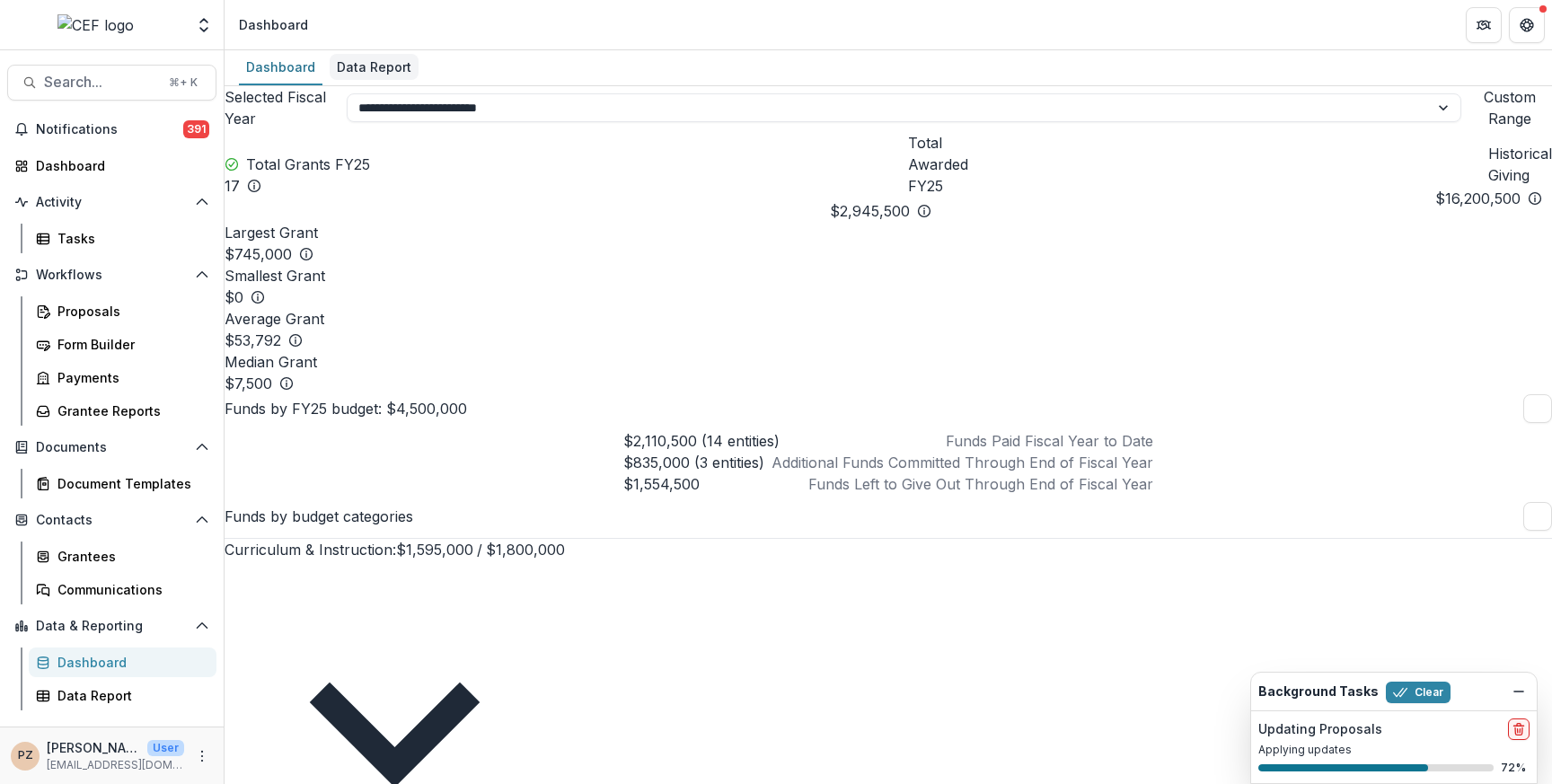
click at [385, 72] on div "Data Report" at bounding box center [375, 67] width 89 height 26
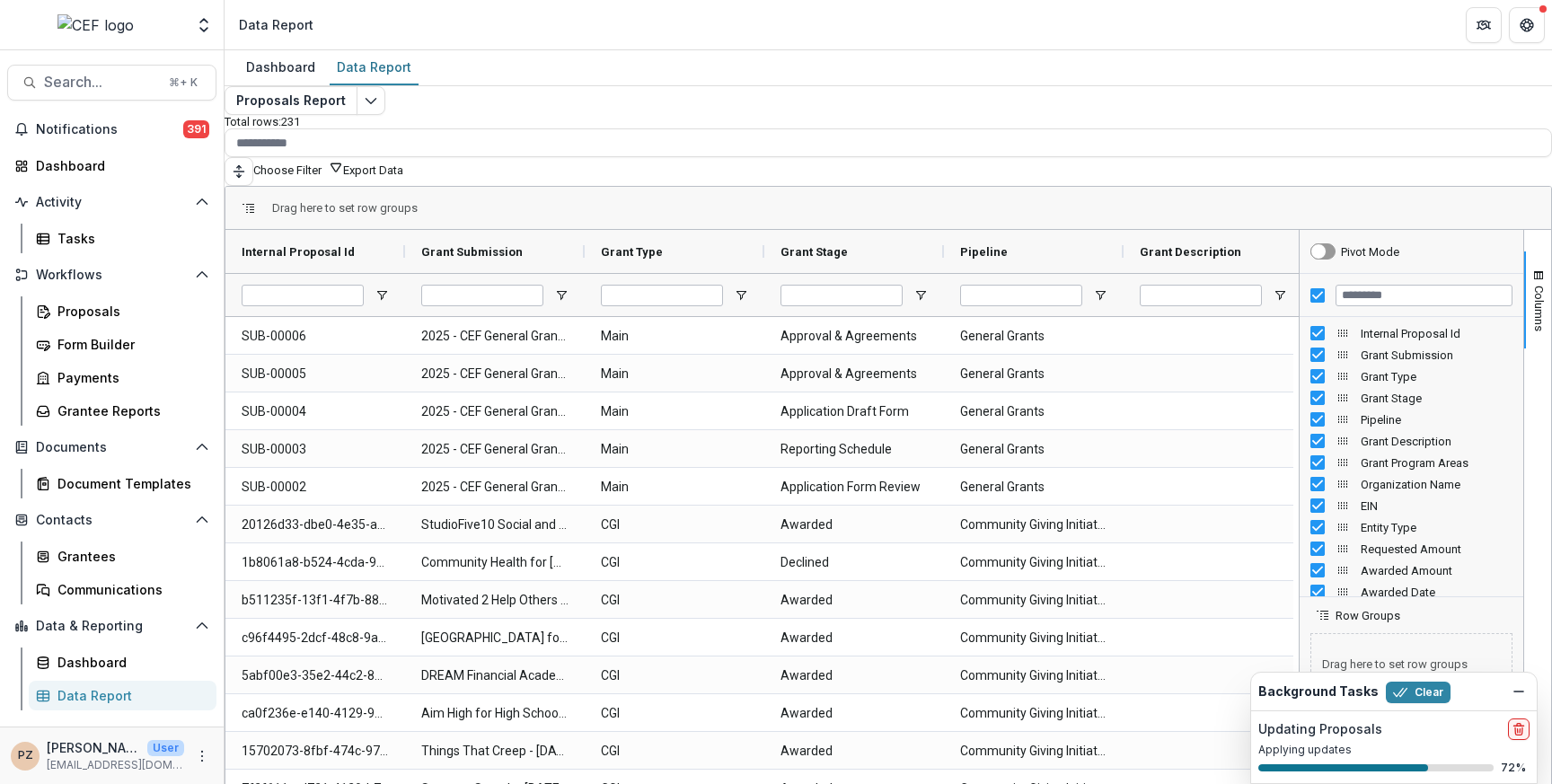
click at [1311, 207] on div "Drag here to set row groups" at bounding box center [887, 208] width 1325 height 43
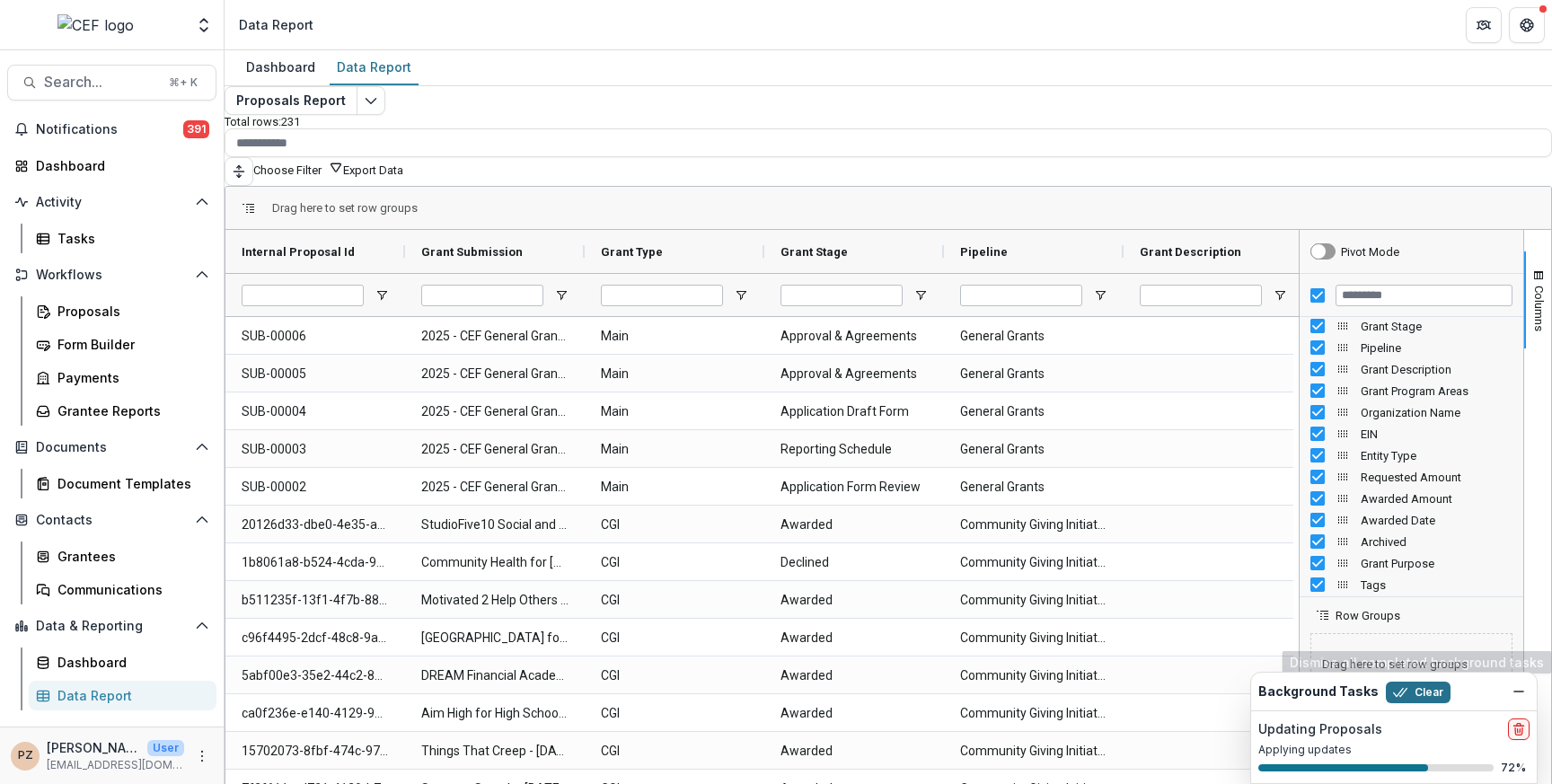
click at [1417, 690] on button "Clear" at bounding box center [1417, 692] width 65 height 21
click at [1516, 692] on icon "Dismiss" at bounding box center [1518, 691] width 15 height 15
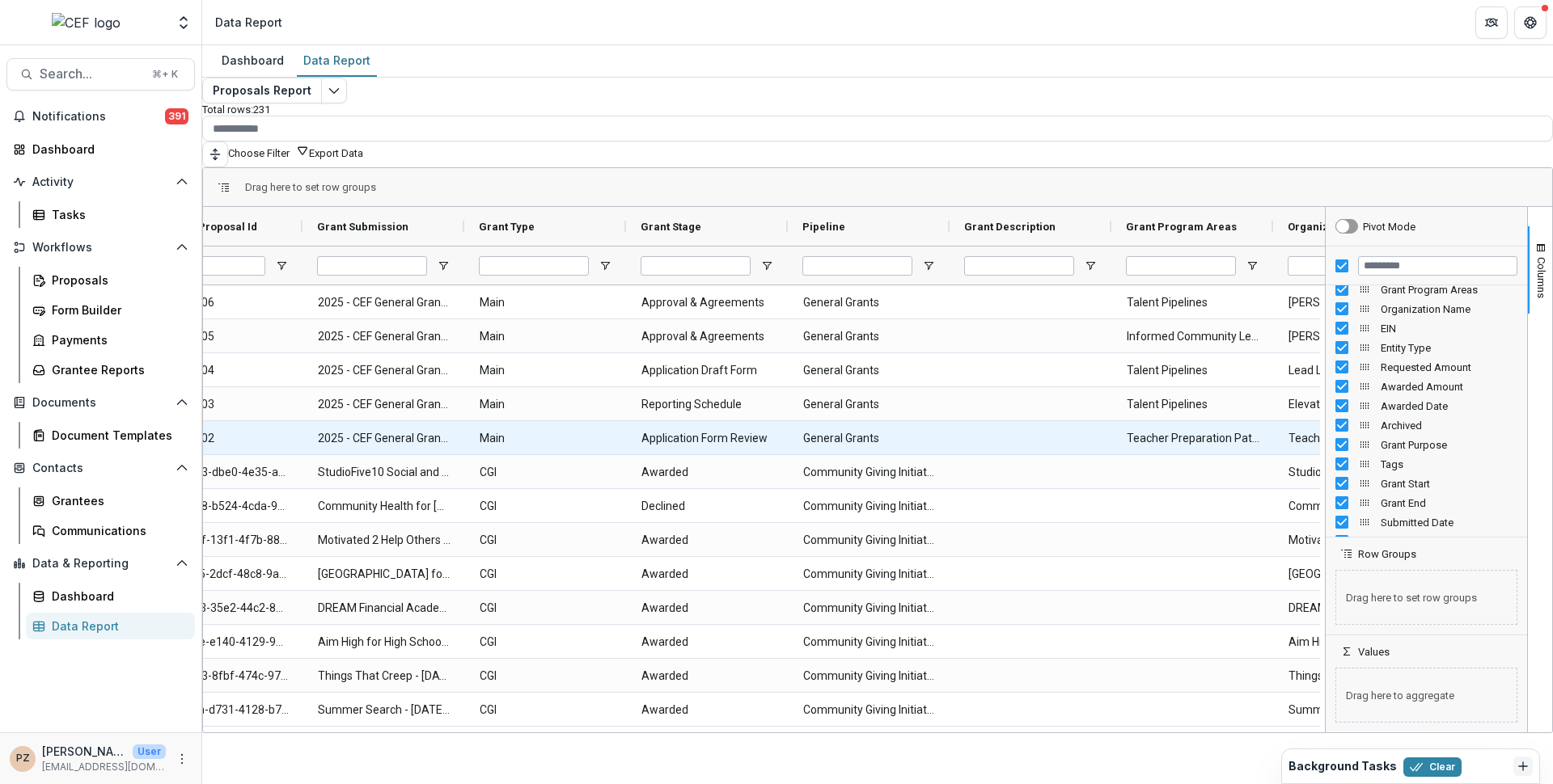
scroll to position [0, 0]
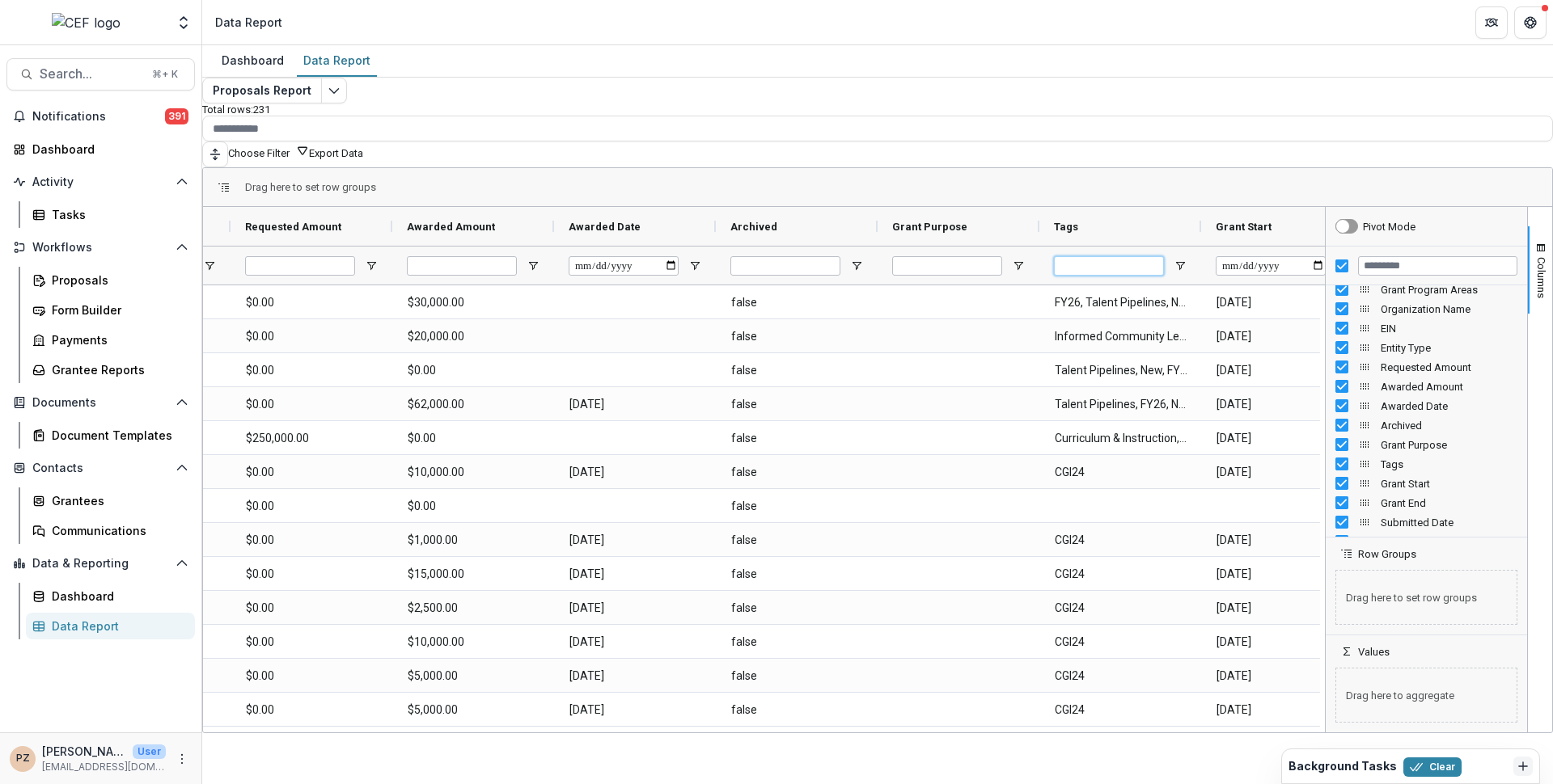
click at [1102, 260] on input "Tags Filter Input" at bounding box center [1109, 266] width 110 height 19
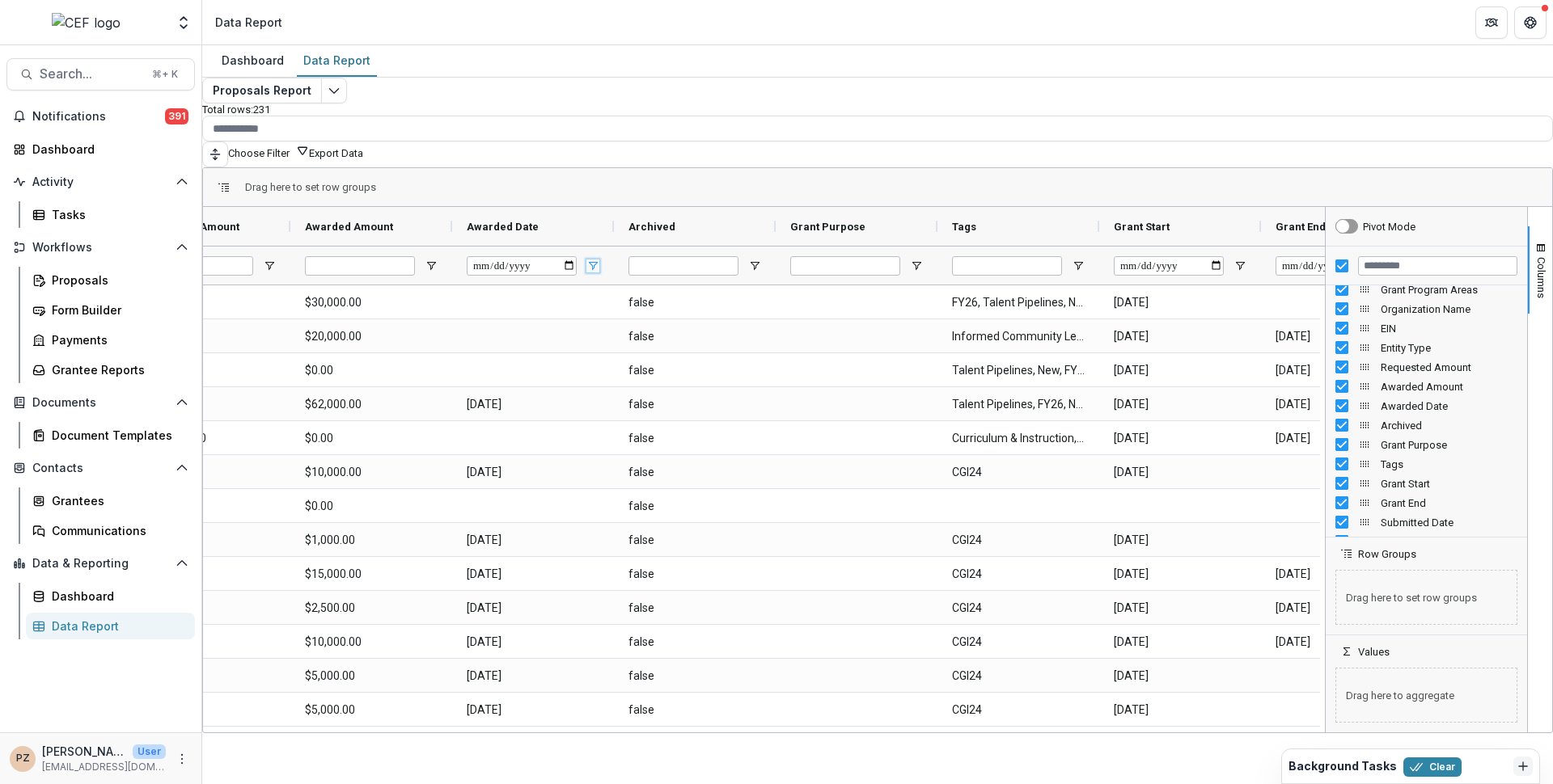
click at [600, 260] on span "Open Filter Menu" at bounding box center [593, 266] width 13 height 13
click at [683, 262] on span "filter" at bounding box center [676, 268] width 13 height 13
click at [600, 260] on span "Open Filter Menu" at bounding box center [593, 266] width 13 height 13
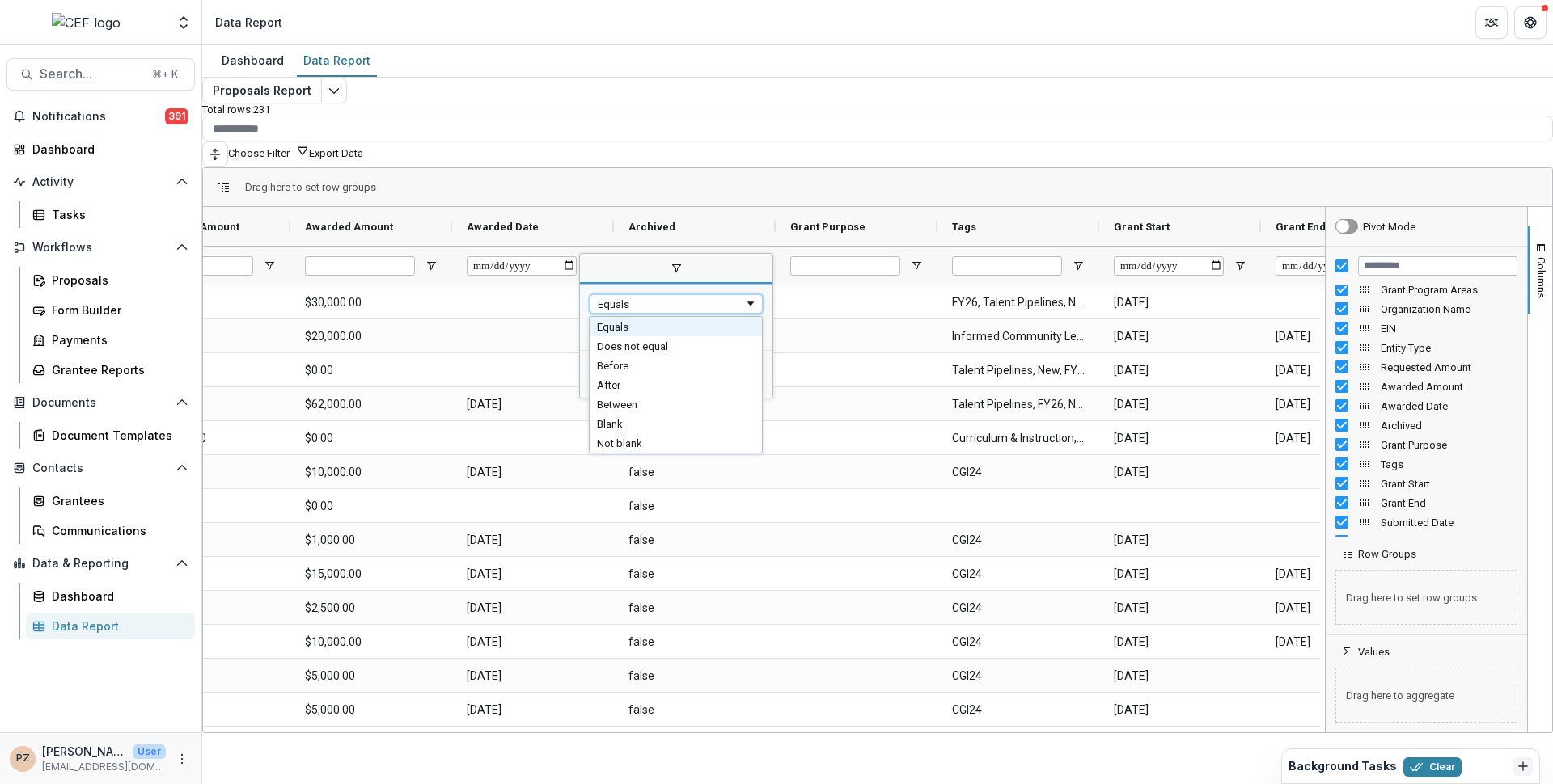
click at [634, 299] on div "Equals" at bounding box center [671, 304] width 146 height 12
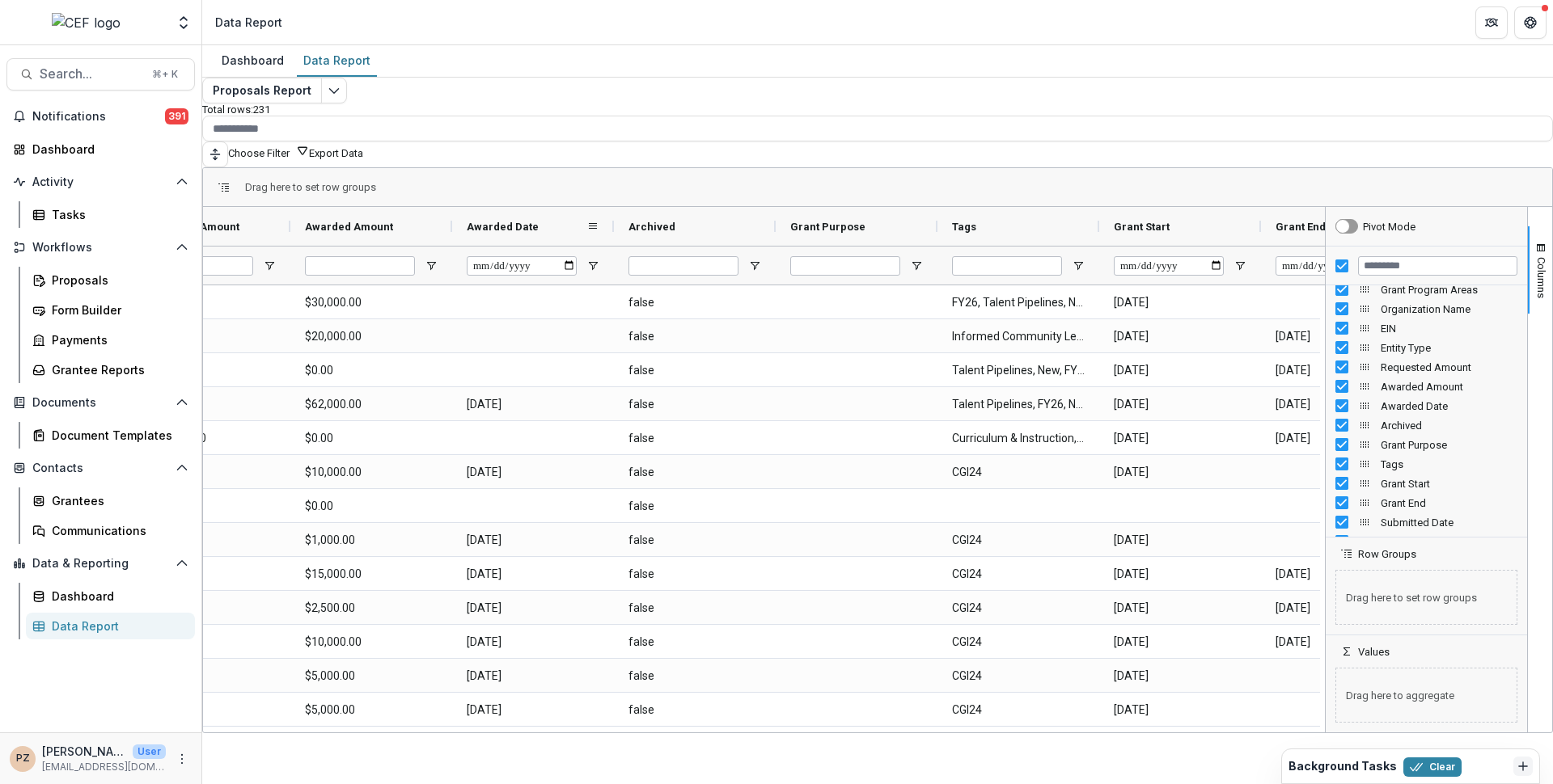
click at [554, 219] on div "Awarded Date" at bounding box center [526, 225] width 120 height 31
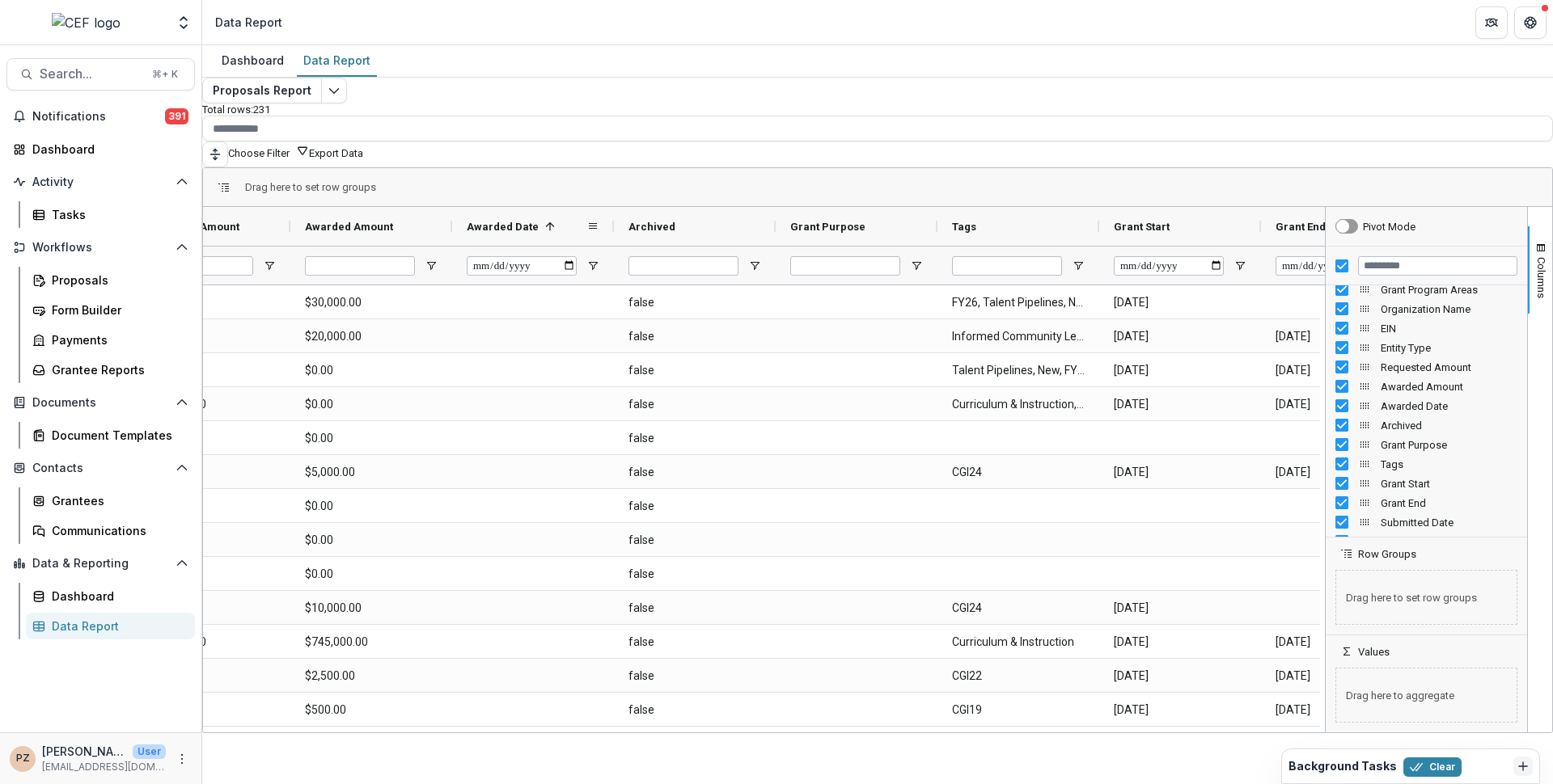
click at [556, 220] on span at bounding box center [550, 226] width 13 height 13
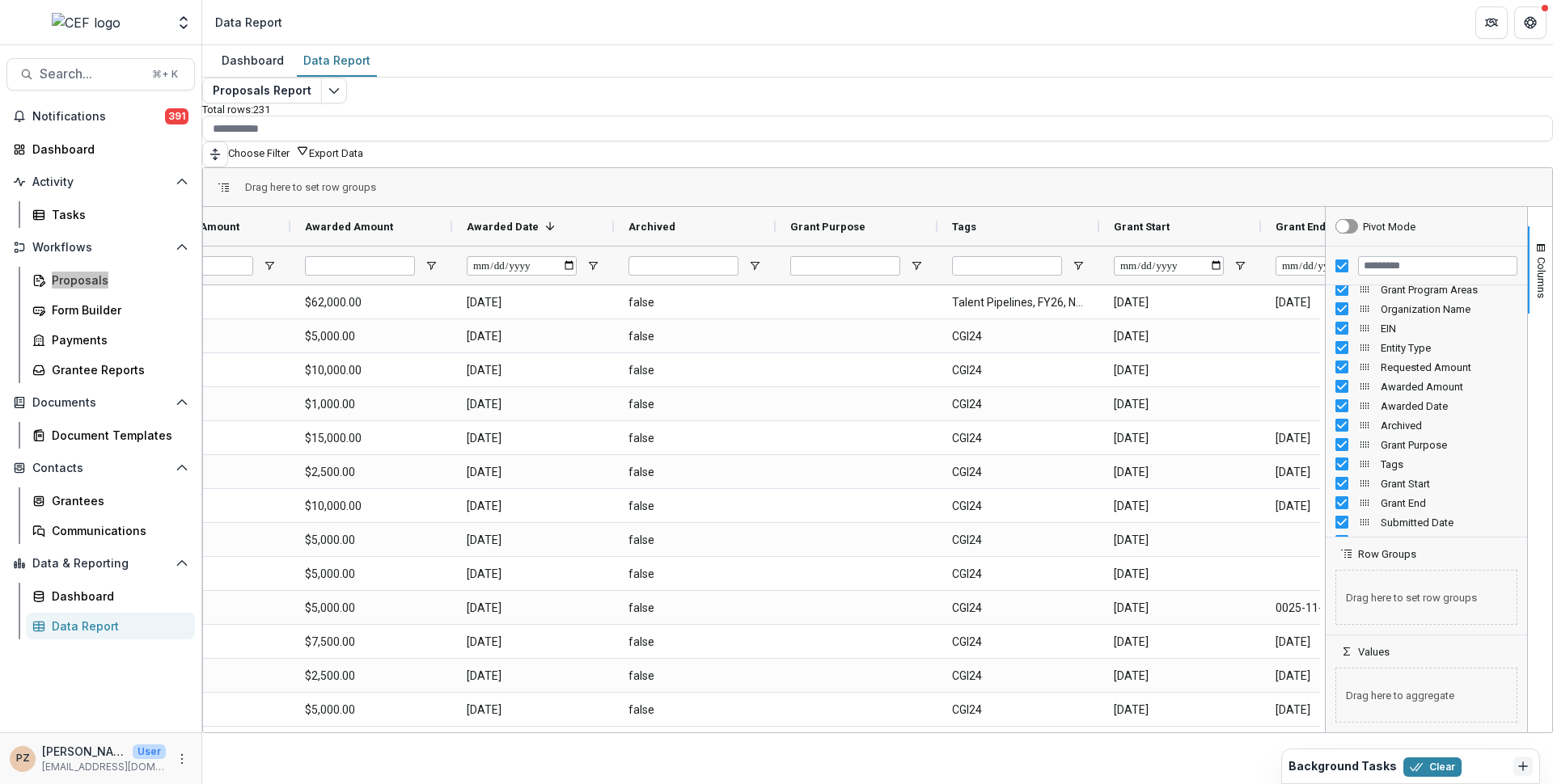
drag, startPoint x: 80, startPoint y: 277, endPoint x: 430, endPoint y: 0, distance: 446.4
click at [0, 0] on div "Aggregate Analysis Foundations S2C CFP CEF [PERSON_NAME] Education Foundation N…" at bounding box center [776, 392] width 1553 height 784
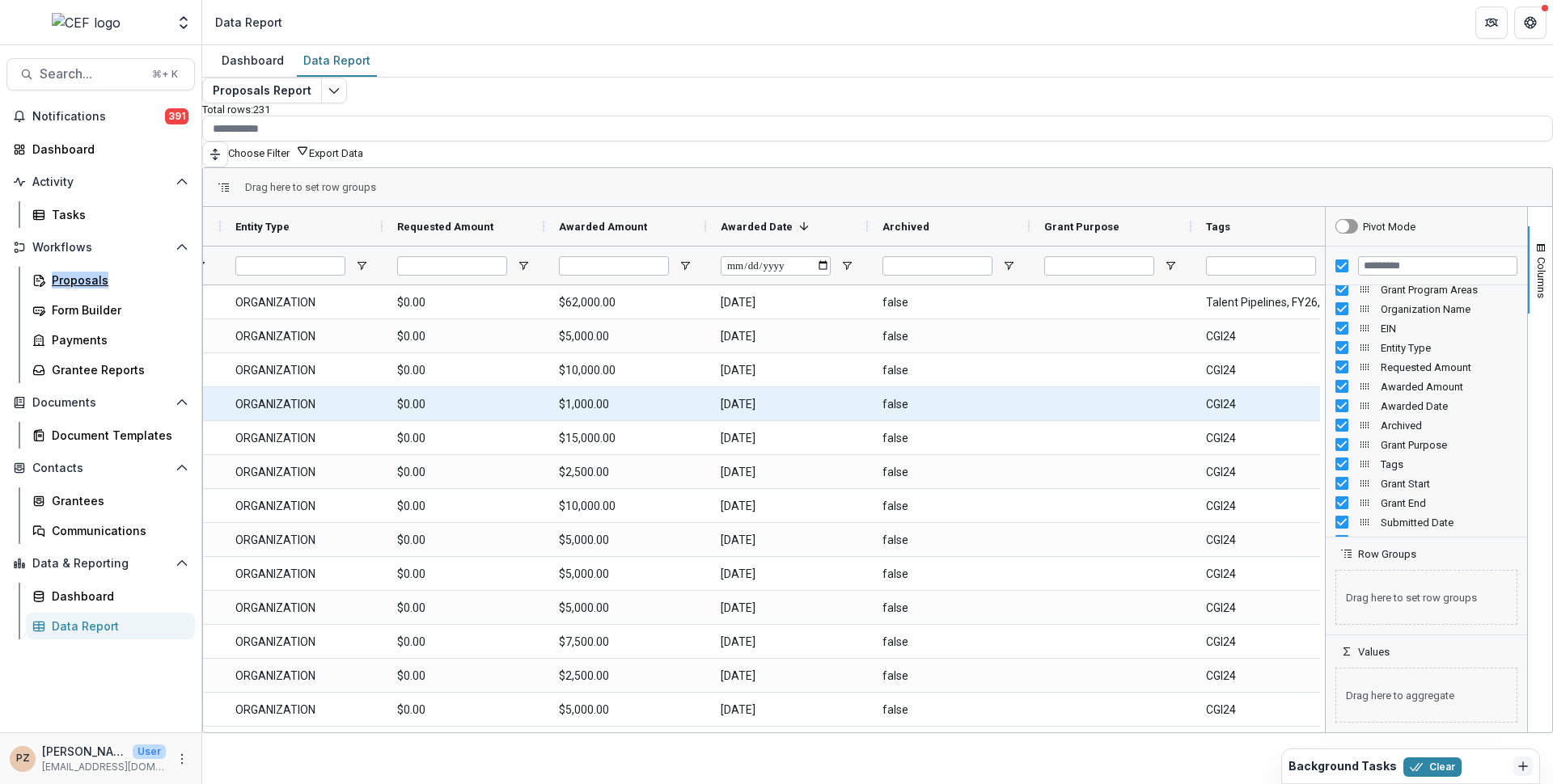
scroll to position [0, 1386]
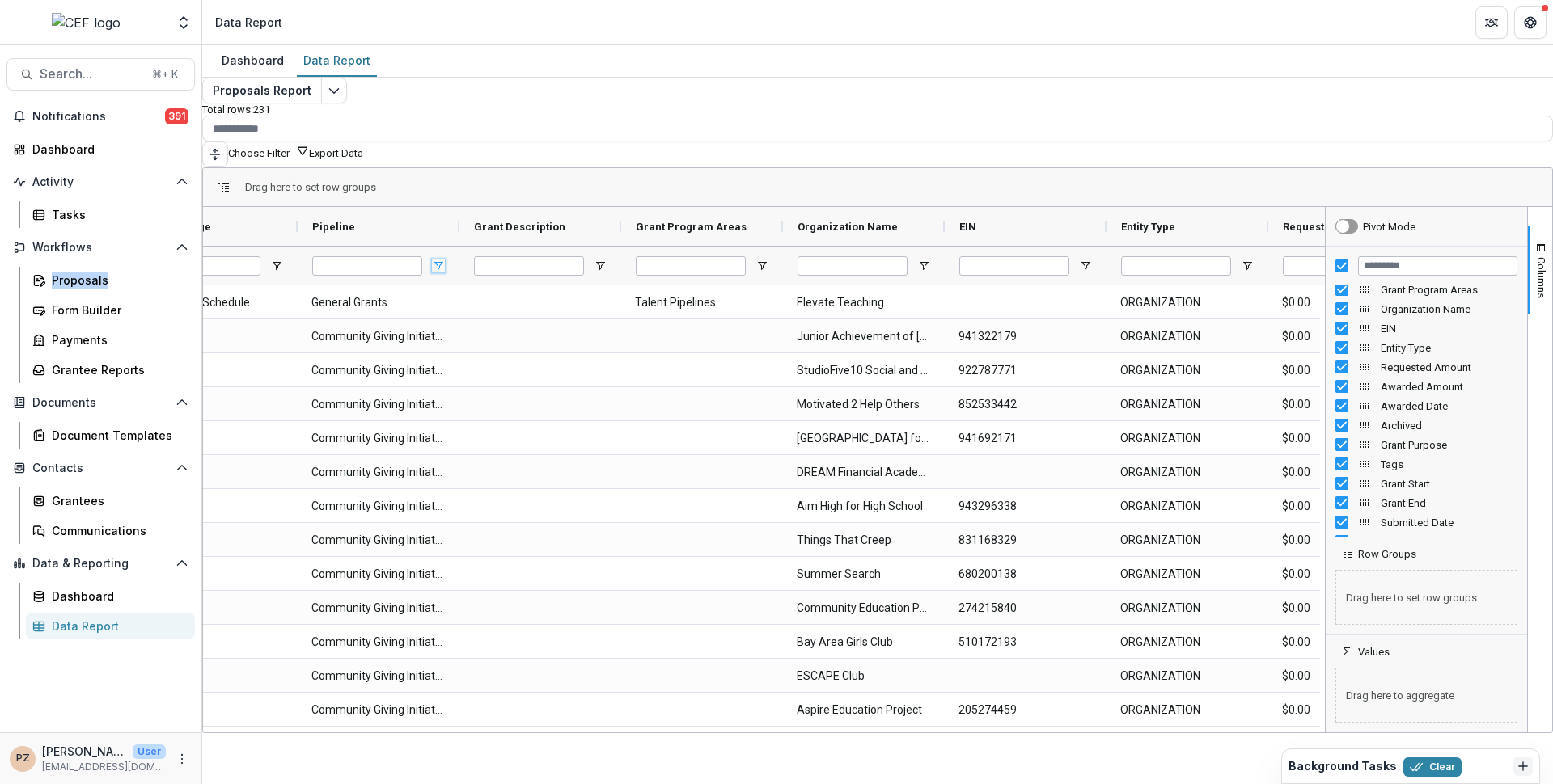
click at [445, 260] on span "Open Filter Menu" at bounding box center [438, 266] width 13 height 13
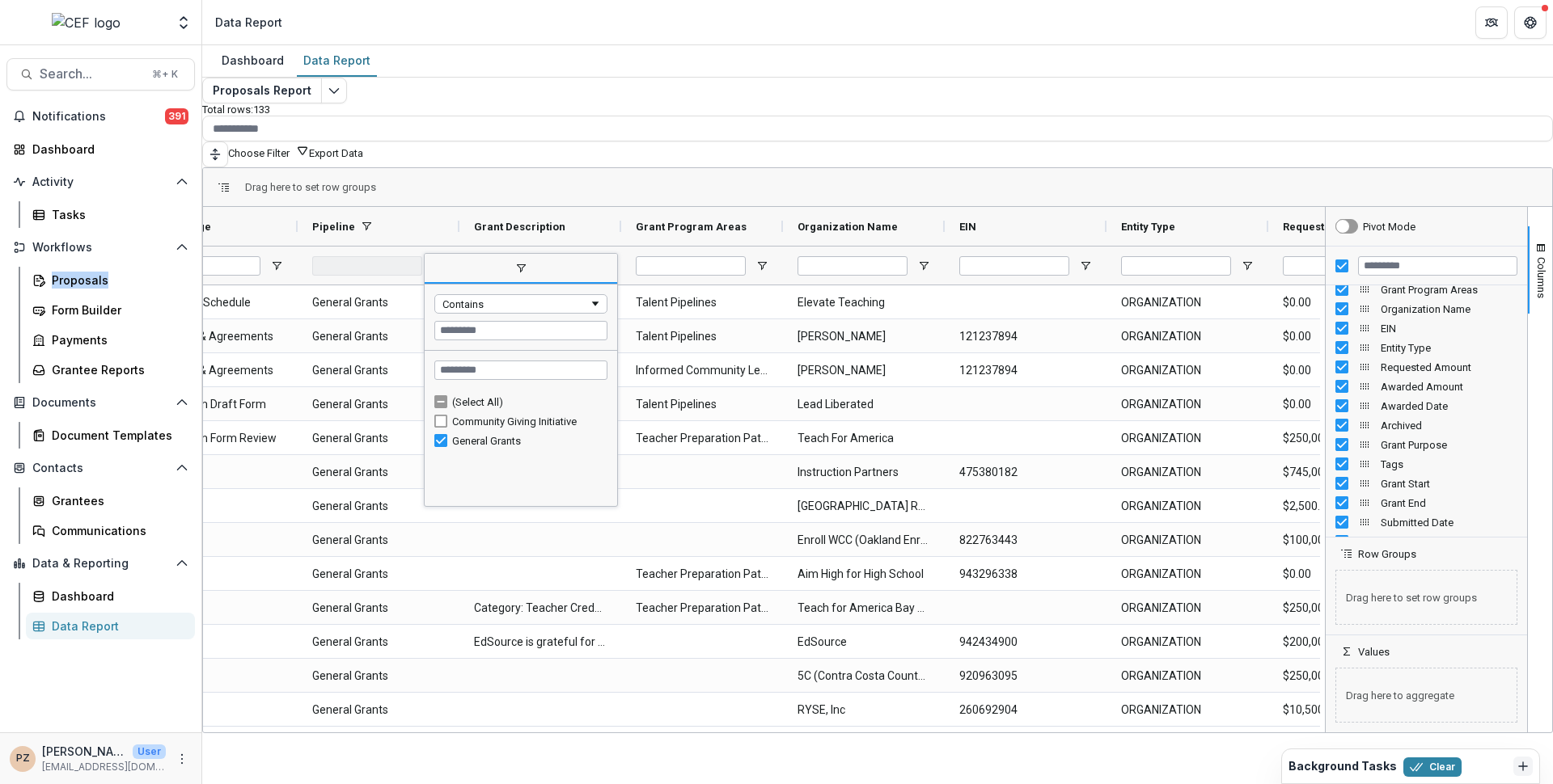
click at [482, 171] on div "Drag here to set row groups" at bounding box center [877, 187] width 1349 height 38
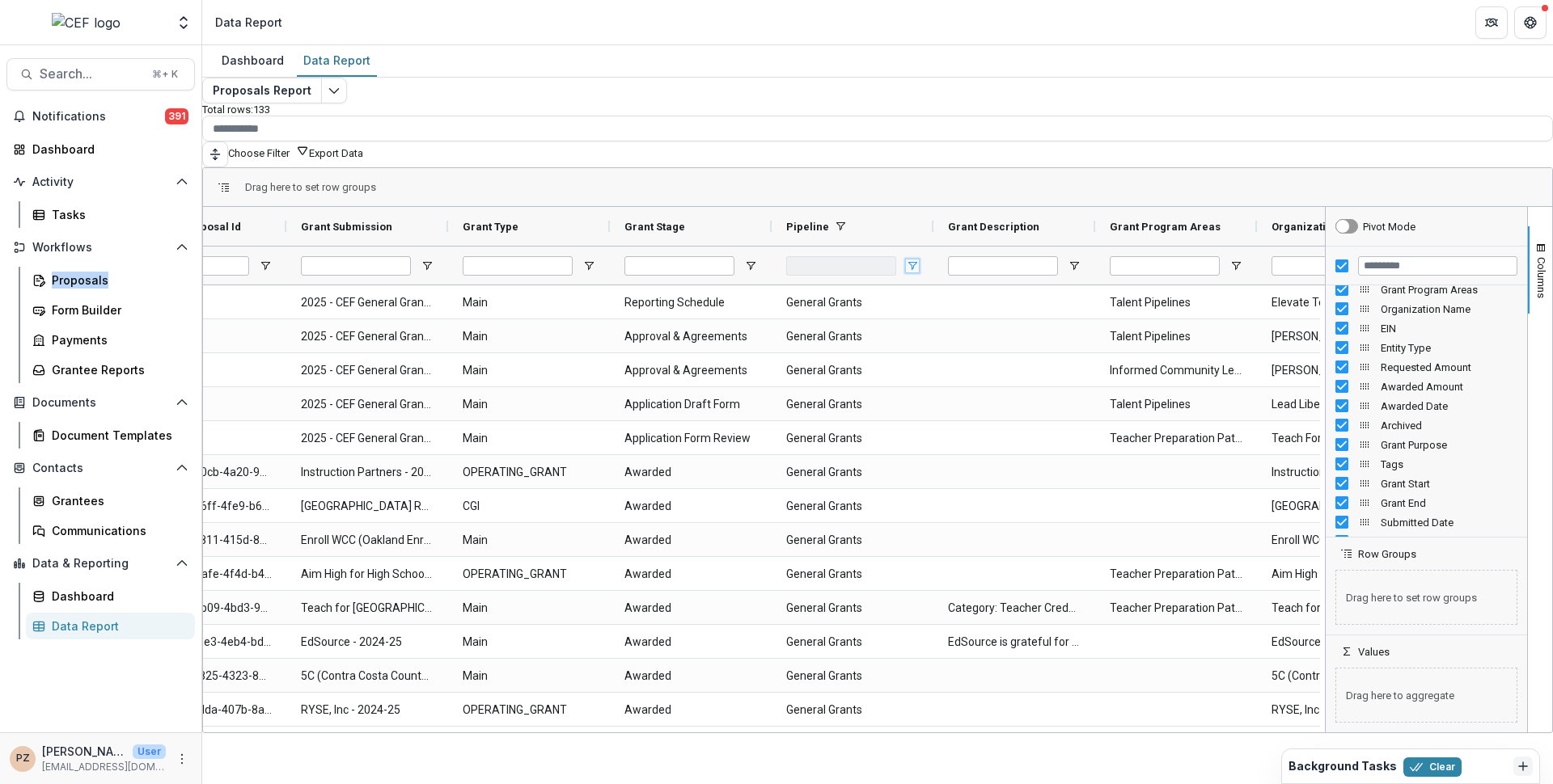
click at [919, 260] on span "Open Filter Menu" at bounding box center [912, 266] width 13 height 13
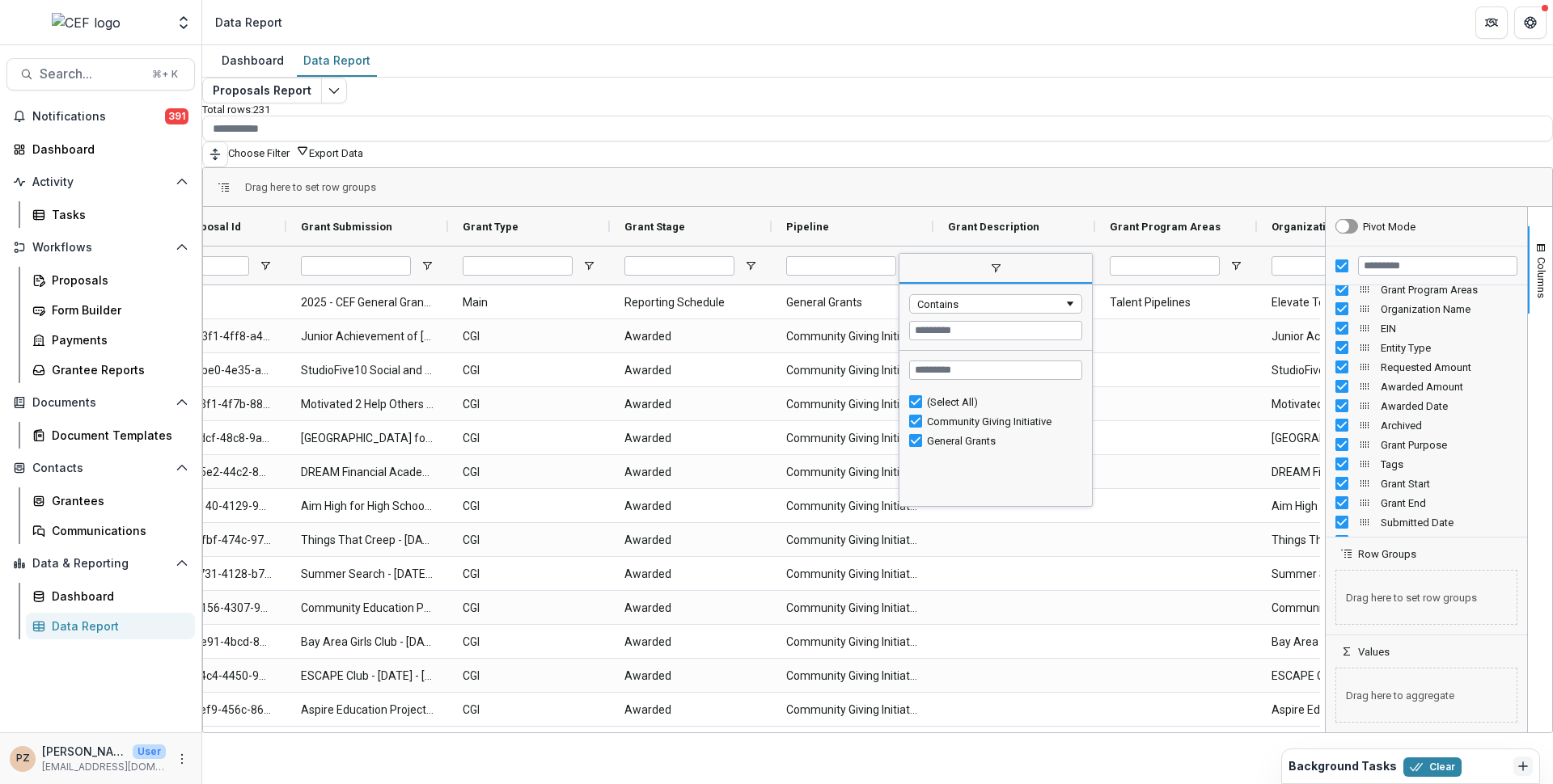
click at [519, 115] on p "Total rows: 231" at bounding box center [877, 109] width 1351 height 12
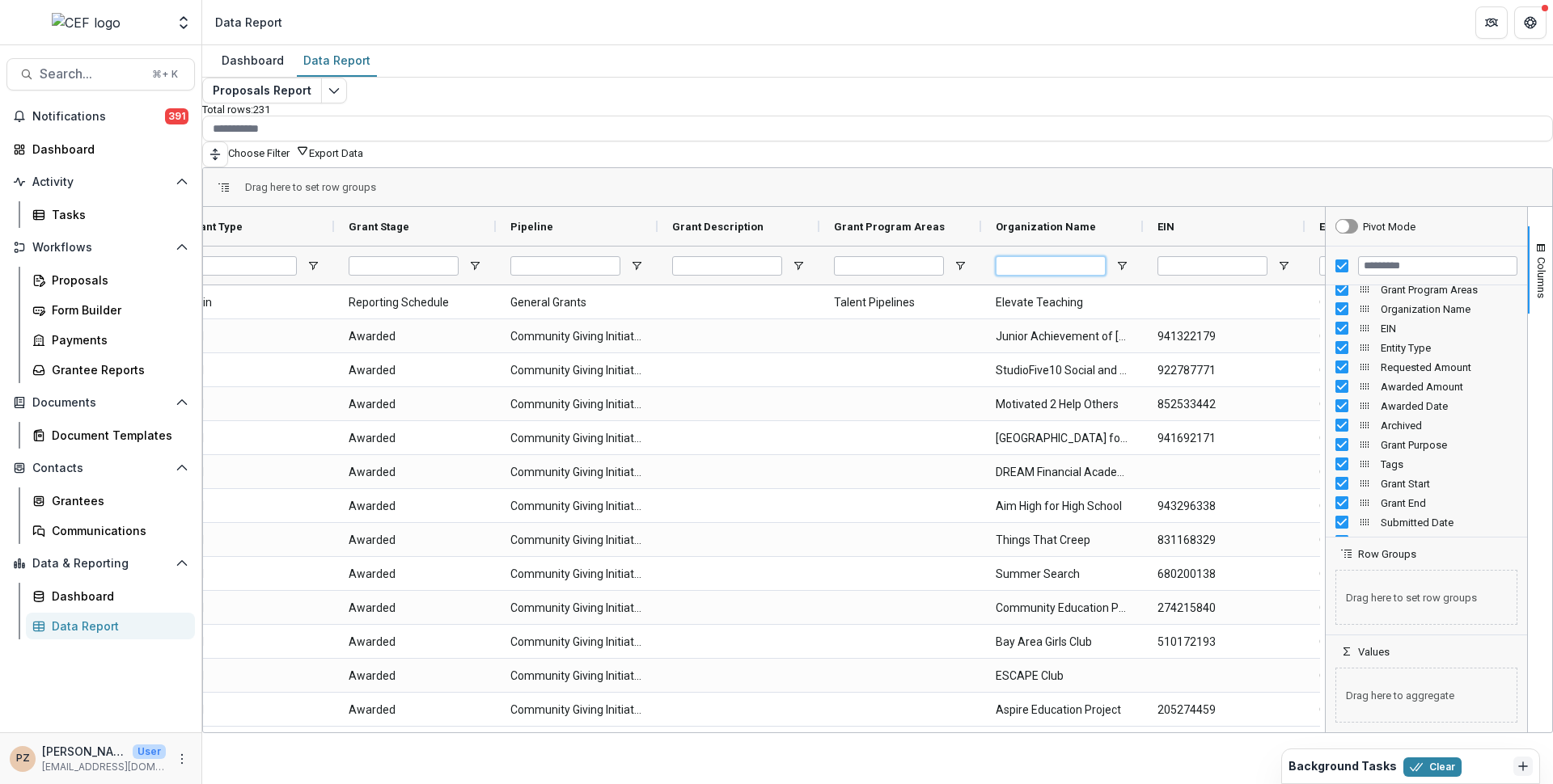
click at [1074, 260] on input "Organization Name Filter Input" at bounding box center [1051, 266] width 110 height 19
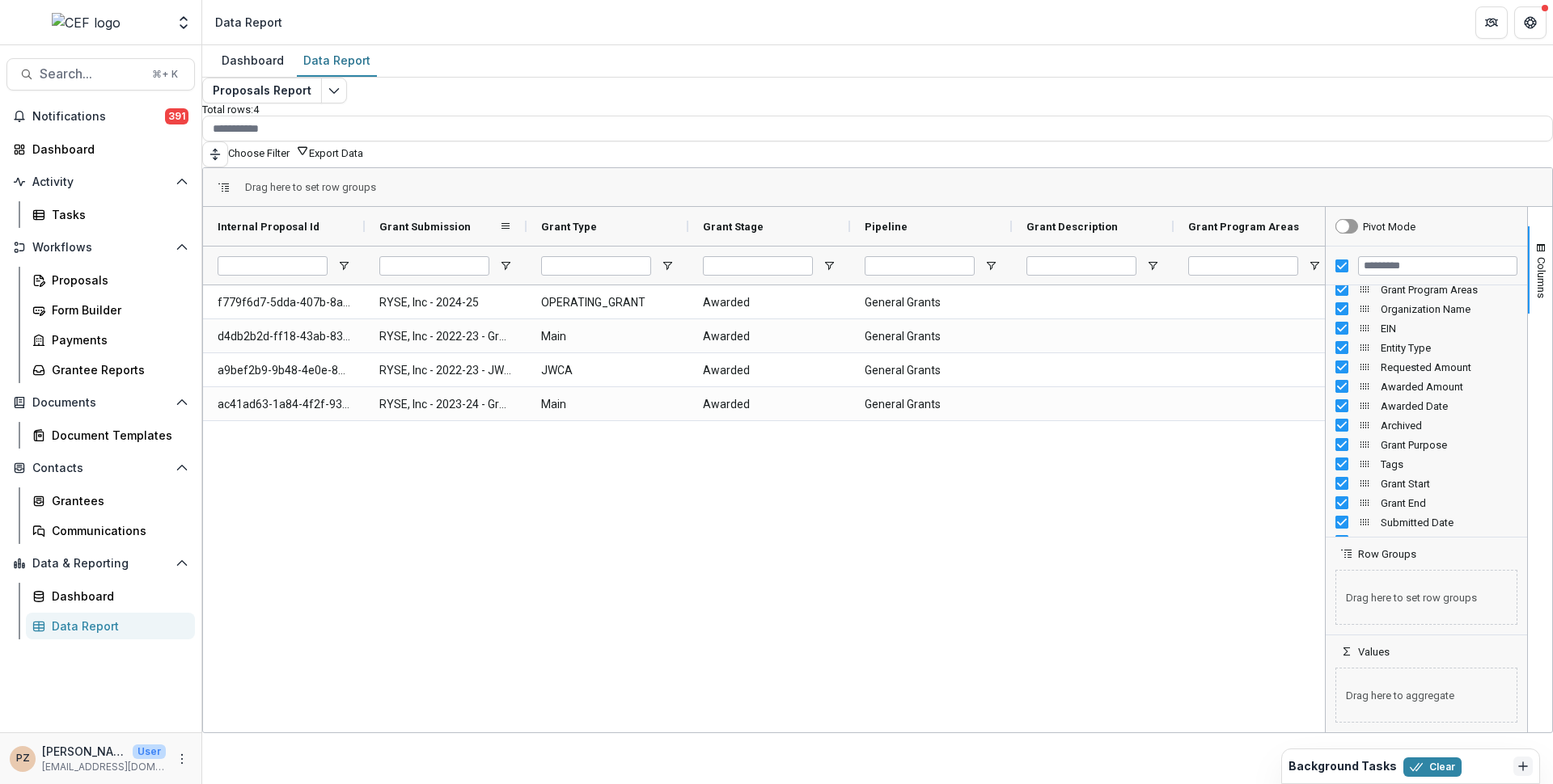
type input "****"
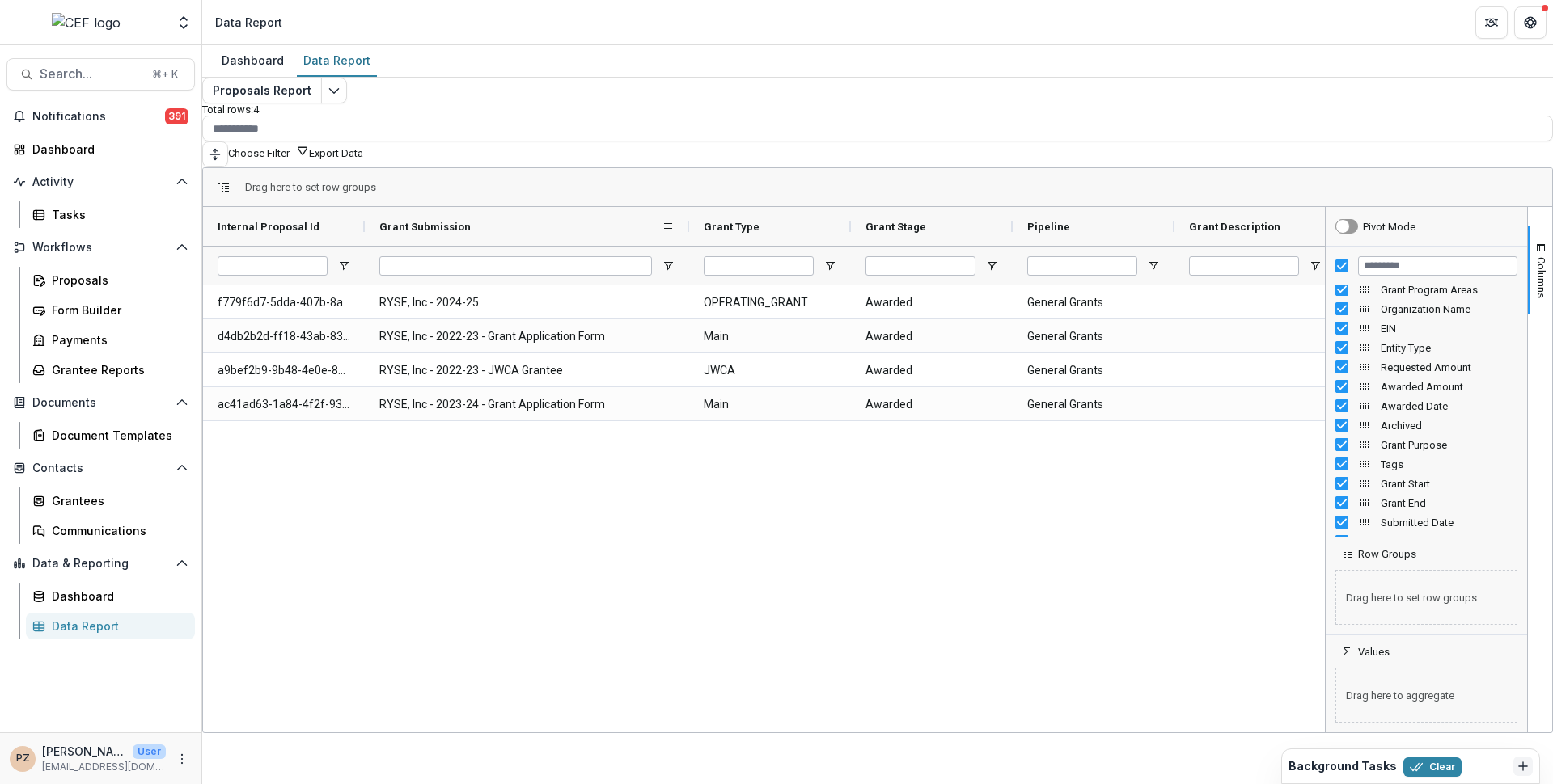
drag, startPoint x: 535, startPoint y: 219, endPoint x: 698, endPoint y: 220, distance: 163.0
click at [693, 220] on div at bounding box center [688, 226] width 6 height 38
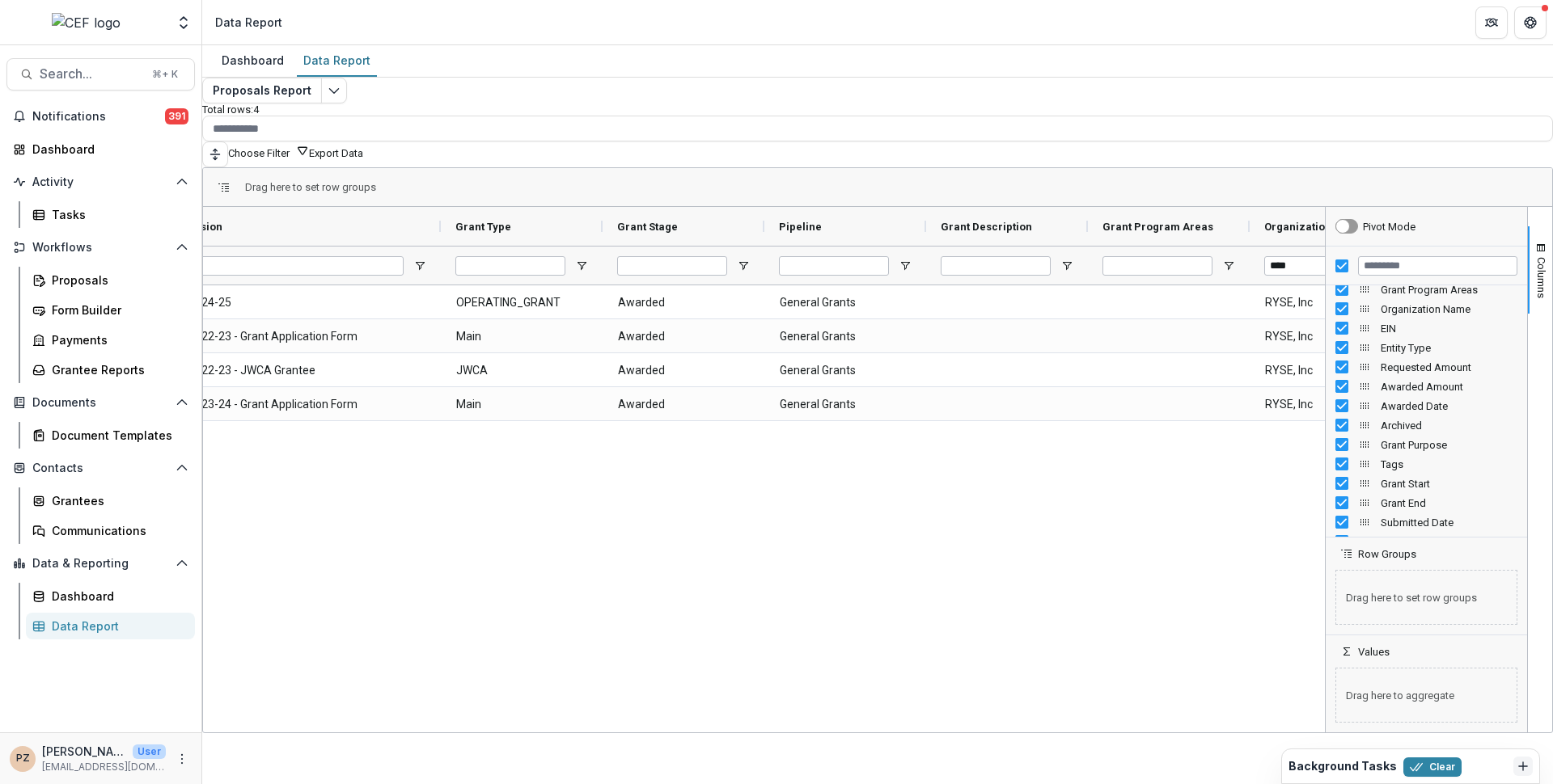
scroll to position [0, 255]
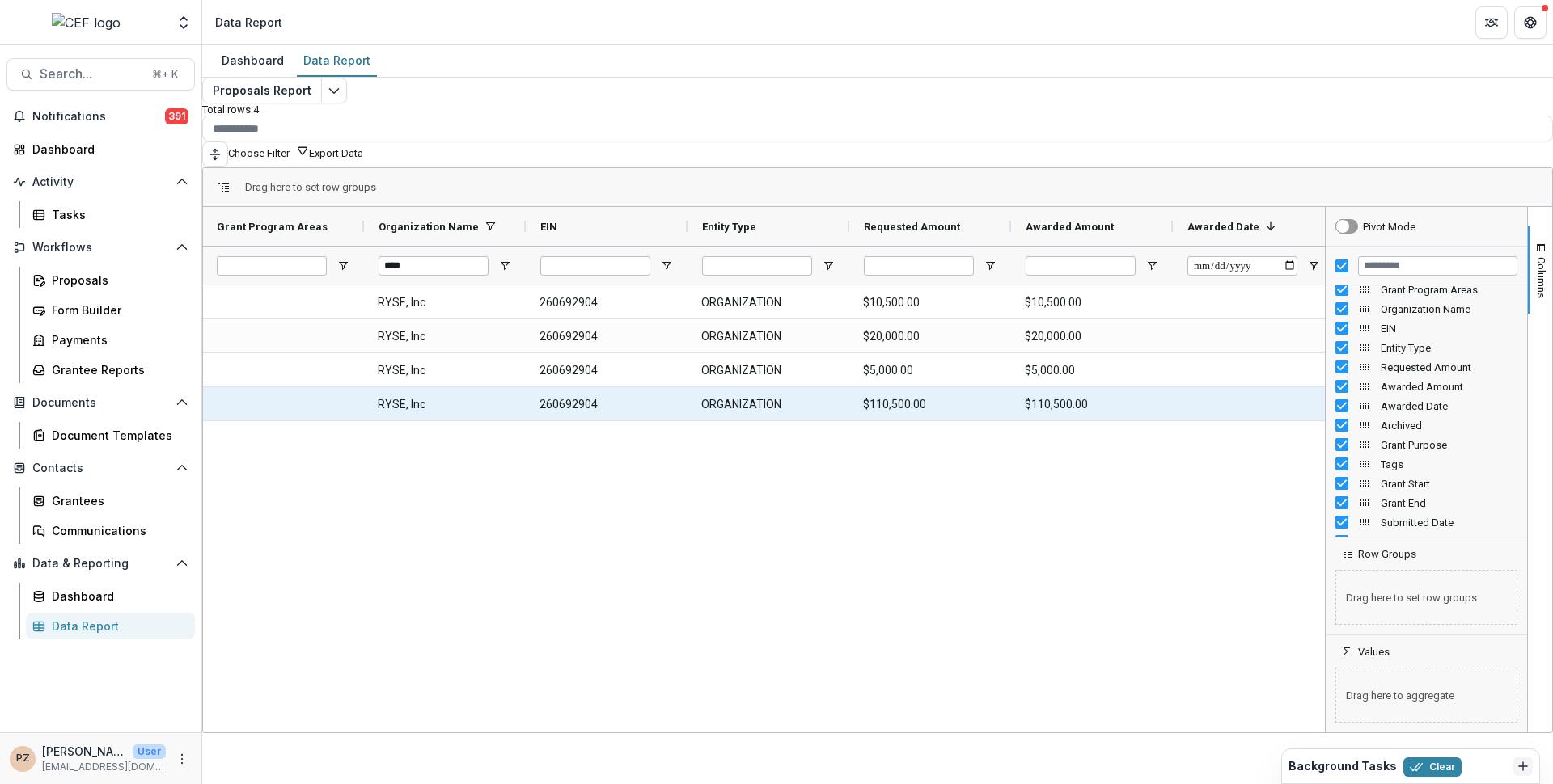
click at [877, 397] on Amount-2366 "$110,500.00" at bounding box center [930, 405] width 133 height 33
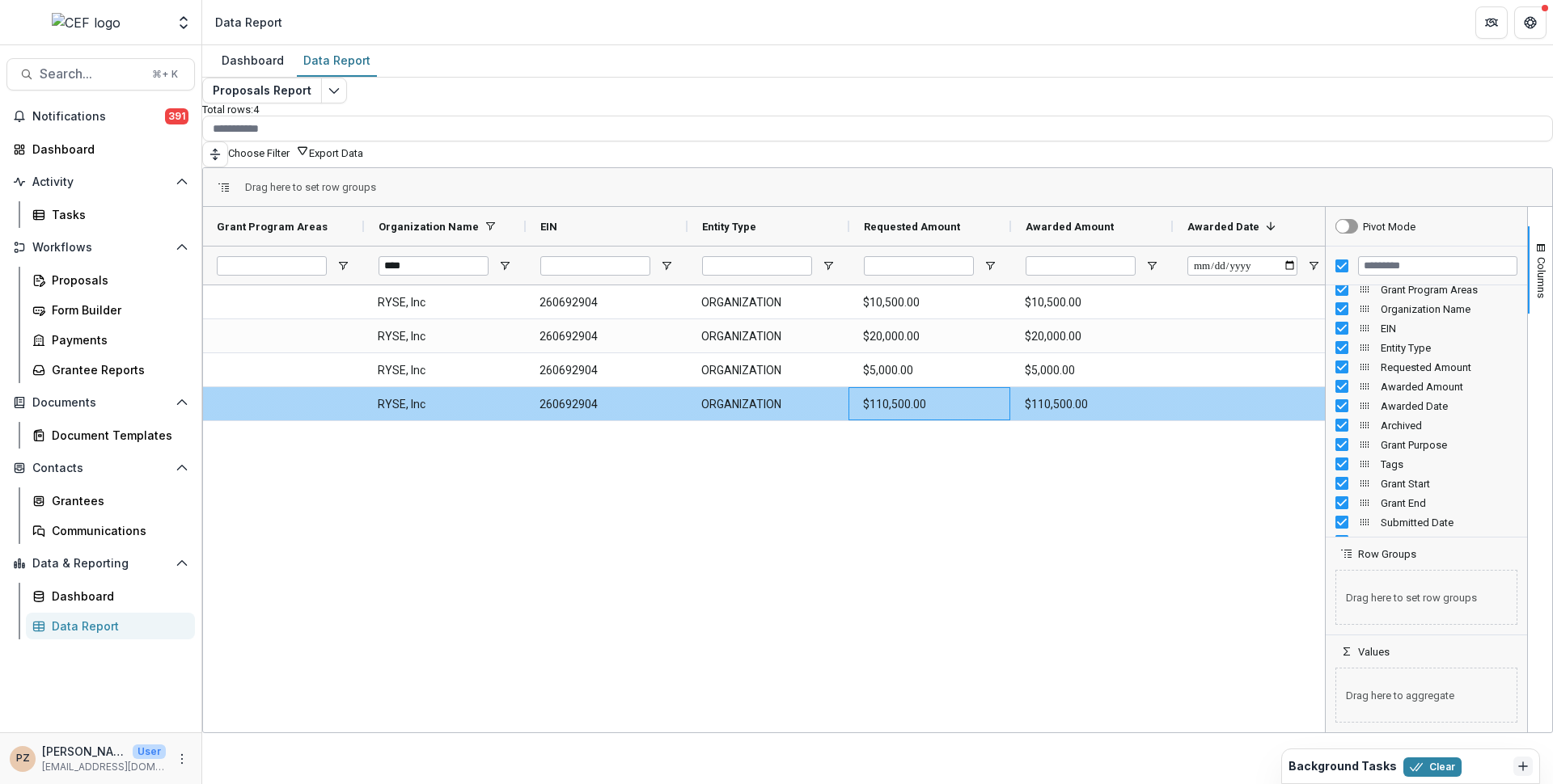
click at [913, 403] on Amount-2366 "$110,500.00" at bounding box center [930, 405] width 133 height 33
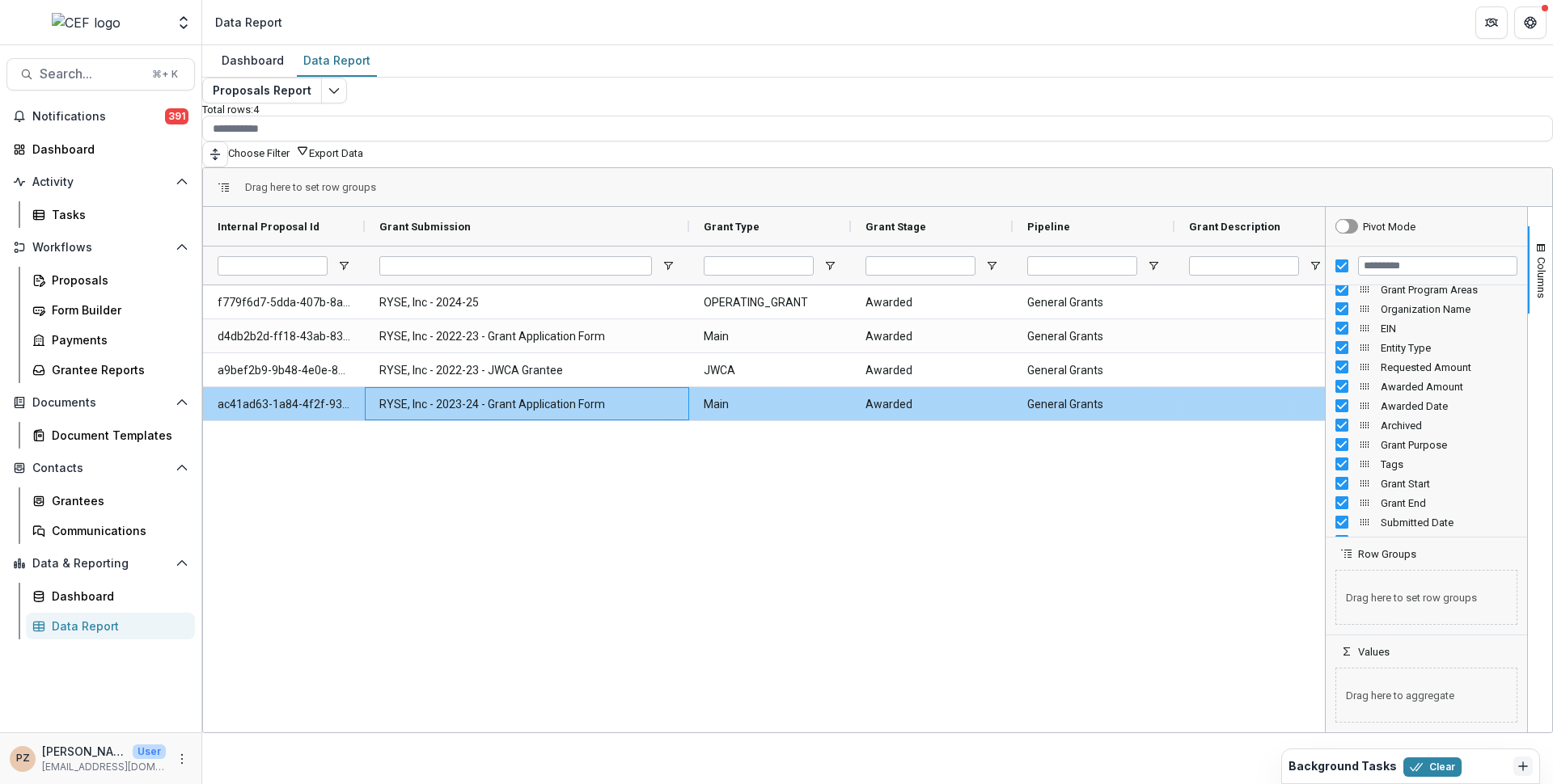
click at [422, 399] on Submission-2394 "RYSE, Inc - 2023-24 - Grant Application Form" at bounding box center [527, 405] width 296 height 33
copy Submission-2394 "RYSE, Inc - 2023-24 - Grant Application Form"
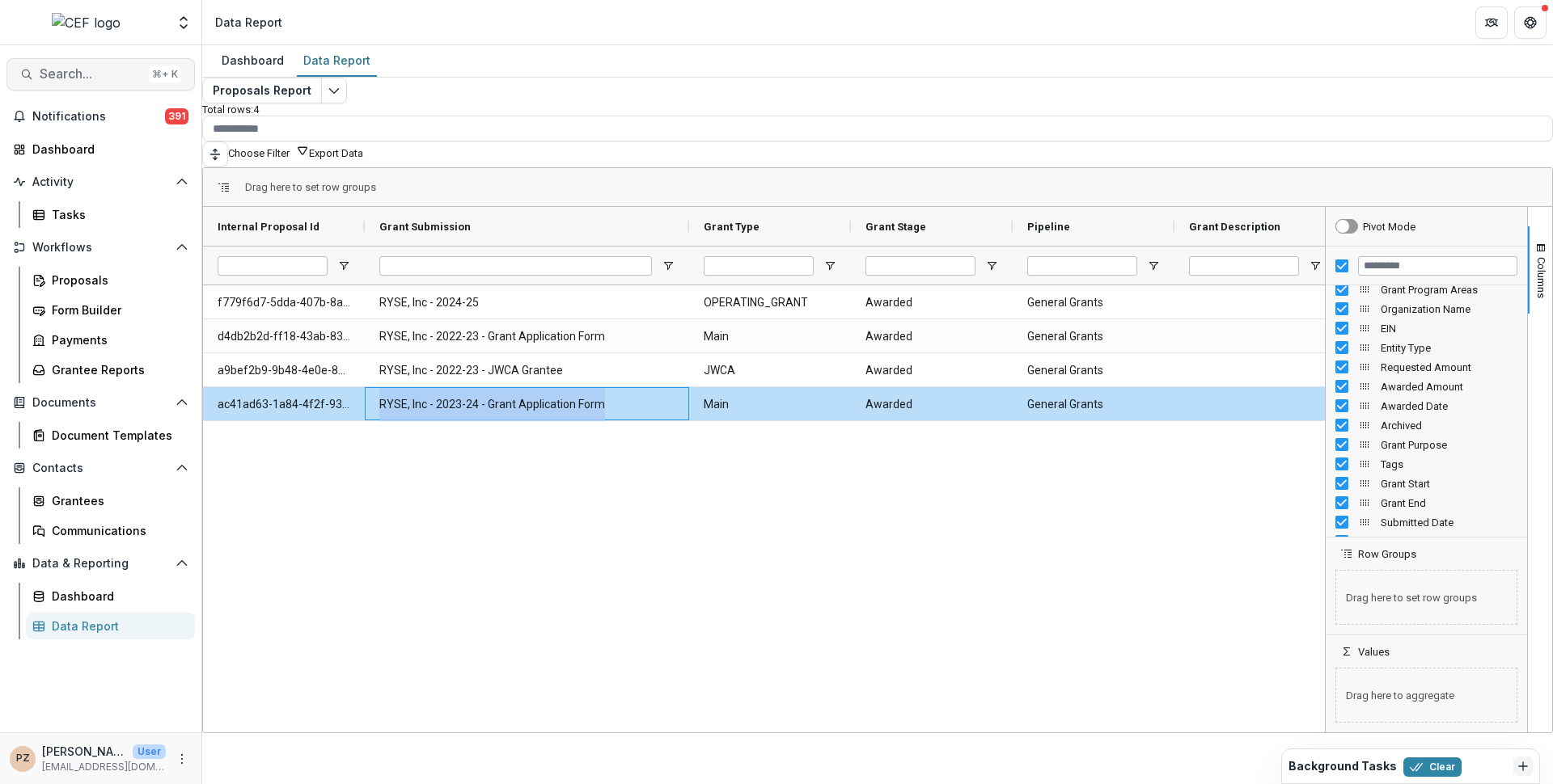
click at [77, 78] on span "Search..." at bounding box center [90, 74] width 102 height 16
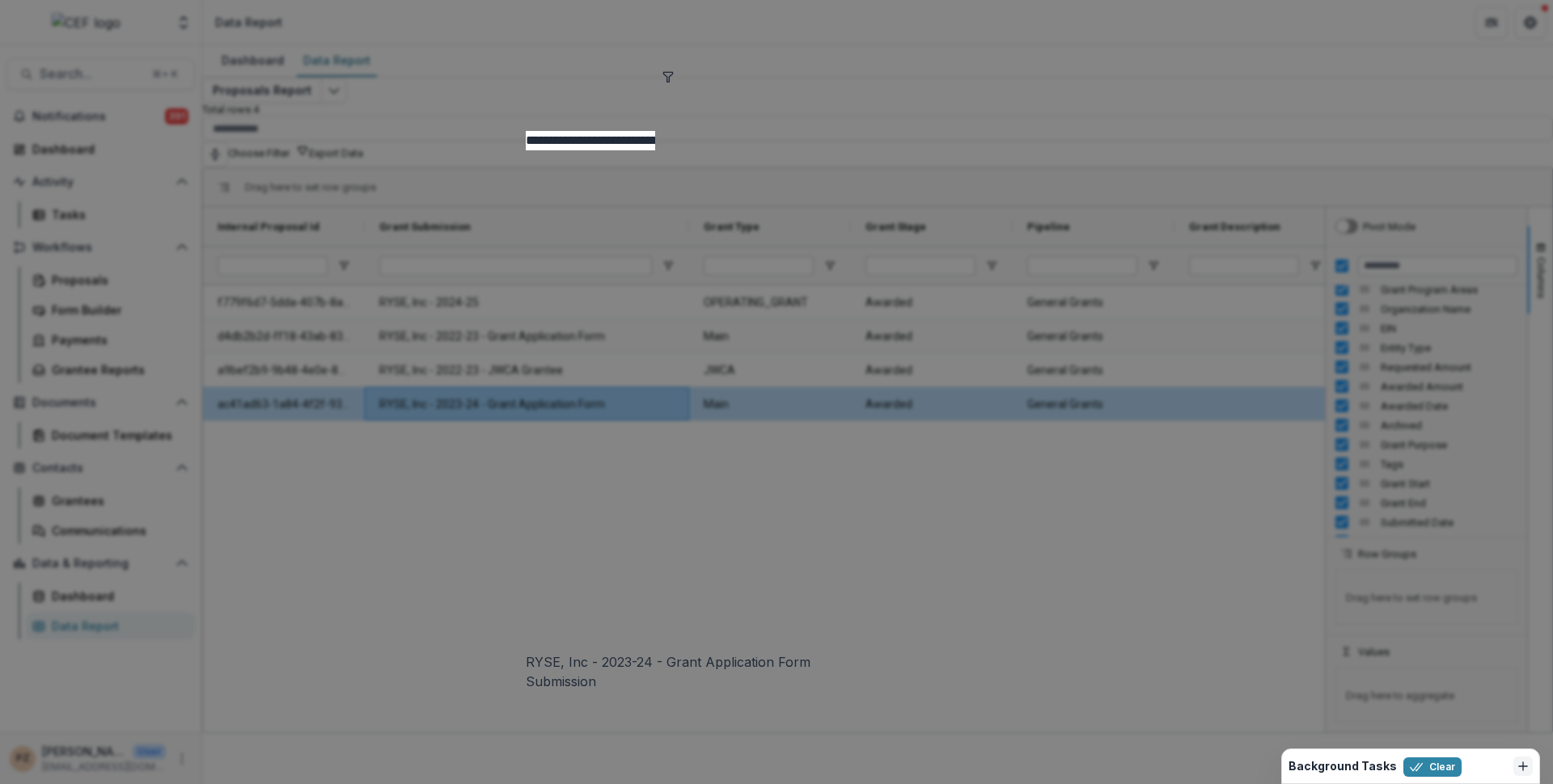
type input "**********"
click at [616, 653] on div "RYSE, Inc - 2023-24 - Grant Application Form" at bounding box center [776, 663] width 502 height 19
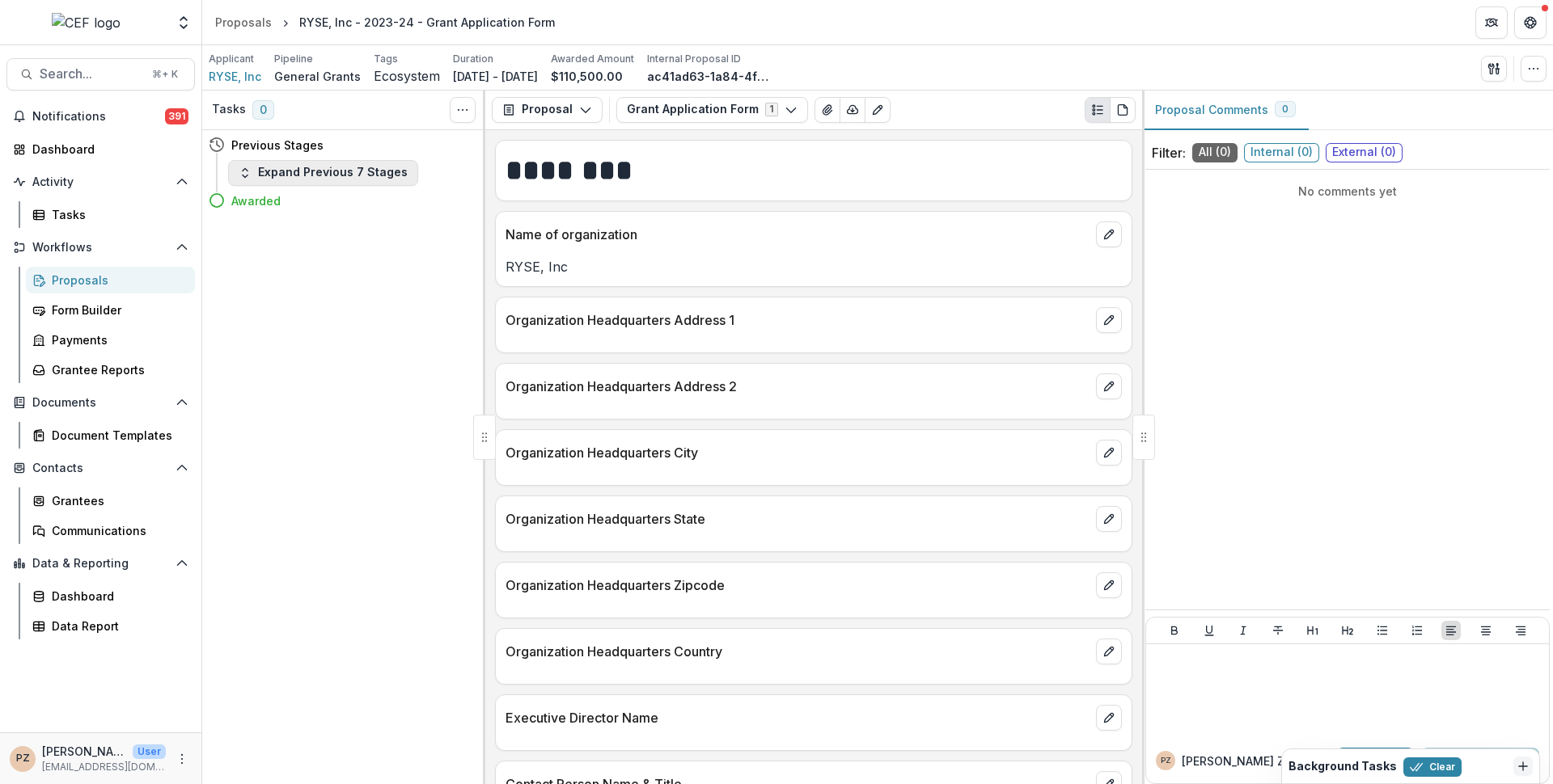
click at [318, 177] on button "Expand Previous 7 Stages" at bounding box center [323, 173] width 190 height 26
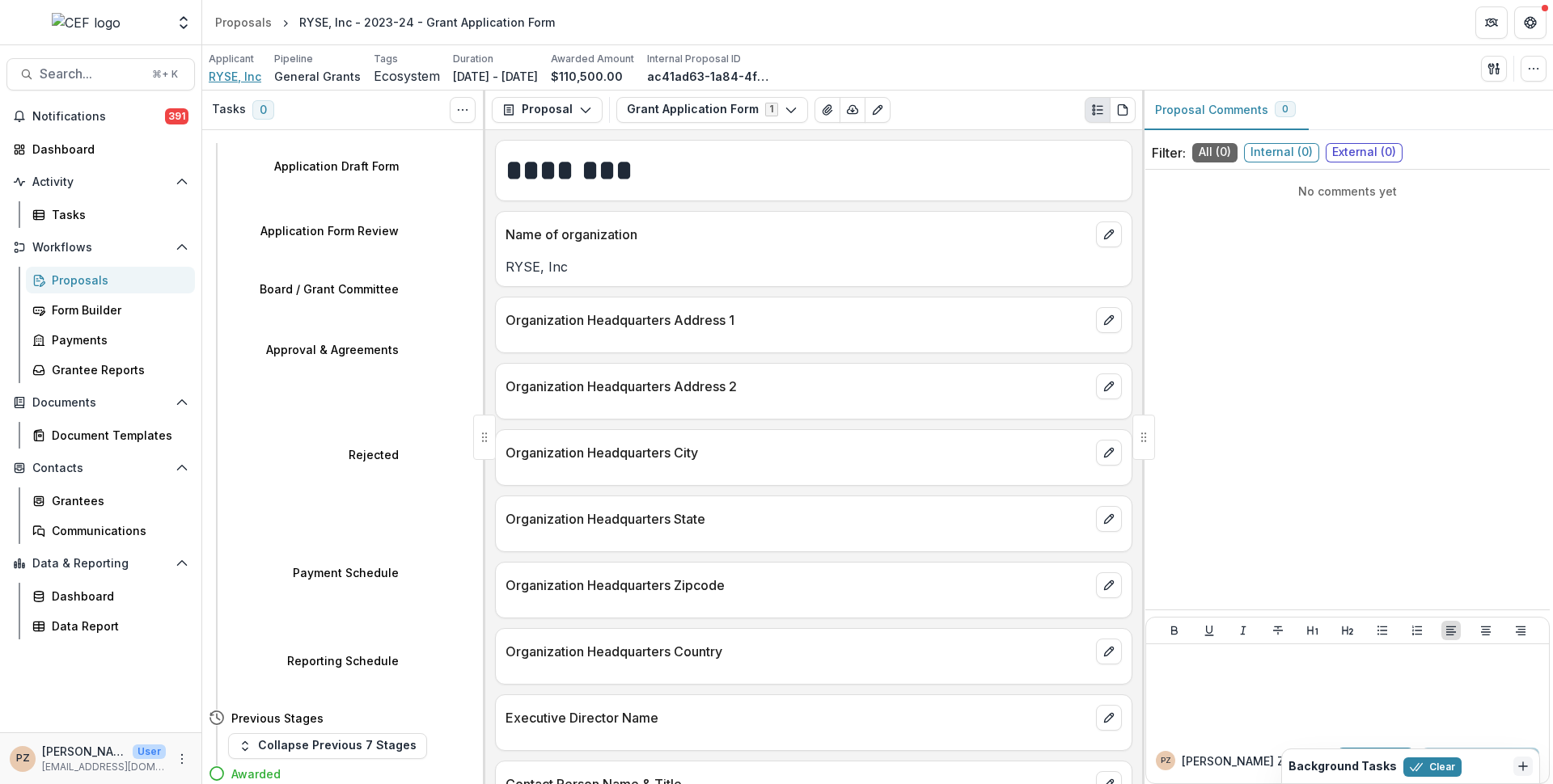
click at [215, 80] on span "RYSE, Inc" at bounding box center [235, 76] width 52 height 17
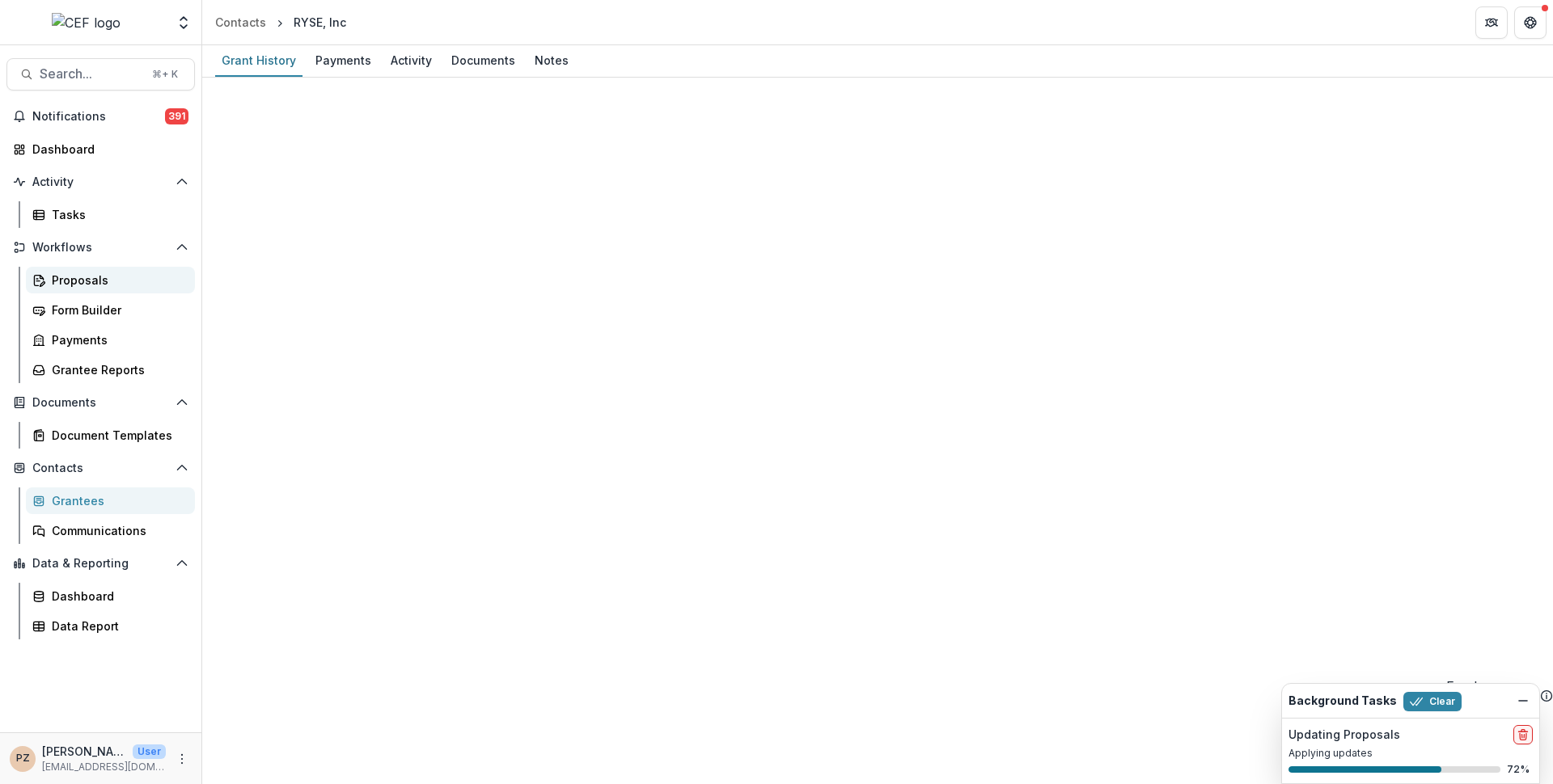
click at [94, 287] on div "Proposals" at bounding box center [116, 280] width 130 height 17
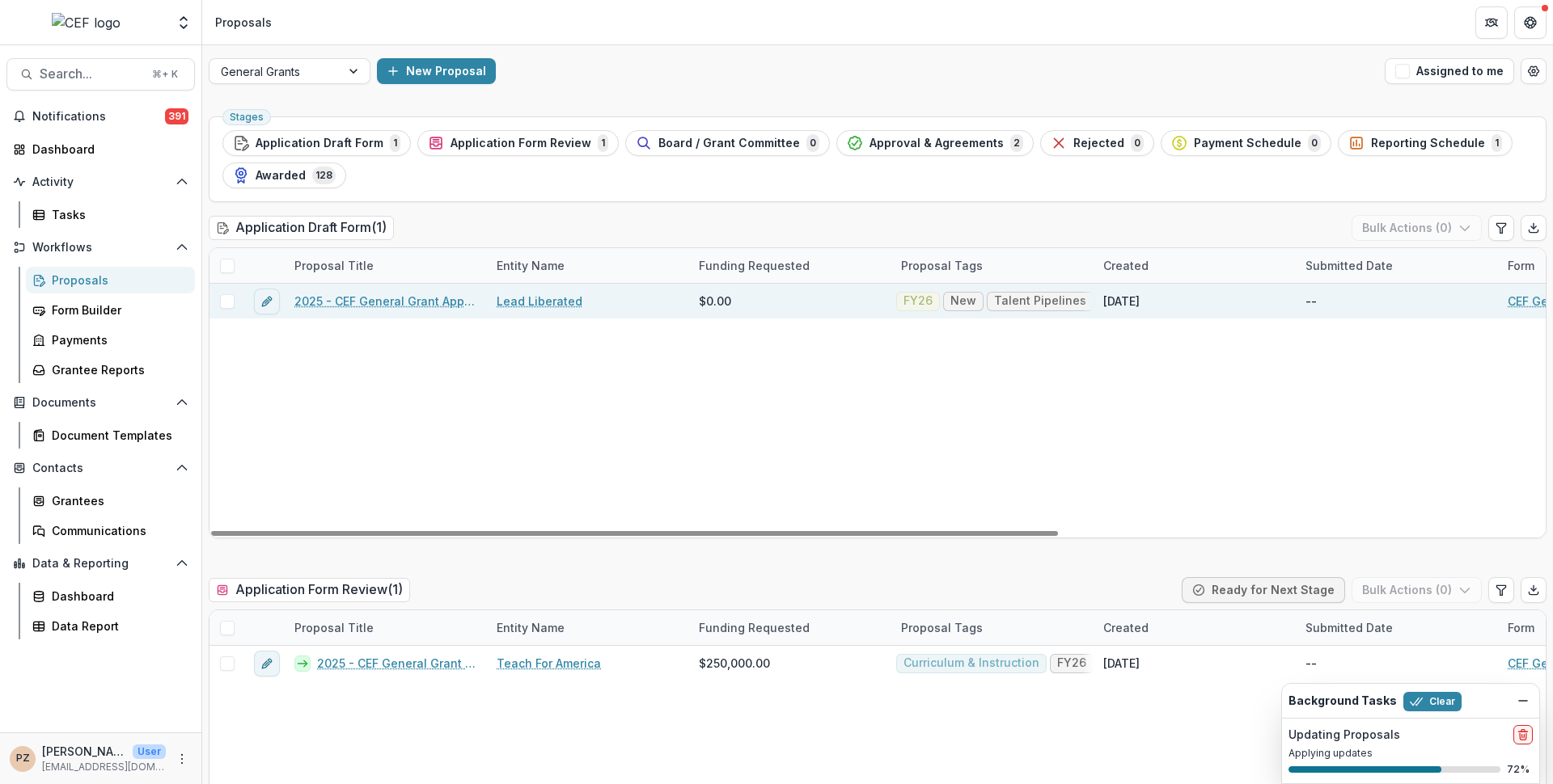
click at [512, 301] on link "Lead Liberated" at bounding box center [540, 301] width 86 height 17
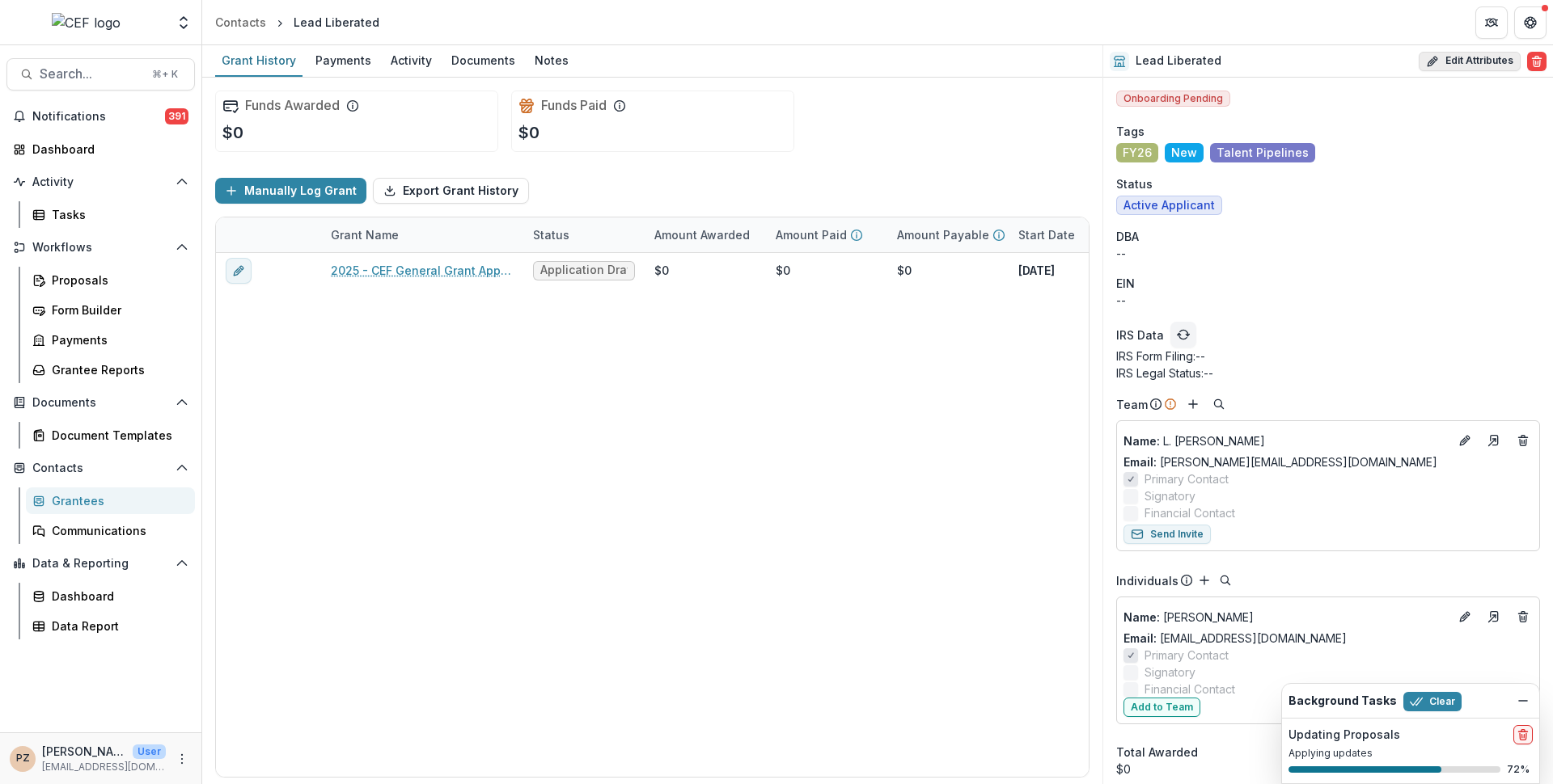
click at [1433, 62] on icon "button" at bounding box center [1432, 61] width 13 height 13
select select
select select "**********"
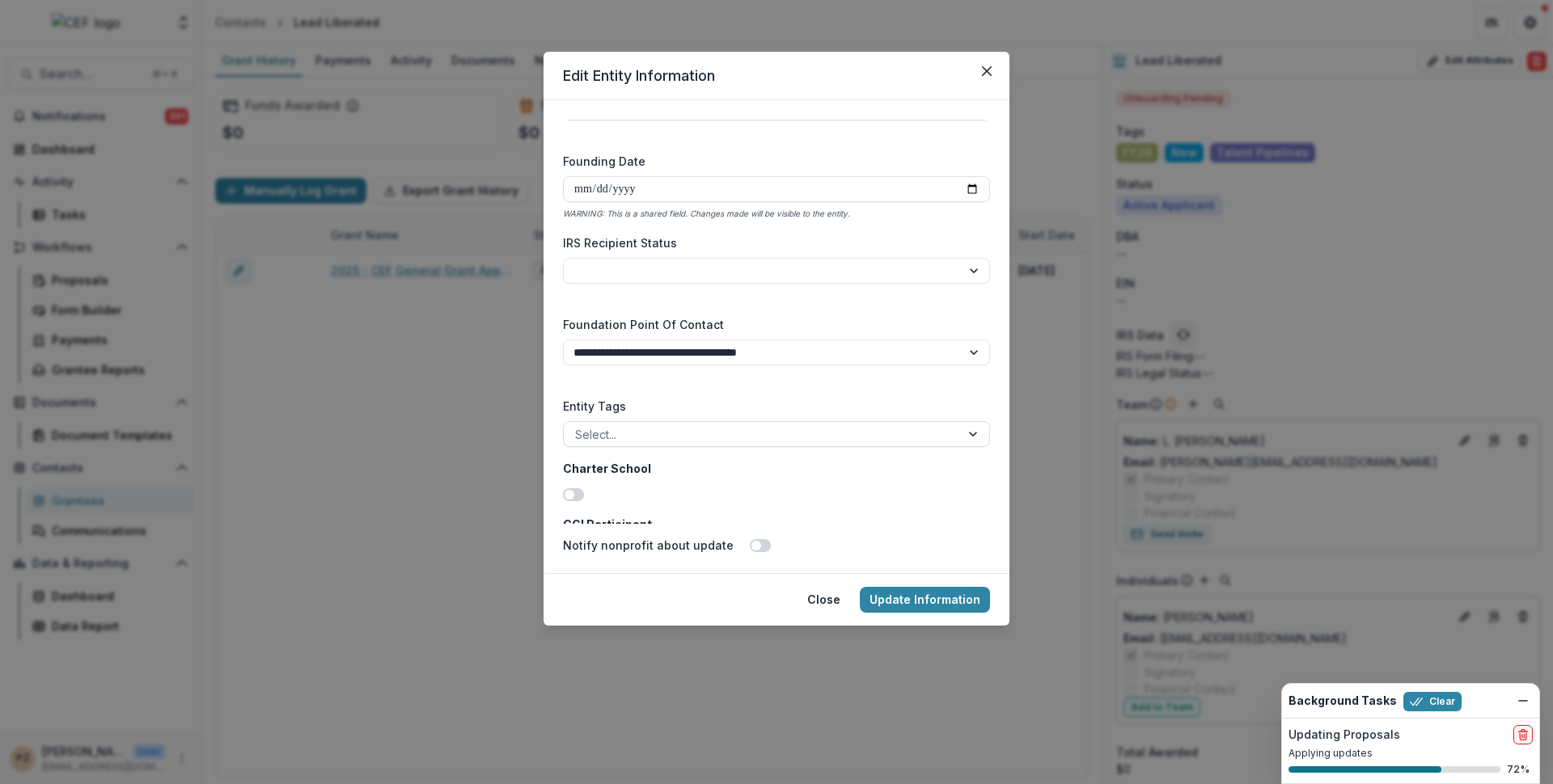
scroll to position [2542, 0]
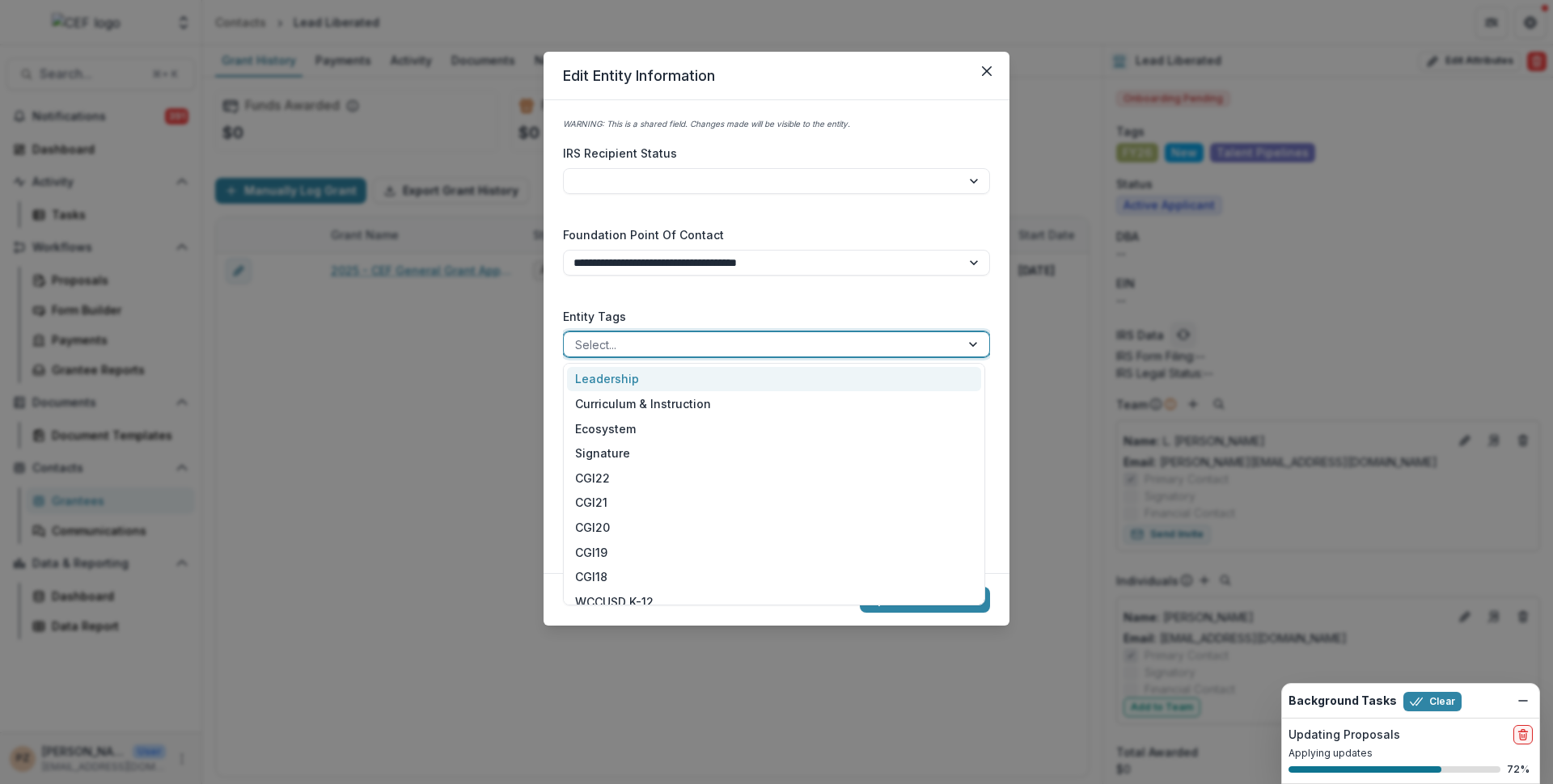
click at [639, 349] on div at bounding box center [762, 344] width 373 height 20
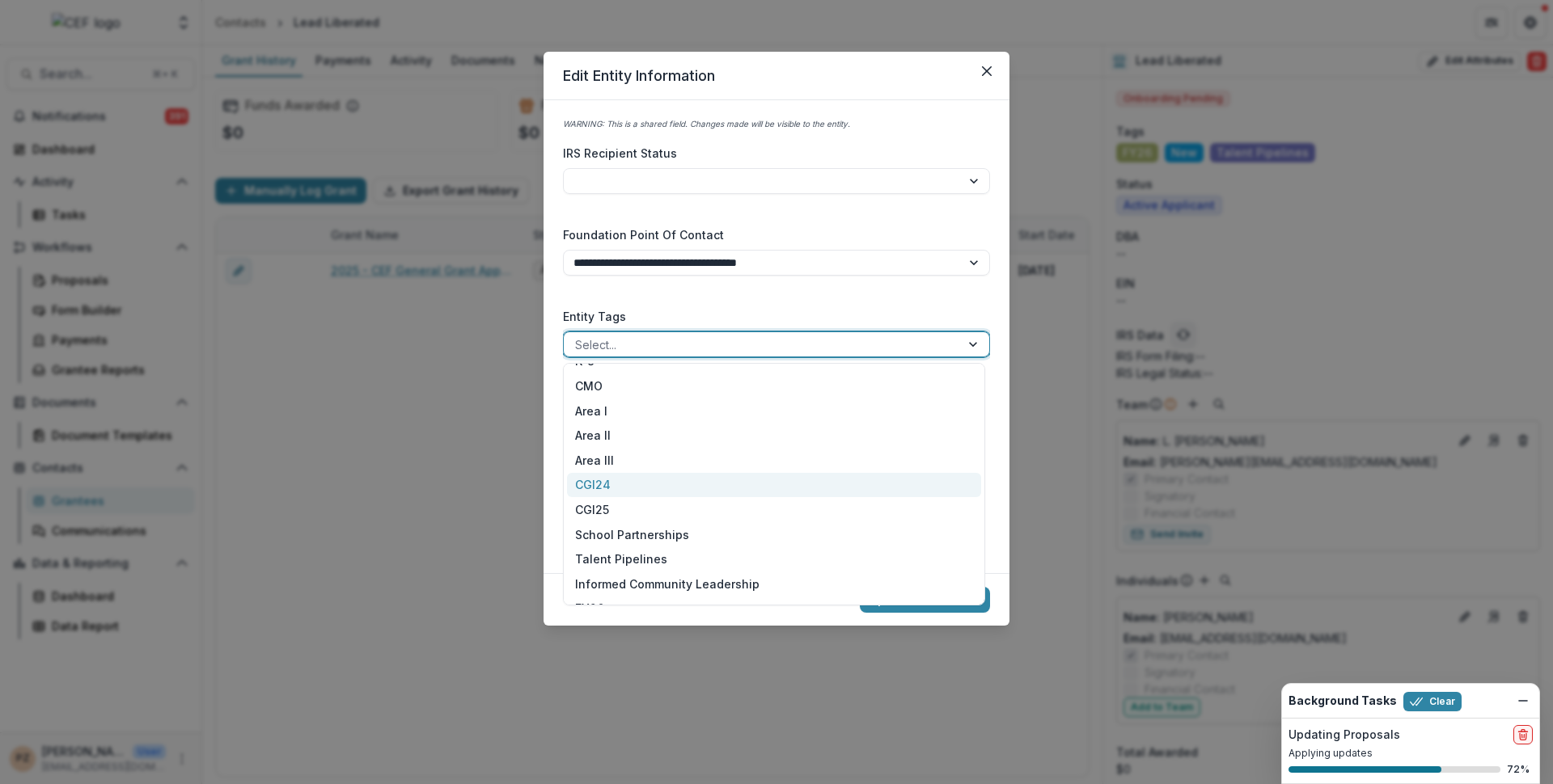
scroll to position [580, 0]
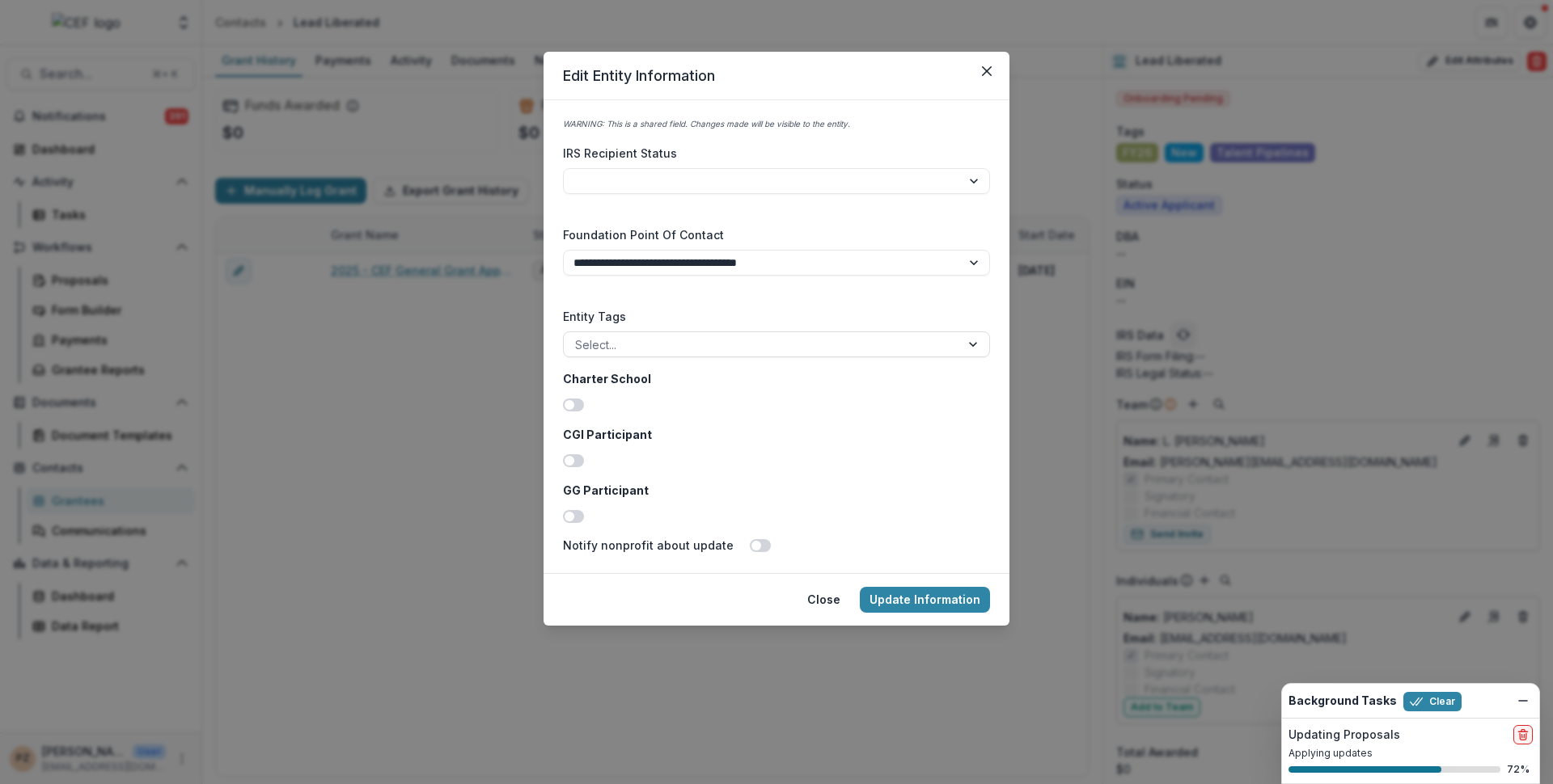
click at [1088, 299] on div "**********" at bounding box center [776, 392] width 1553 height 784
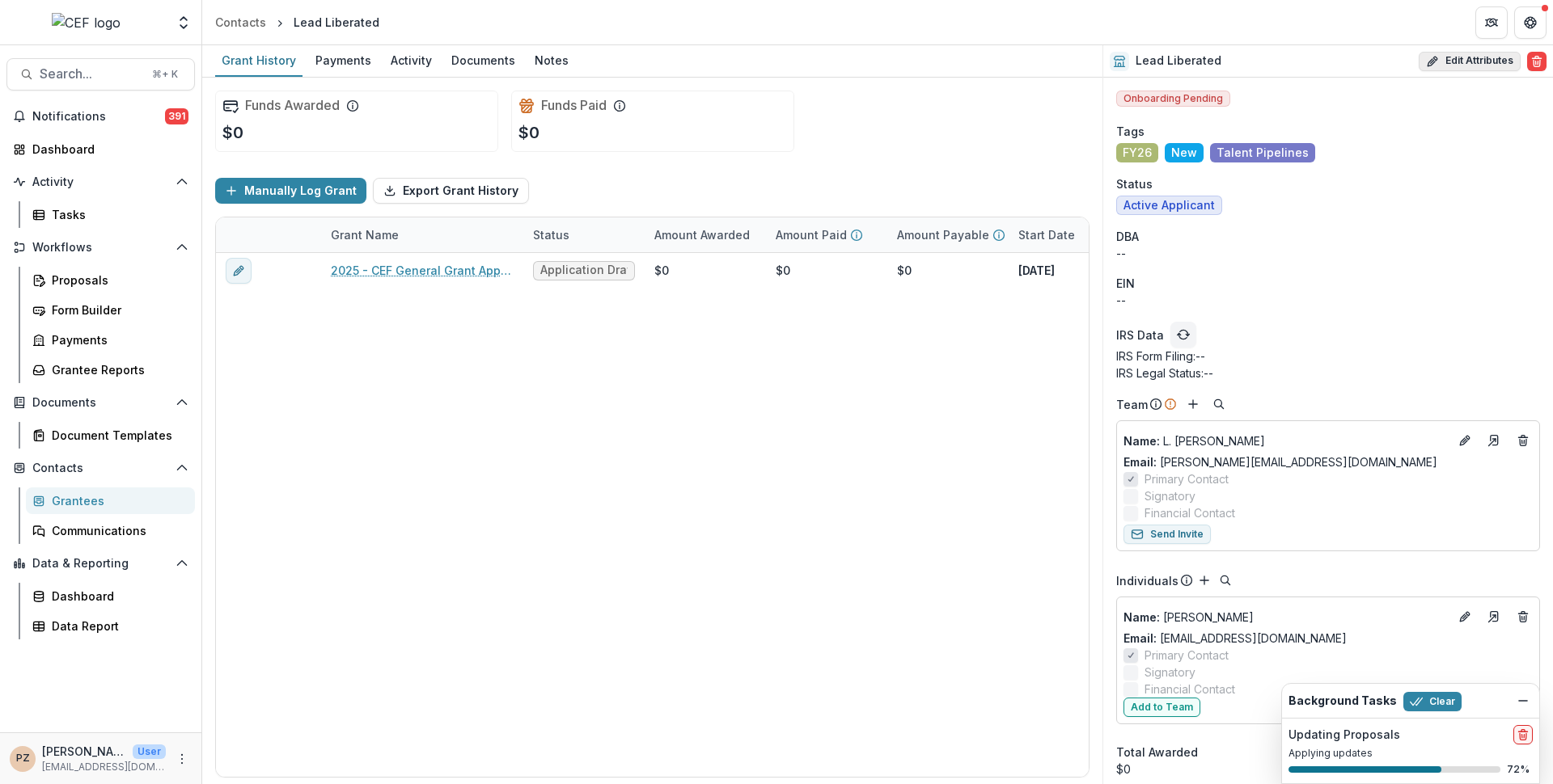
click at [1474, 60] on button "Edit Attributes" at bounding box center [1470, 61] width 102 height 19
select select
select select "**********"
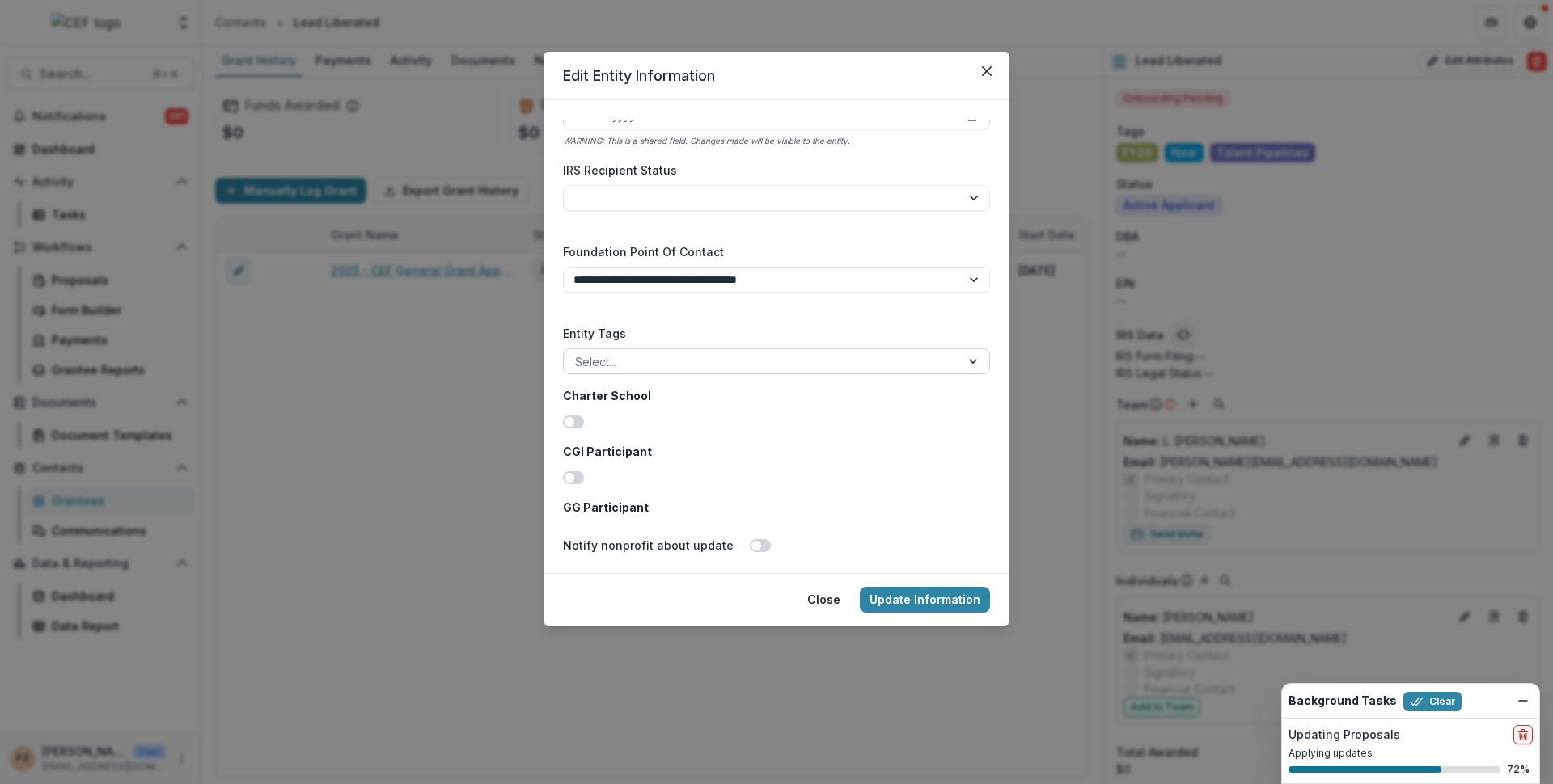
scroll to position [2542, 0]
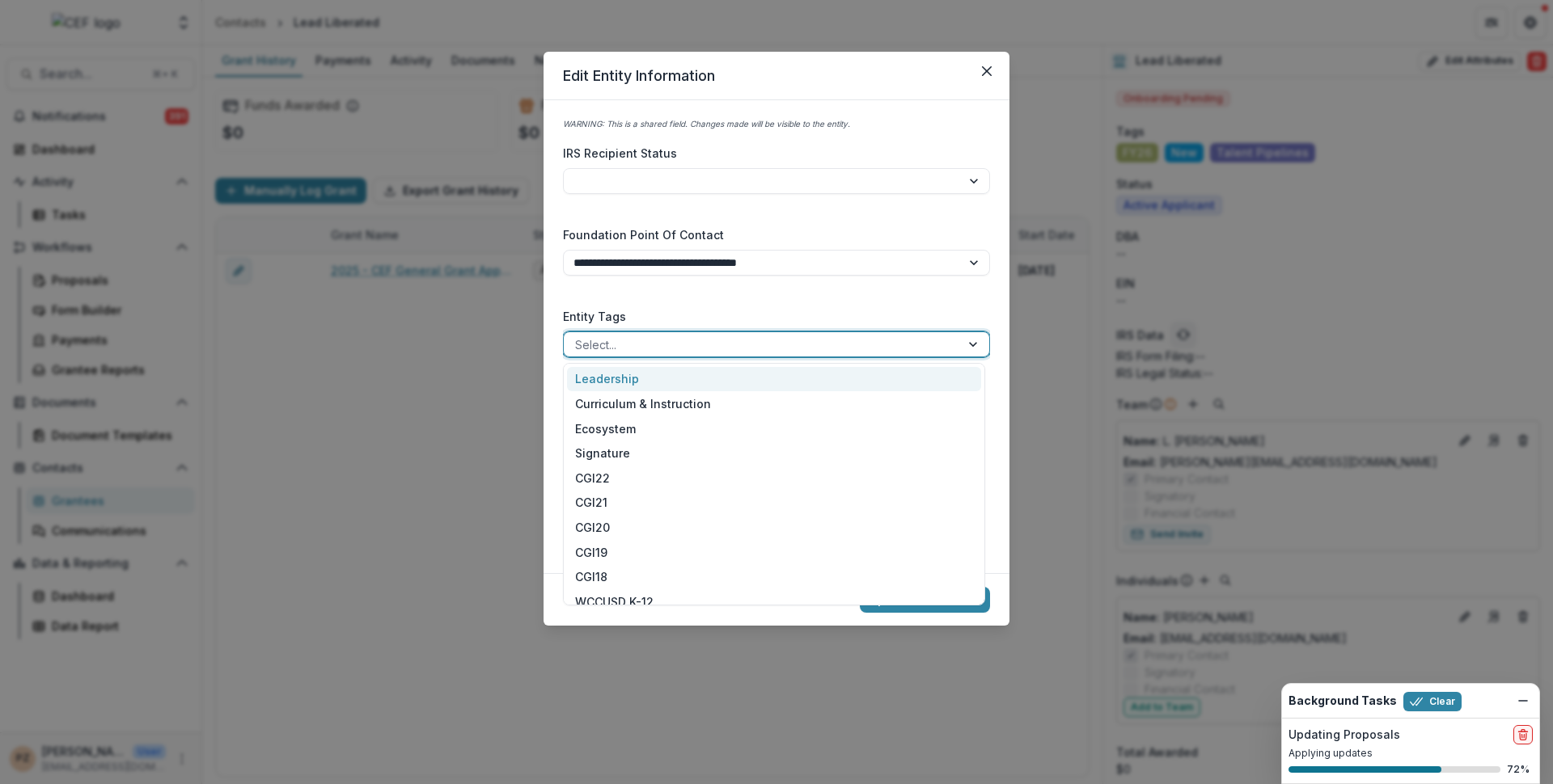
click at [641, 349] on div at bounding box center [762, 344] width 373 height 20
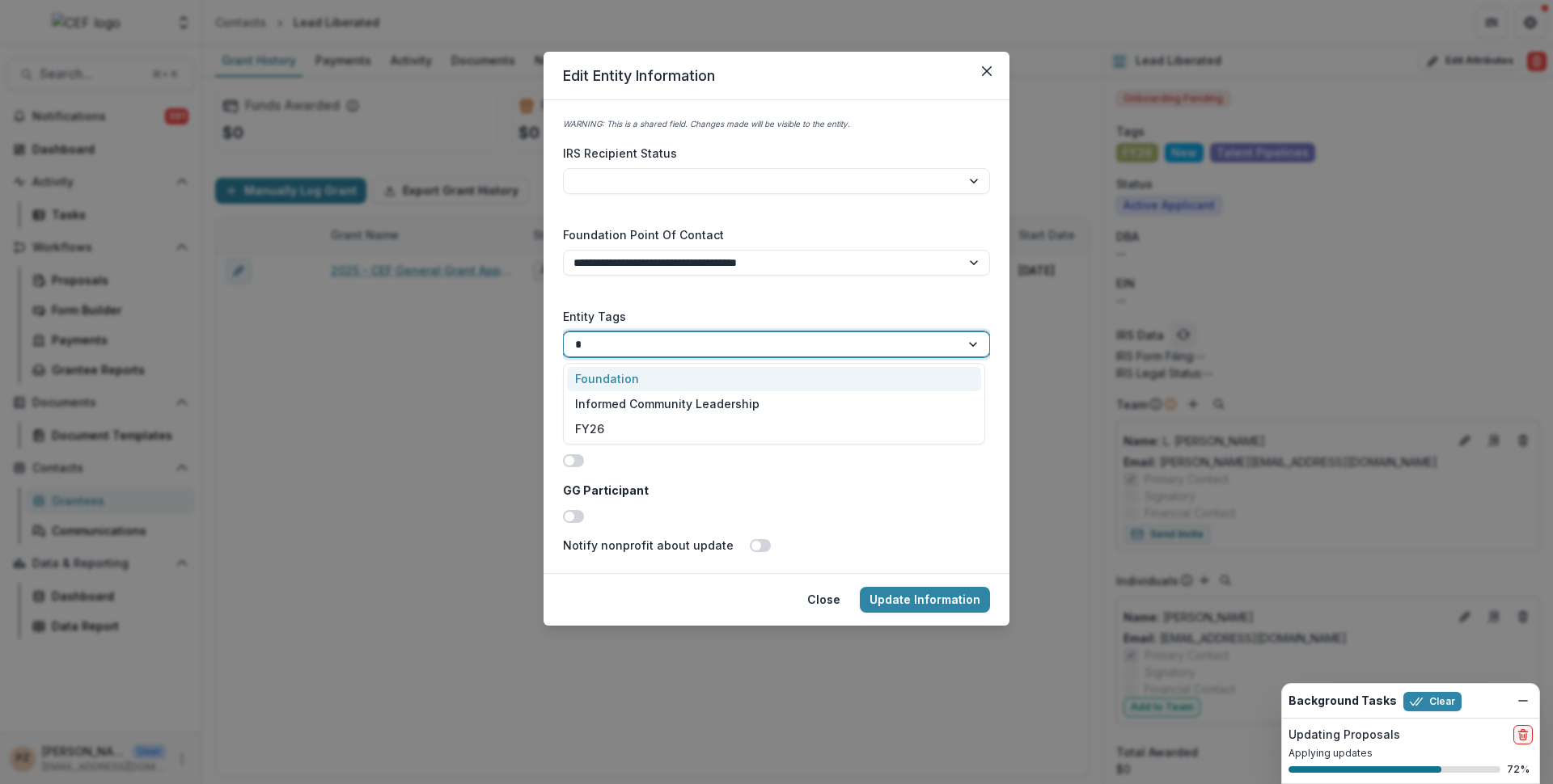
scroll to position [0, 0]
click at [588, 340] on input "****" at bounding box center [586, 344] width 21 height 17
type input "*"
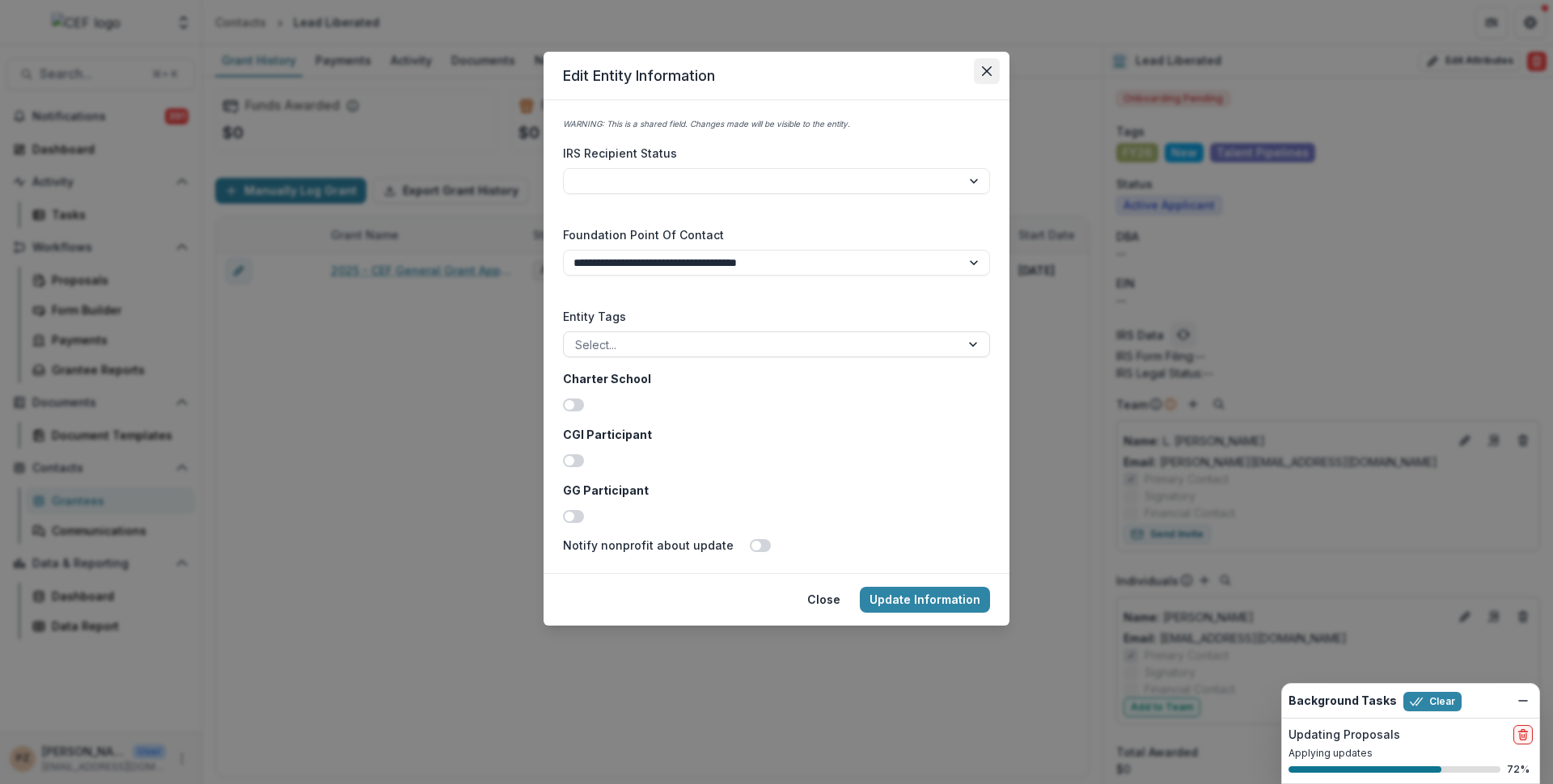
click at [987, 70] on icon "Close" at bounding box center [986, 71] width 10 height 10
